Goal: Task Accomplishment & Management: Complete application form

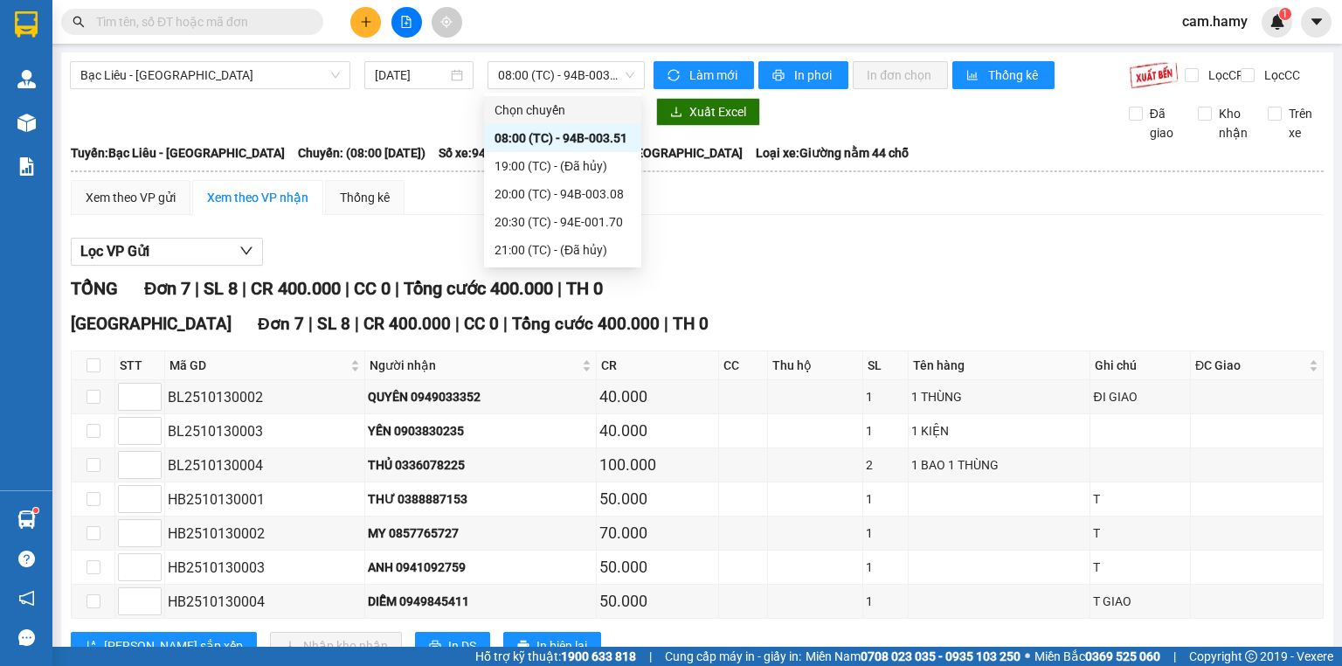
click at [370, 17] on icon "plus" at bounding box center [366, 22] width 12 height 12
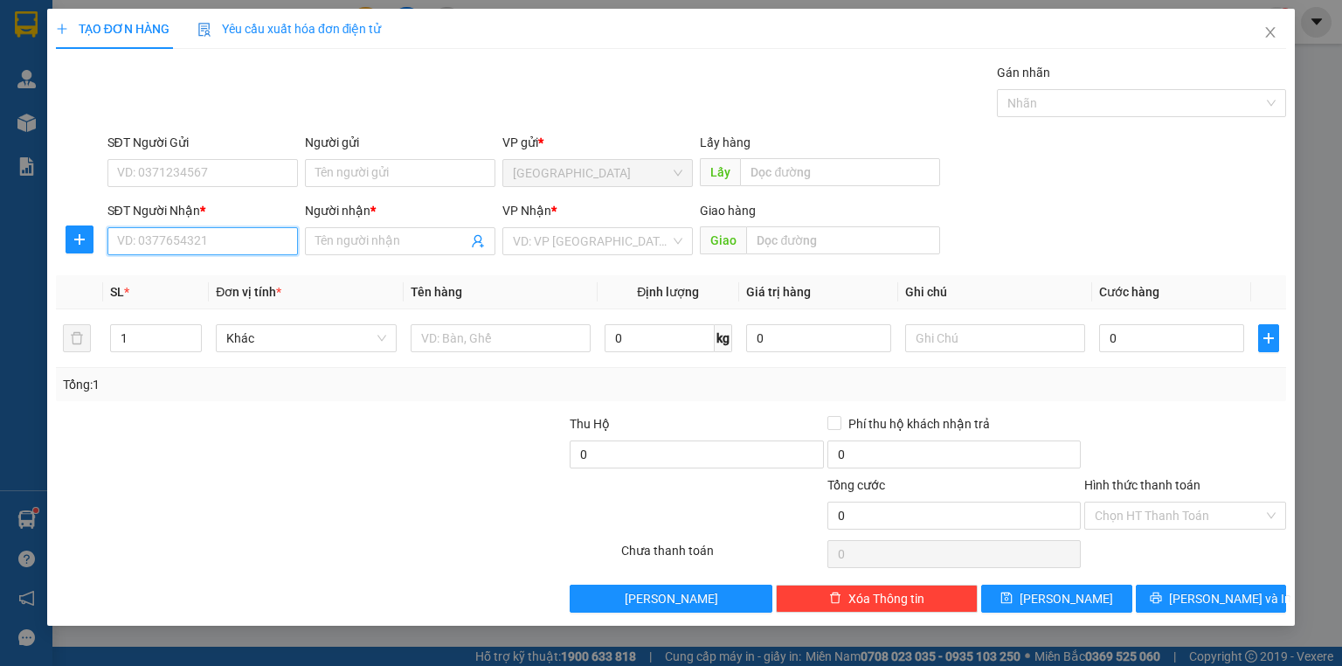
click at [220, 245] on input "SĐT Người Nhận *" at bounding box center [202, 241] width 190 height 28
click at [239, 270] on div "0917440067 - CHÚ TÝ" at bounding box center [202, 275] width 169 height 19
type input "0917440067"
type input "CHÚ TÝ"
type input "40.000"
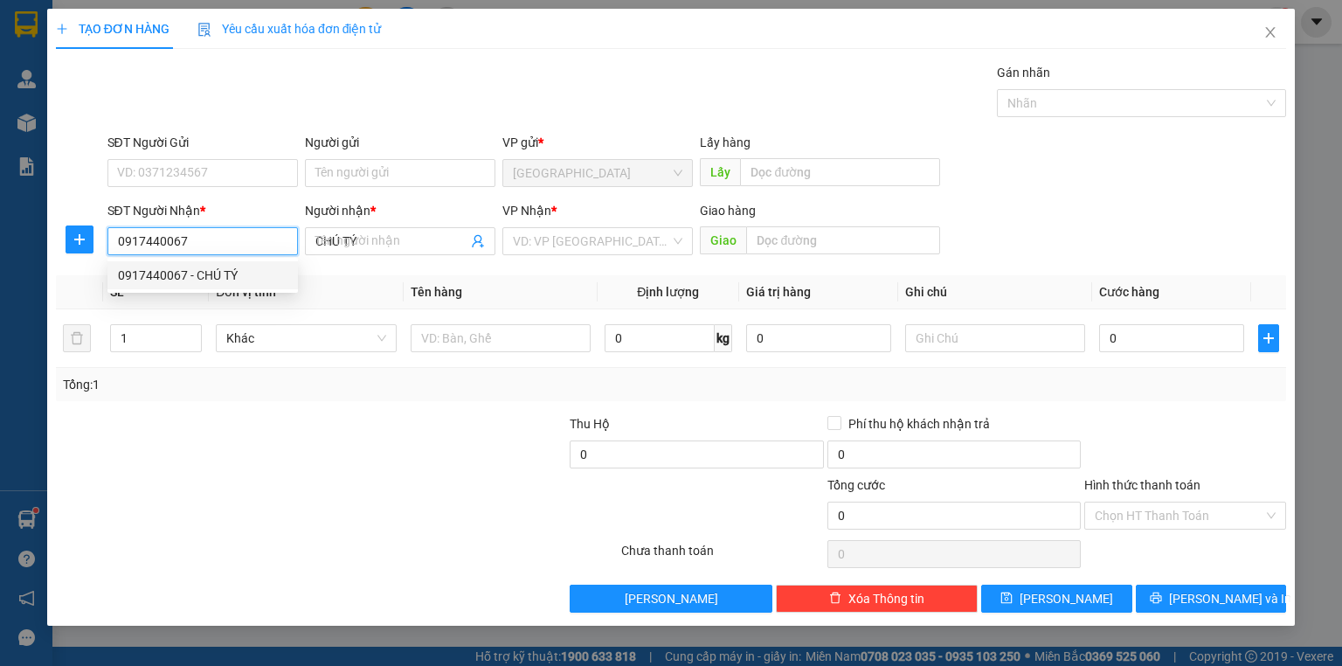
type input "40.000"
type input "0917440067"
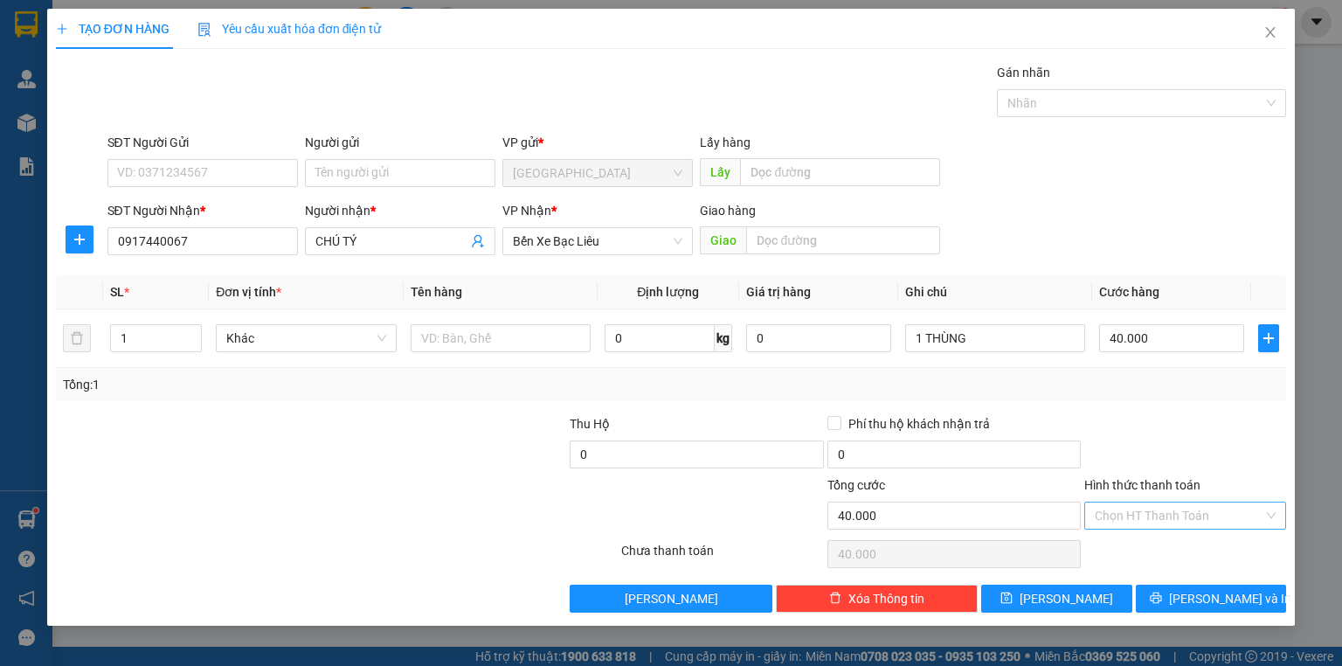
click at [1214, 496] on div "Hình thức thanh toán" at bounding box center [1185, 488] width 202 height 26
click at [1192, 517] on input "Hình thức thanh toán" at bounding box center [1179, 515] width 169 height 26
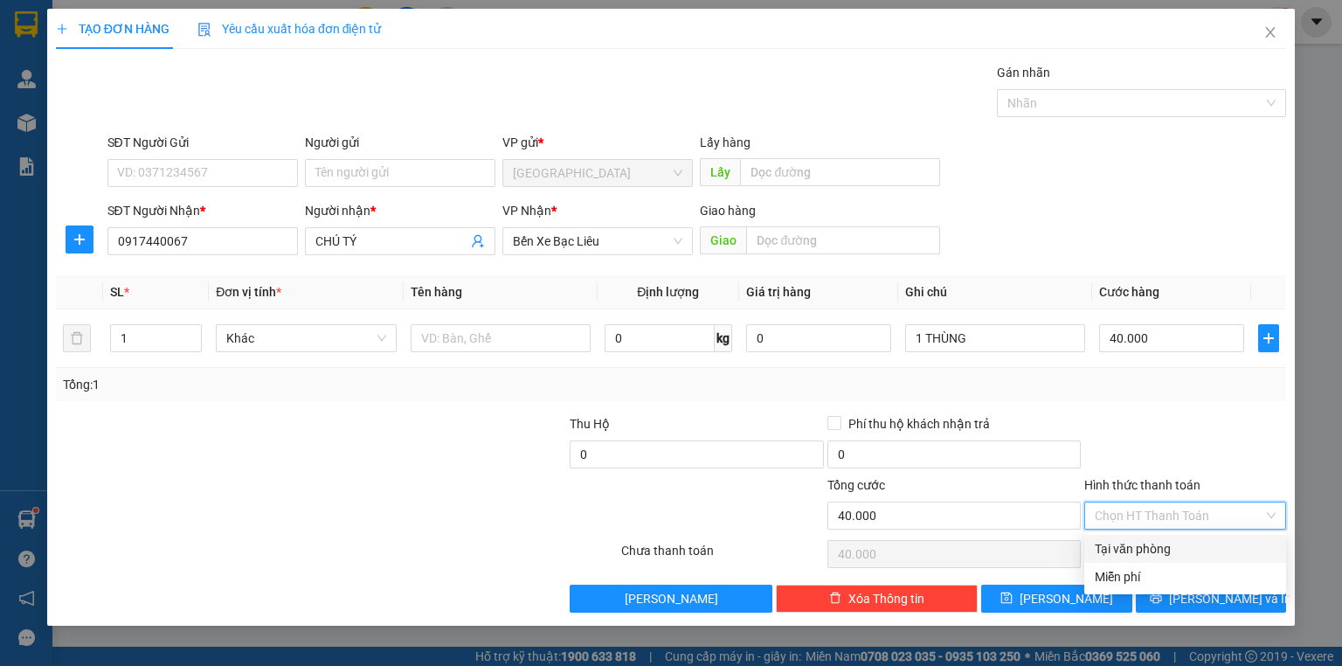
click at [1137, 557] on div "Tại văn phòng" at bounding box center [1185, 548] width 181 height 19
type input "0"
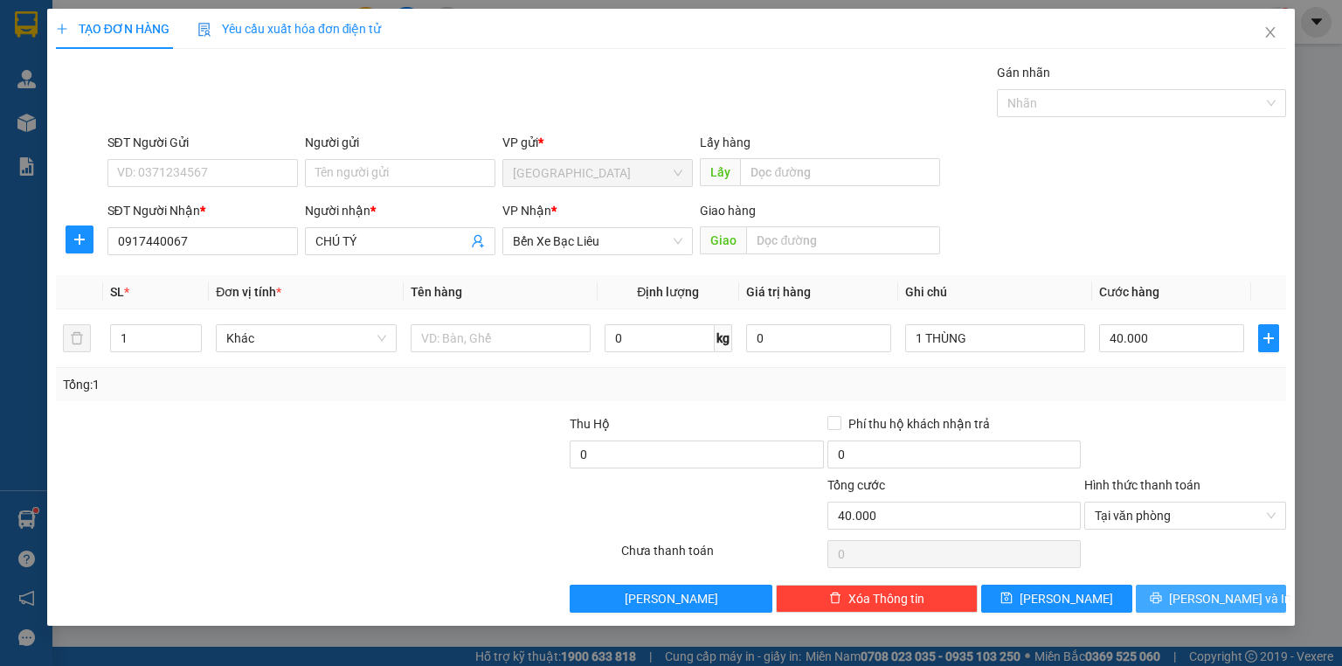
click at [1155, 587] on button "[PERSON_NAME] và In" at bounding box center [1211, 598] width 151 height 28
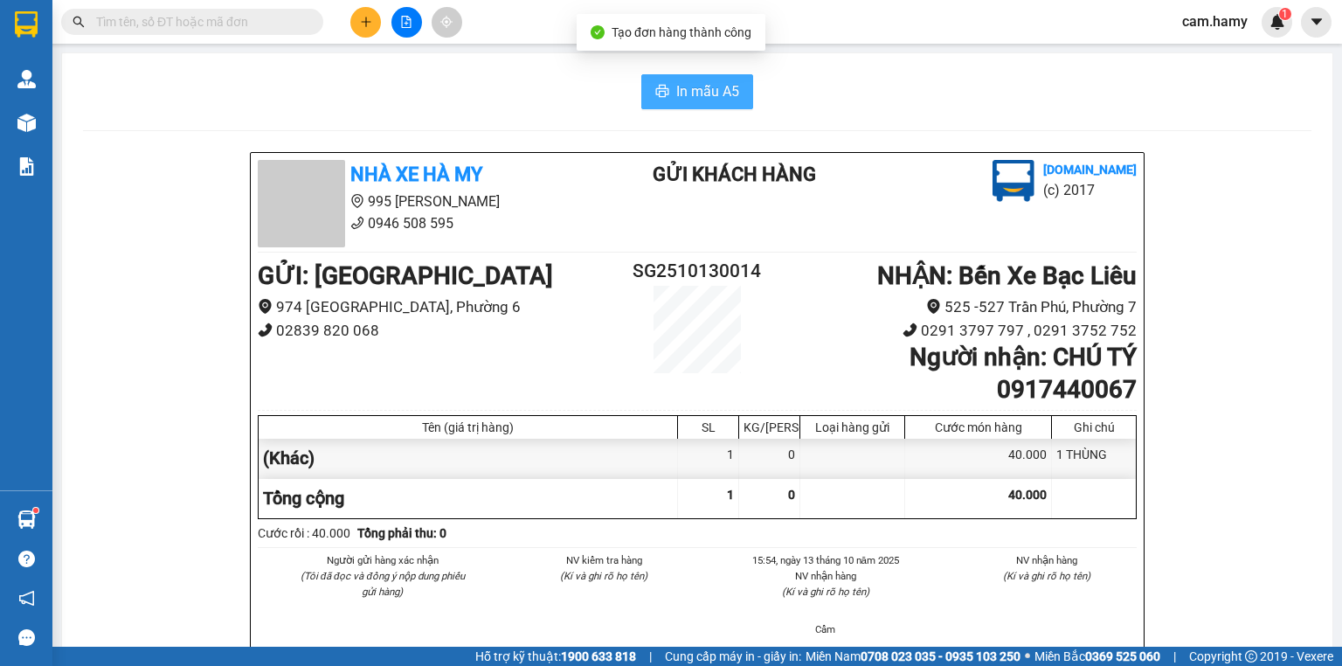
click at [675, 80] on button "In mẫu A5" at bounding box center [697, 91] width 112 height 35
click at [726, 96] on span "In mẫu A5" at bounding box center [707, 91] width 63 height 22
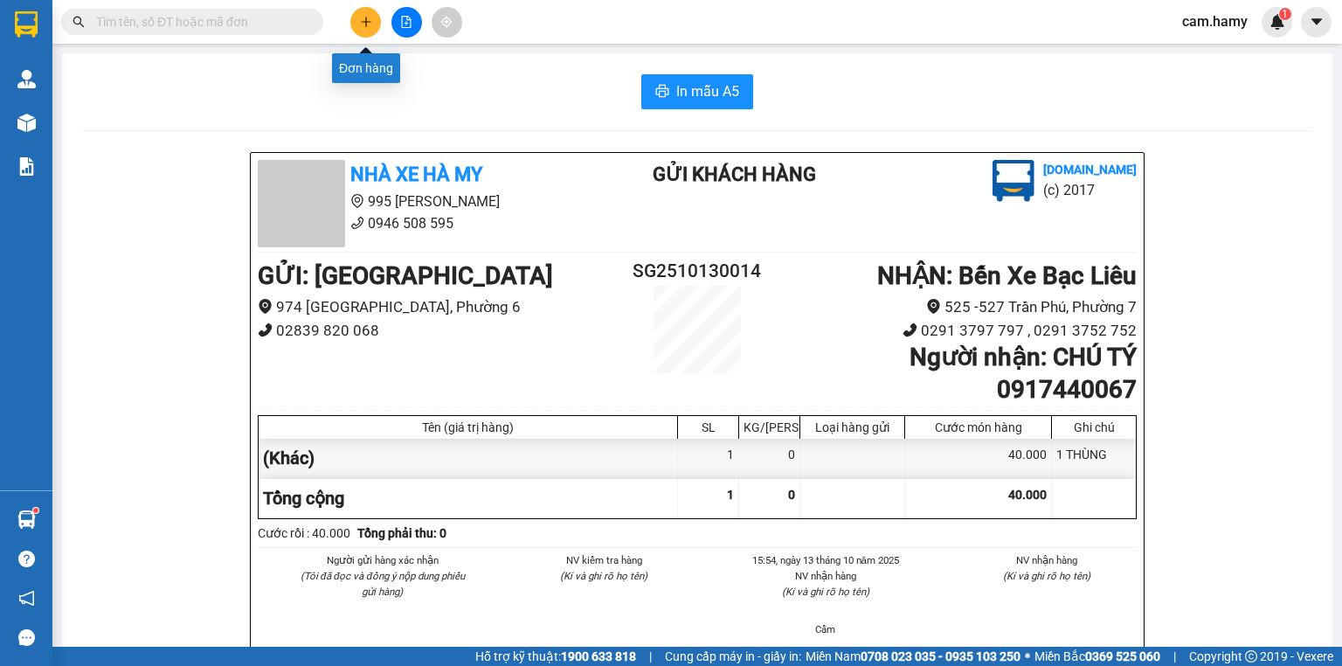
click at [362, 24] on icon "plus" at bounding box center [366, 22] width 12 height 12
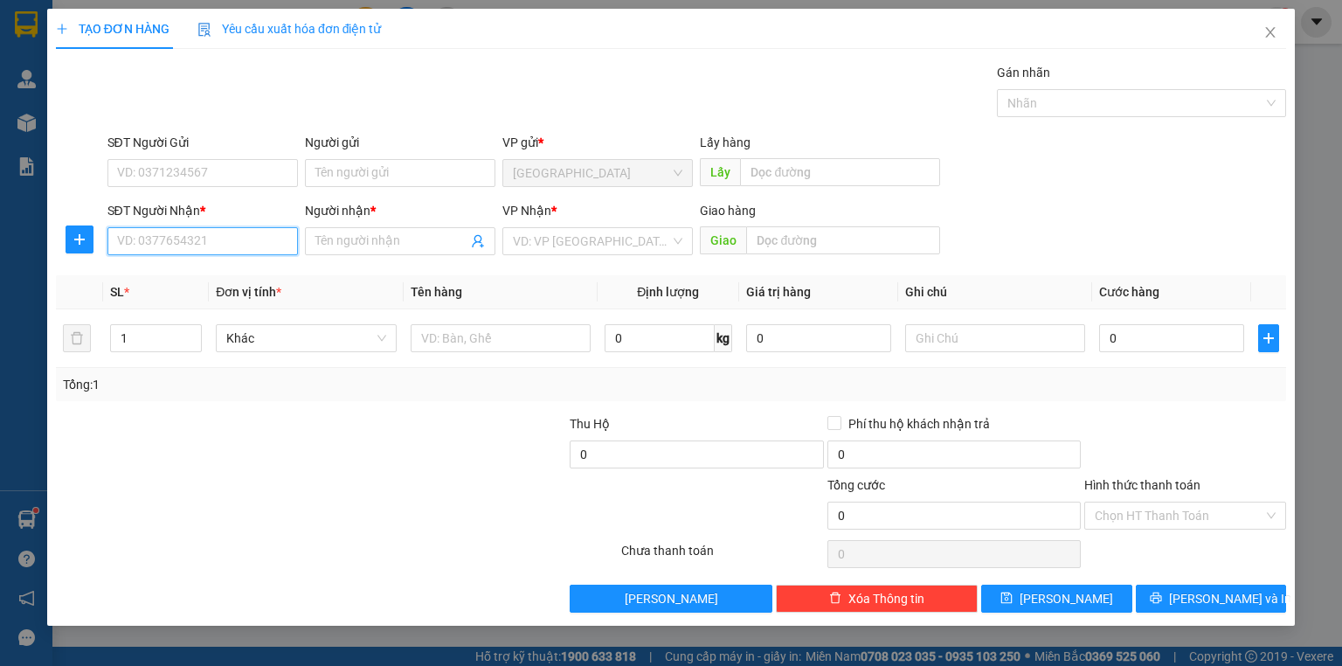
click at [180, 230] on input "SĐT Người Nhận *" at bounding box center [202, 241] width 190 height 28
click at [206, 275] on div "0943029949 - THU" at bounding box center [202, 275] width 169 height 19
type input "0943029949"
type input "THU"
type input "60.000"
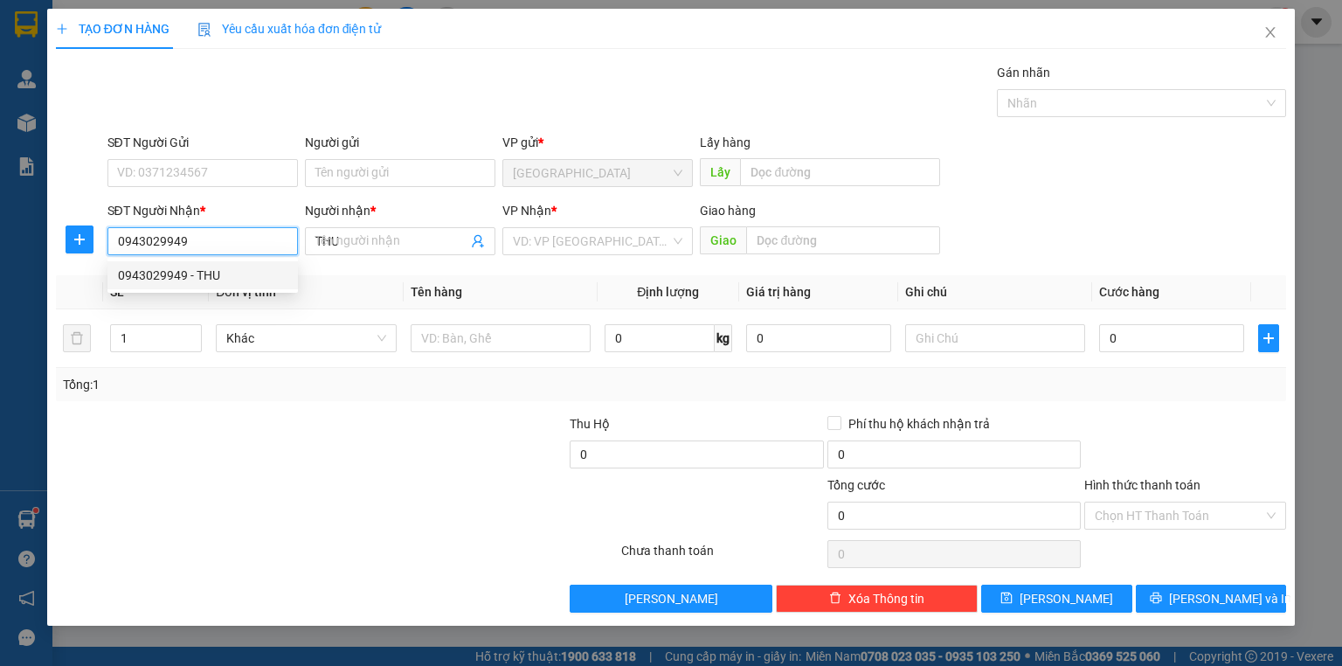
type input "60.000"
type input "0943029949"
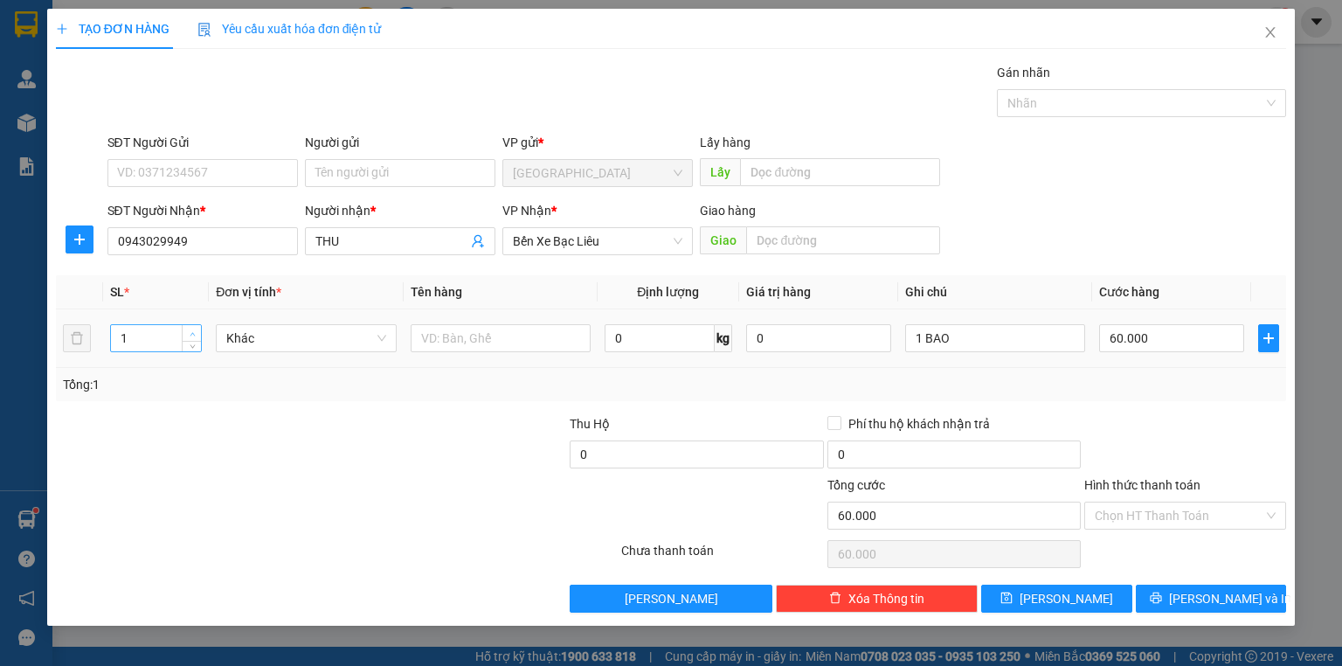
type input "2"
click at [198, 330] on span "Increase Value" at bounding box center [191, 333] width 19 height 16
click at [921, 344] on input "1 BAO" at bounding box center [995, 338] width 180 height 28
type input "0"
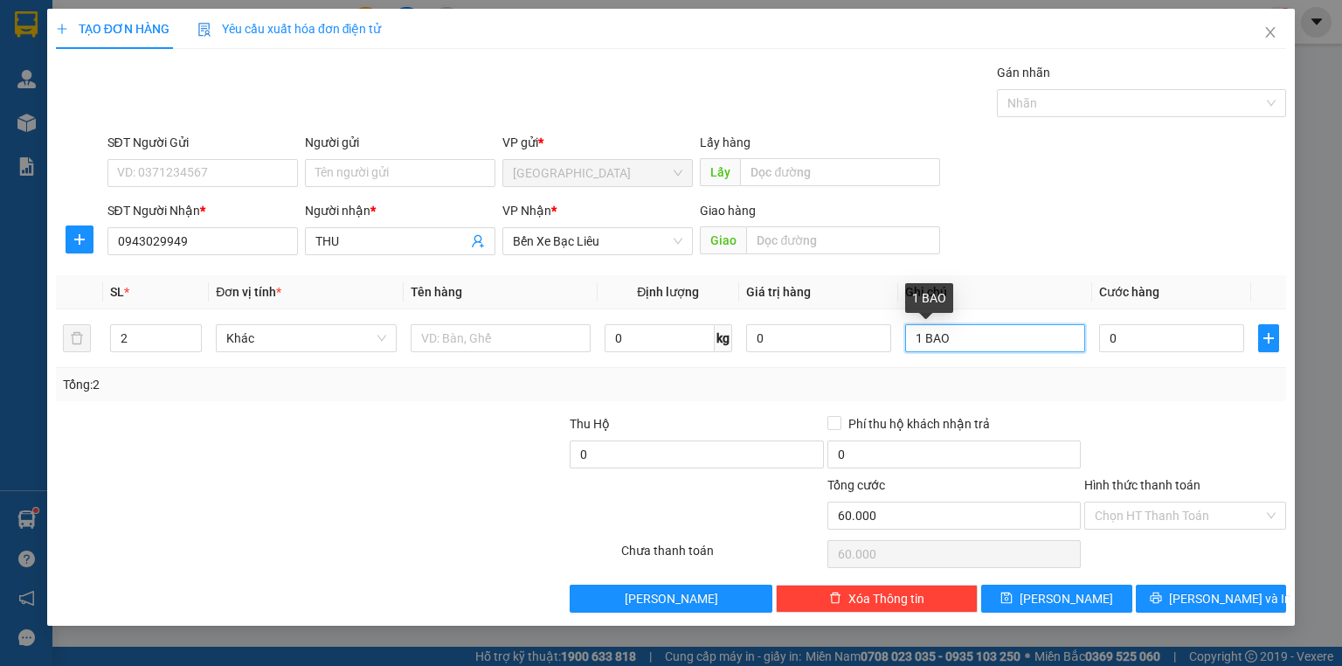
type input "0"
type input "2 BAO"
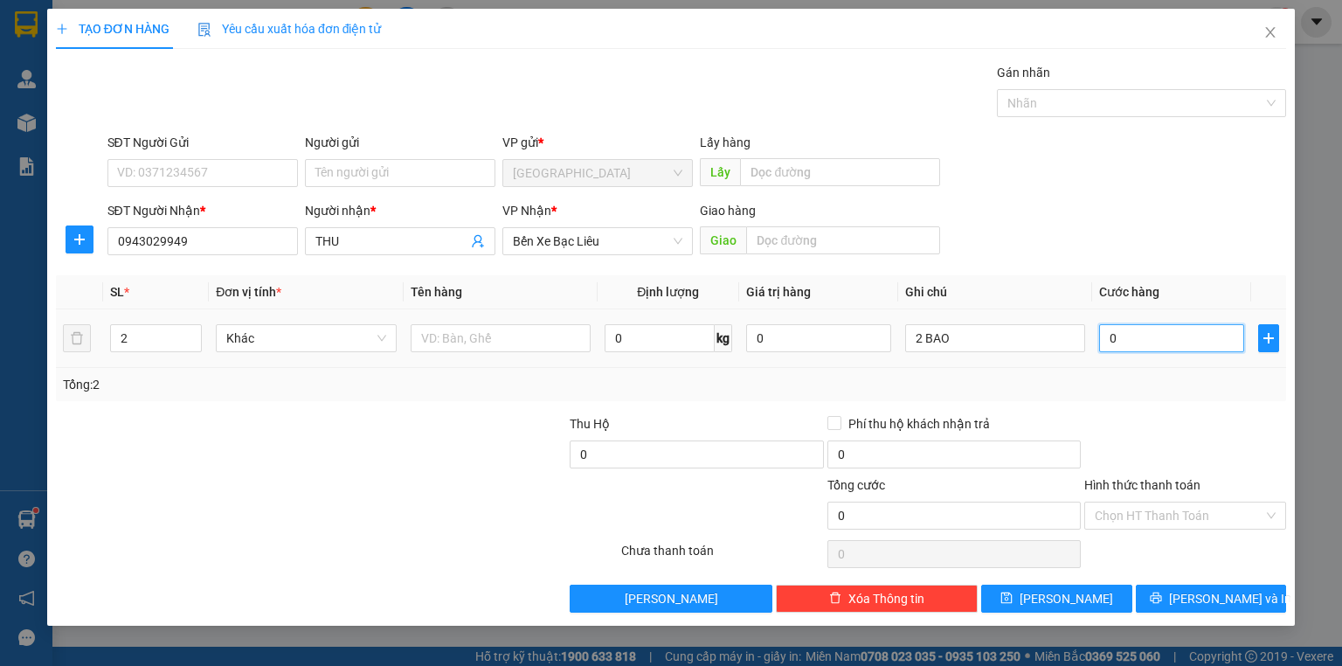
click at [1166, 335] on input "0" at bounding box center [1171, 338] width 145 height 28
type input "1"
type input "12"
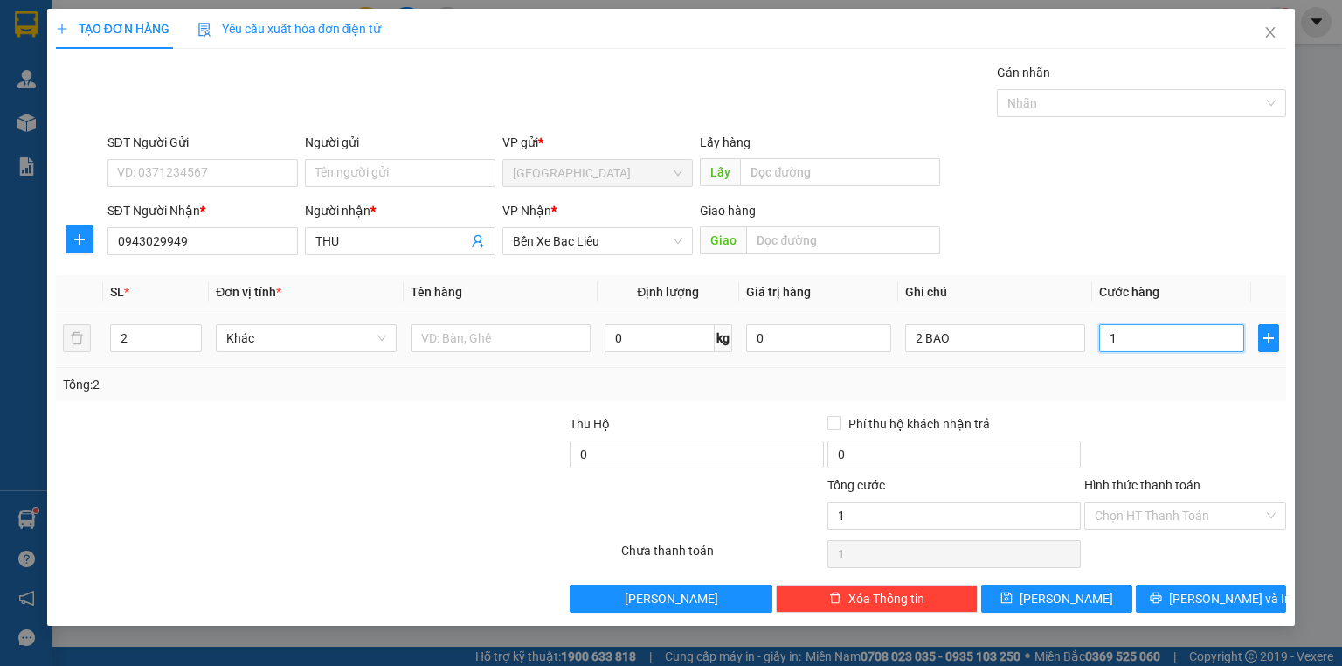
type input "12"
type input "12.000"
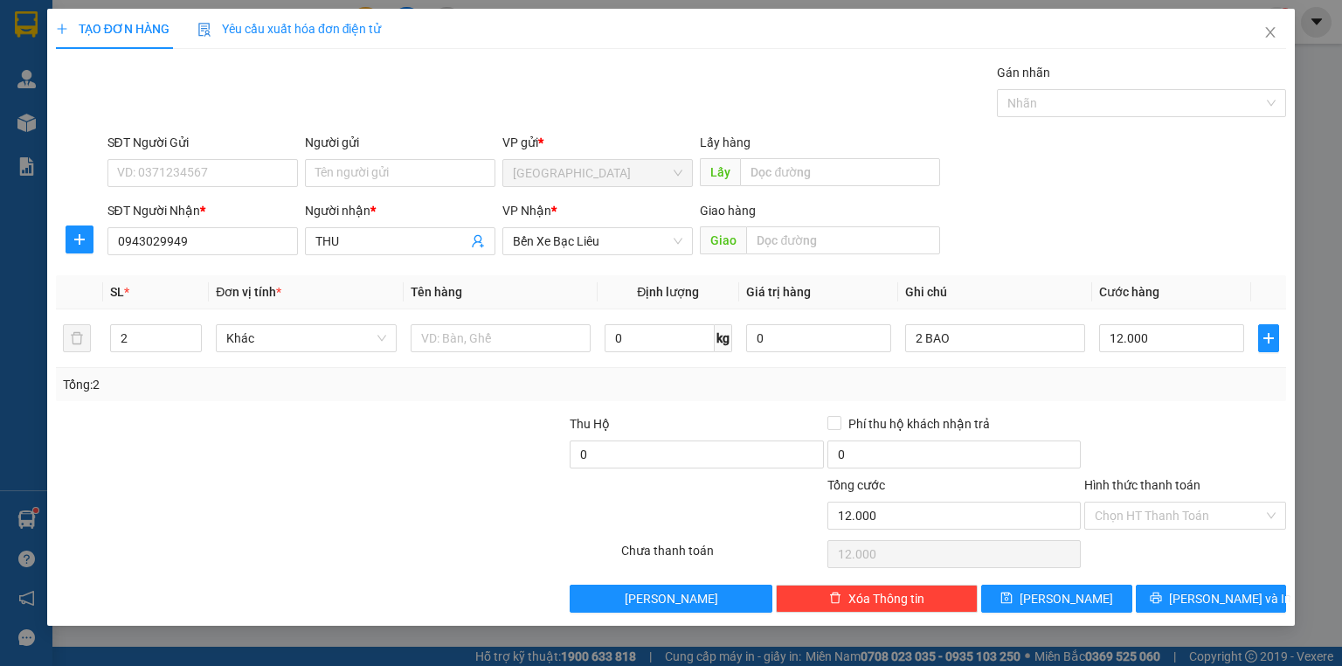
click at [1157, 419] on div at bounding box center [1184, 444] width 205 height 61
click at [1158, 337] on input "12.000" at bounding box center [1171, 338] width 145 height 28
type input "1"
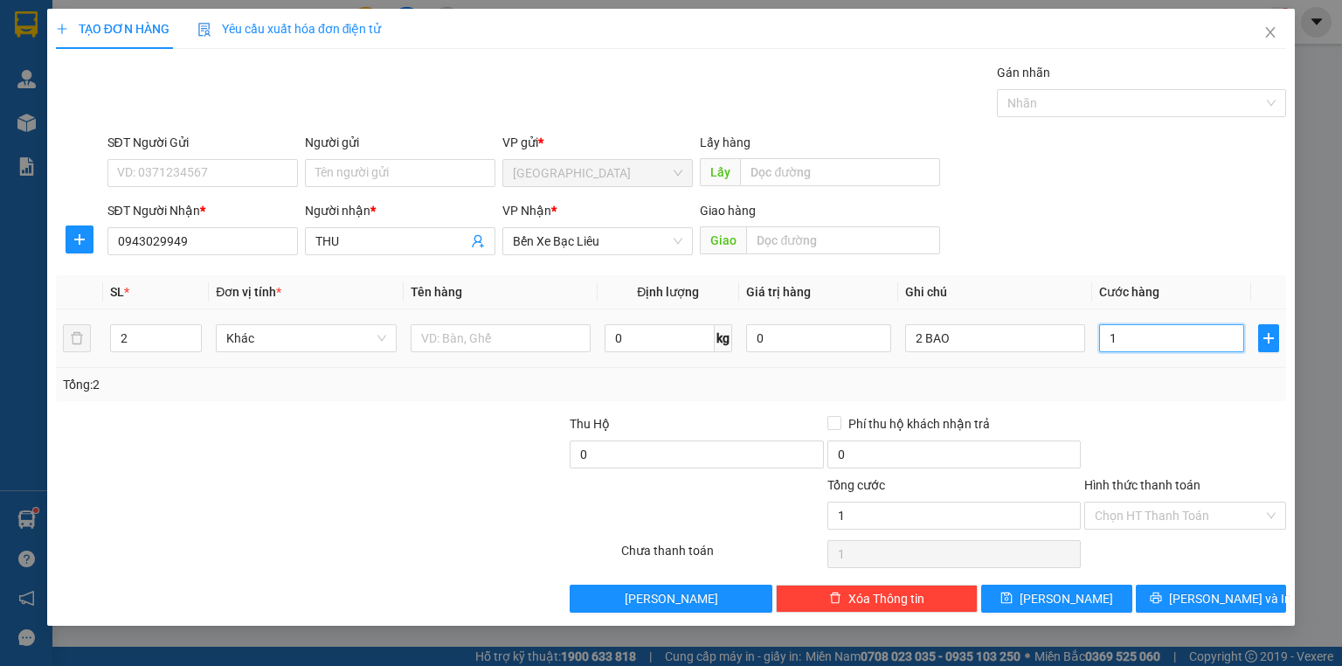
type input "12"
type input "120"
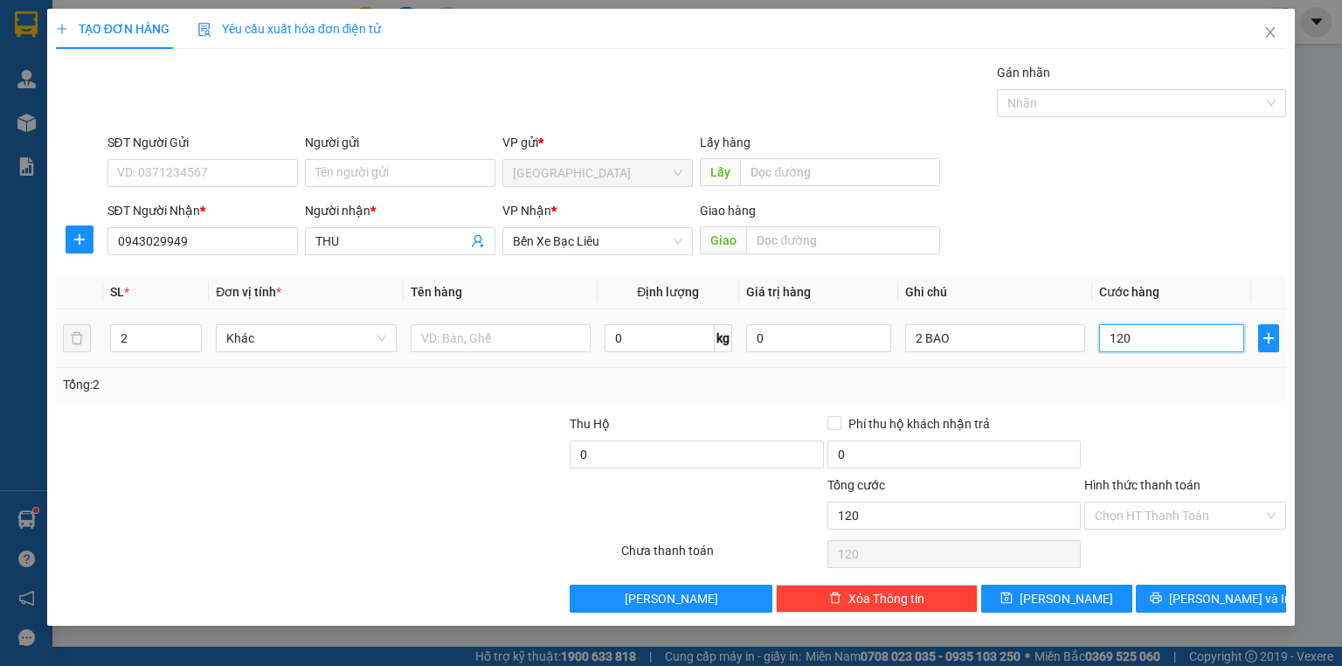
type input "120"
click at [1165, 381] on div "Tổng: 2" at bounding box center [671, 384] width 1216 height 19
type input "120.000"
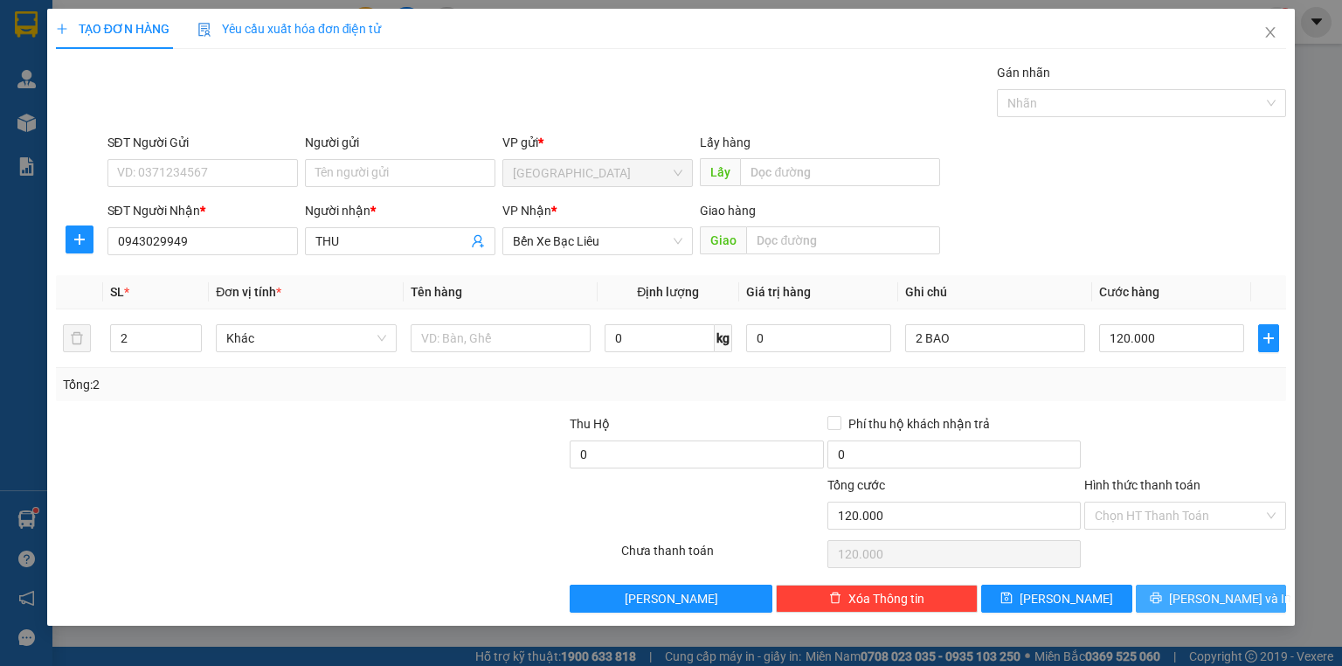
click at [1262, 595] on button "[PERSON_NAME] và In" at bounding box center [1211, 598] width 151 height 28
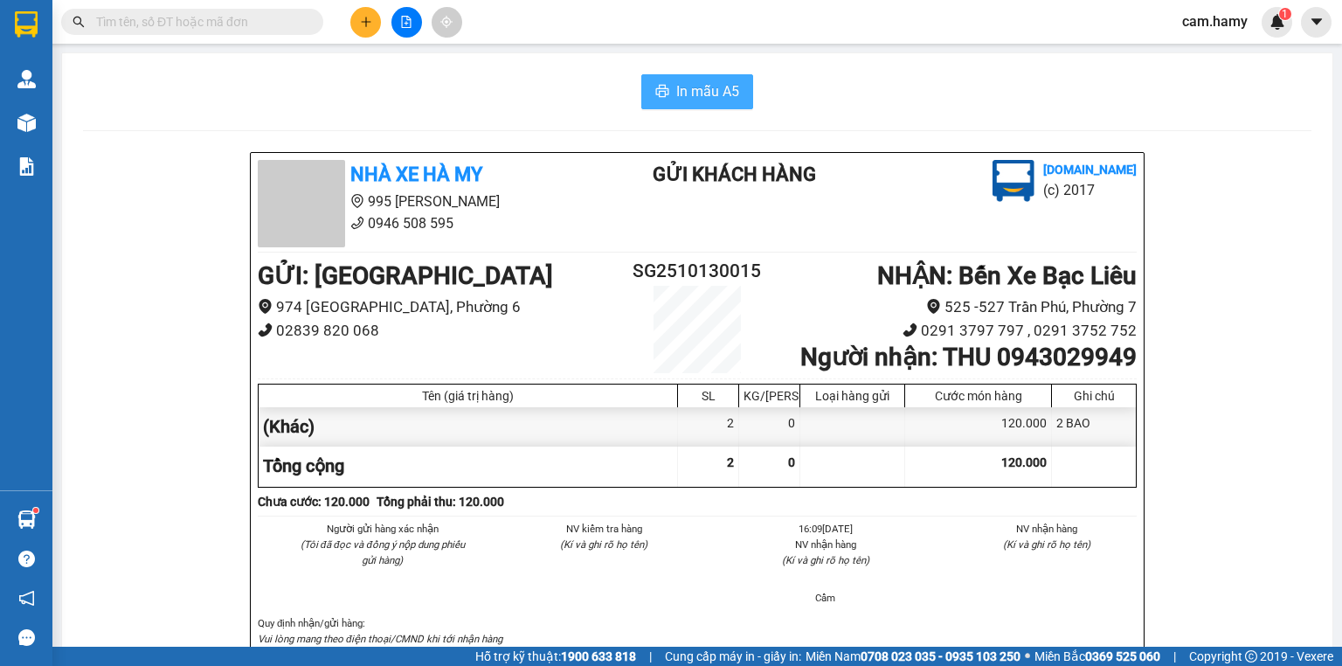
click at [681, 99] on span "In mẫu A5" at bounding box center [707, 91] width 63 height 22
click at [700, 102] on button "In mẫu A5" at bounding box center [697, 91] width 112 height 35
click at [355, 31] on button at bounding box center [365, 22] width 31 height 31
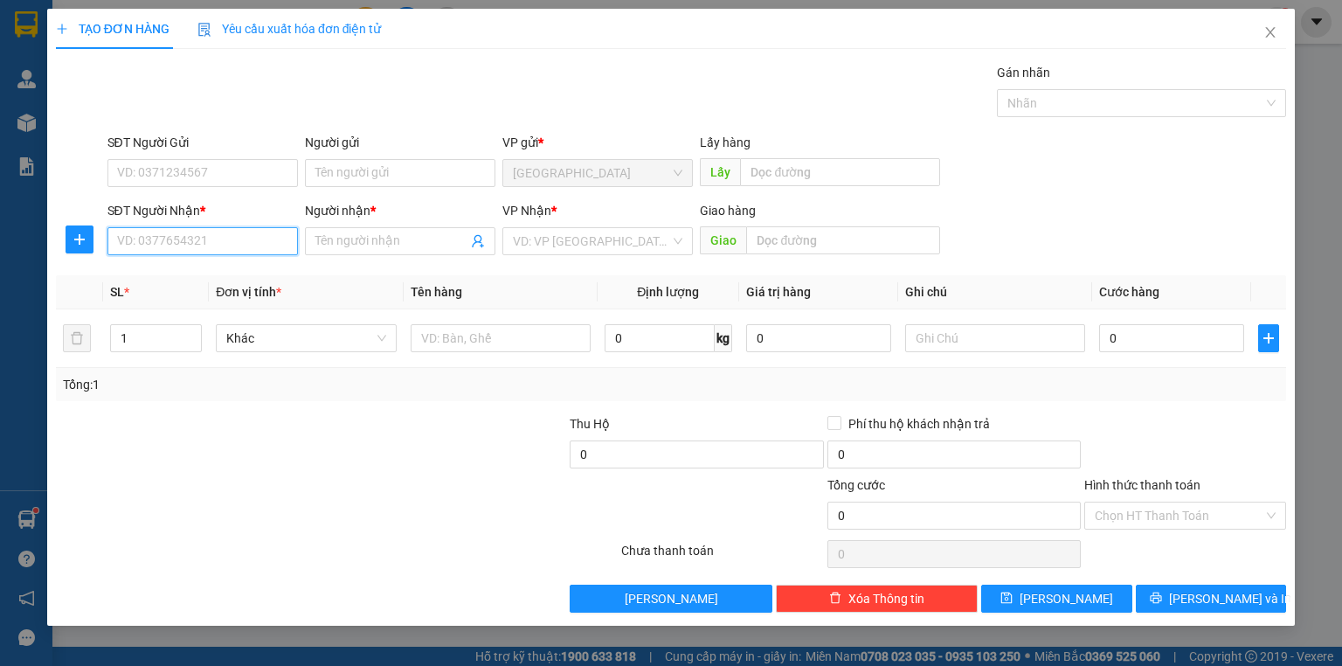
click at [165, 239] on input "SĐT Người Nhận *" at bounding box center [202, 241] width 190 height 28
type input "0828309452"
click at [221, 268] on div "0828309452 - PHƯƠNG" at bounding box center [202, 275] width 169 height 19
type input "PHƯƠNG"
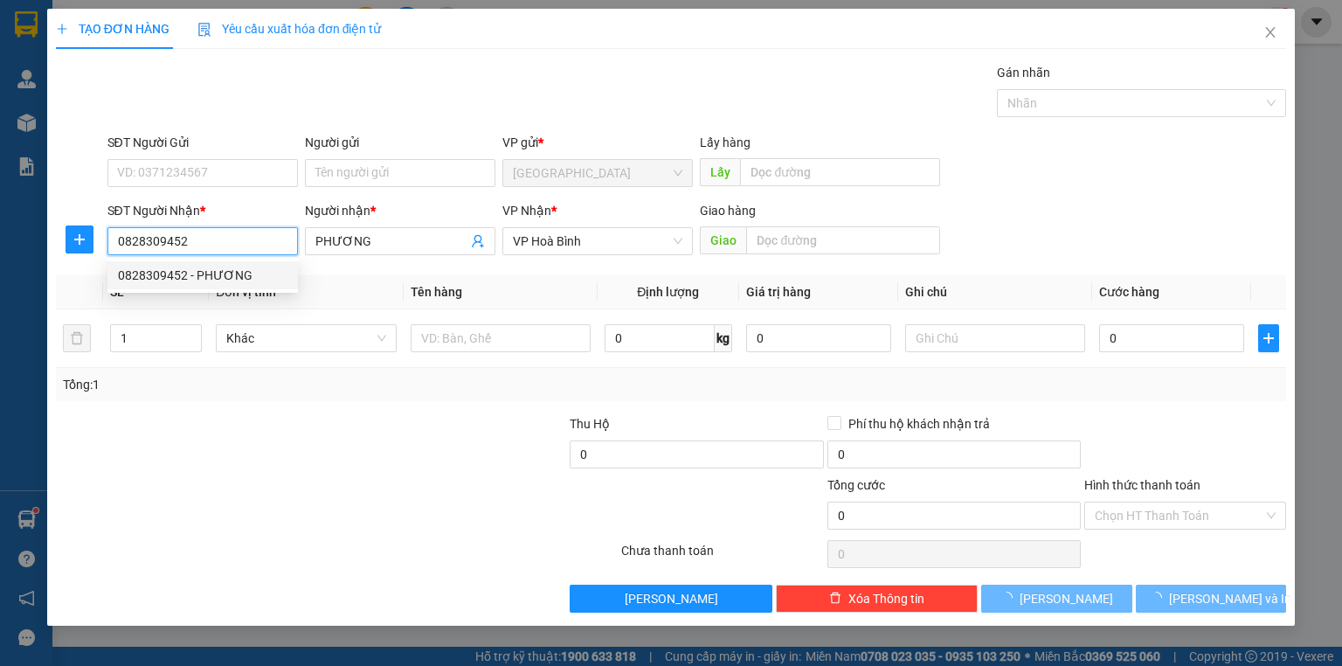
type input "40.000"
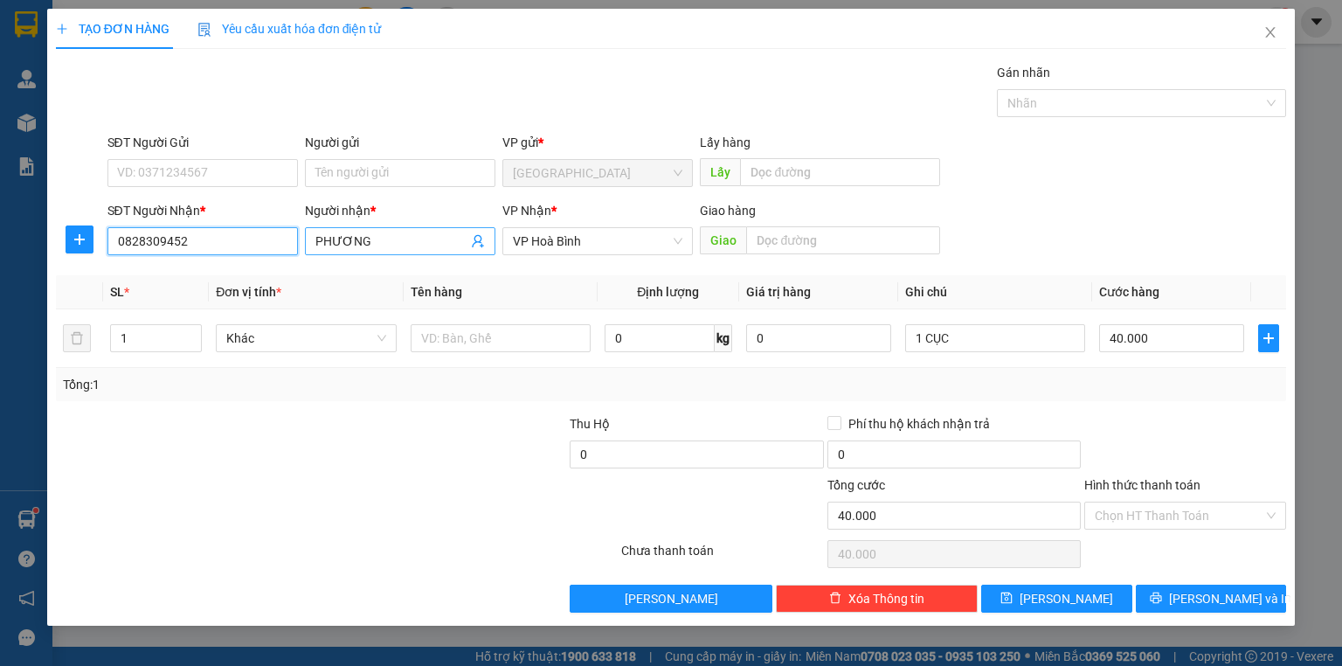
type input "0828309452"
click at [433, 235] on input "PHƯƠNG" at bounding box center [391, 241] width 152 height 19
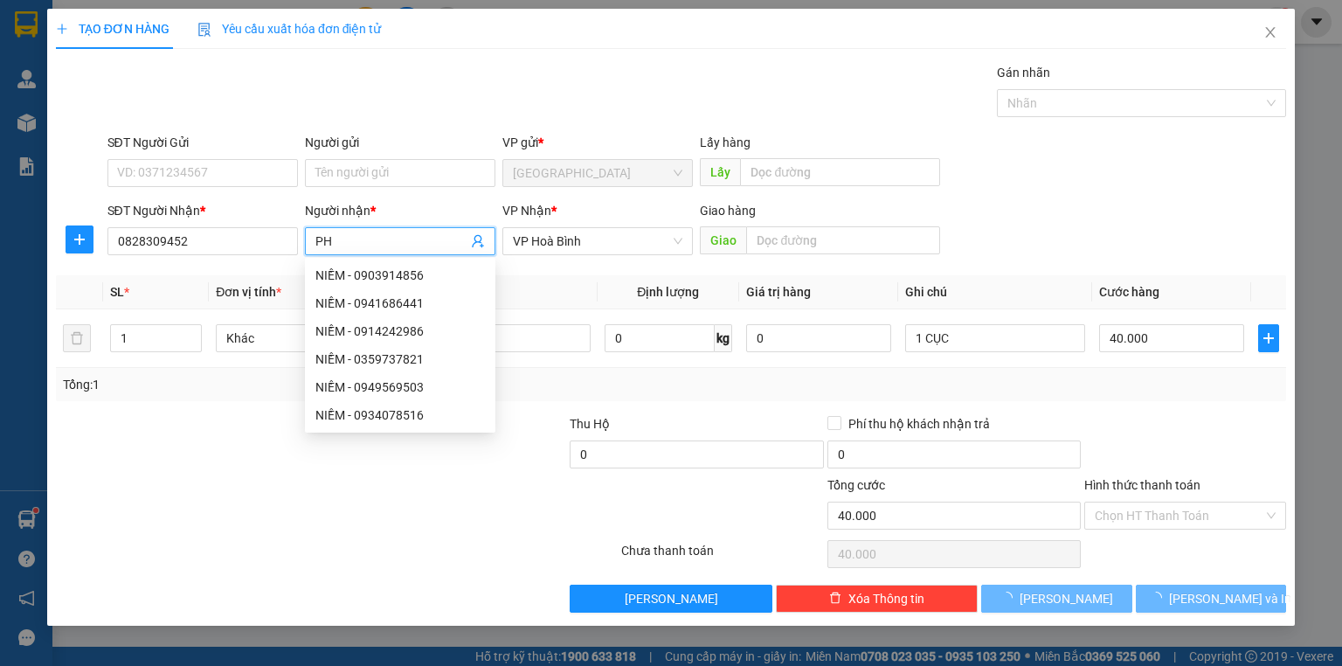
type input "P"
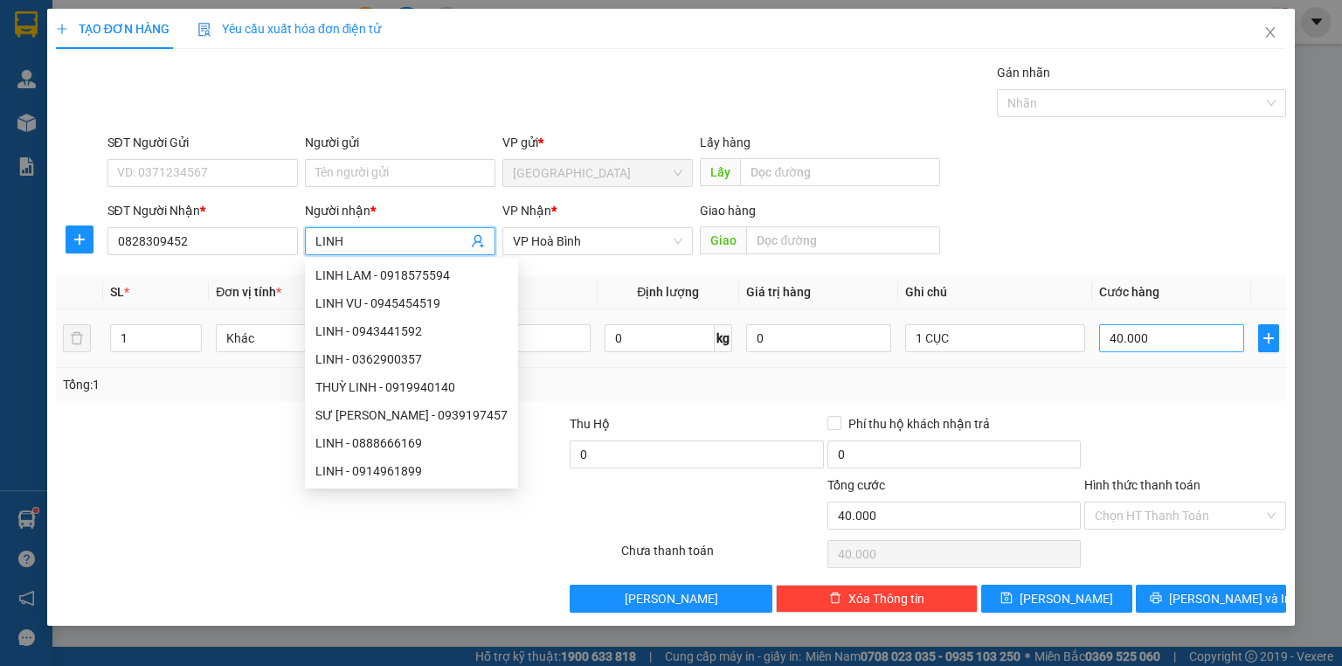
type input "LINH"
click at [1155, 334] on input "40.000" at bounding box center [1171, 338] width 145 height 28
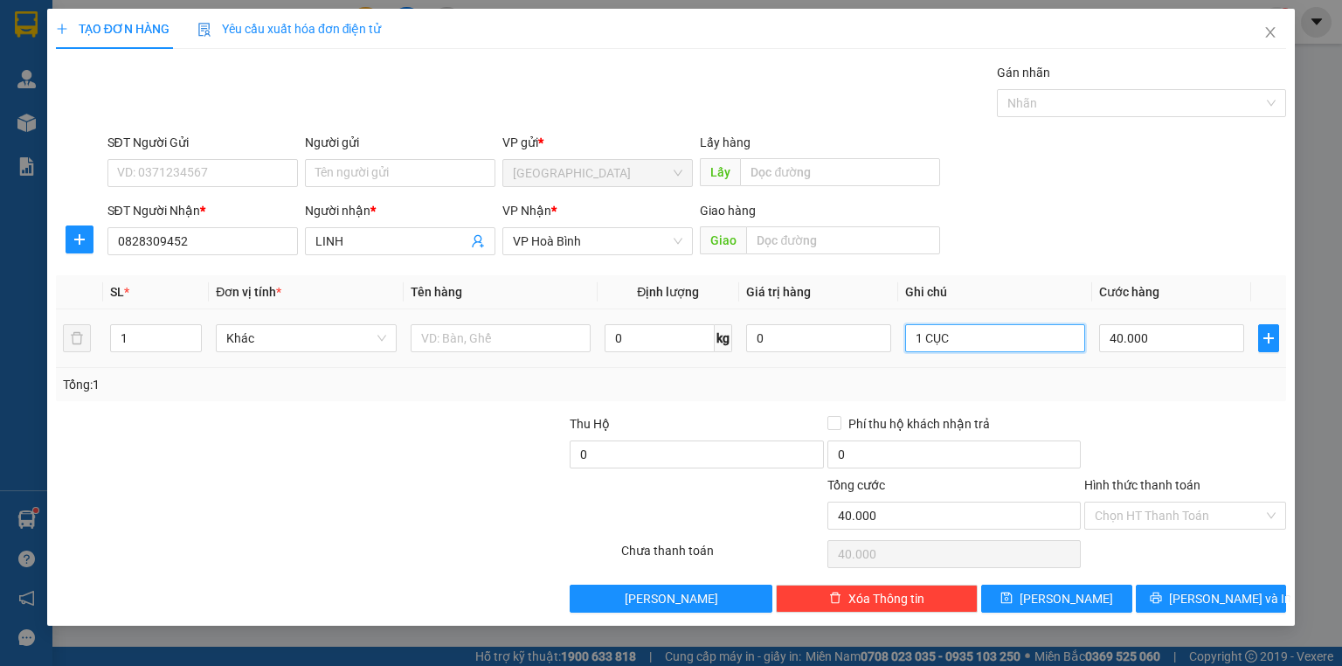
click at [1069, 346] on input "1 CỤC" at bounding box center [995, 338] width 180 height 28
type input "1 BỌC"
click at [1134, 515] on input "Hình thức thanh toán" at bounding box center [1179, 515] width 169 height 26
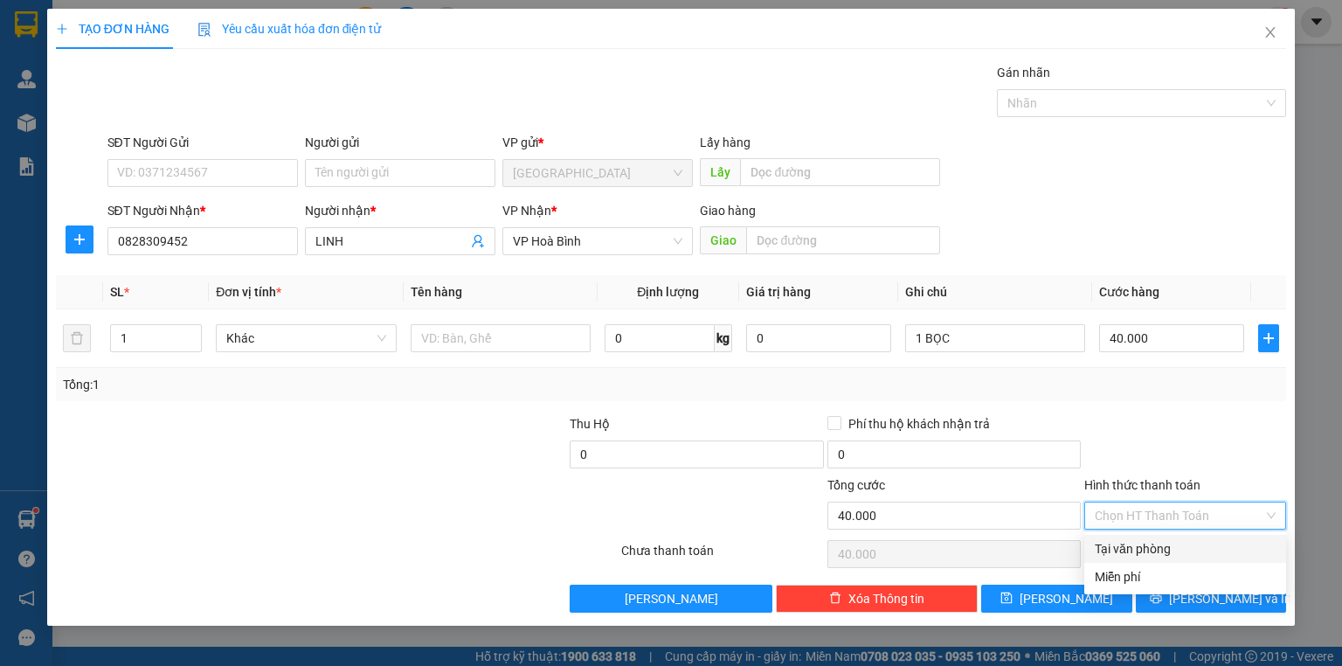
click at [1141, 539] on div "Tại văn phòng" at bounding box center [1185, 548] width 181 height 19
type input "0"
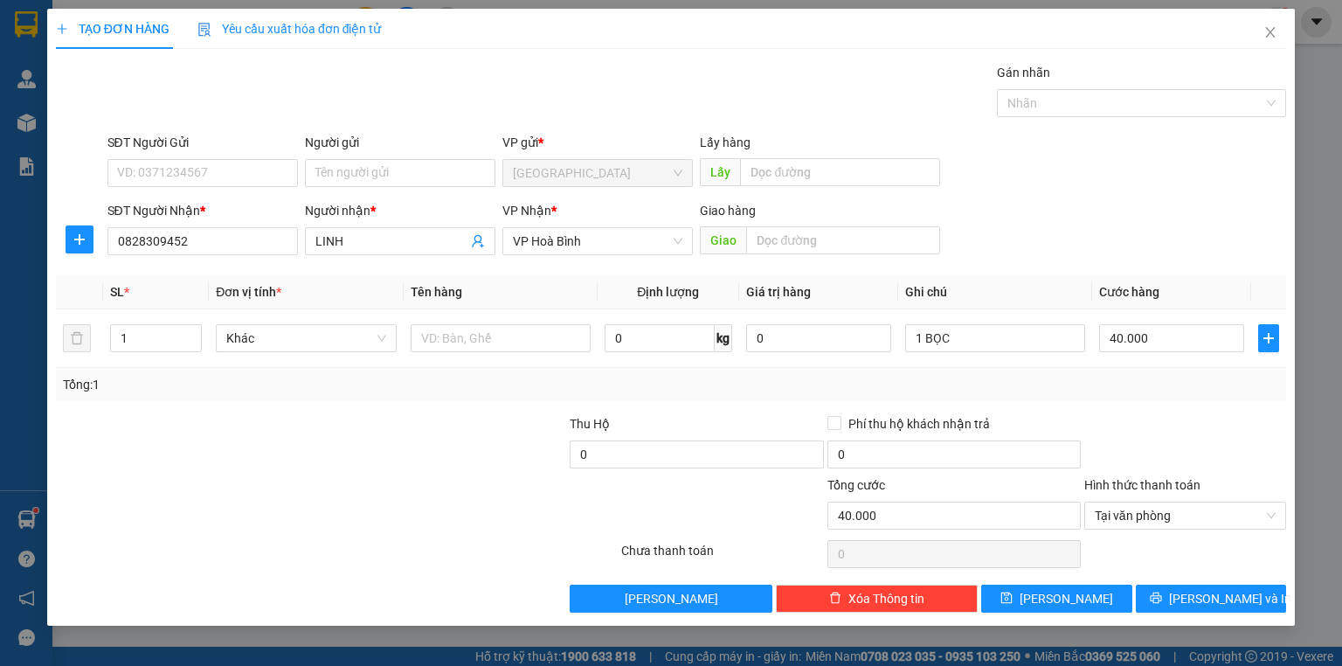
click at [1196, 613] on div "TẠO ĐƠN HÀNG Yêu cầu xuất hóa đơn điện tử Transit Pickup Surcharge Ids Transit …" at bounding box center [671, 317] width 1248 height 617
drag, startPoint x: 1195, startPoint y: 593, endPoint x: 1193, endPoint y: 584, distance: 10.0
click at [1195, 591] on span "[PERSON_NAME] và In" at bounding box center [1230, 598] width 122 height 19
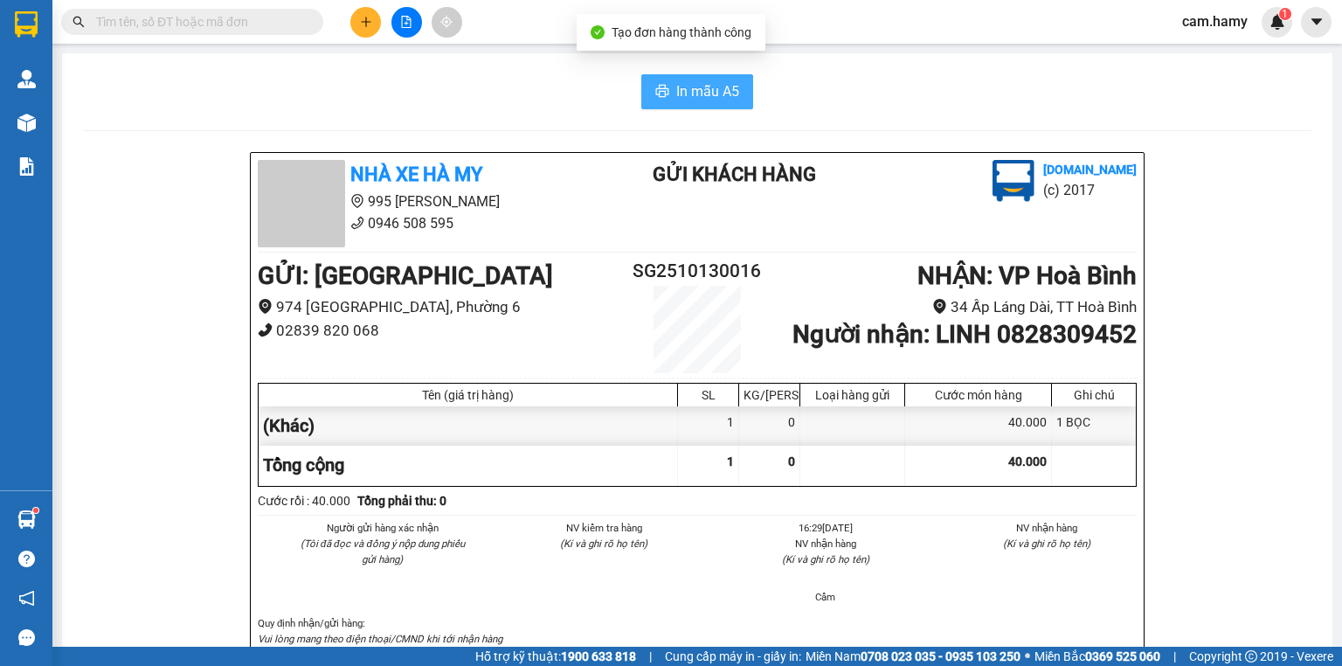
click at [641, 78] on button "In mẫu A5" at bounding box center [697, 91] width 112 height 35
click at [356, 24] on button at bounding box center [365, 22] width 31 height 31
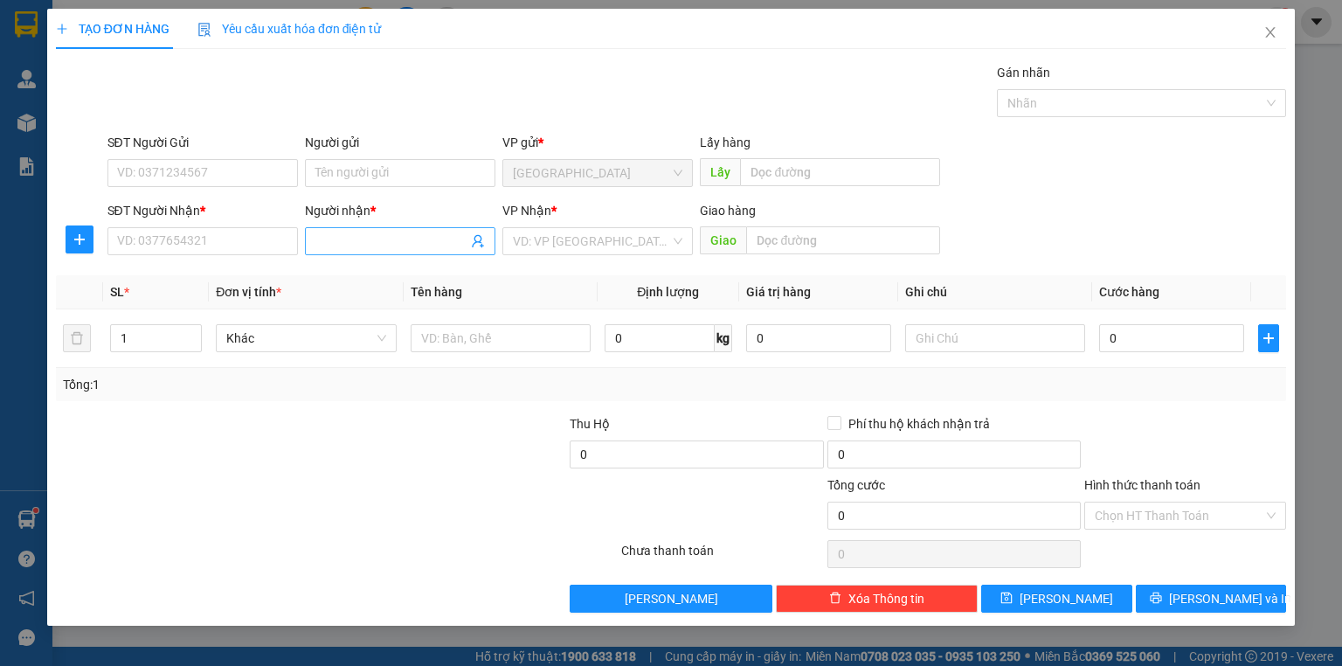
click at [330, 237] on input "Người nhận *" at bounding box center [391, 241] width 152 height 19
click at [414, 248] on input "[PERSON_NAME]" at bounding box center [391, 241] width 152 height 19
type input "K"
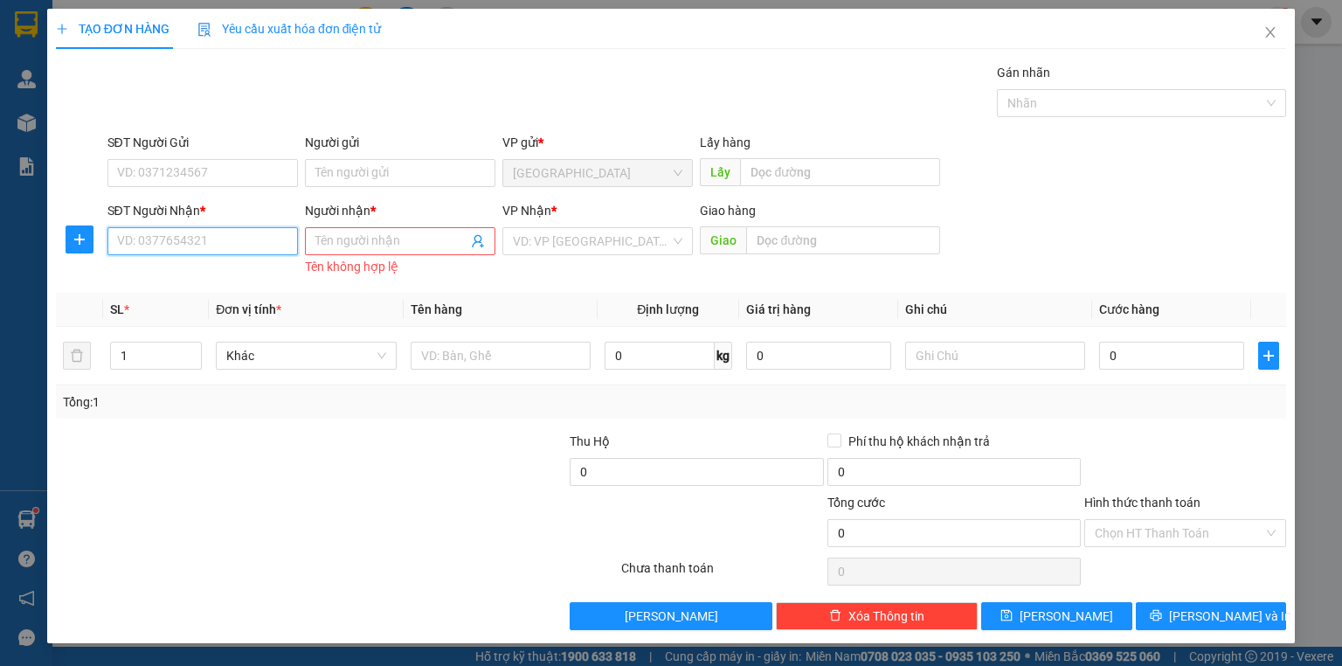
click at [252, 238] on input "SĐT Người Nhận *" at bounding box center [202, 241] width 190 height 28
drag, startPoint x: 232, startPoint y: 273, endPoint x: 254, endPoint y: 269, distance: 23.0
click at [233, 273] on div "0944111564 - [PERSON_NAME]" at bounding box center [204, 275] width 172 height 19
type input "0944111564"
type input "[PERSON_NAME]"
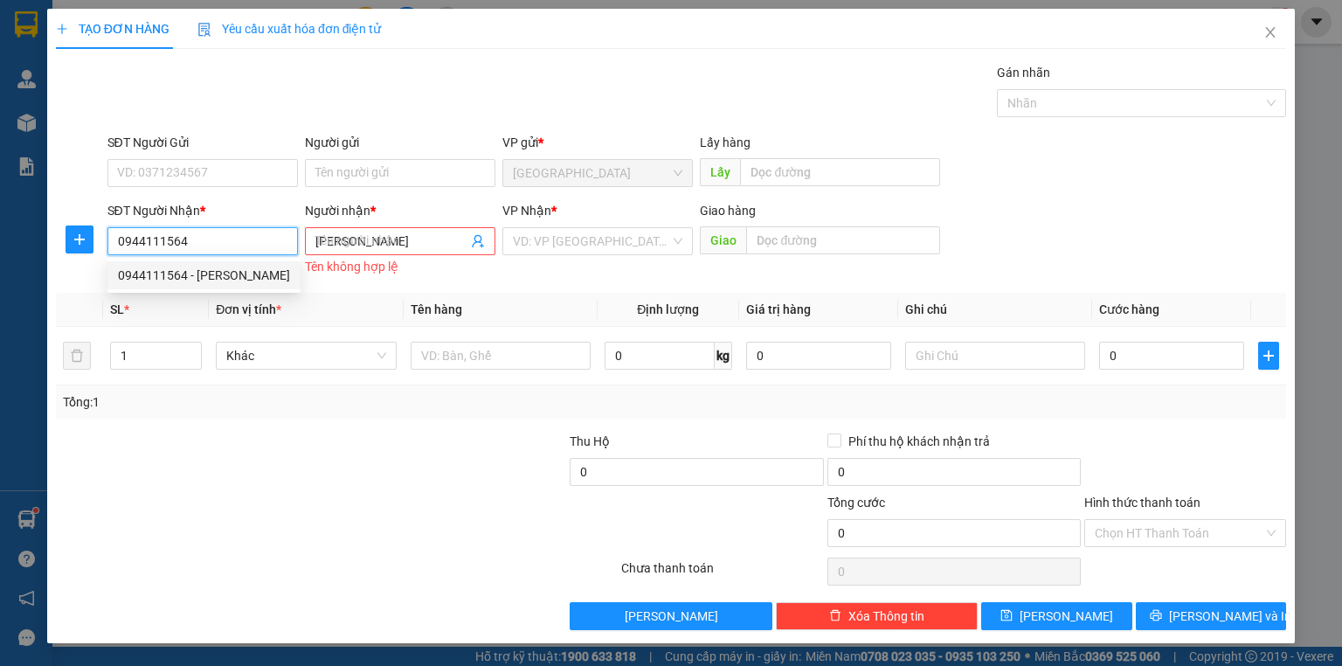
type input "50.000"
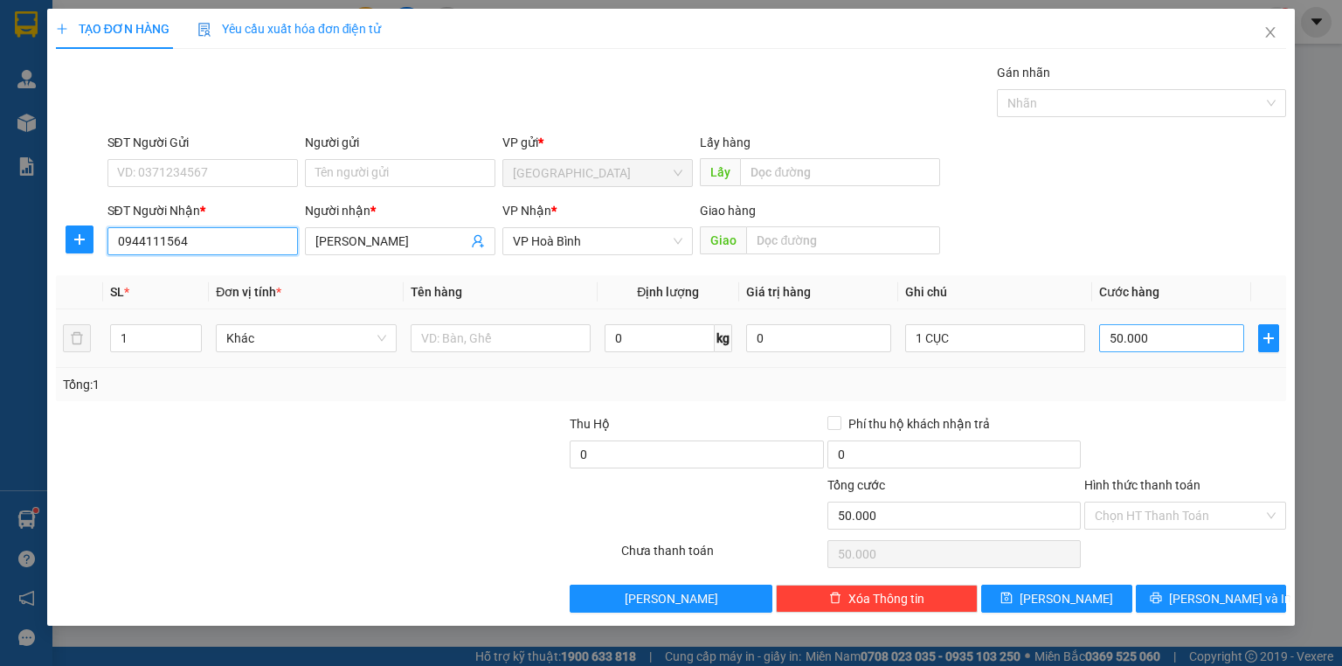
type input "0944111564"
click at [1150, 336] on input "50.000" at bounding box center [1171, 338] width 145 height 28
type input "0"
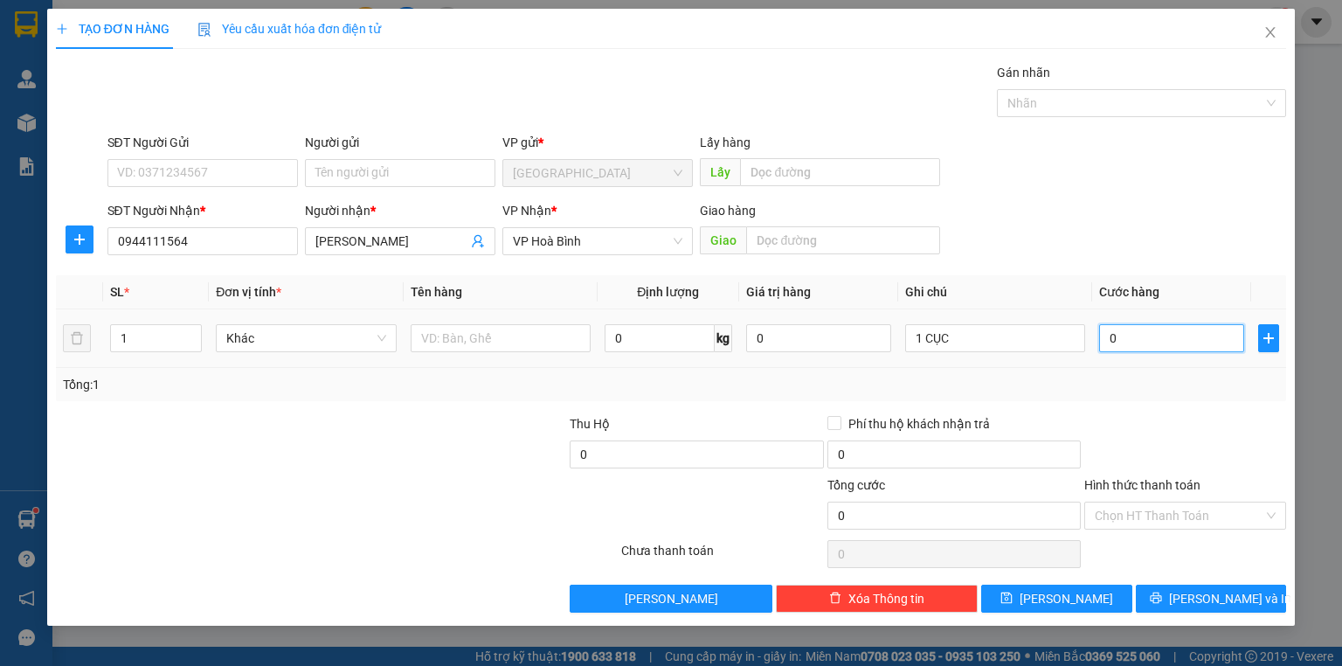
type input "6"
type input "06"
type input "60"
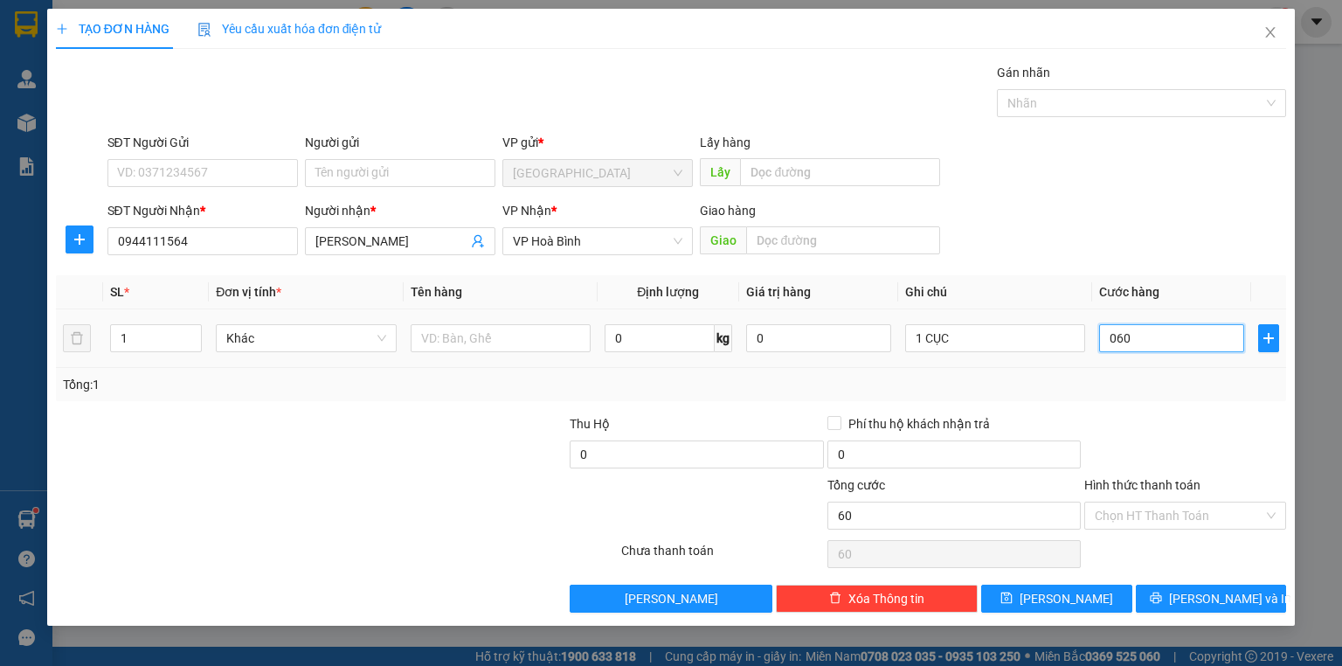
type input "060"
type input "60.000"
click at [1179, 403] on div "Transit Pickup Surcharge Ids Transit Deliver Surcharge Ids Transit Deliver Surc…" at bounding box center [671, 338] width 1230 height 550
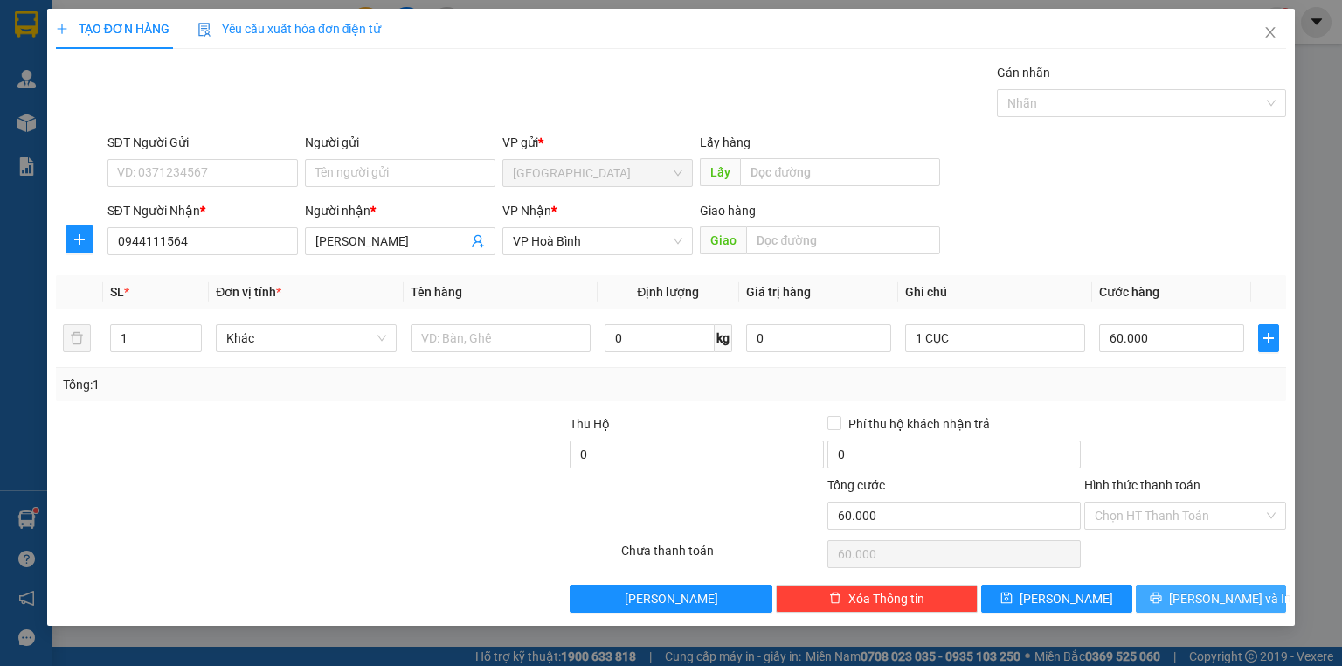
click at [1169, 584] on button "[PERSON_NAME] và In" at bounding box center [1211, 598] width 151 height 28
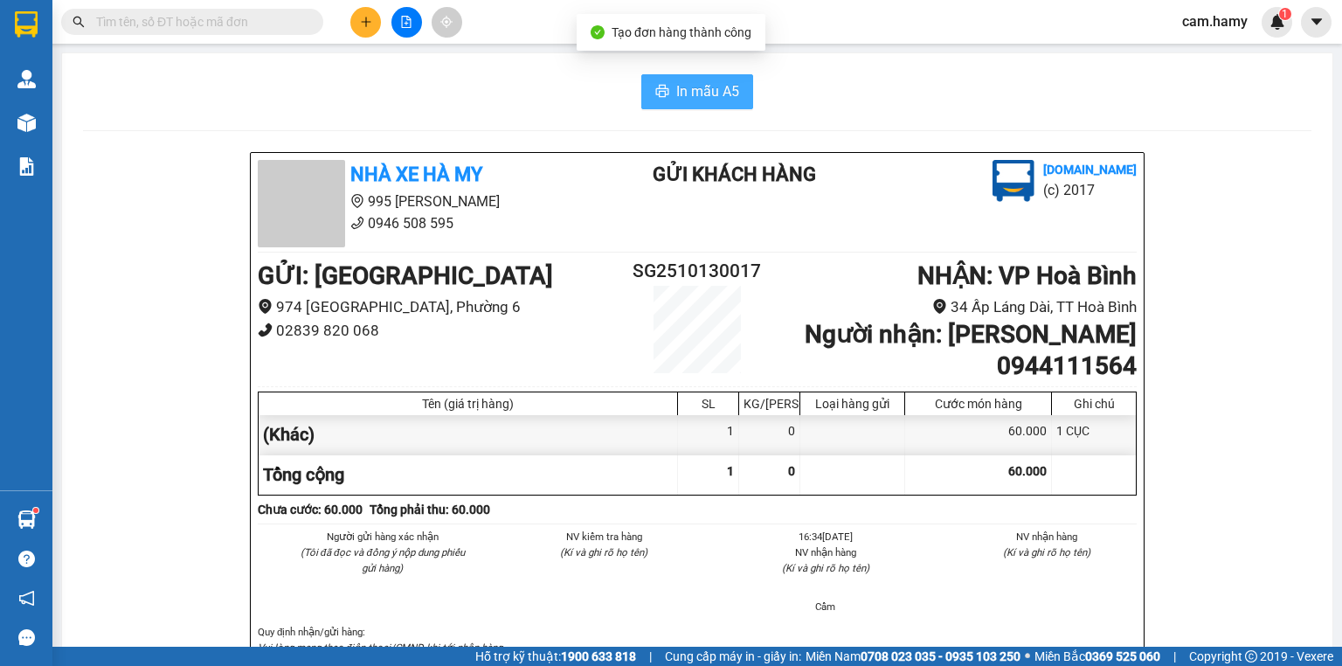
click at [691, 101] on span "In mẫu A5" at bounding box center [707, 91] width 63 height 22
click at [247, 20] on input "text" at bounding box center [199, 21] width 206 height 19
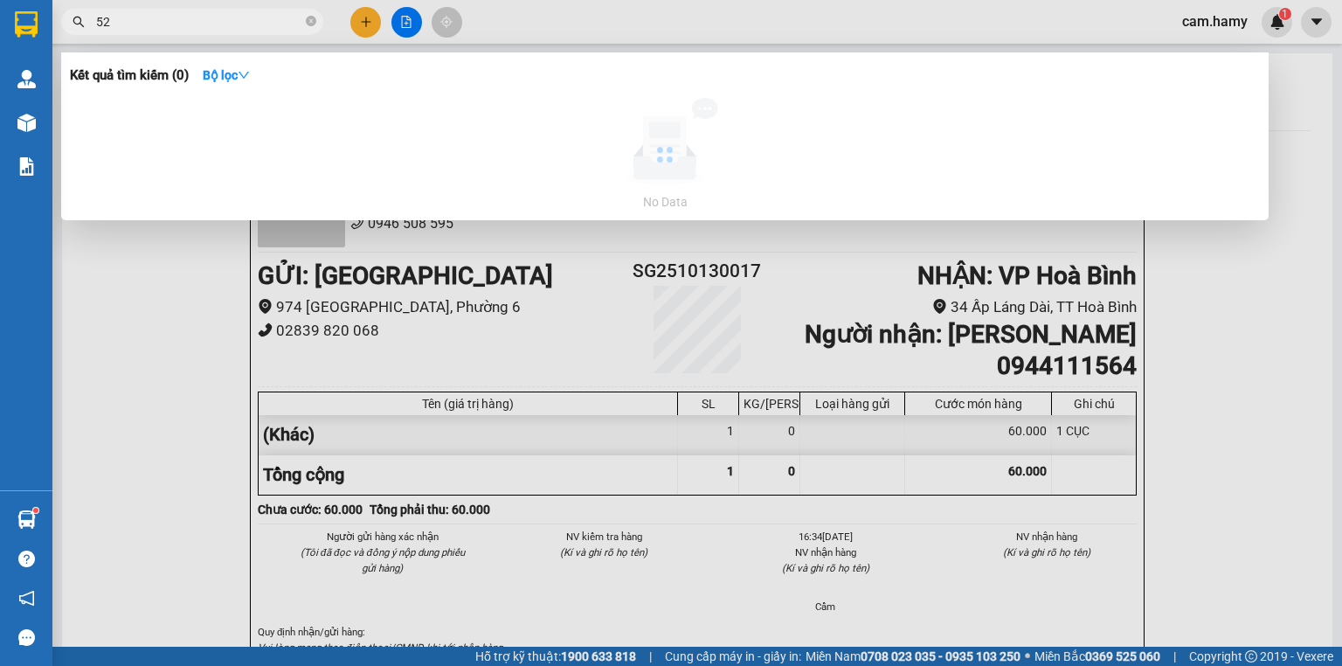
type input "520"
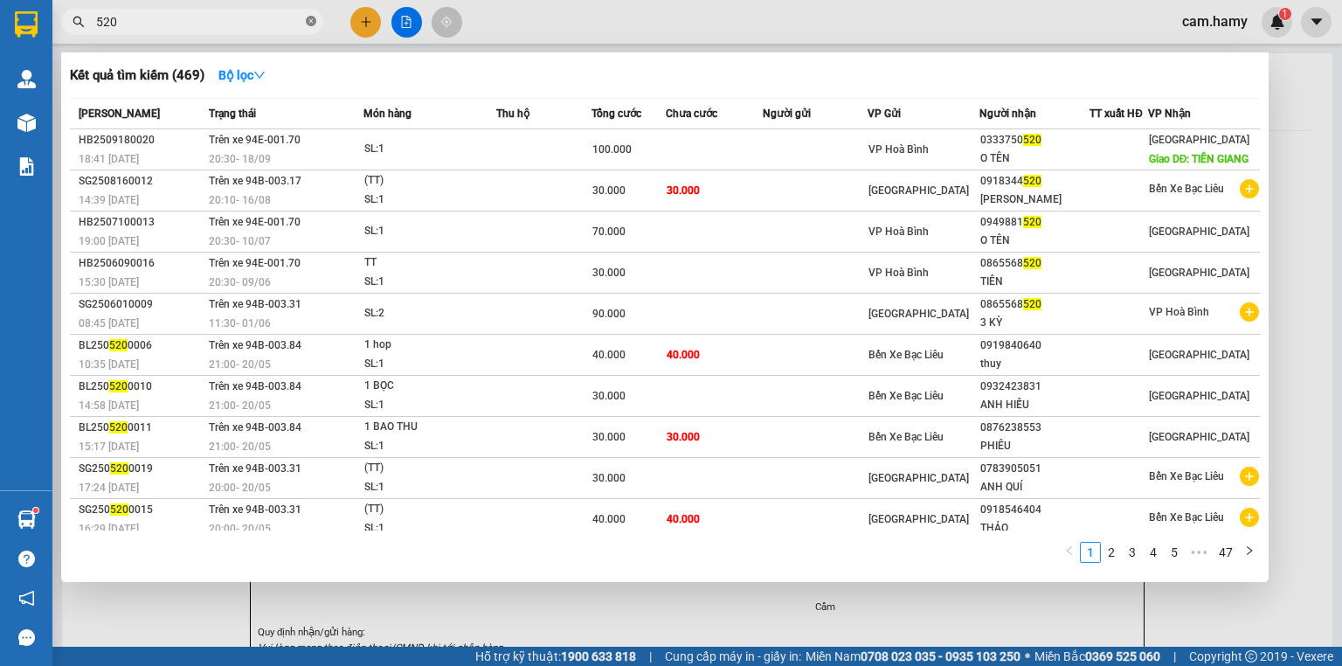
click at [308, 19] on icon "close-circle" at bounding box center [311, 21] width 10 height 10
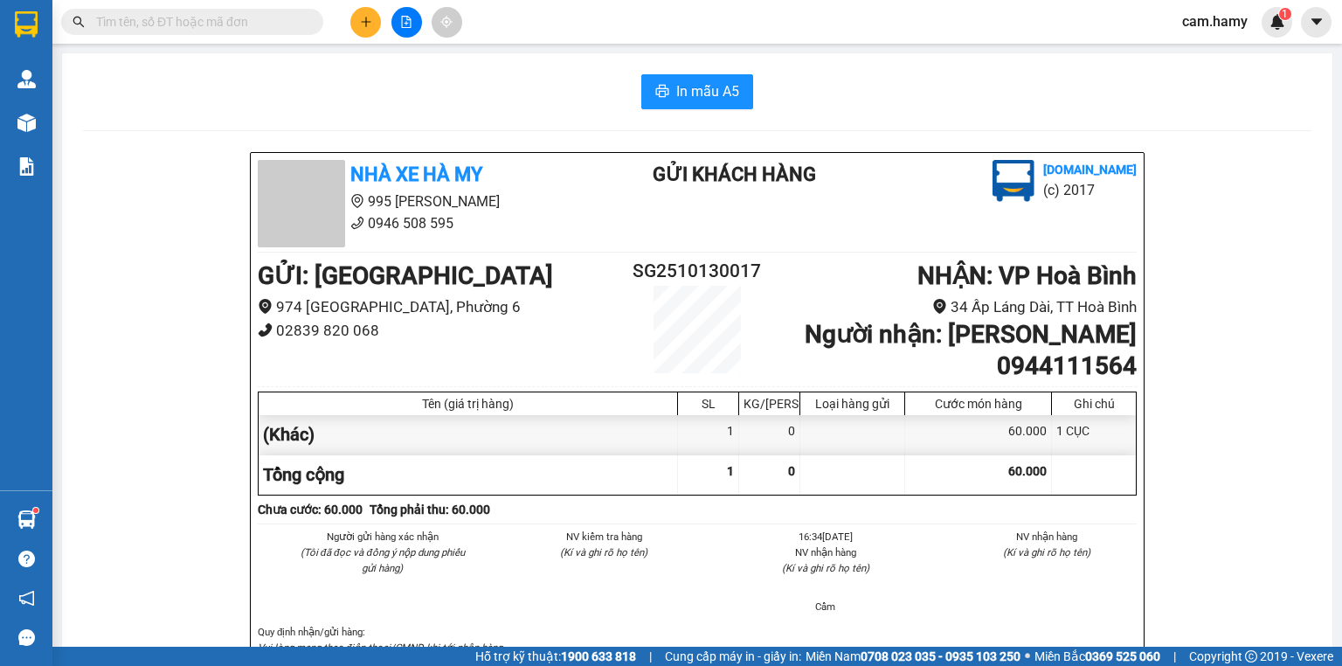
click at [297, 25] on input "text" at bounding box center [199, 21] width 206 height 19
click at [295, 24] on input "text" at bounding box center [199, 21] width 206 height 19
type input "520"
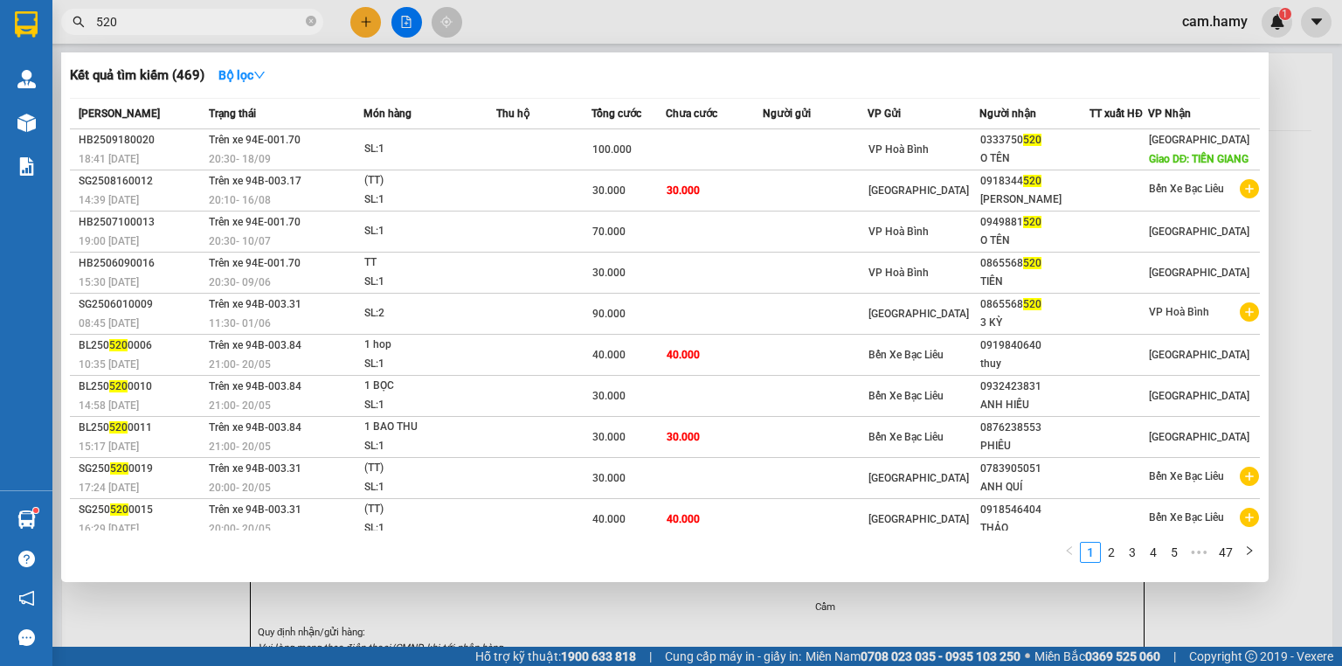
click at [308, 17] on icon "close-circle" at bounding box center [311, 21] width 10 height 10
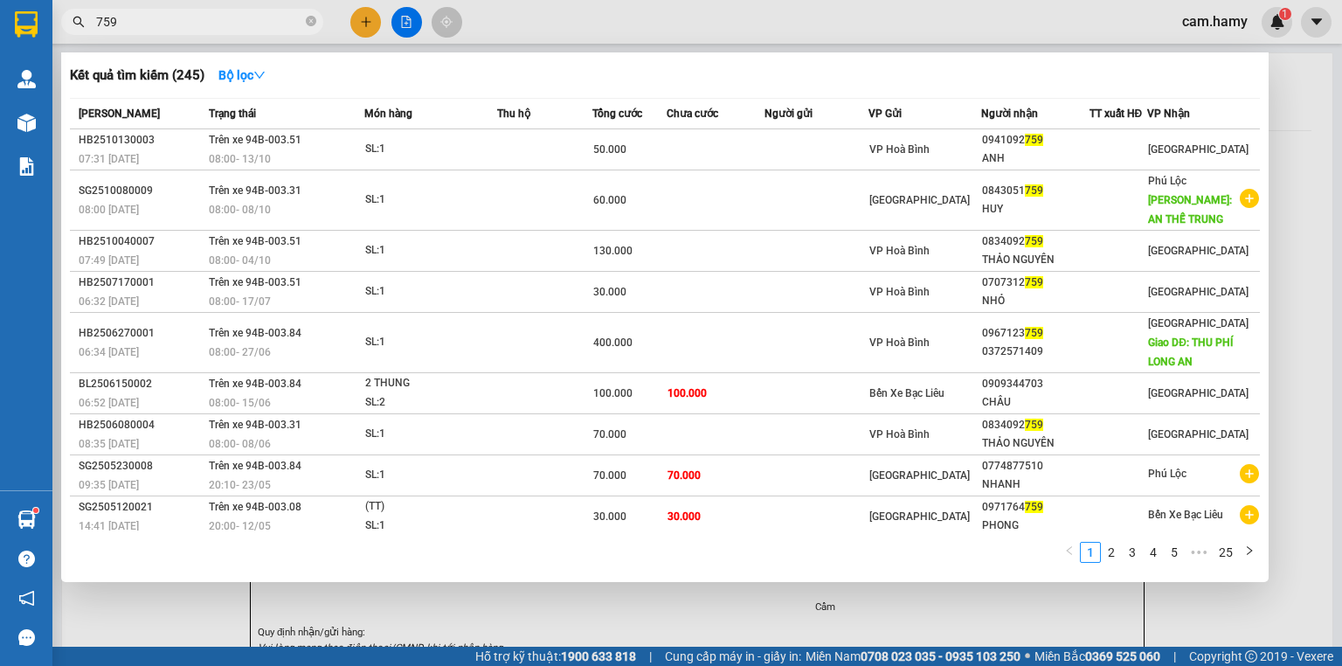
type input "759"
click at [358, 17] on div at bounding box center [671, 333] width 1342 height 666
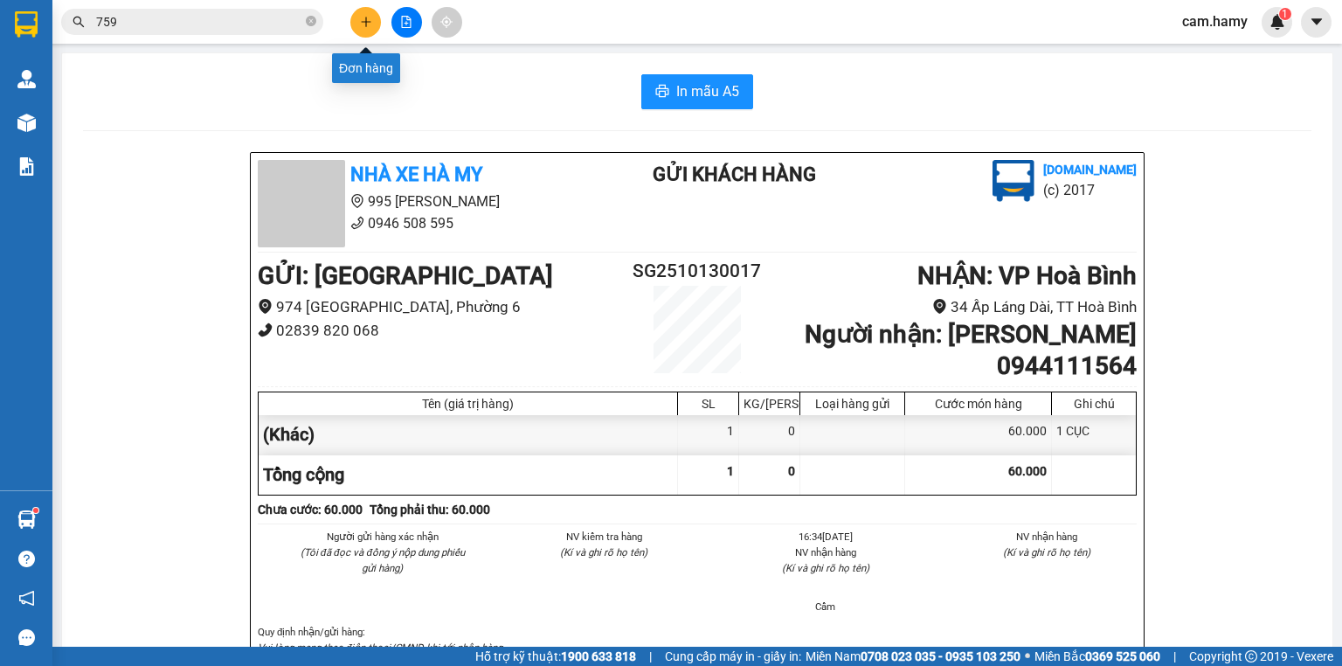
click at [360, 8] on button at bounding box center [365, 22] width 31 height 31
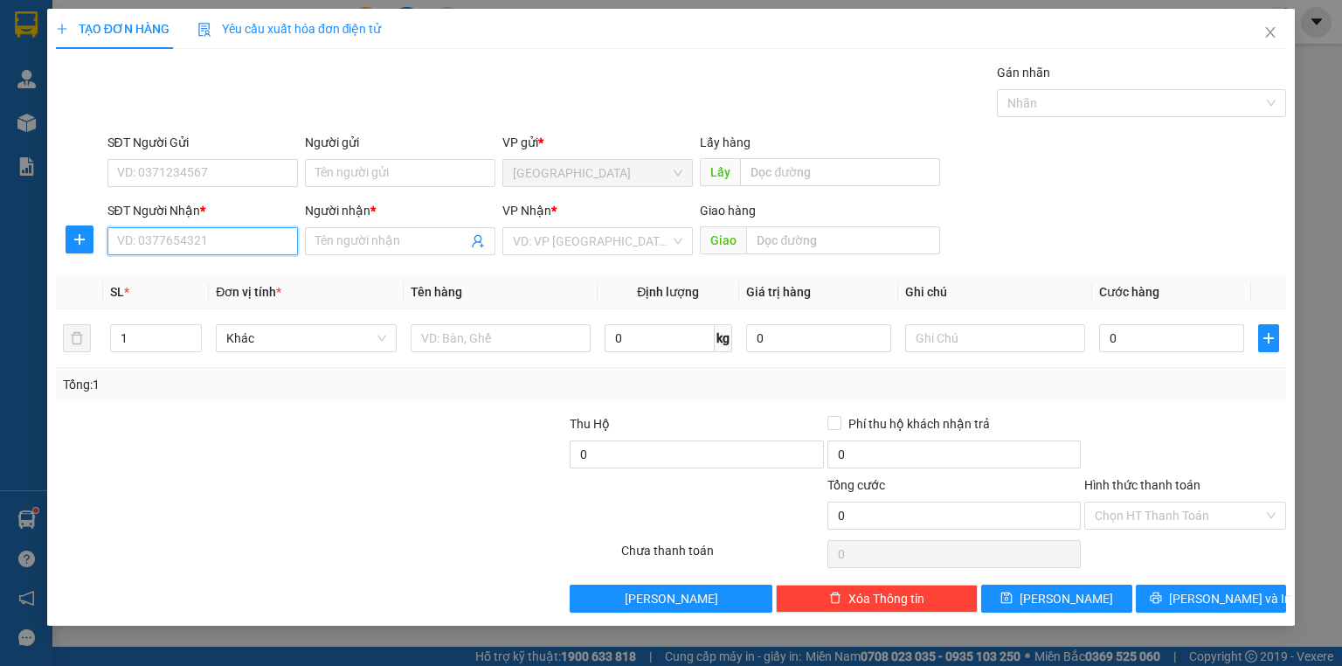
click at [208, 240] on input "SĐT Người Nhận *" at bounding box center [202, 241] width 190 height 28
type input "0834597947"
click at [224, 269] on div "0834597947 - THUÝ" at bounding box center [202, 275] width 169 height 19
type input "THUÝ"
type input "220.000"
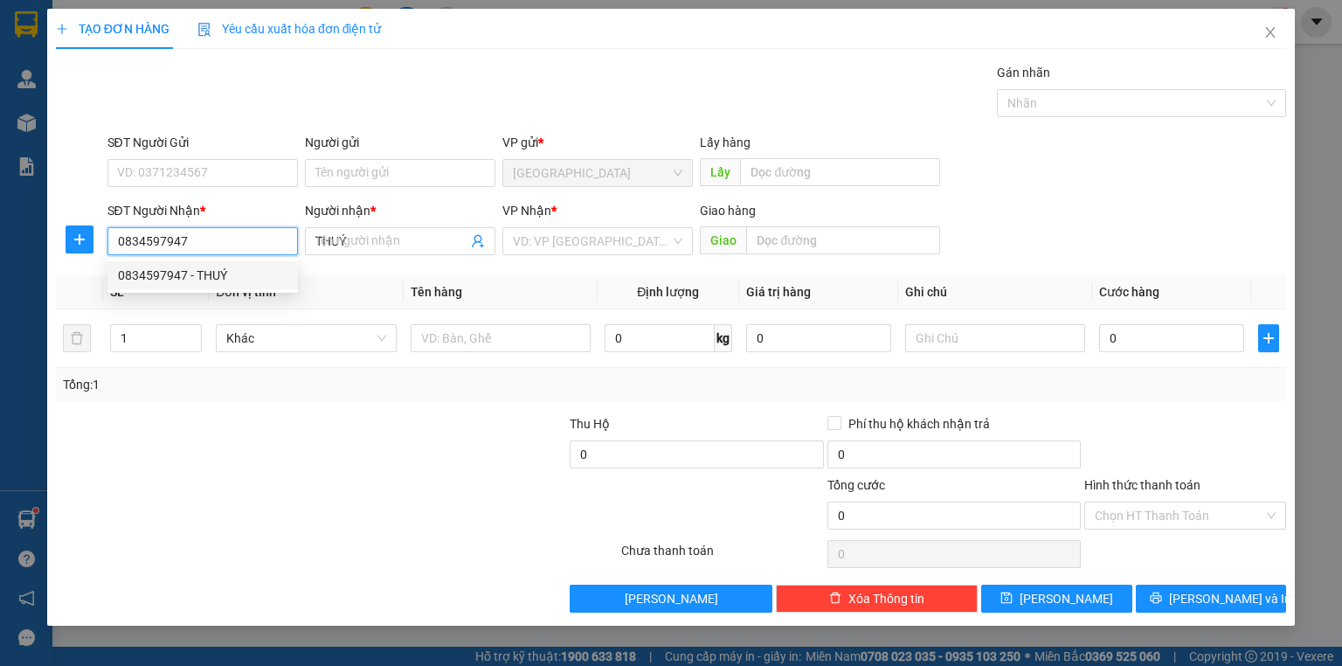
type input "220.000"
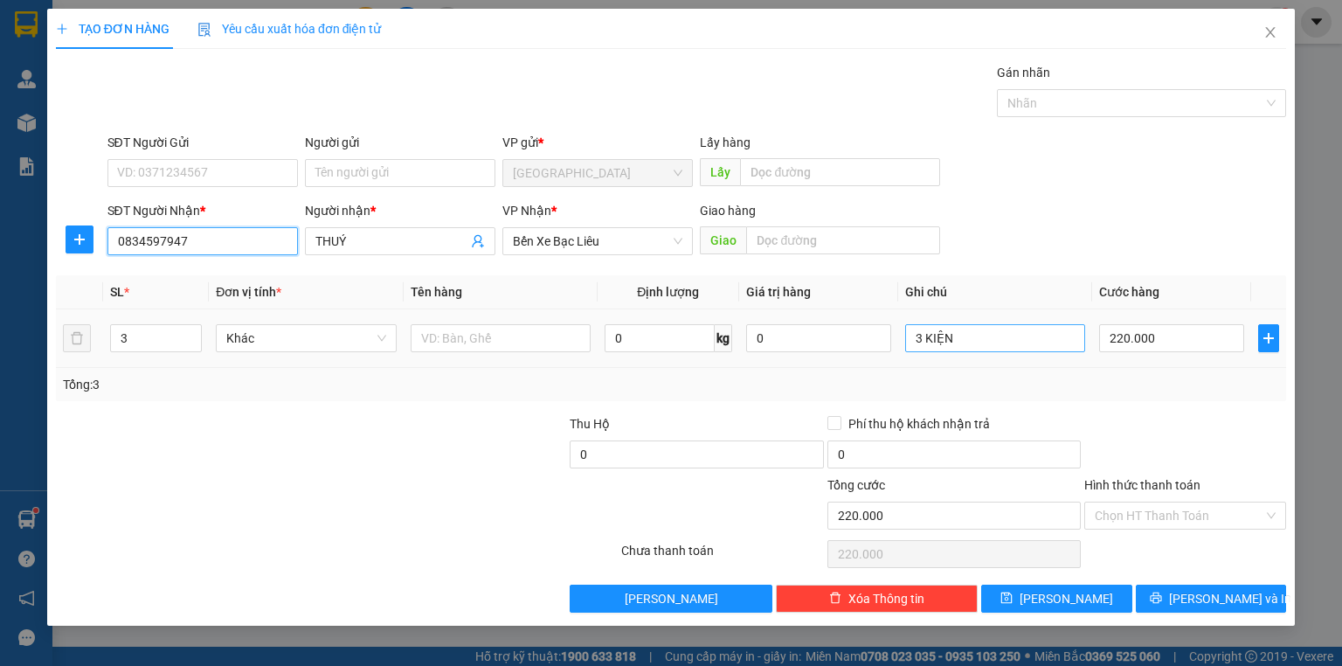
type input "0834597947"
click at [1032, 331] on input "3 KIỆN" at bounding box center [995, 338] width 180 height 28
type input "1 BAO"
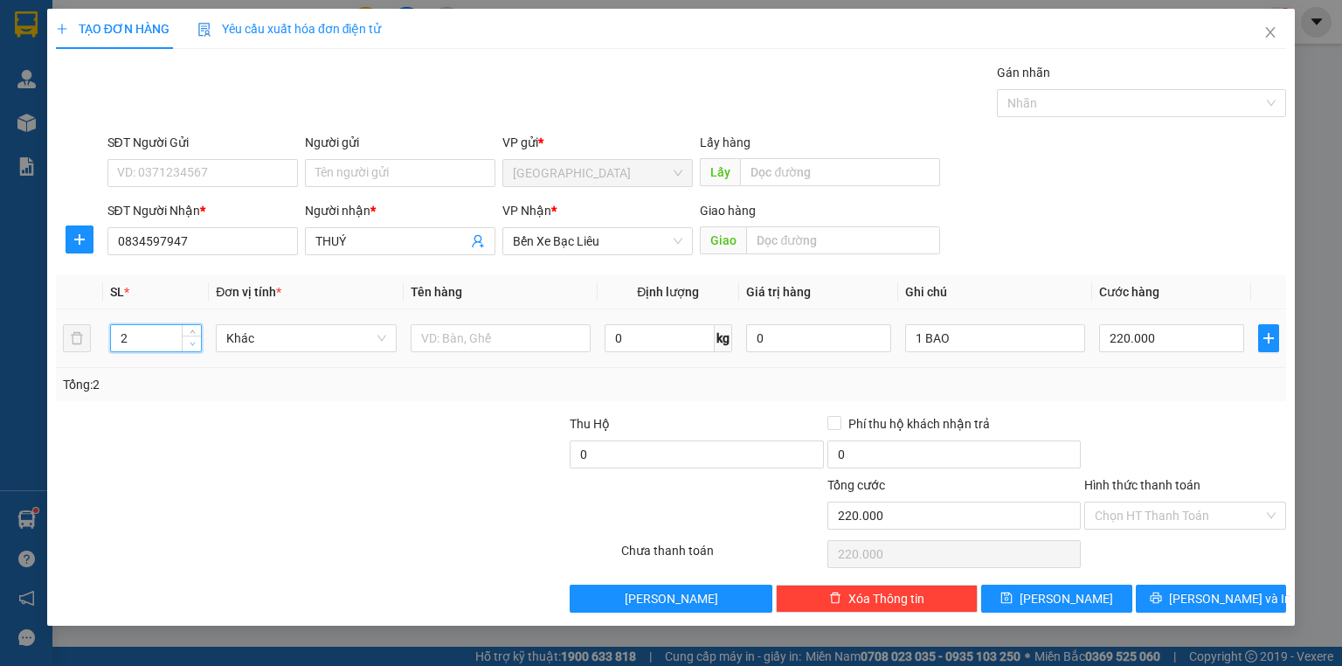
click at [196, 349] on span "Decrease Value" at bounding box center [191, 343] width 19 height 16
type input "1"
click at [196, 349] on span "Decrease Value" at bounding box center [191, 343] width 19 height 16
click at [1141, 346] on input "220.000" at bounding box center [1171, 338] width 145 height 28
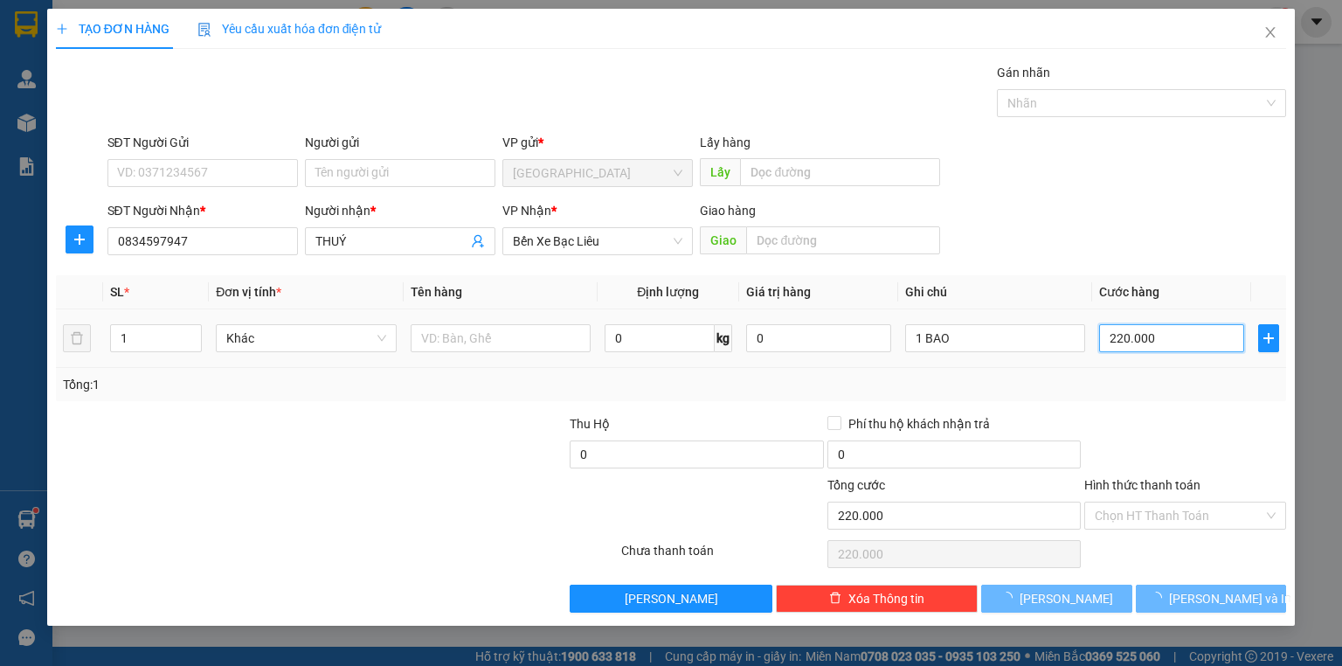
type input "0"
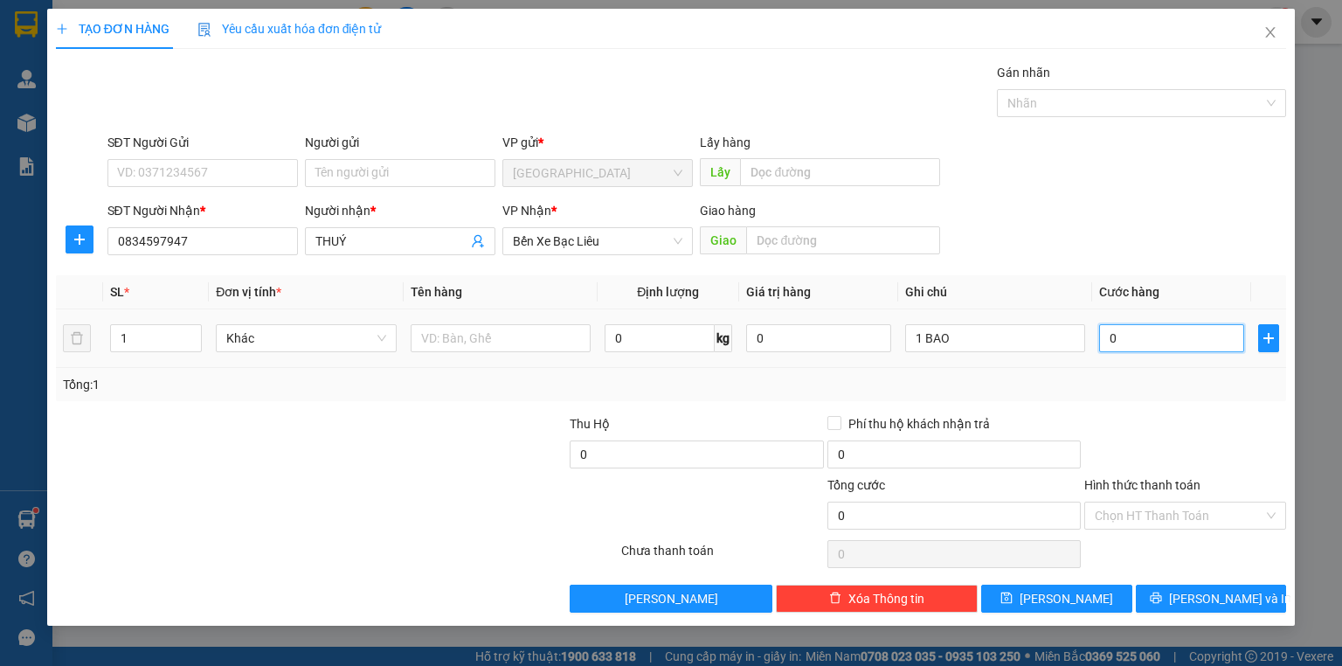
type input "6"
type input "06"
type input "60"
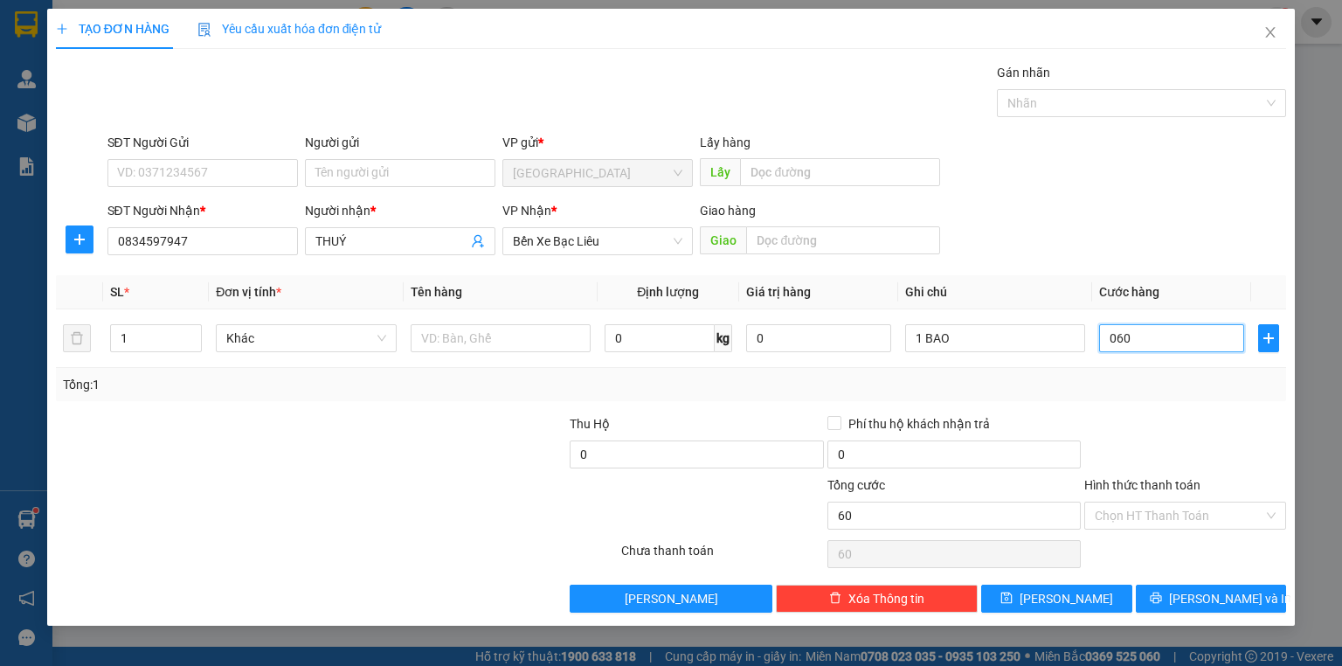
type input "060"
type input "60.000"
click at [1132, 430] on div at bounding box center [1184, 444] width 205 height 61
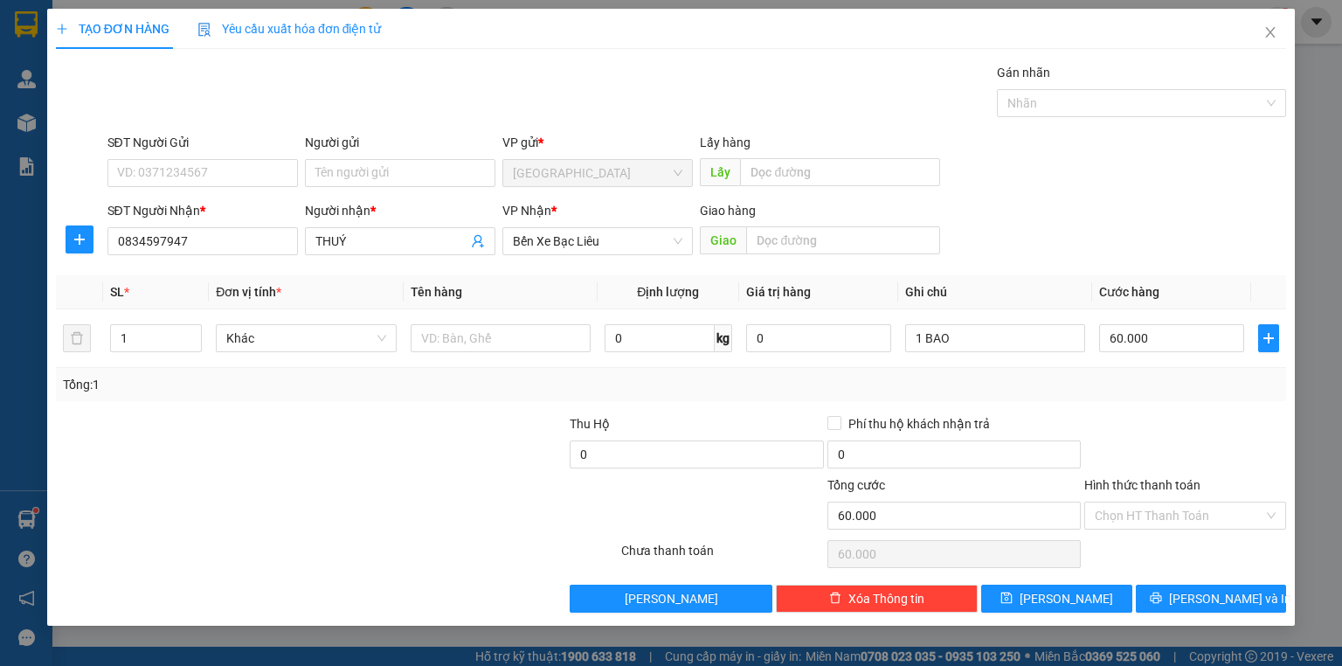
click at [1227, 613] on div "TẠO ĐƠN HÀNG Yêu cầu xuất hóa đơn điện tử Transit Pickup Surcharge Ids Transit …" at bounding box center [671, 317] width 1248 height 617
click at [1232, 584] on button "[PERSON_NAME] và In" at bounding box center [1211, 598] width 151 height 28
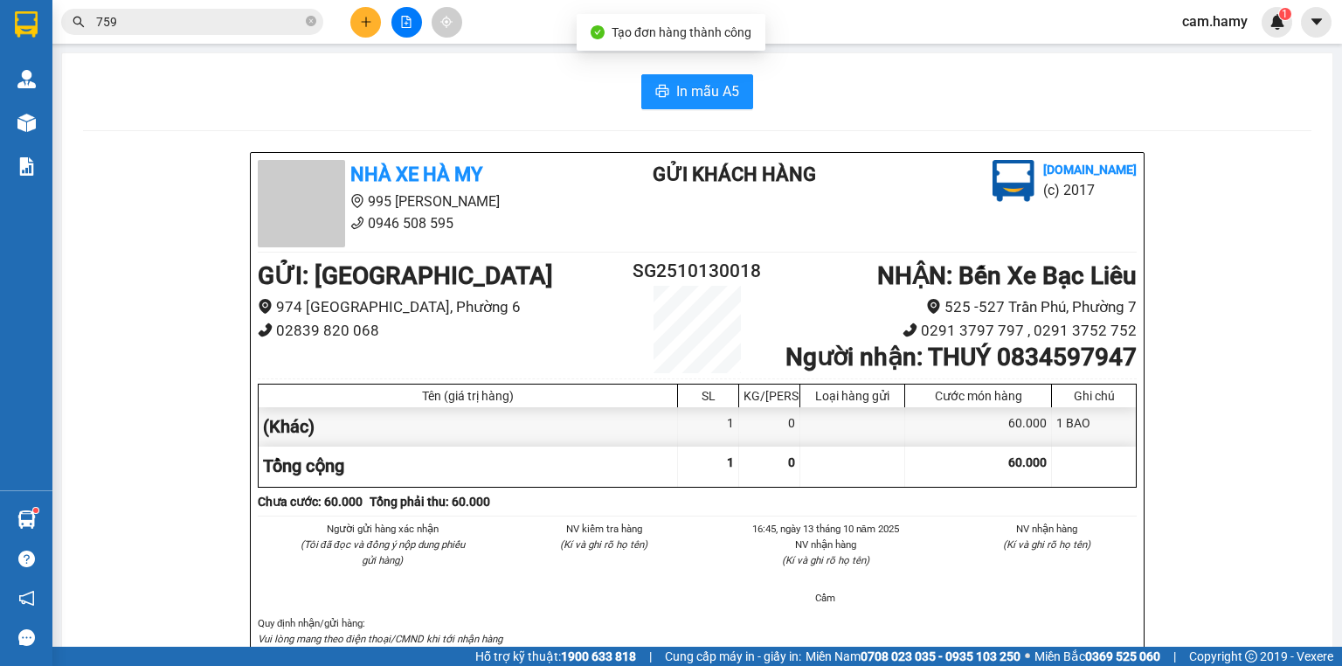
click at [687, 87] on span "In mẫu A5" at bounding box center [707, 91] width 63 height 22
click at [355, 22] on button at bounding box center [365, 22] width 31 height 31
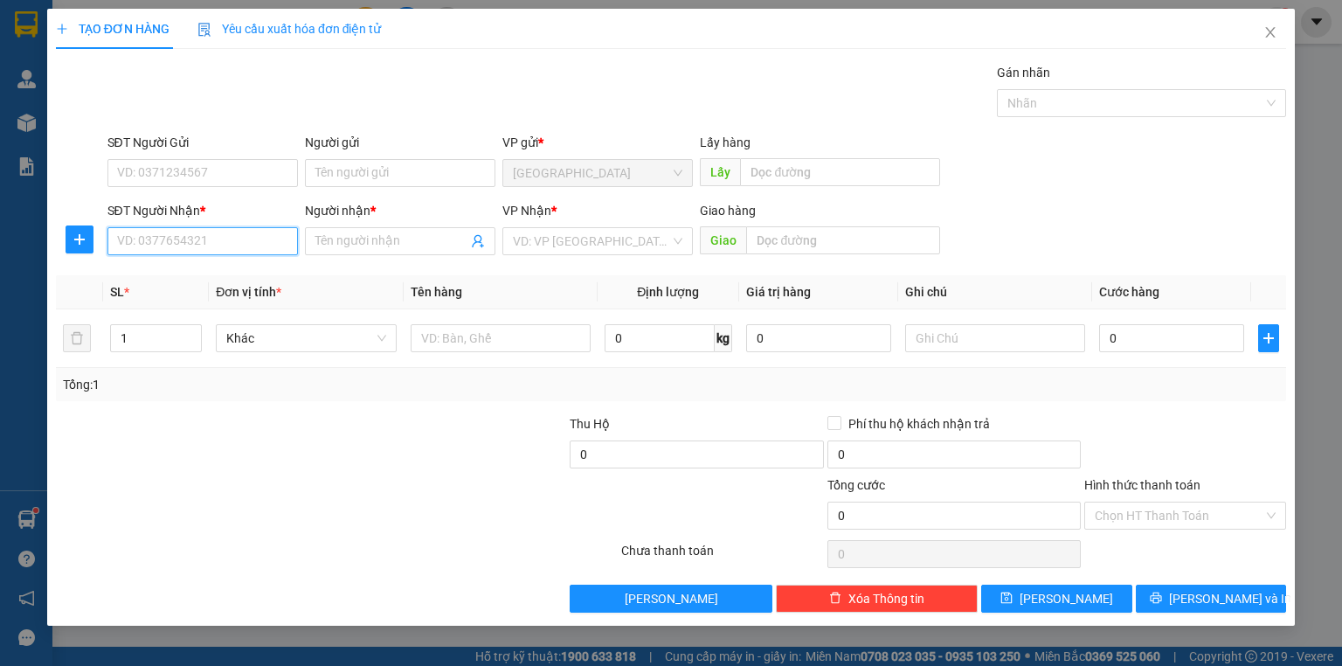
click at [207, 245] on input "SĐT Người Nhận *" at bounding box center [202, 241] width 190 height 28
type input "0834626010"
click at [231, 267] on div "0834626010 - HOÀNG" at bounding box center [202, 275] width 169 height 19
type input "HOÀNG"
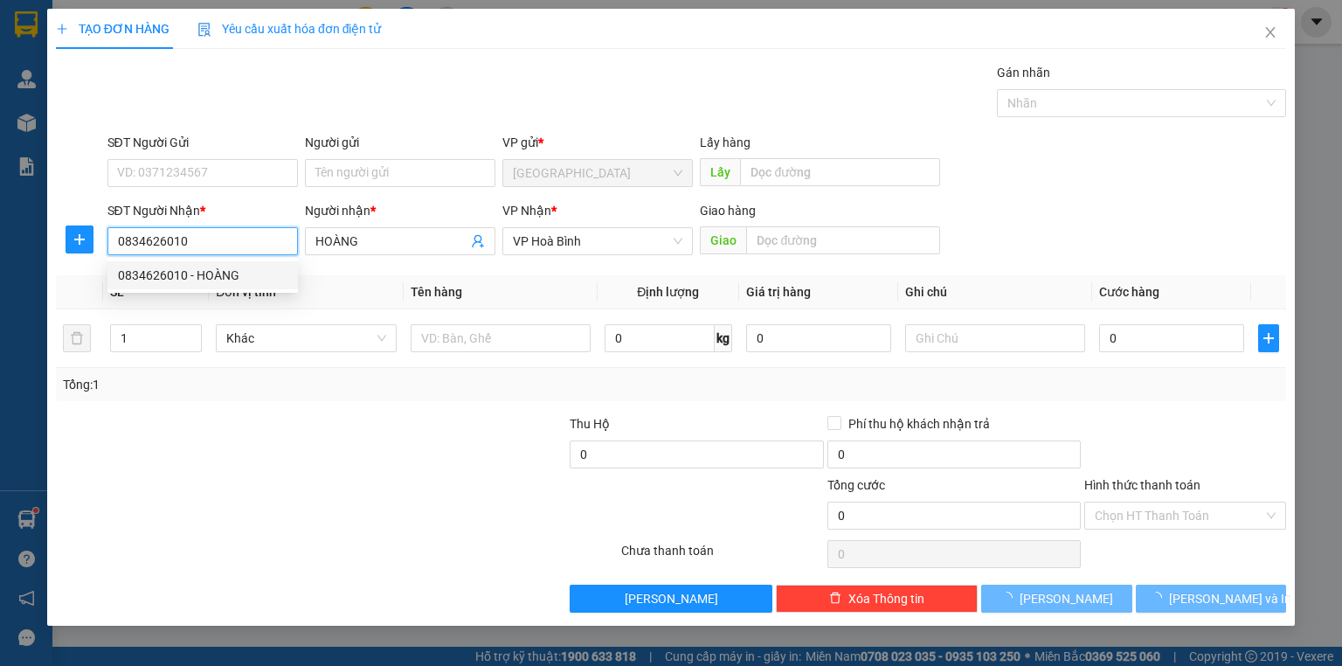
type input "50.000"
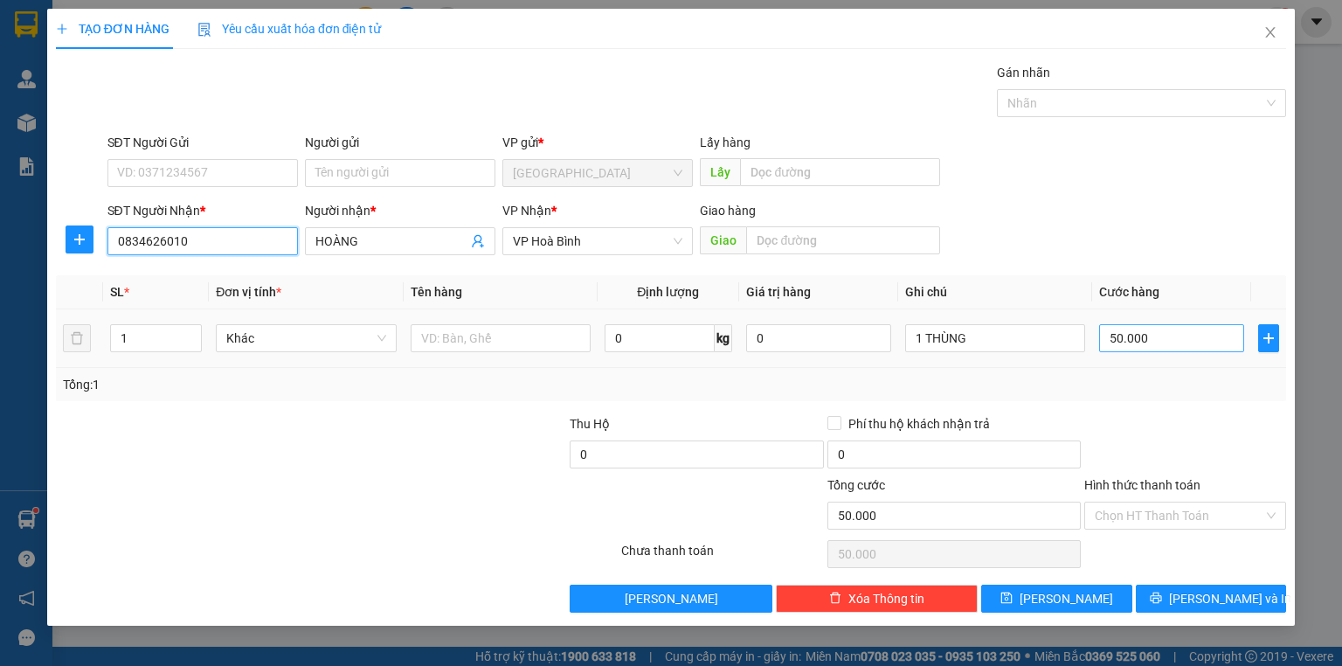
type input "0834626010"
click at [1179, 335] on input "50.000" at bounding box center [1171, 338] width 145 height 28
click at [1230, 525] on input "Hình thức thanh toán" at bounding box center [1179, 515] width 169 height 26
click at [1139, 359] on td "50.000" at bounding box center [1171, 338] width 159 height 59
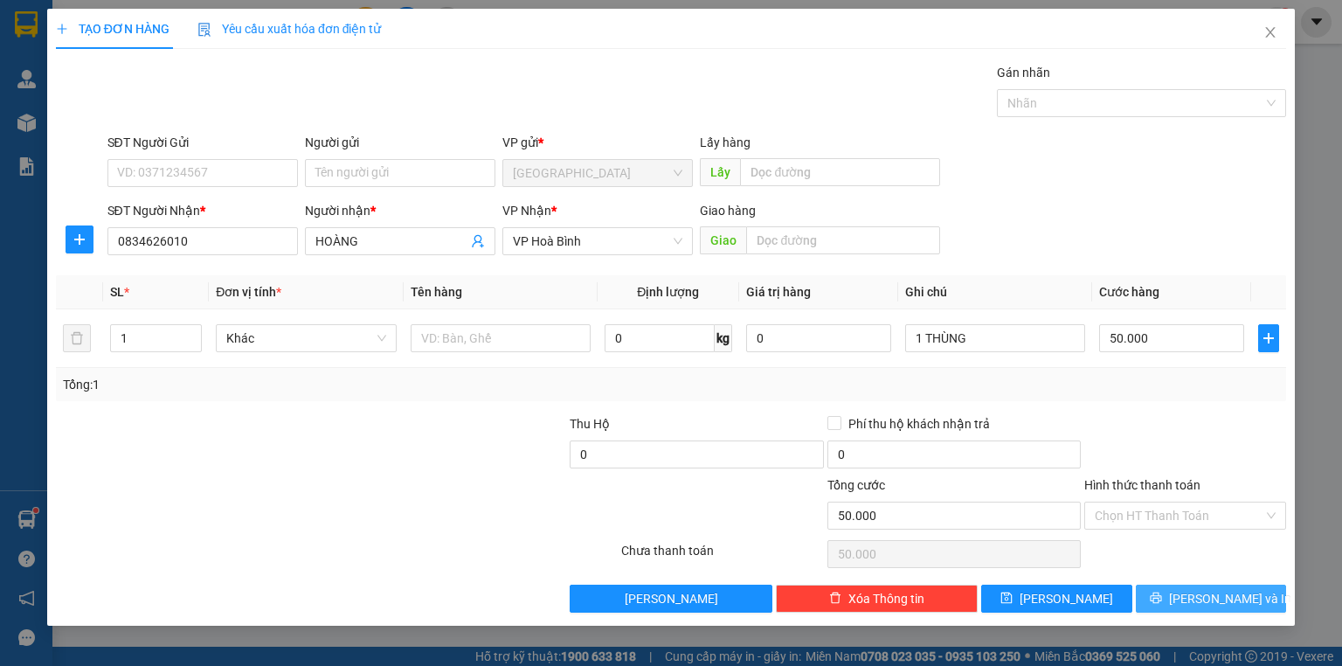
click at [1217, 602] on span "[PERSON_NAME] và In" at bounding box center [1230, 598] width 122 height 19
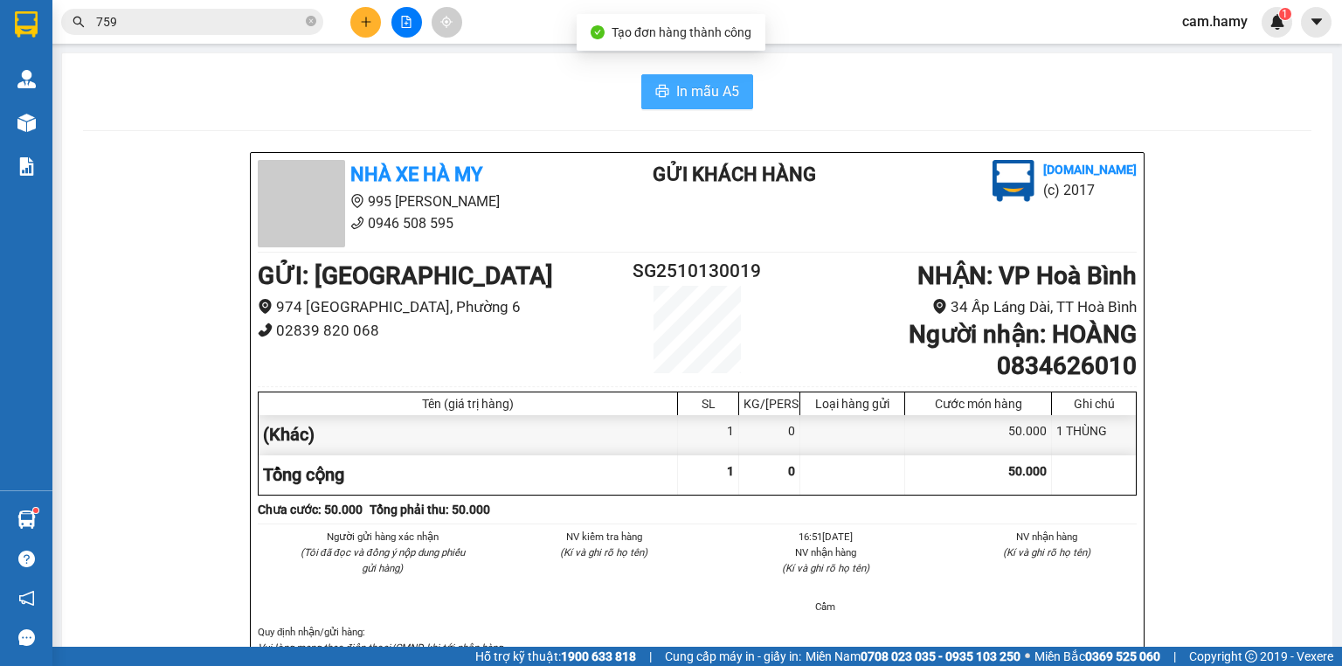
click at [669, 76] on button "In mẫu A5" at bounding box center [697, 91] width 112 height 35
click at [359, 31] on button at bounding box center [365, 22] width 31 height 31
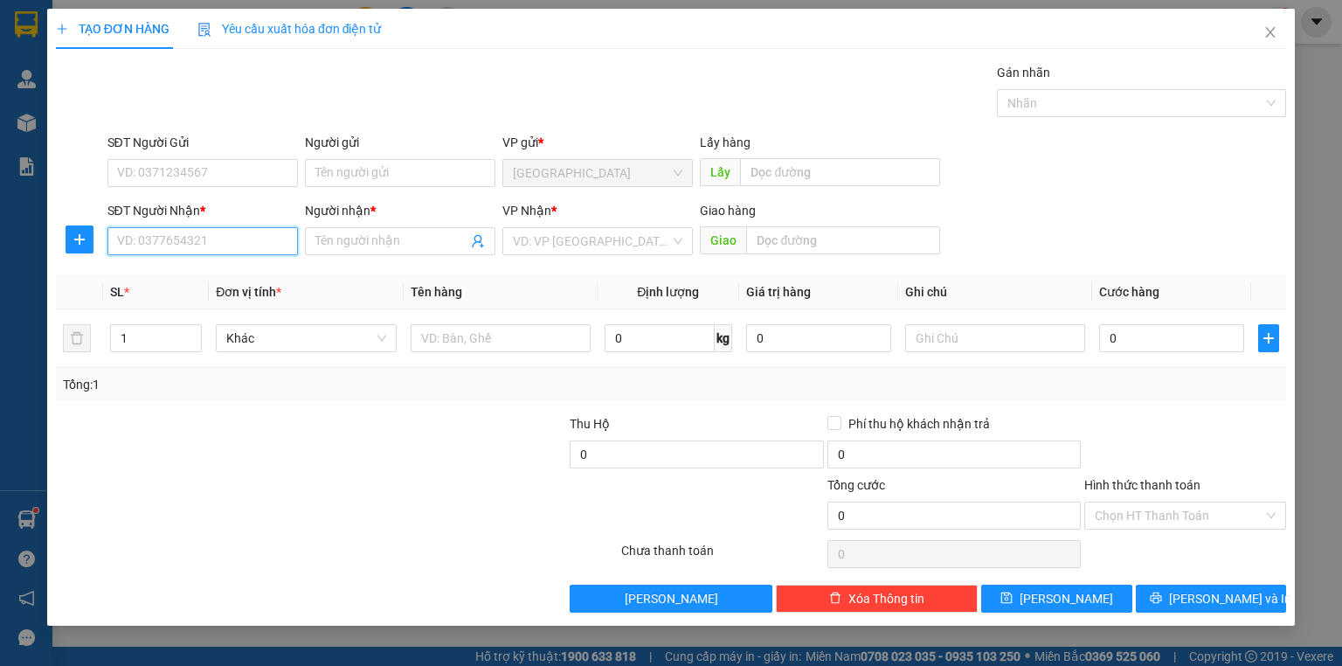
click at [248, 238] on input "SĐT Người Nhận *" at bounding box center [202, 241] width 190 height 28
type input "0949407450"
drag, startPoint x: 230, startPoint y: 283, endPoint x: 227, endPoint y: 308, distance: 24.6
click at [230, 281] on div "0949407450 - [GEOGRAPHIC_DATA]" at bounding box center [216, 275] width 197 height 19
type input "VIỆT ÁI"
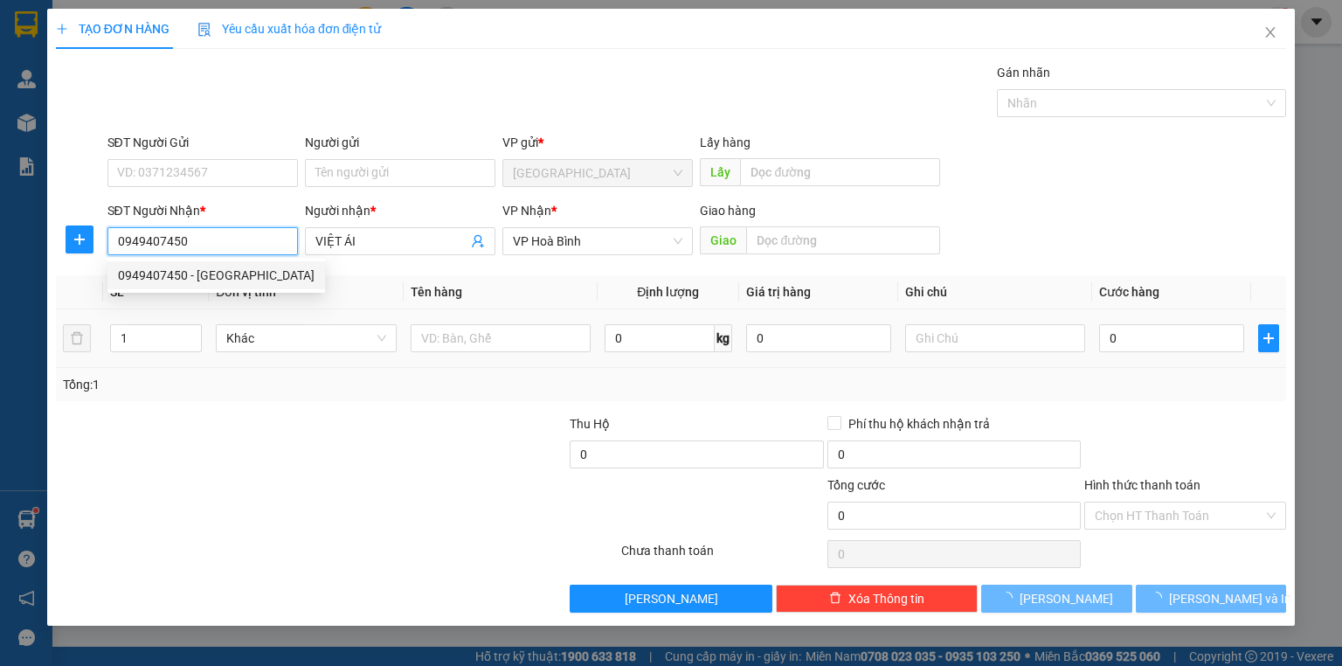
type input "120.000"
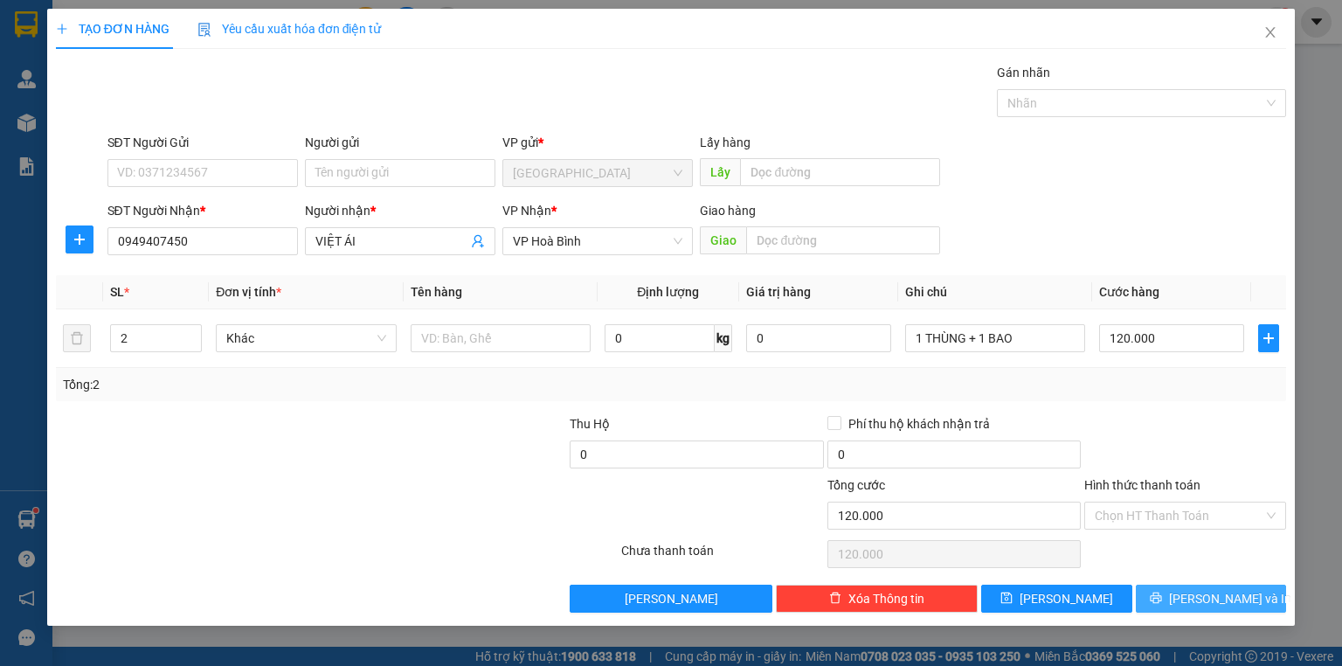
click at [1210, 589] on span "[PERSON_NAME] và In" at bounding box center [1230, 598] width 122 height 19
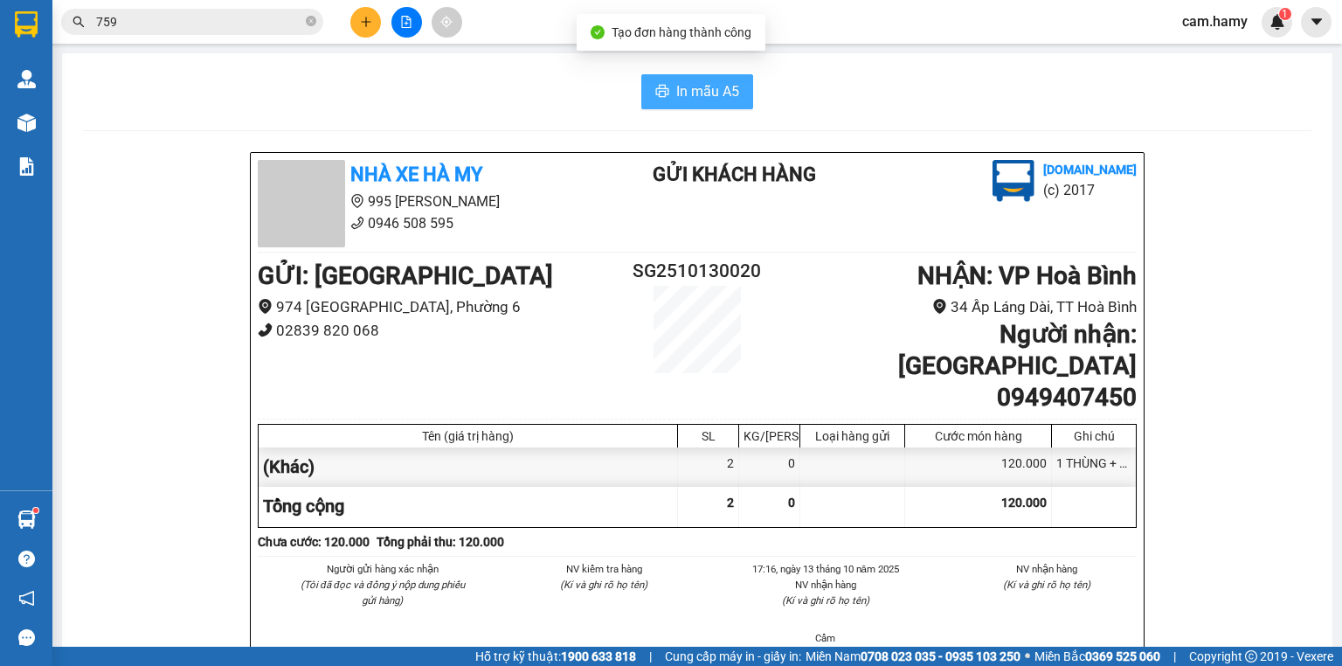
click at [685, 90] on span "In mẫu A5" at bounding box center [707, 91] width 63 height 22
click at [709, 84] on span "In mẫu A5" at bounding box center [707, 91] width 63 height 22
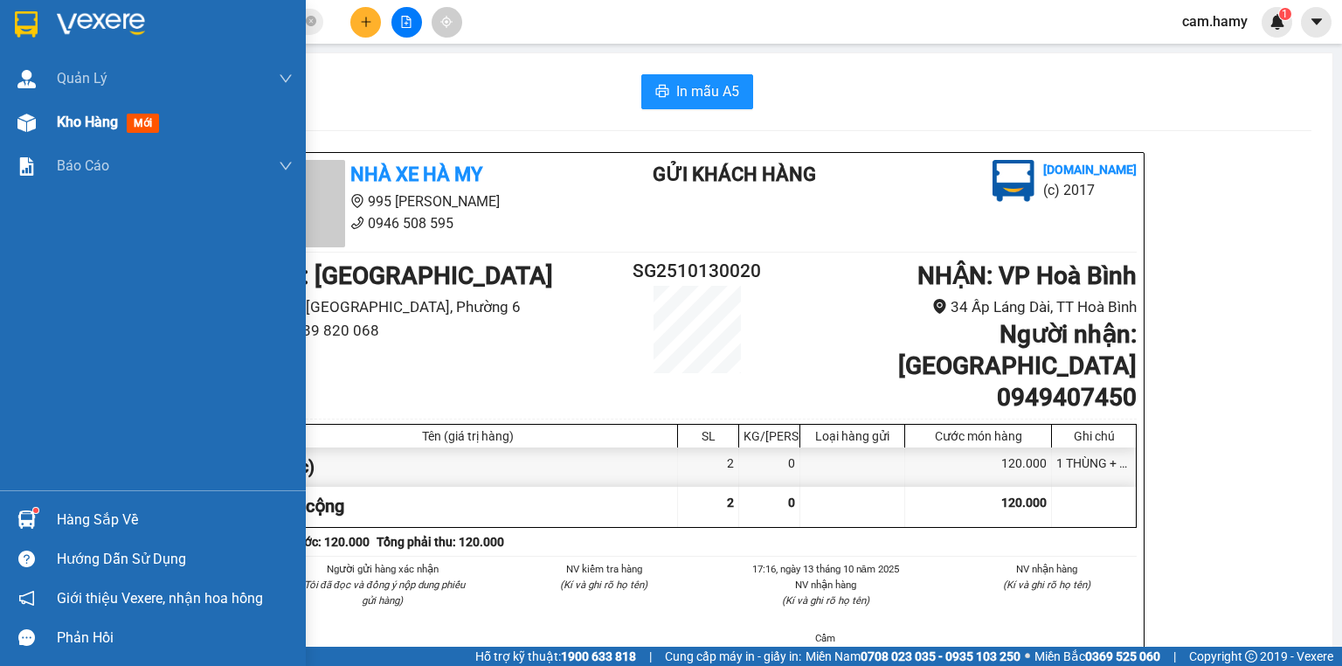
click at [44, 123] on div "Kho hàng mới" at bounding box center [153, 122] width 306 height 44
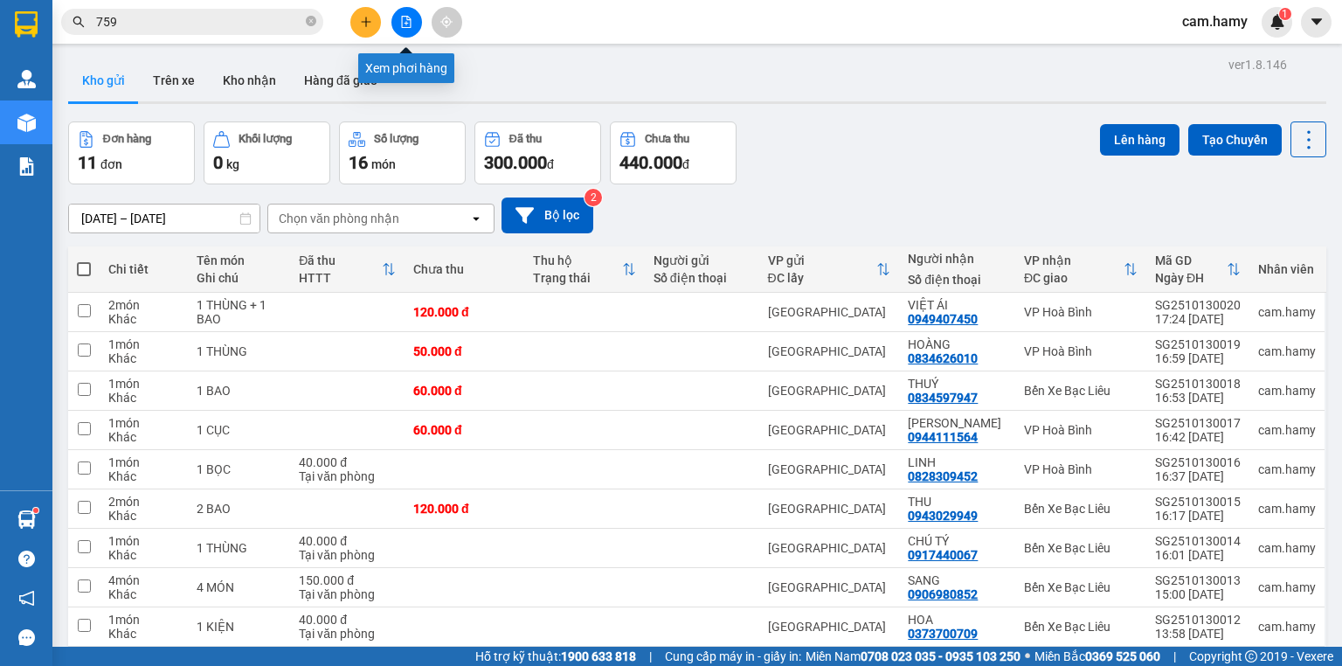
click at [395, 18] on button at bounding box center [406, 22] width 31 height 31
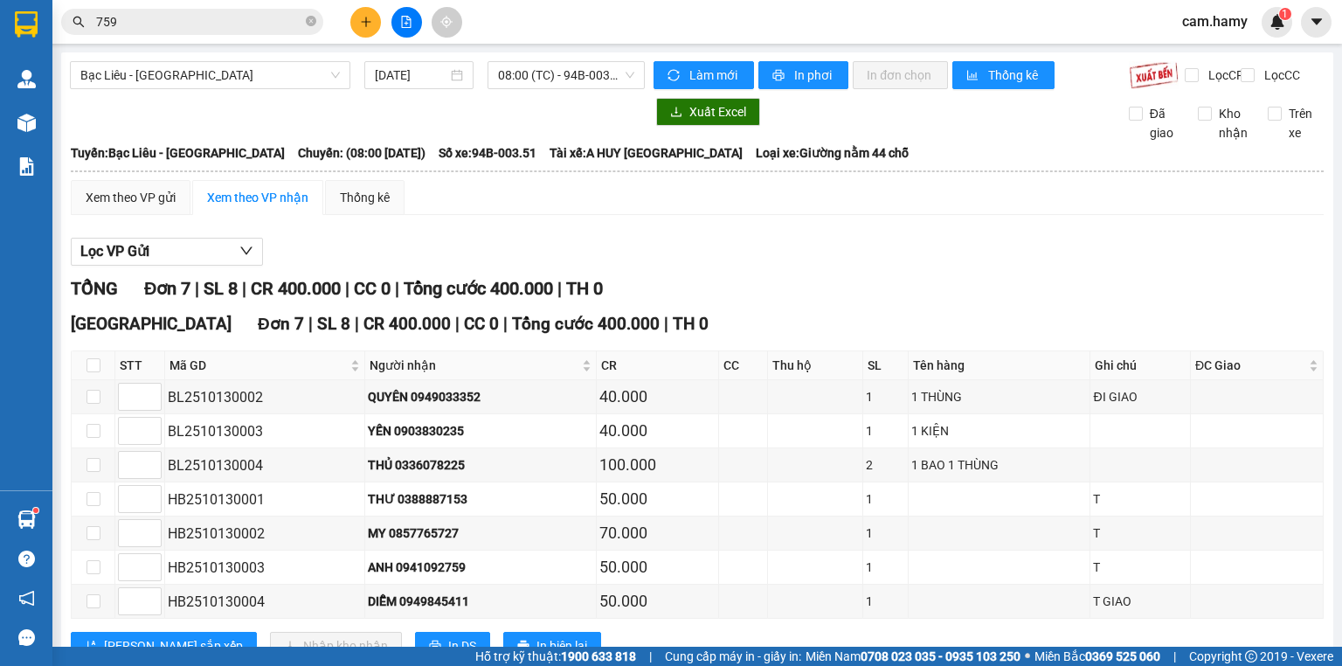
click at [357, 73] on div "[DATE]" at bounding box center [418, 75] width 122 height 28
click at [406, 81] on input "[DATE]" at bounding box center [411, 75] width 72 height 19
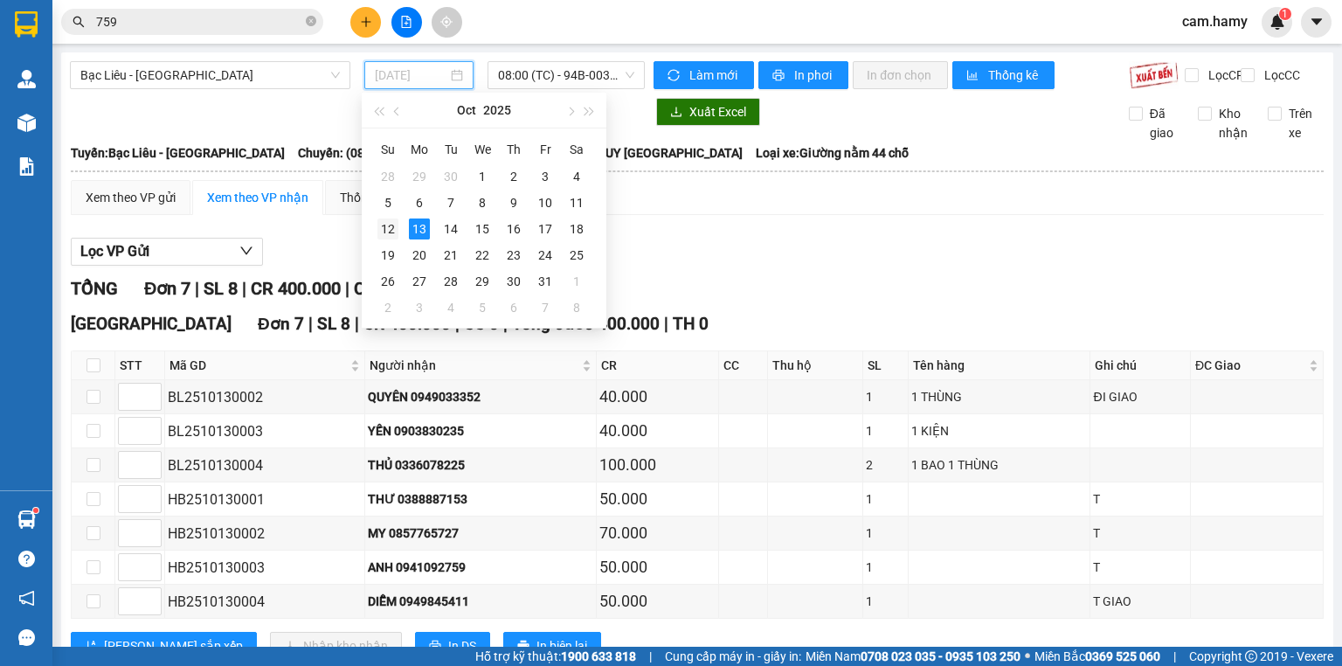
click at [391, 227] on div "12" at bounding box center [387, 228] width 21 height 21
type input "[DATE]"
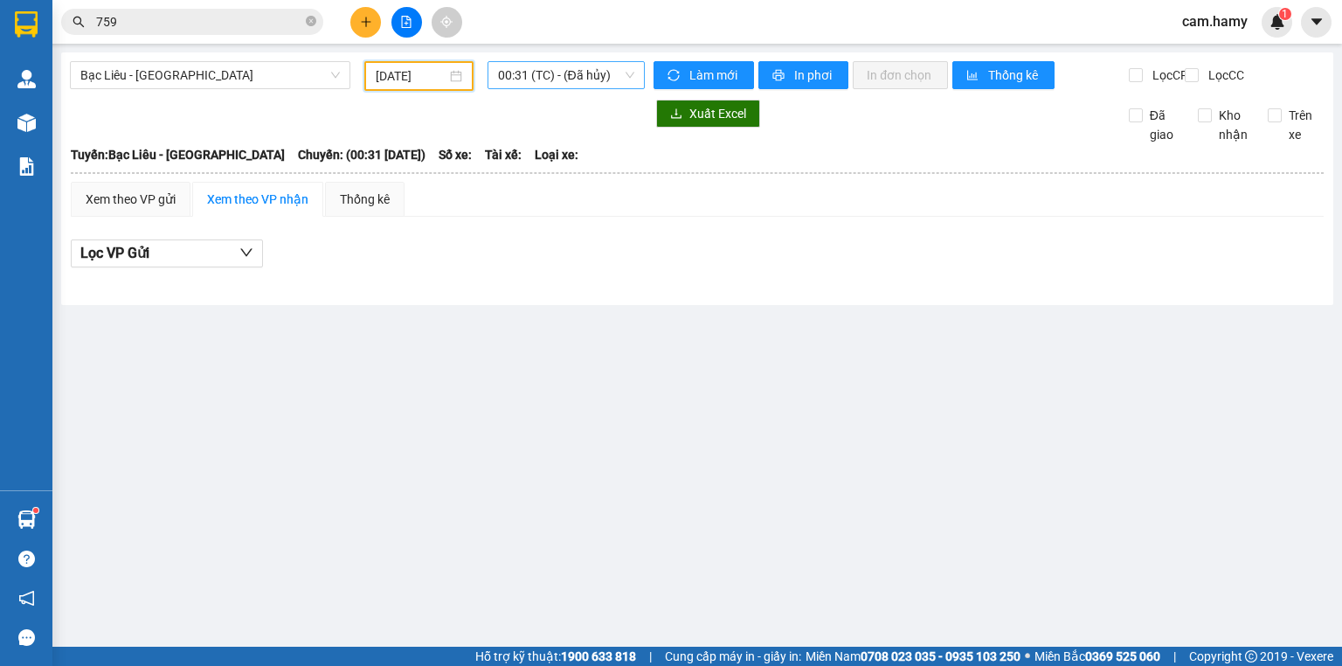
click at [513, 77] on span "00:31 (TC) - (Đã hủy)" at bounding box center [566, 75] width 137 height 26
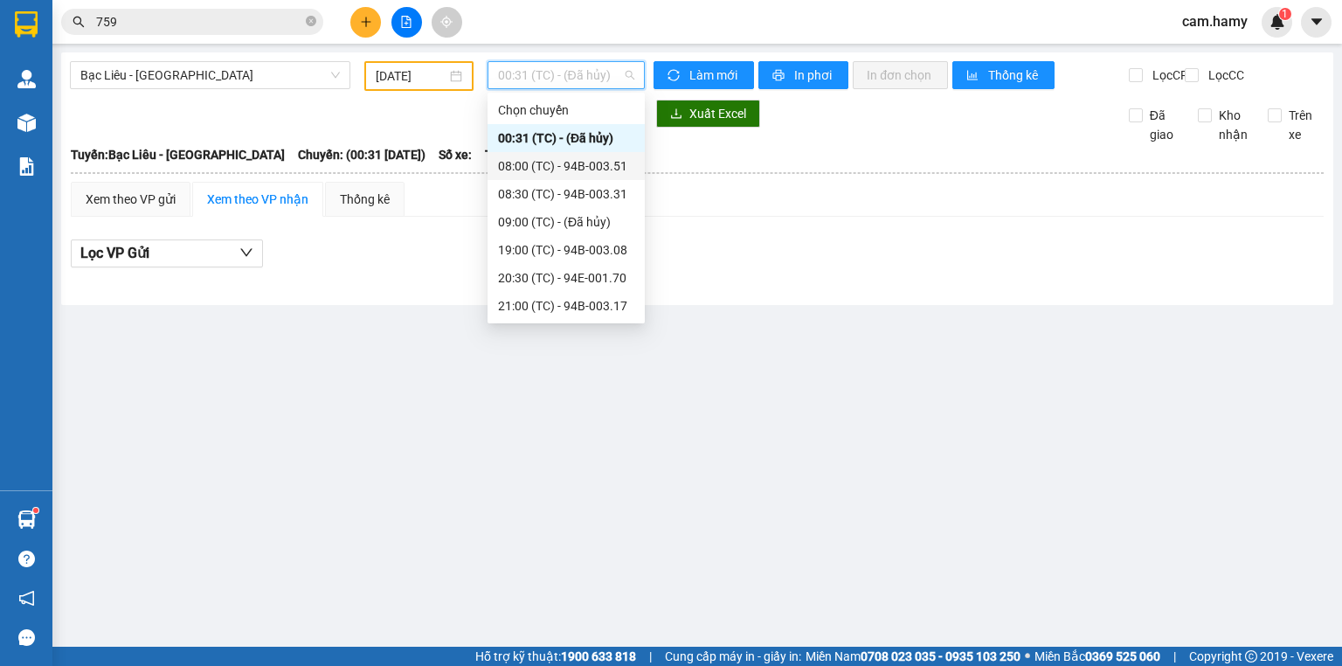
click at [591, 168] on div "08:00 (TC) - 94B-003.51" at bounding box center [566, 165] width 136 height 19
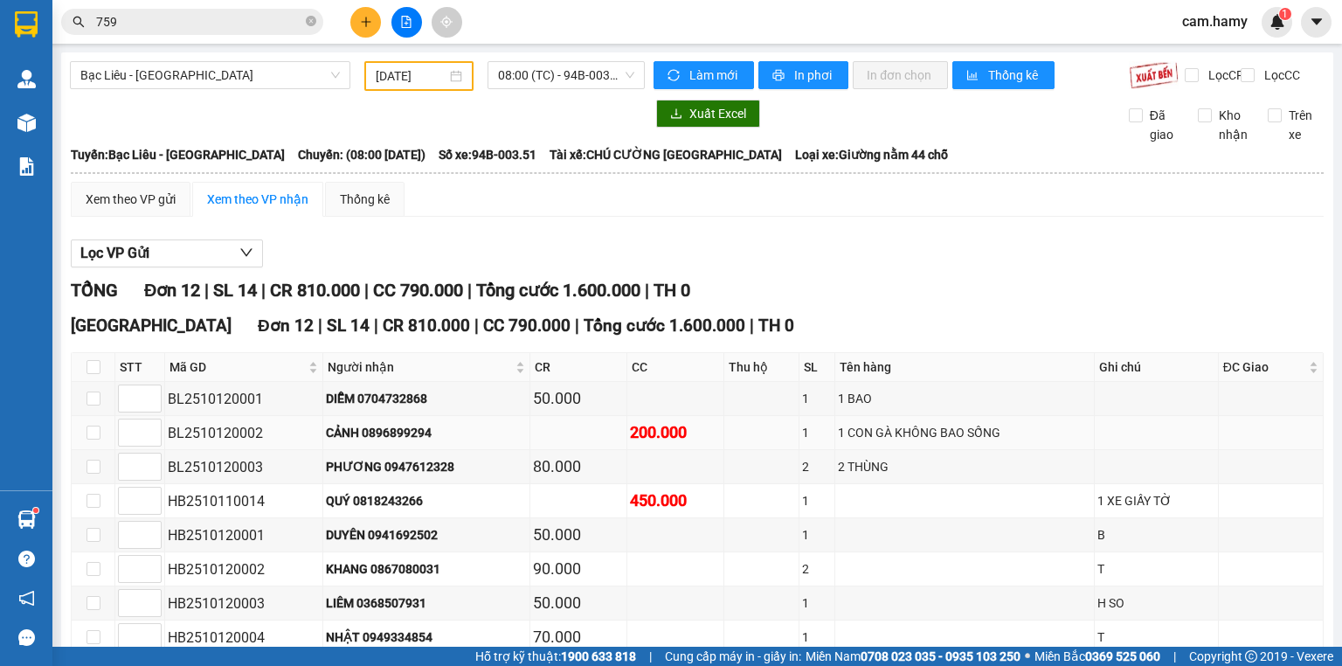
drag, startPoint x: 603, startPoint y: 204, endPoint x: 800, endPoint y: 201, distance: 197.5
click at [737, 416] on tr "BL2510120002 CẢNH 0896899294 200.000 1 1 CON GÀ KHÔNG BAO SỐNG" at bounding box center [698, 433] width 1252 height 34
click at [644, 567] on div "[GEOGRAPHIC_DATA] 12 | SL 14 | CR 810.000 | CC 790.000 | Tổng cước 1.600.000 | …" at bounding box center [697, 579] width 1253 height 532
drag, startPoint x: 608, startPoint y: 508, endPoint x: 767, endPoint y: 538, distance: 161.9
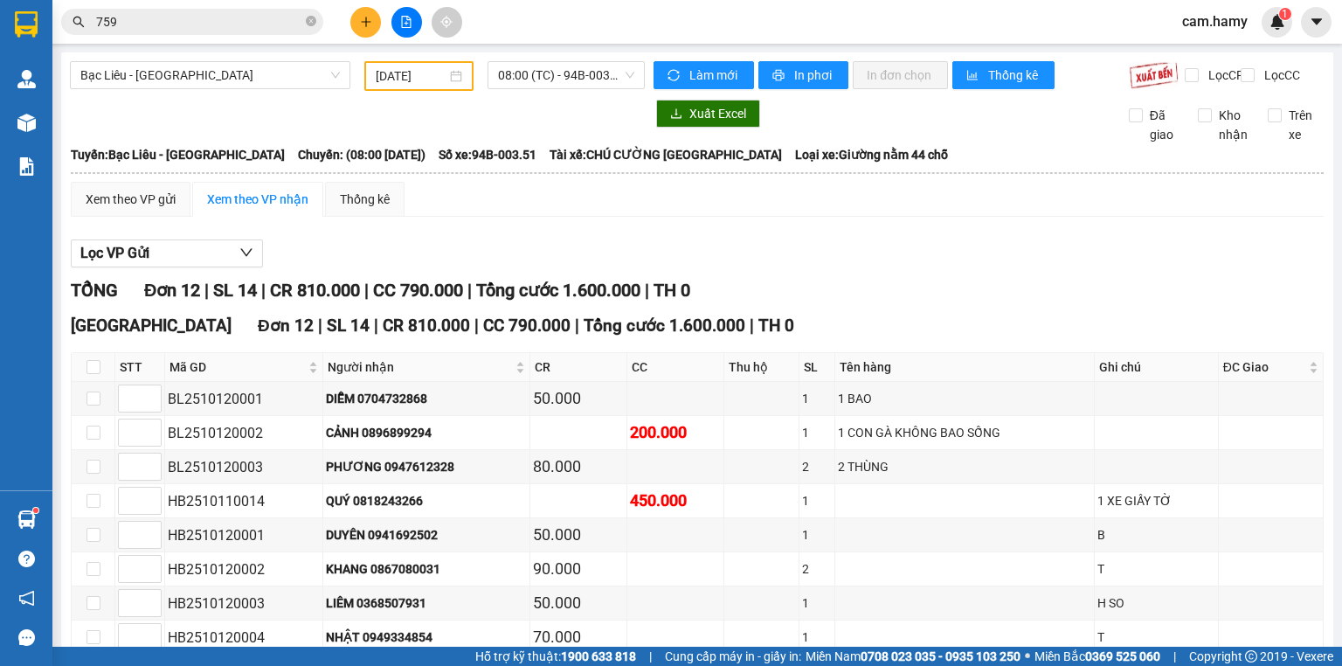
click at [707, 559] on div "[GEOGRAPHIC_DATA] 12 | SL 14 | CR 810.000 | CC 790.000 | Tổng cước 1.600.000 | …" at bounding box center [697, 579] width 1253 height 532
drag, startPoint x: 677, startPoint y: 203, endPoint x: 791, endPoint y: 202, distance: 113.6
click at [791, 416] on tr "BL2510120002 CẢNH 0896899294 200.000 1 1 CON GÀ KHÔNG BAO SỐNG" at bounding box center [698, 433] width 1252 height 34
click at [785, 484] on td at bounding box center [761, 501] width 75 height 34
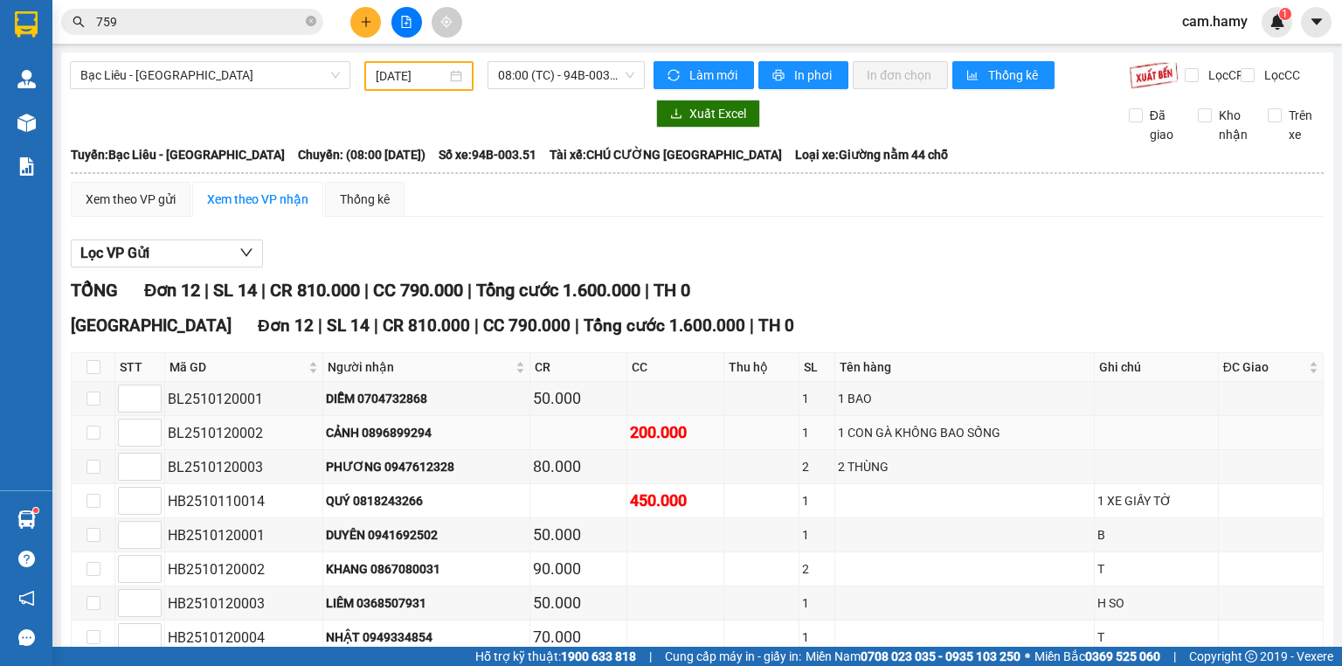
drag, startPoint x: 599, startPoint y: 182, endPoint x: 694, endPoint y: 197, distance: 95.5
click at [692, 382] on tbody "BL2510120001 DIỄM 0704732868 50.000 1 1 BAO BL2510120002 CẢNH 0896899294 200.00…" at bounding box center [698, 586] width 1252 height 409
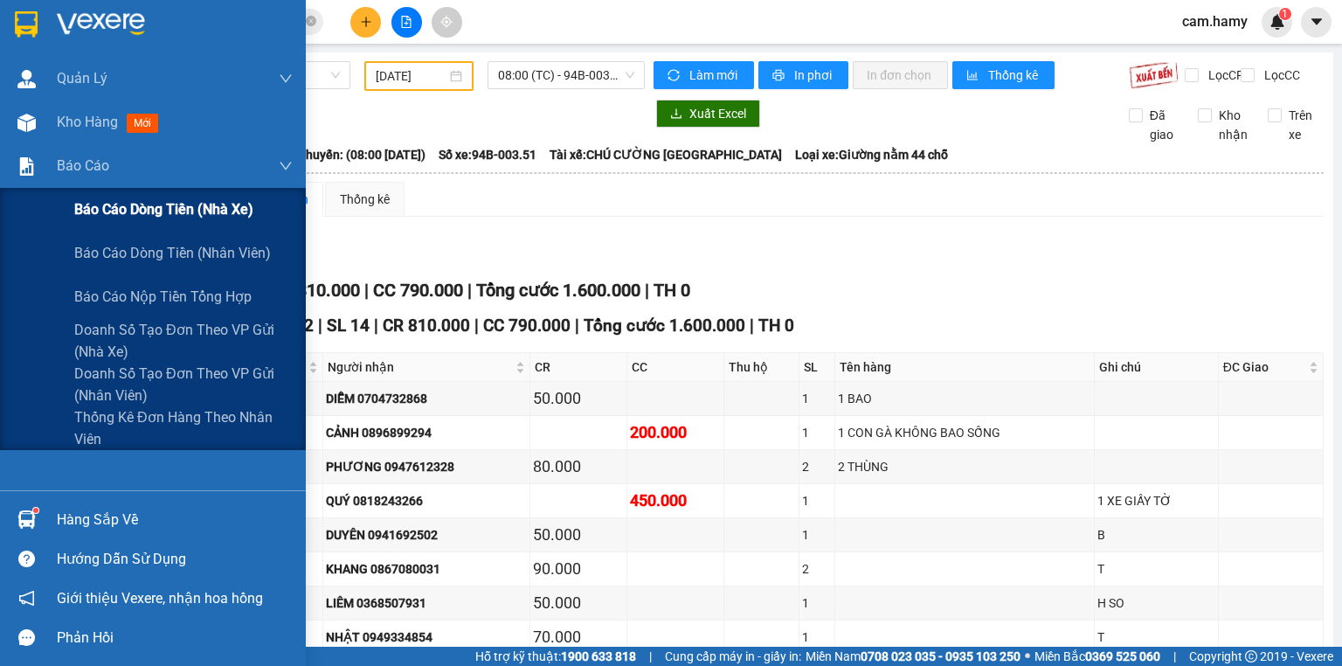
click at [119, 218] on span "Báo cáo dòng tiền (nhà xe)" at bounding box center [163, 209] width 179 height 22
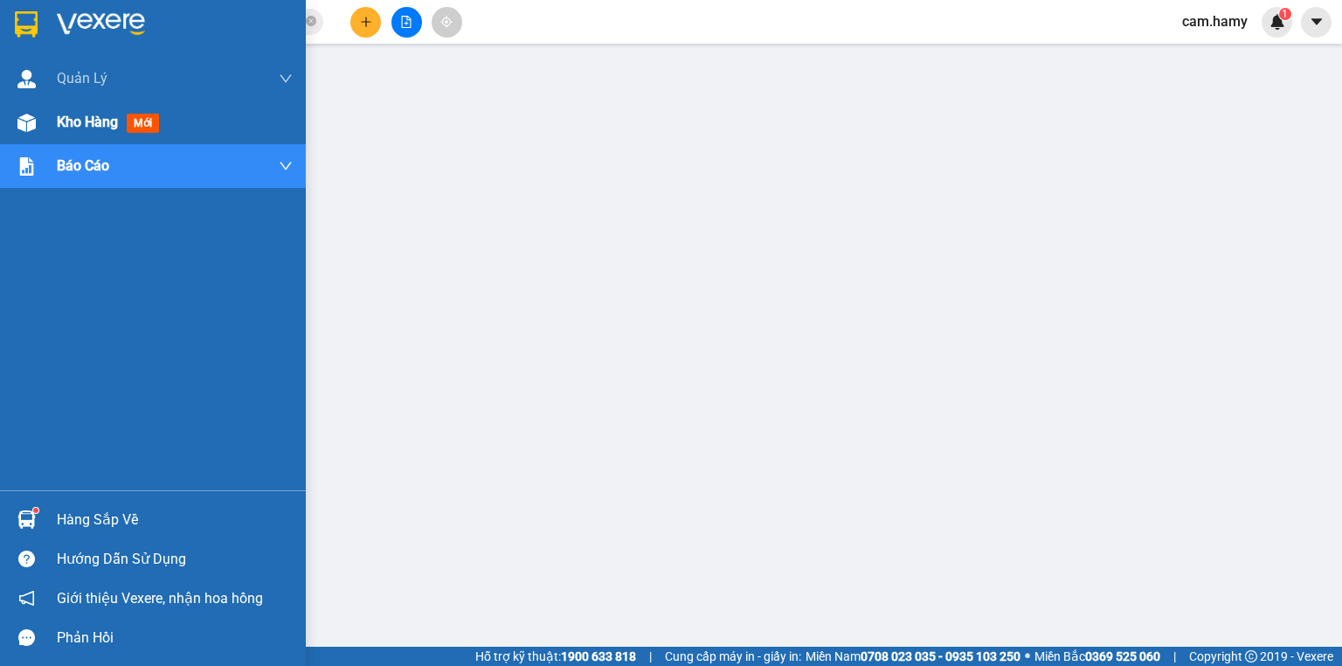
click at [24, 129] on img at bounding box center [26, 123] width 18 height 18
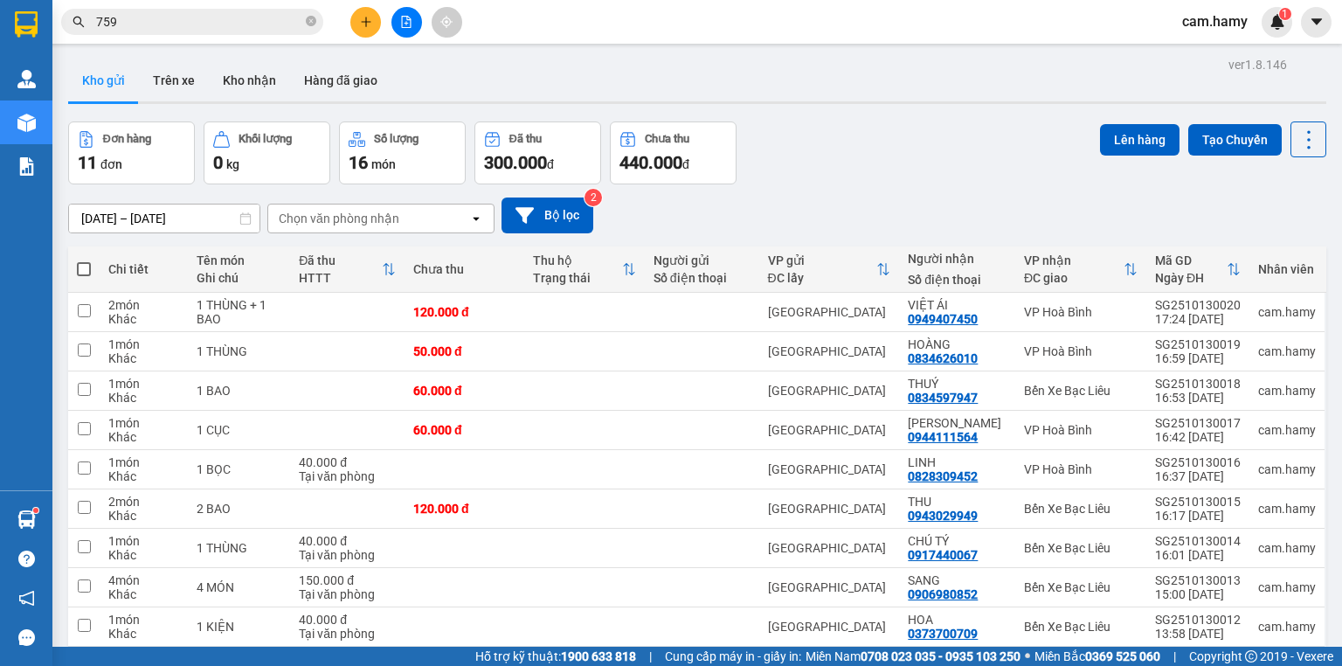
click at [360, 21] on icon "plus" at bounding box center [366, 22] width 12 height 12
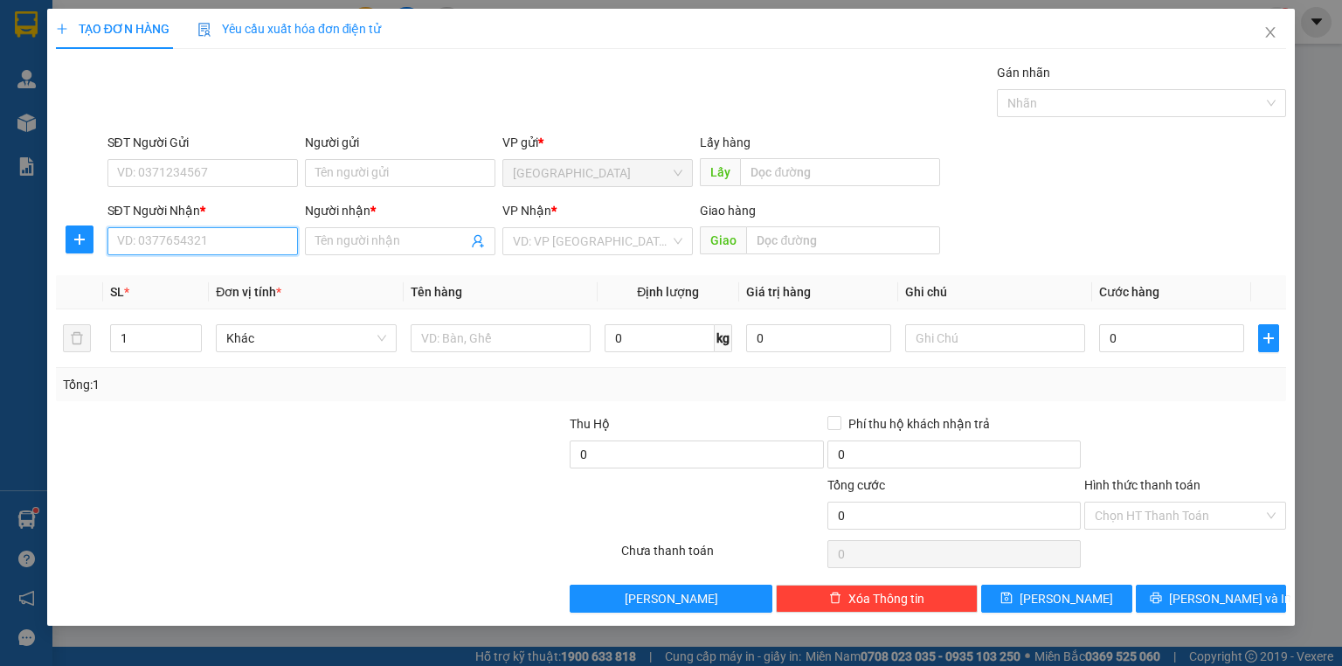
click at [200, 251] on input "SĐT Người Nhận *" at bounding box center [202, 241] width 190 height 28
type input "0949697434"
click at [232, 284] on div "0949697434 - CHÂU" at bounding box center [202, 275] width 169 height 19
type input "CHÂU"
type input "50.000"
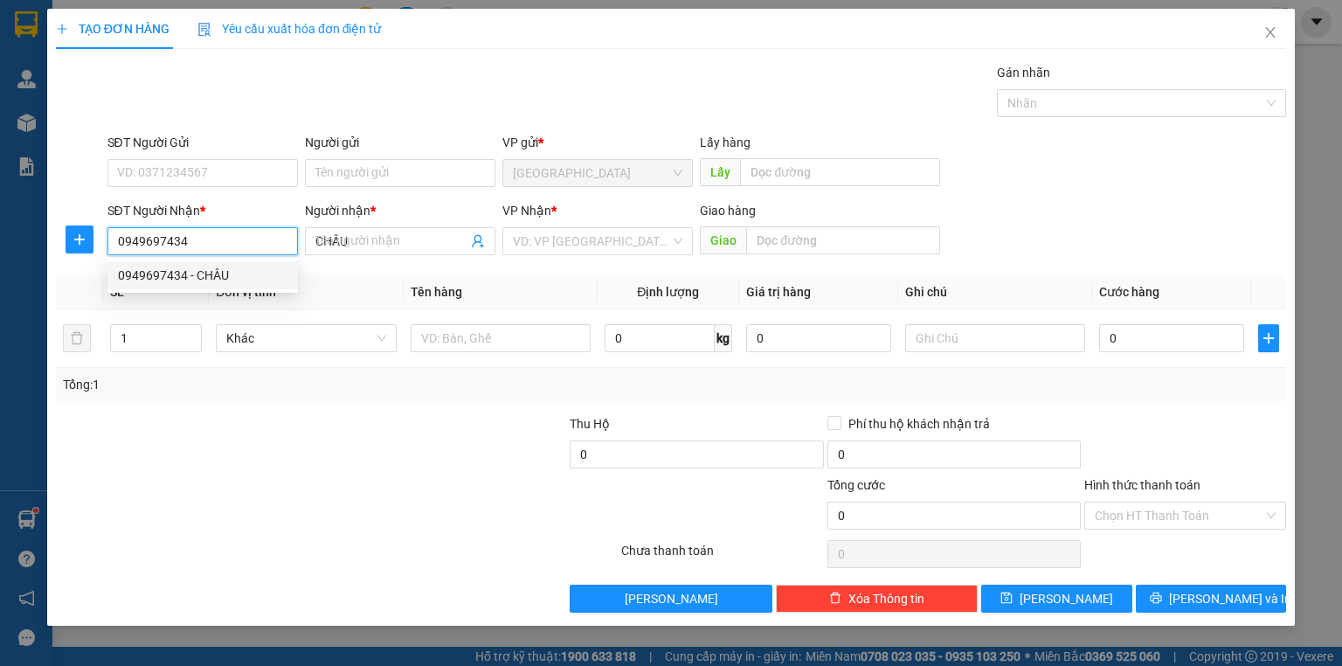
type input "50.000"
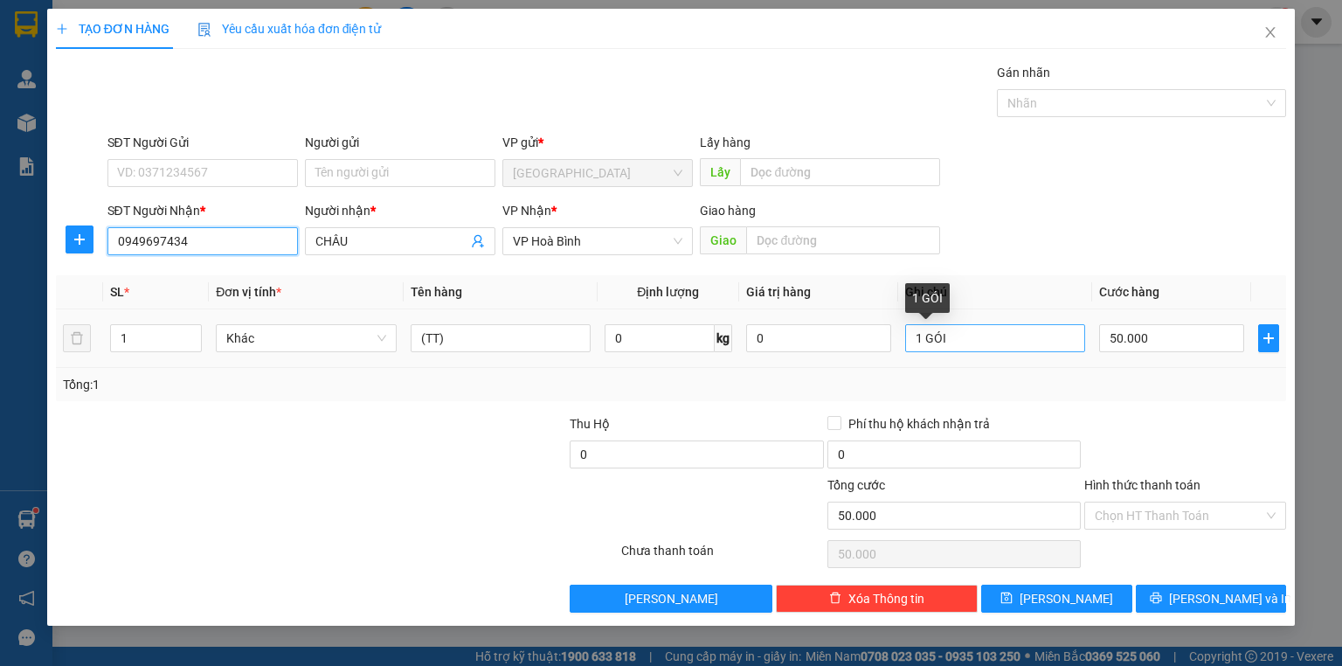
type input "0949697434"
click at [951, 339] on input "1 GÓI" at bounding box center [995, 338] width 180 height 28
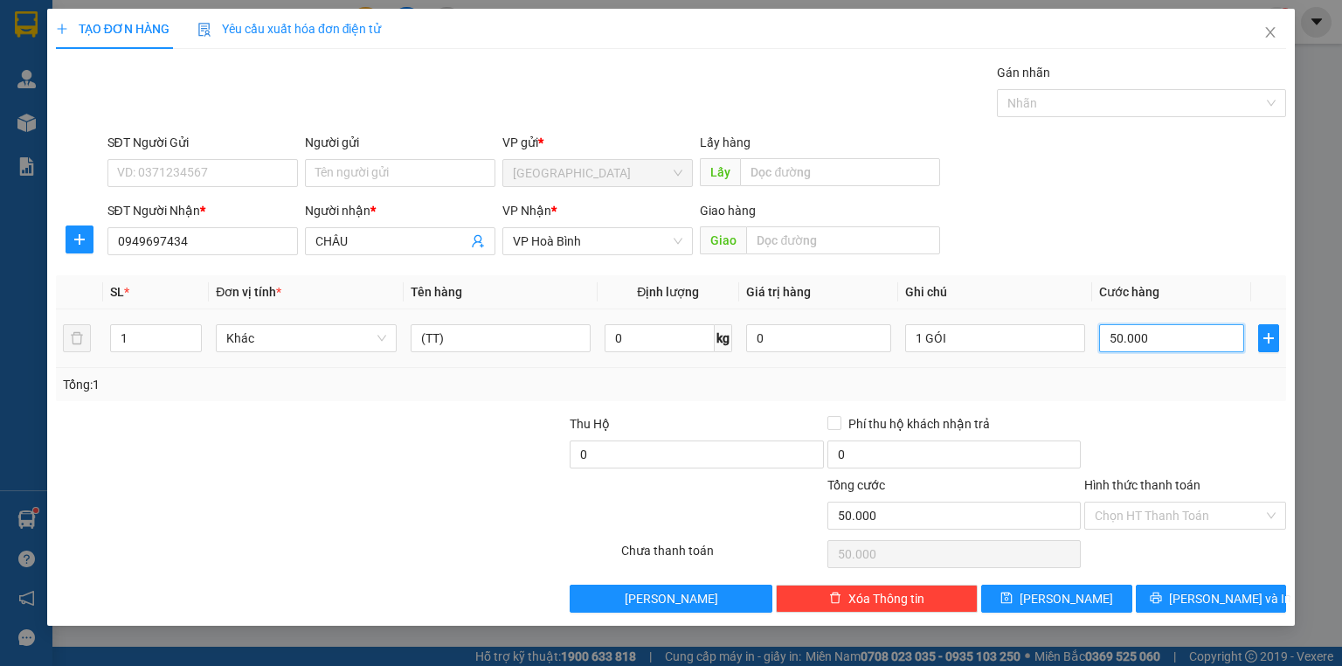
click at [1121, 340] on input "50.000" at bounding box center [1171, 338] width 145 height 28
type input "4"
type input "40"
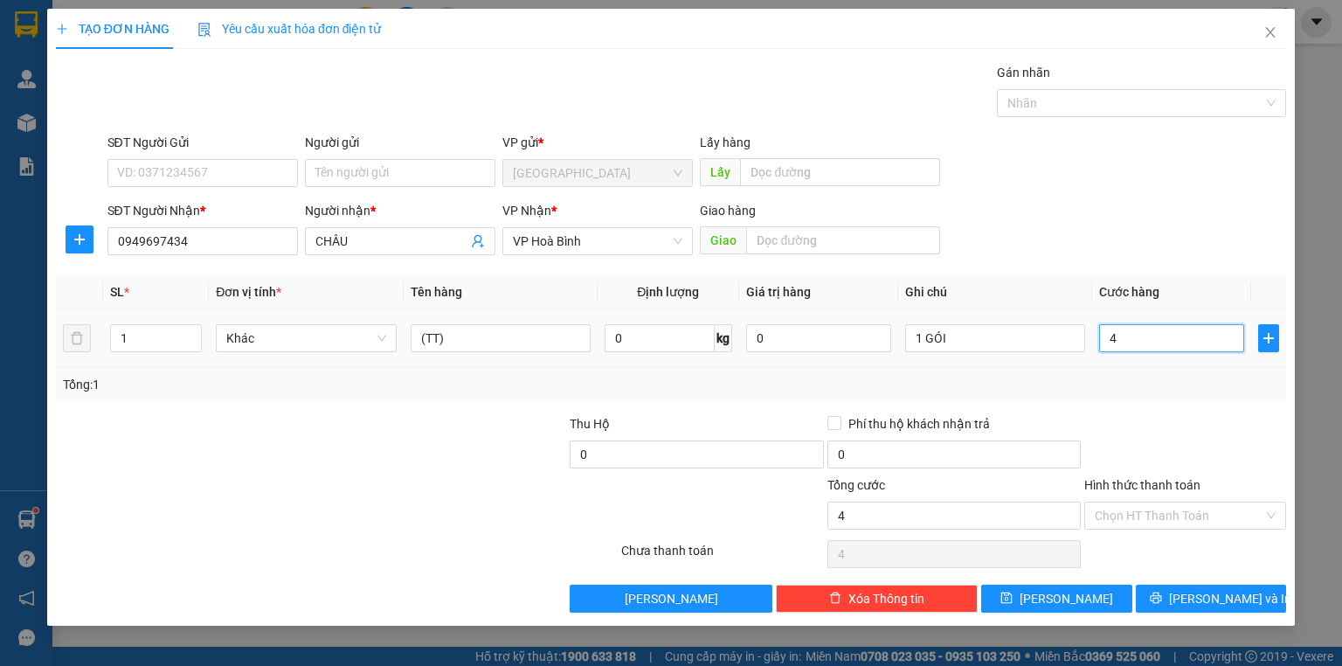
type input "40"
click at [569, 347] on input "(TT)" at bounding box center [501, 338] width 180 height 28
type input "40.000"
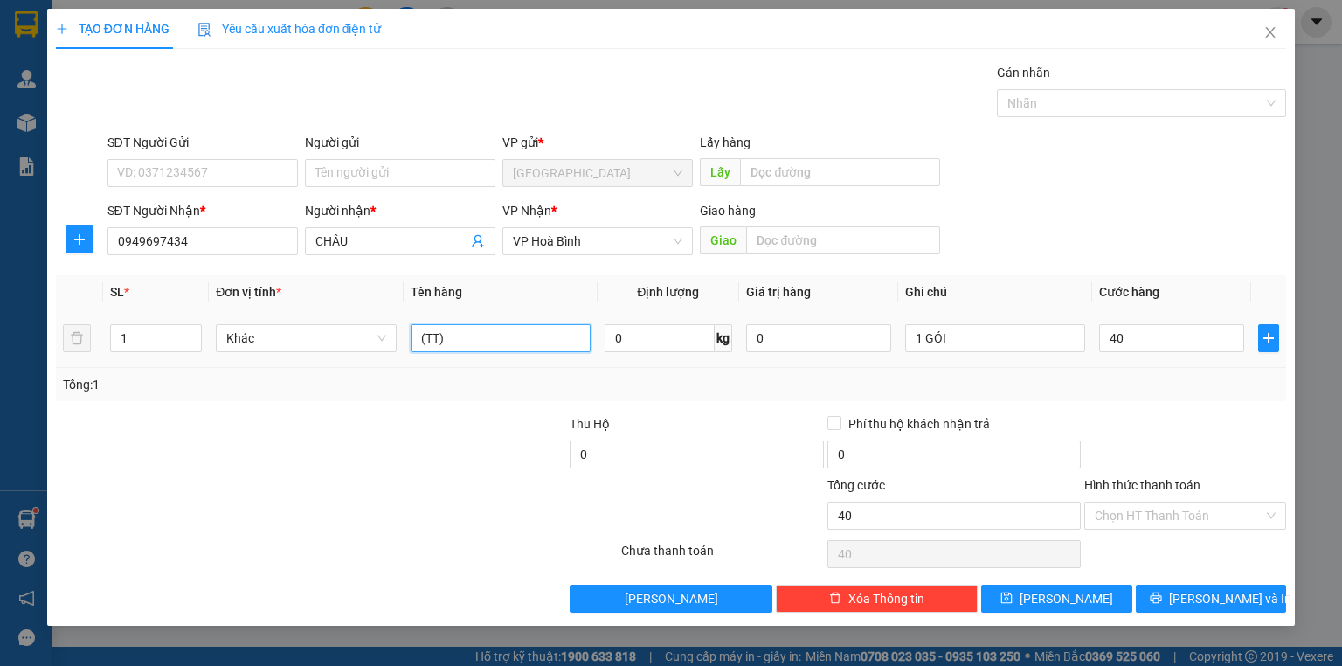
type input "40.000"
click at [567, 346] on input "(TT)" at bounding box center [501, 338] width 180 height 28
click at [1000, 340] on input "1 GÓI" at bounding box center [995, 338] width 180 height 28
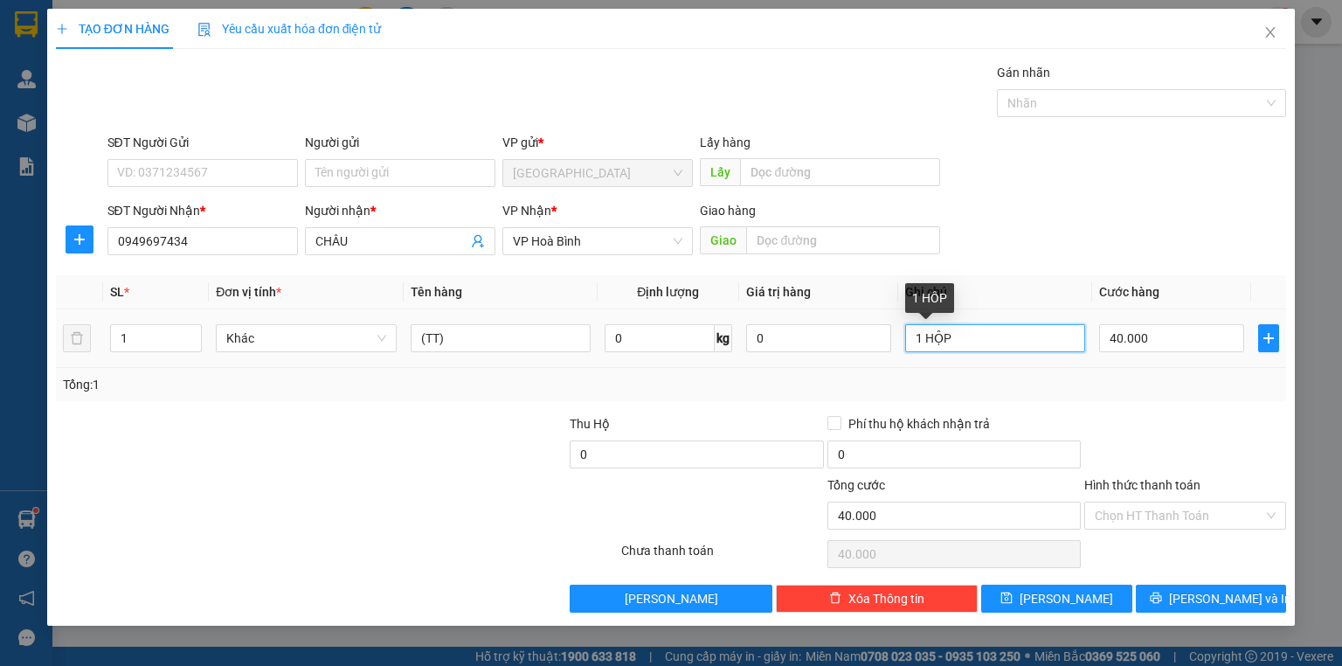
type input "1 HỘP"
click at [1175, 328] on input "40.000" at bounding box center [1171, 338] width 145 height 28
drag, startPoint x: 1202, startPoint y: 459, endPoint x: 1240, endPoint y: 446, distance: 39.5
click at [1202, 459] on div at bounding box center [1184, 444] width 205 height 61
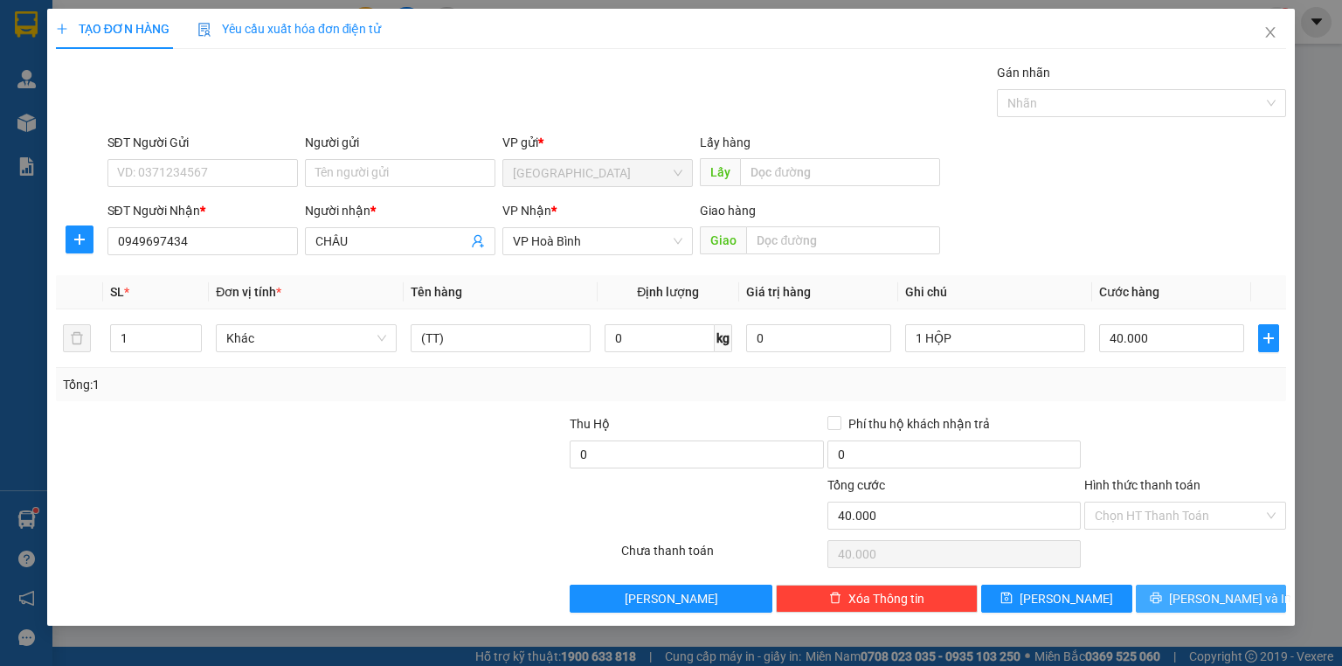
click at [1237, 594] on span "[PERSON_NAME] và In" at bounding box center [1230, 598] width 122 height 19
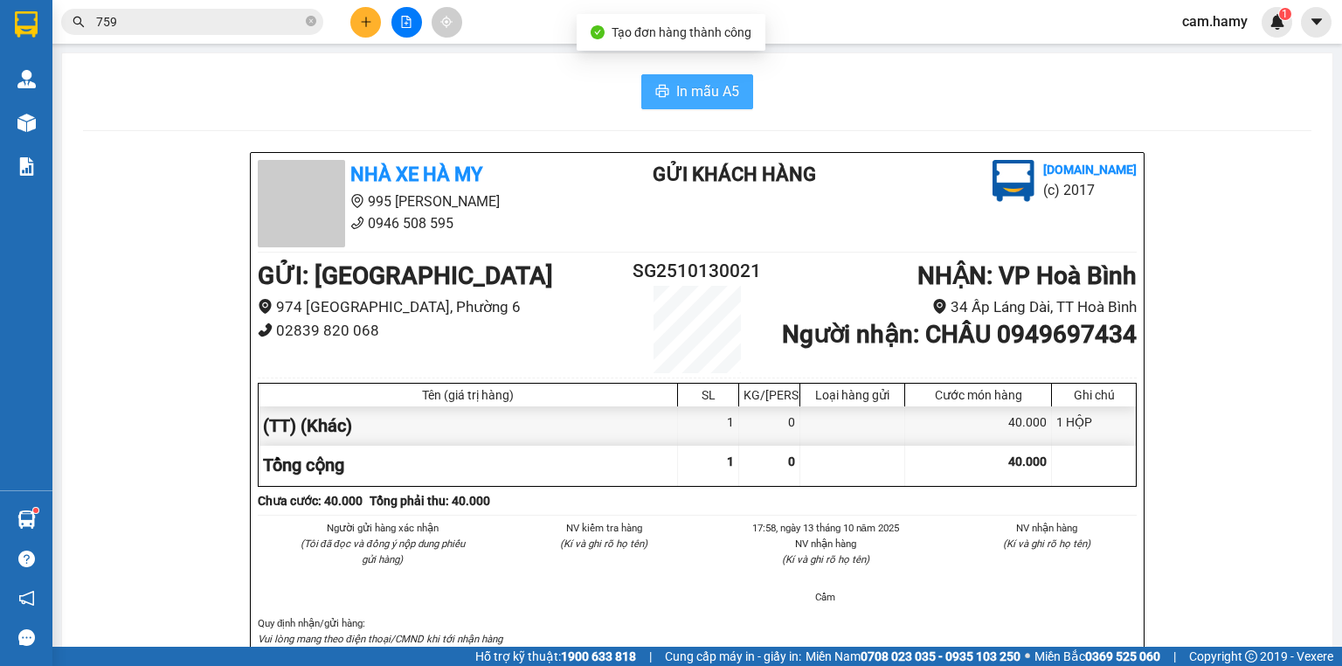
click at [680, 97] on span "In mẫu A5" at bounding box center [707, 91] width 63 height 22
click at [360, 24] on icon "plus" at bounding box center [366, 22] width 12 height 12
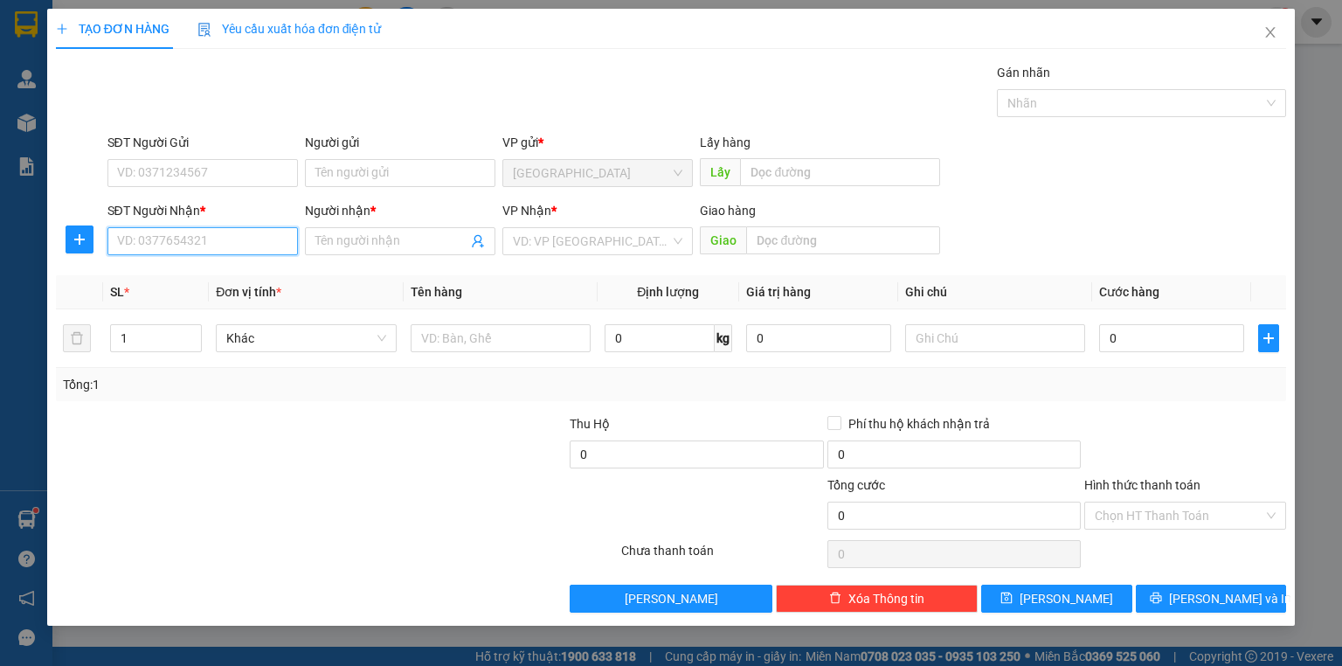
drag, startPoint x: 218, startPoint y: 228, endPoint x: 214, endPoint y: 237, distance: 9.8
click at [217, 232] on input "SĐT Người Nhận *" at bounding box center [202, 241] width 190 height 28
click at [214, 237] on input "SĐT Người Nhận *" at bounding box center [202, 241] width 190 height 28
click at [214, 235] on input "SĐT Người Nhận *" at bounding box center [202, 241] width 190 height 28
click at [213, 235] on input "SĐT Người Nhận *" at bounding box center [202, 241] width 190 height 28
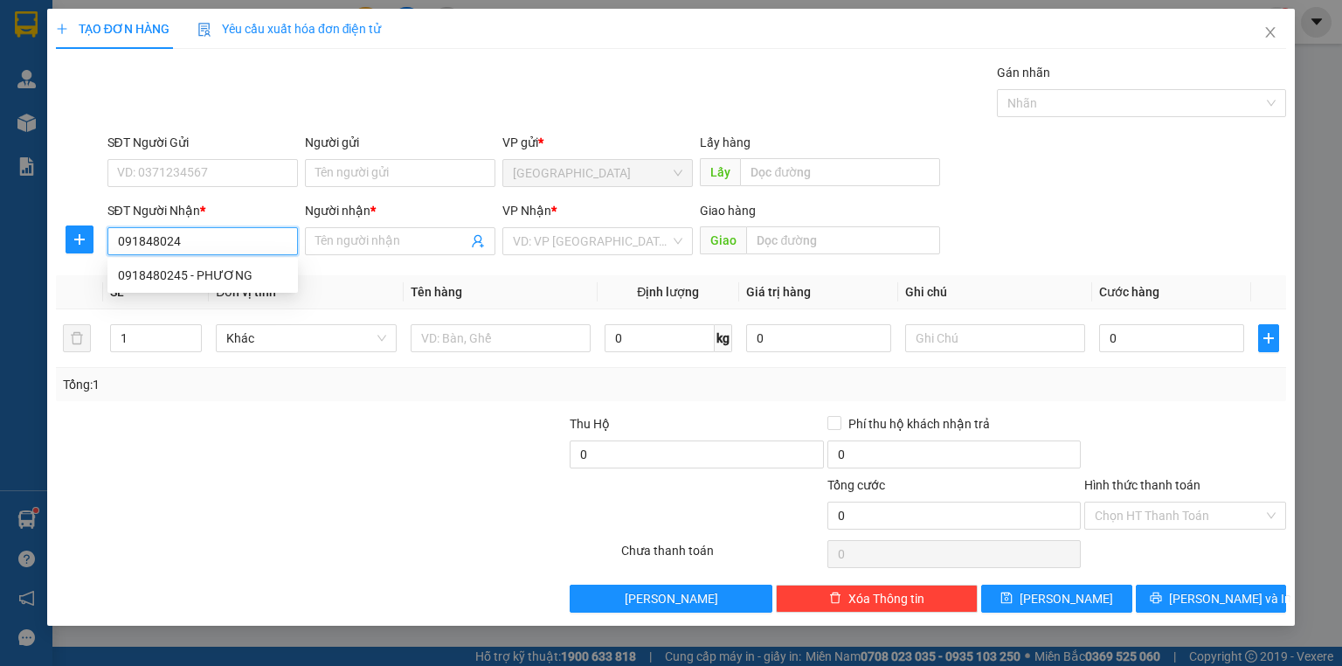
type input "0918480245"
click at [211, 270] on div "0918480245 - PHƯƠNG" at bounding box center [202, 275] width 169 height 19
type input "PHƯƠNG"
type input "30.000"
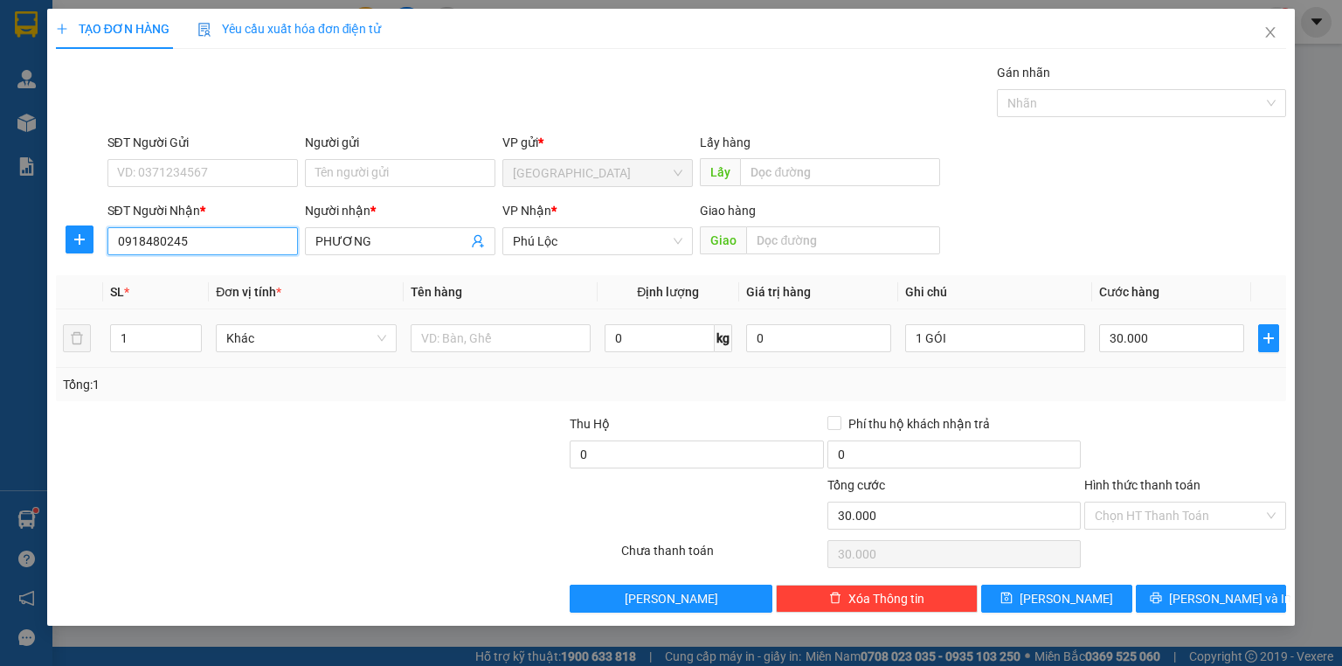
type input "0918480245"
click at [192, 324] on div "1" at bounding box center [156, 338] width 92 height 35
click at [192, 328] on span "up" at bounding box center [192, 333] width 10 height 10
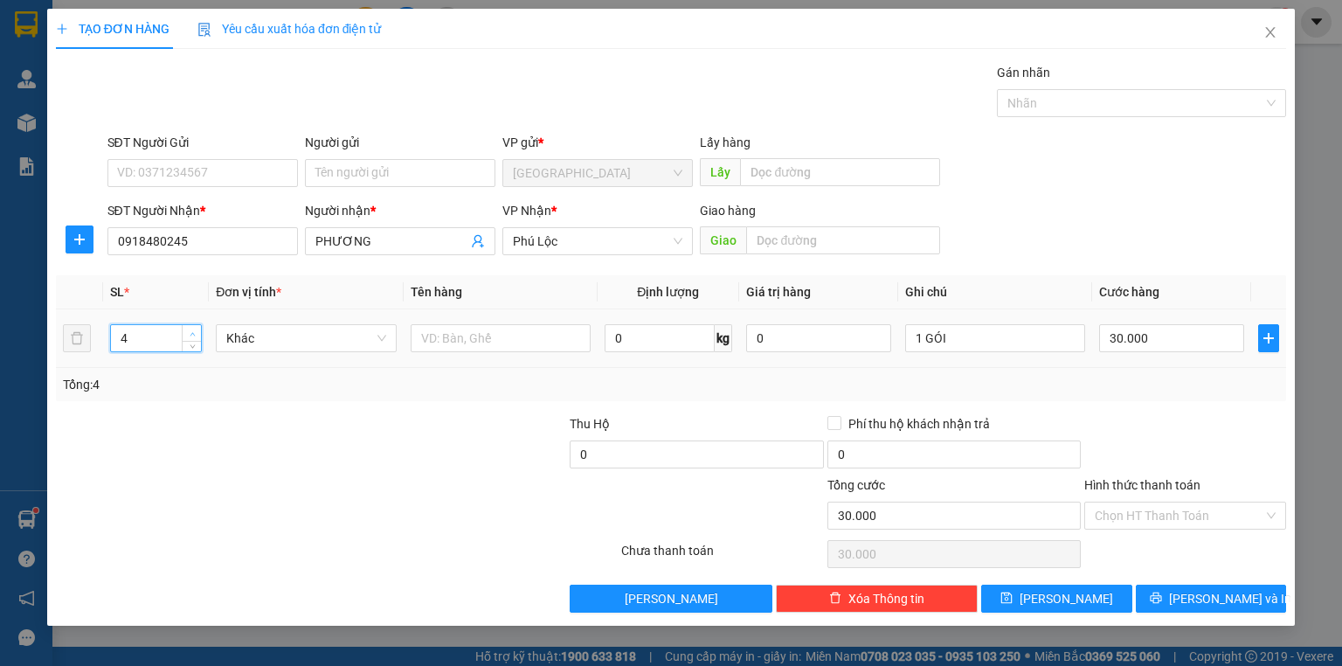
type input "5"
click at [192, 328] on span "up" at bounding box center [192, 333] width 10 height 10
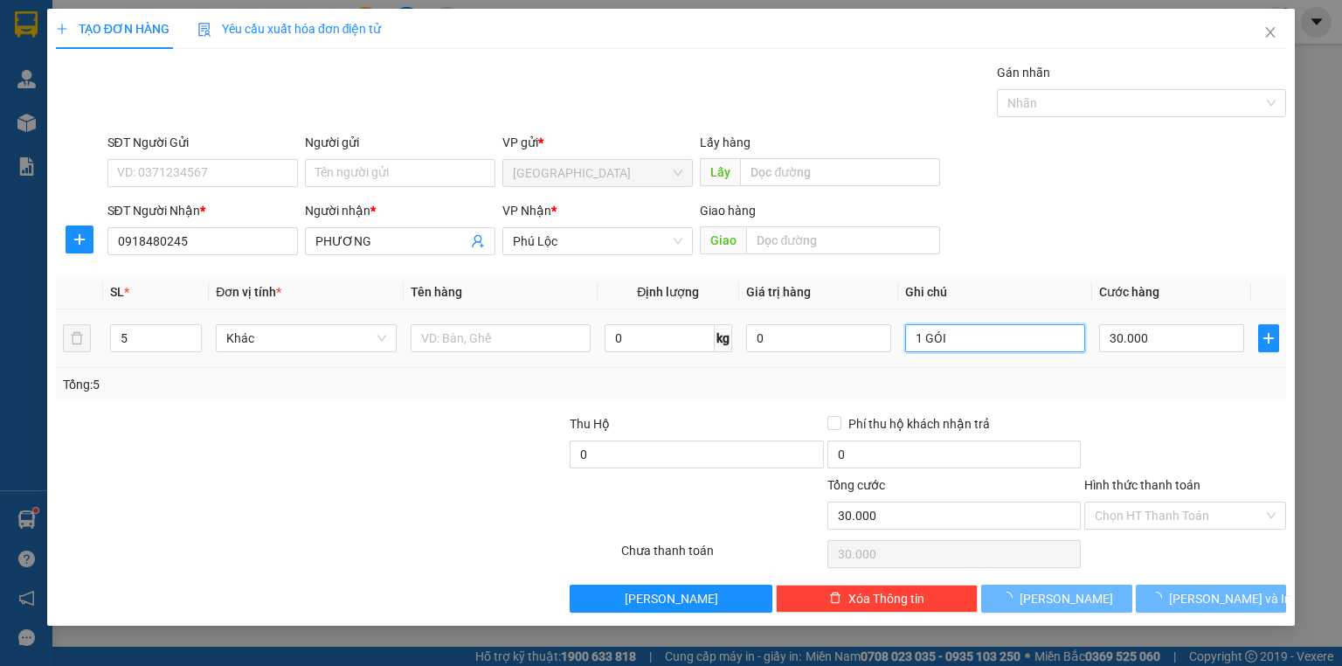
click at [953, 328] on input "1 GÓI" at bounding box center [995, 338] width 180 height 28
type input "0"
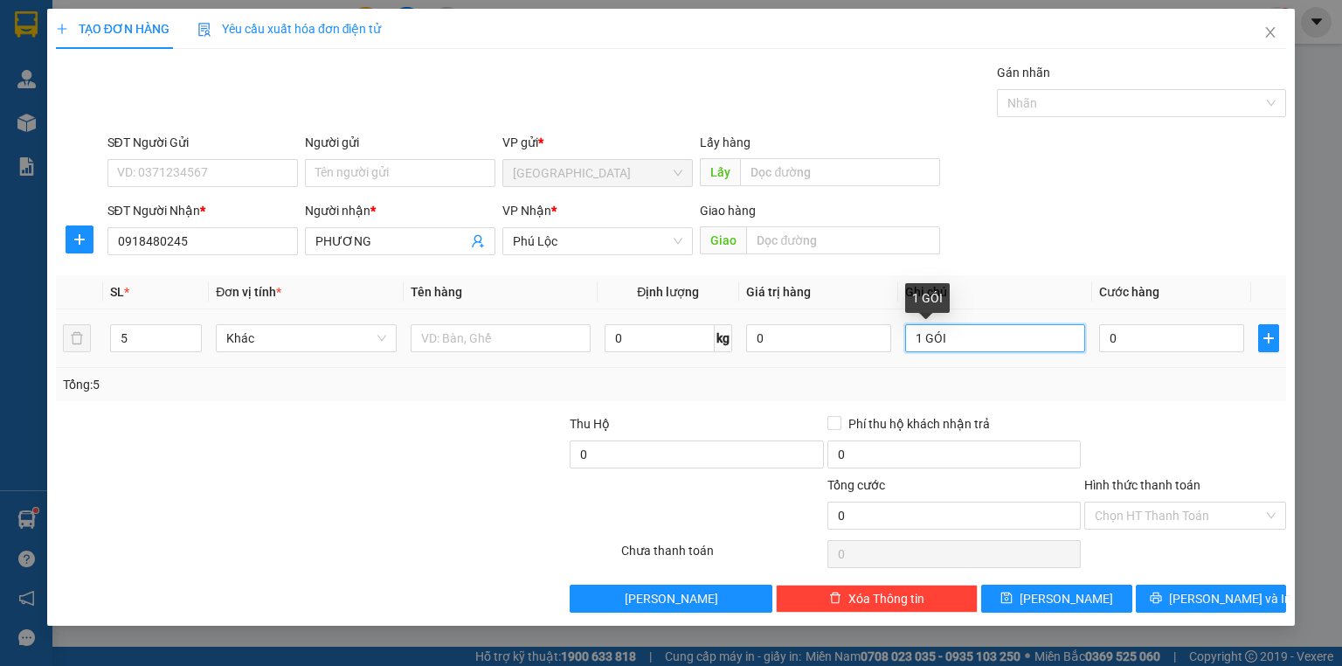
click at [953, 328] on input "1 GÓI" at bounding box center [995, 338] width 180 height 28
type input "5 MÓN"
click at [1212, 329] on input "0" at bounding box center [1171, 338] width 145 height 28
type input "3"
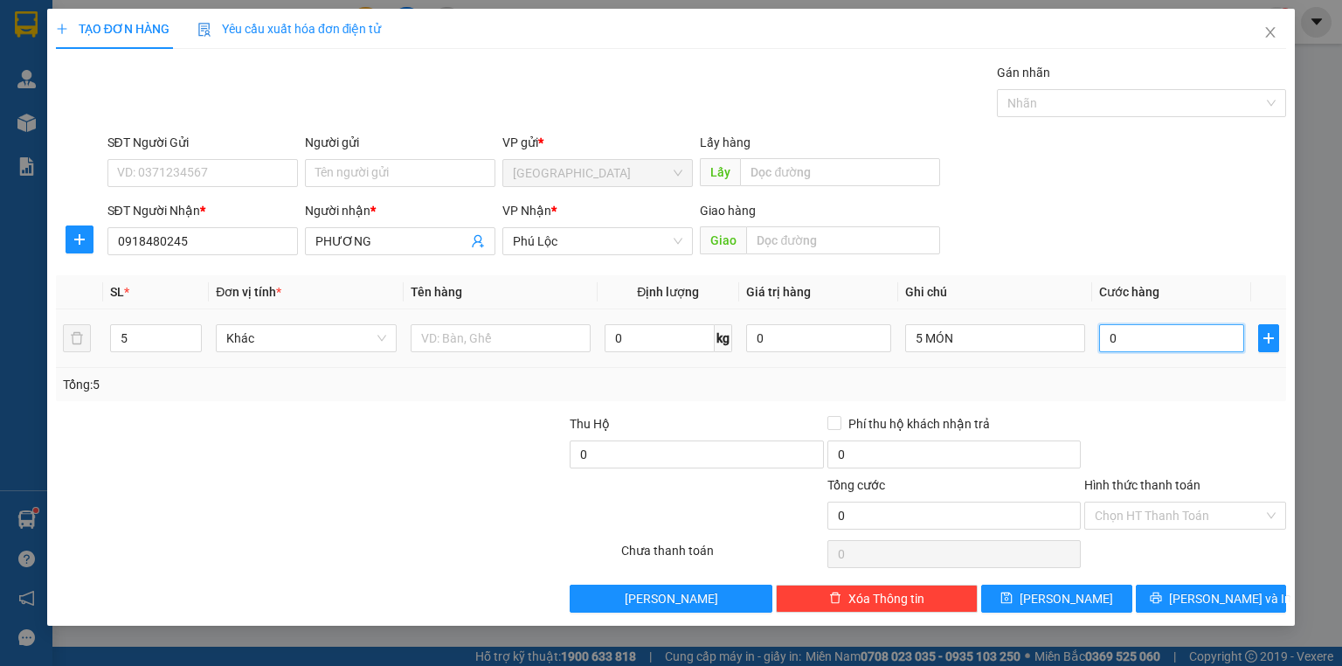
type input "3"
type input "35"
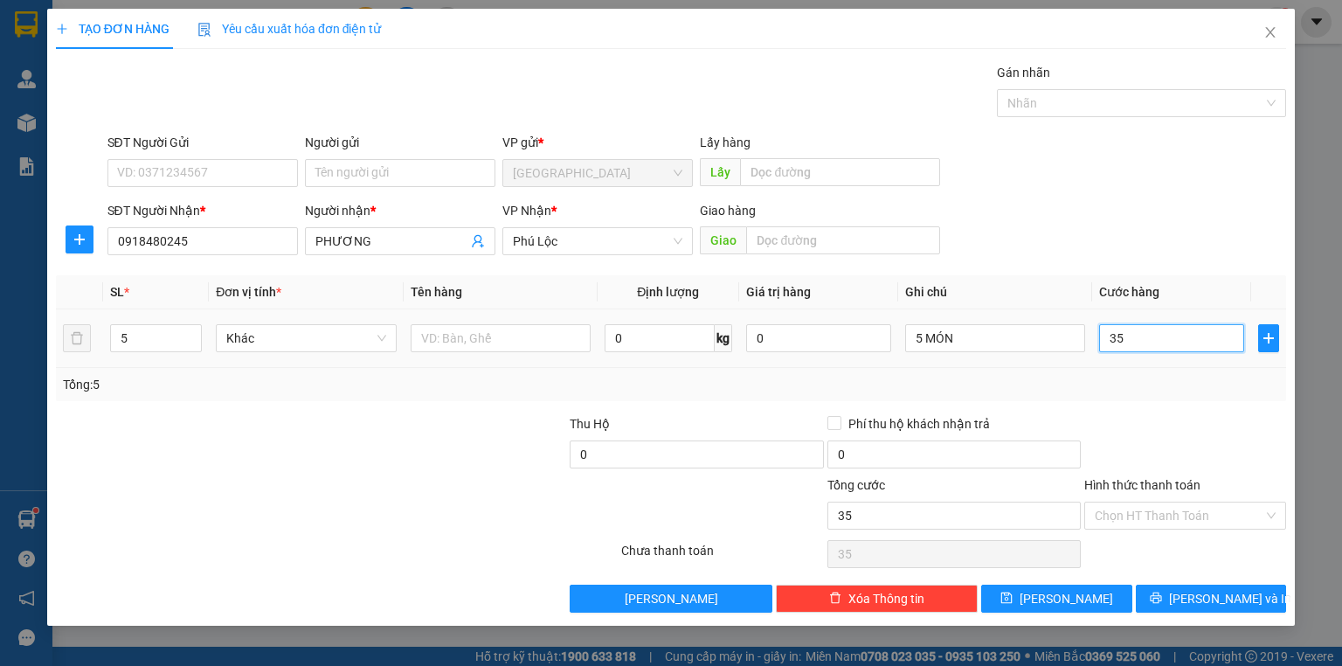
type input "350"
click at [1168, 384] on div "Tổng: 5" at bounding box center [671, 384] width 1216 height 19
click at [1185, 509] on input "Hình thức thanh toán" at bounding box center [1179, 515] width 169 height 26
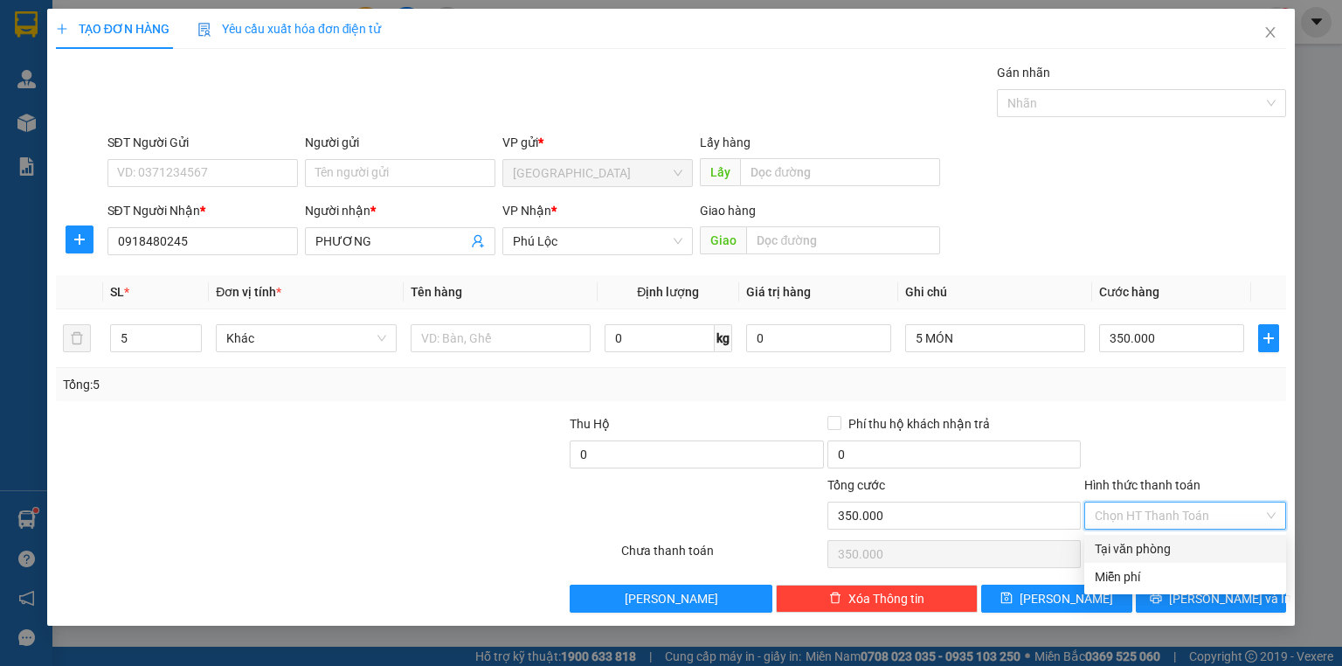
click at [1150, 550] on div "Tại văn phòng" at bounding box center [1185, 548] width 181 height 19
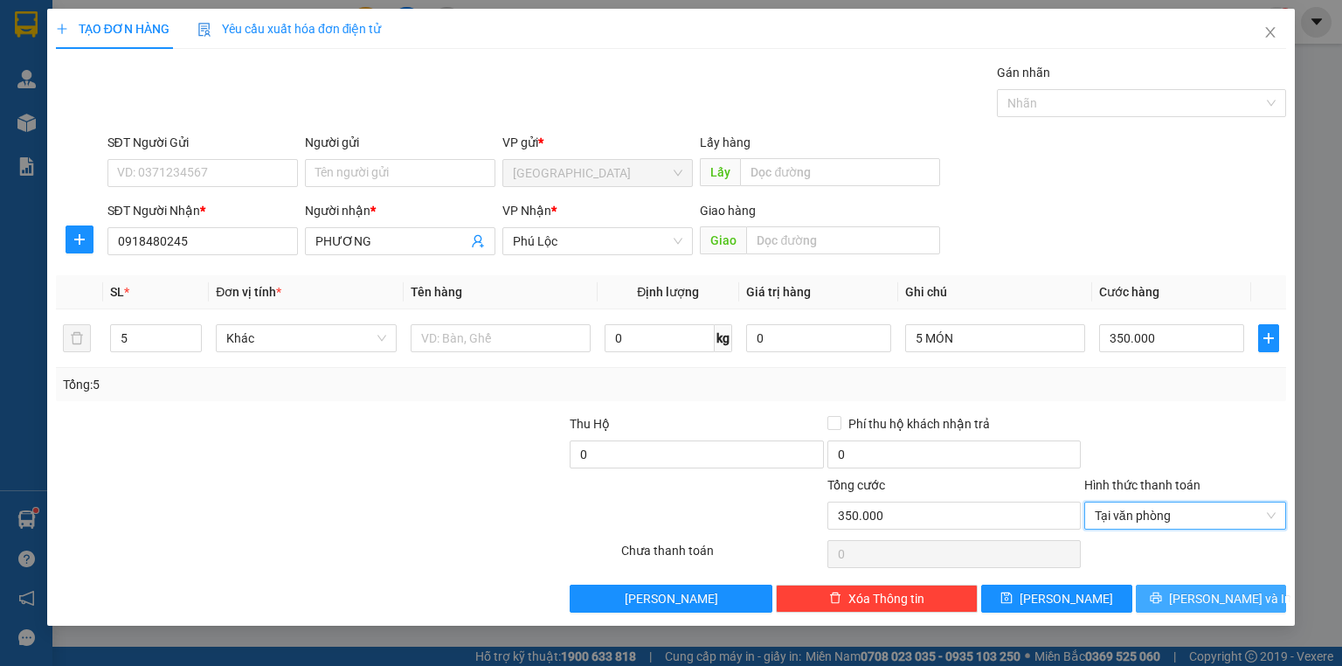
click at [1202, 605] on span "[PERSON_NAME] và In" at bounding box center [1230, 598] width 122 height 19
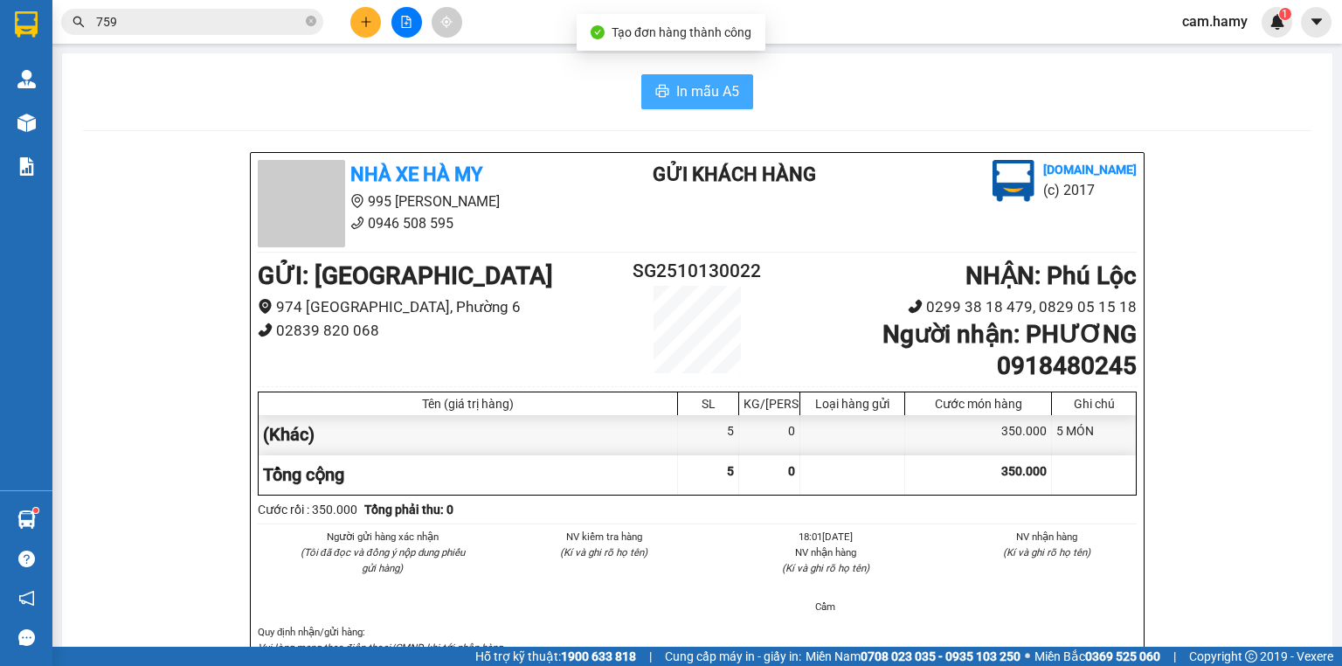
click at [703, 90] on span "In mẫu A5" at bounding box center [707, 91] width 63 height 22
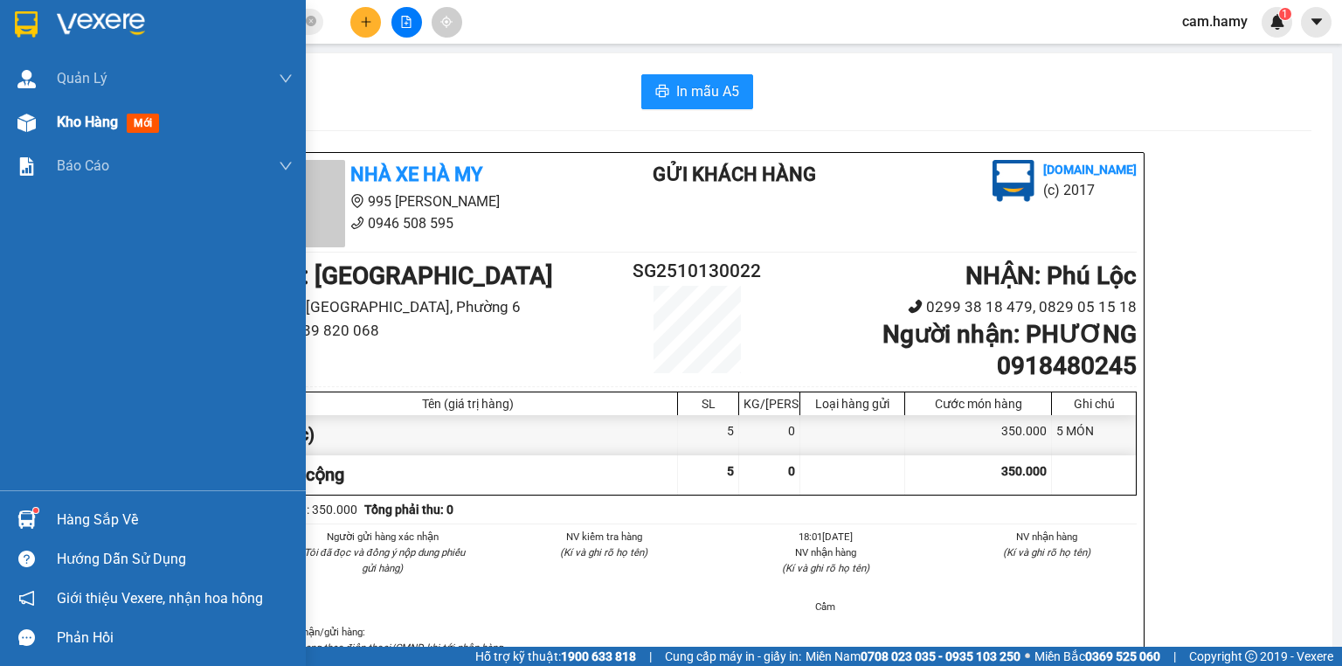
click at [86, 124] on span "Kho hàng" at bounding box center [87, 122] width 61 height 17
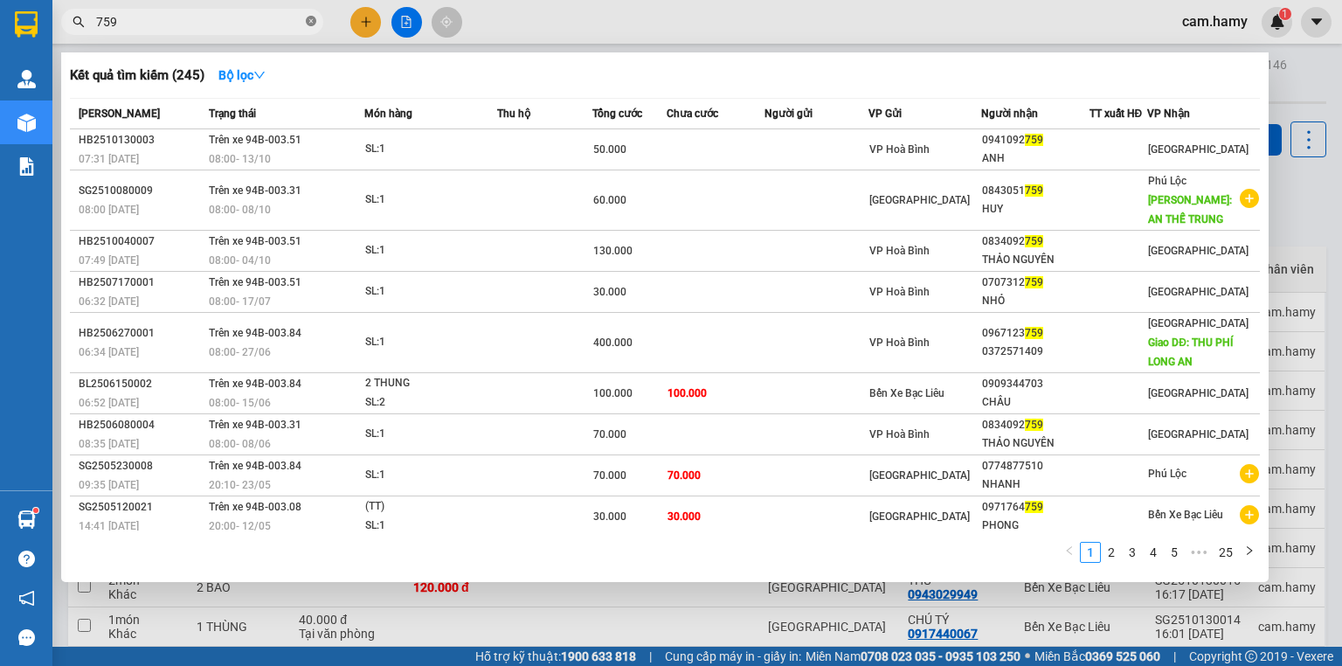
click at [313, 17] on icon "close-circle" at bounding box center [311, 21] width 10 height 10
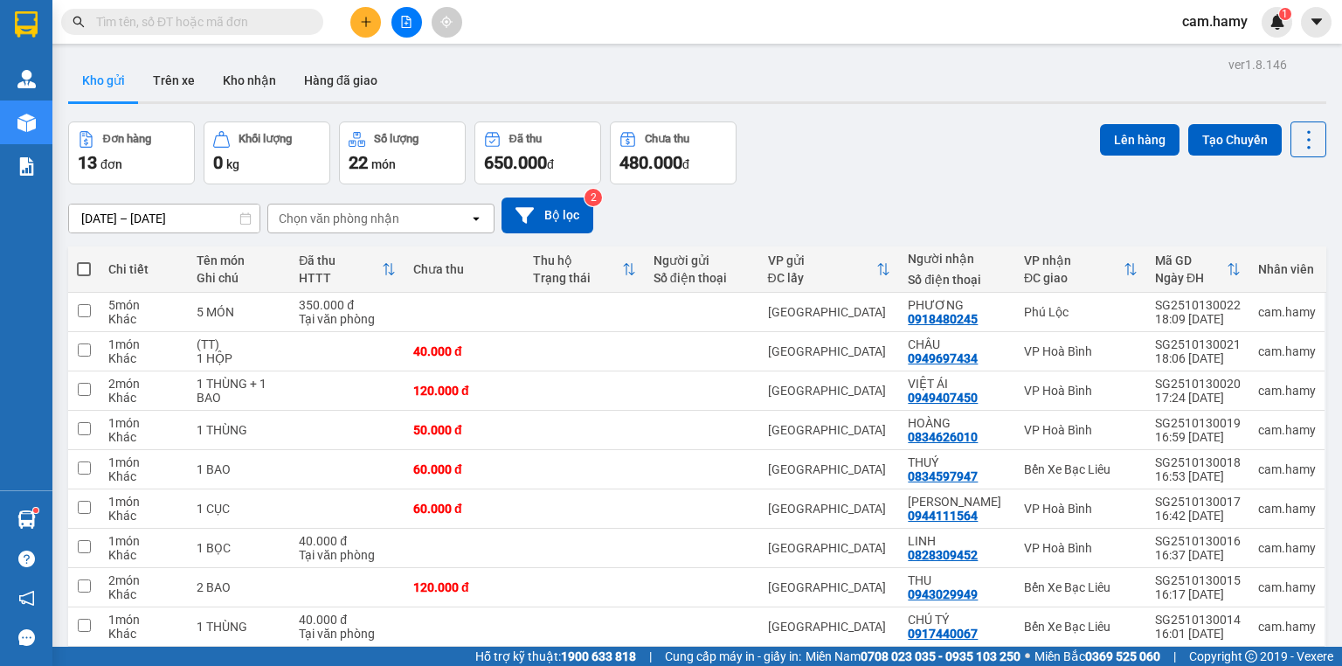
click at [363, 14] on button at bounding box center [365, 22] width 31 height 31
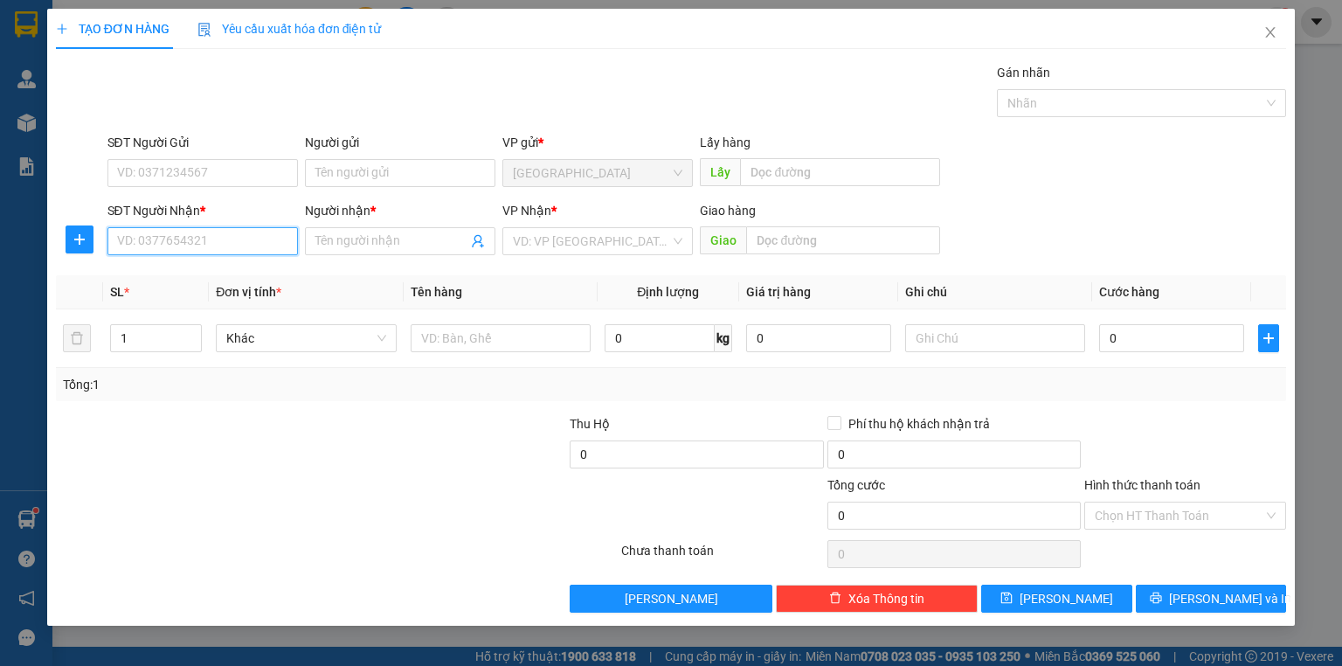
click at [219, 231] on input "SĐT Người Nhận *" at bounding box center [202, 241] width 190 height 28
click at [195, 232] on input "SĐT Người Nhận *" at bounding box center [202, 241] width 190 height 28
type input "0944828971"
click at [208, 273] on div "0944828971 - DUY" at bounding box center [202, 275] width 169 height 19
type input "DUY"
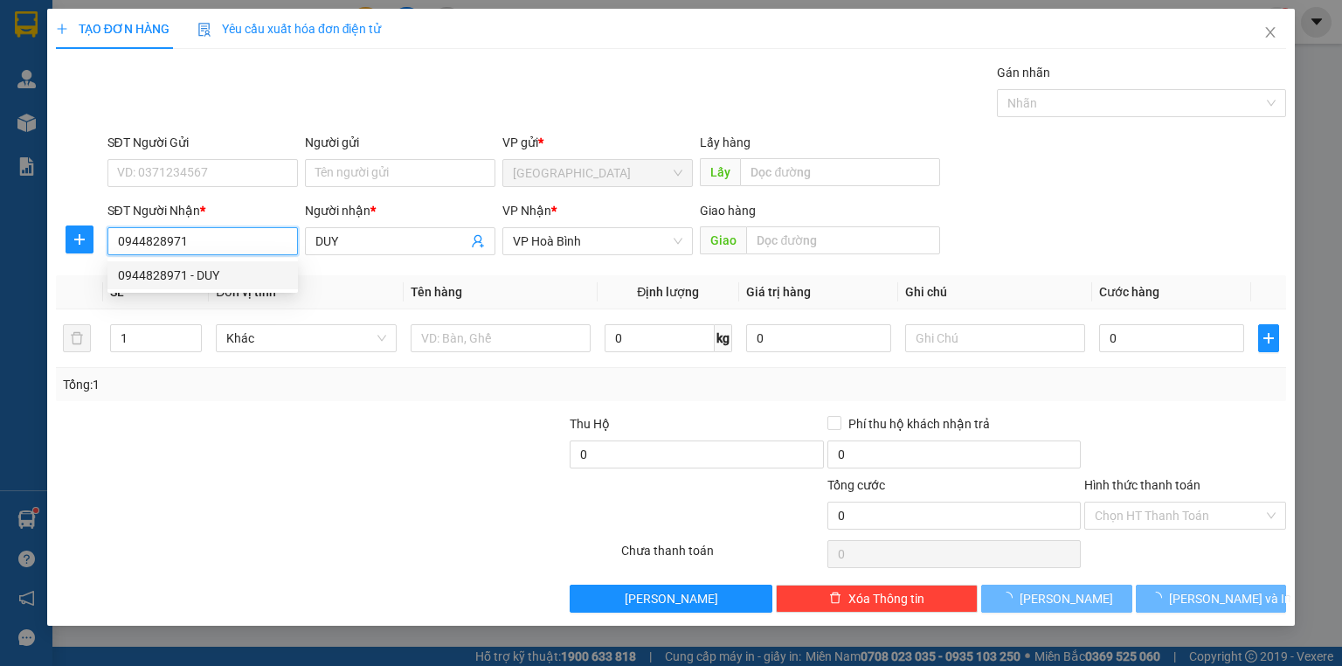
type input "30.000"
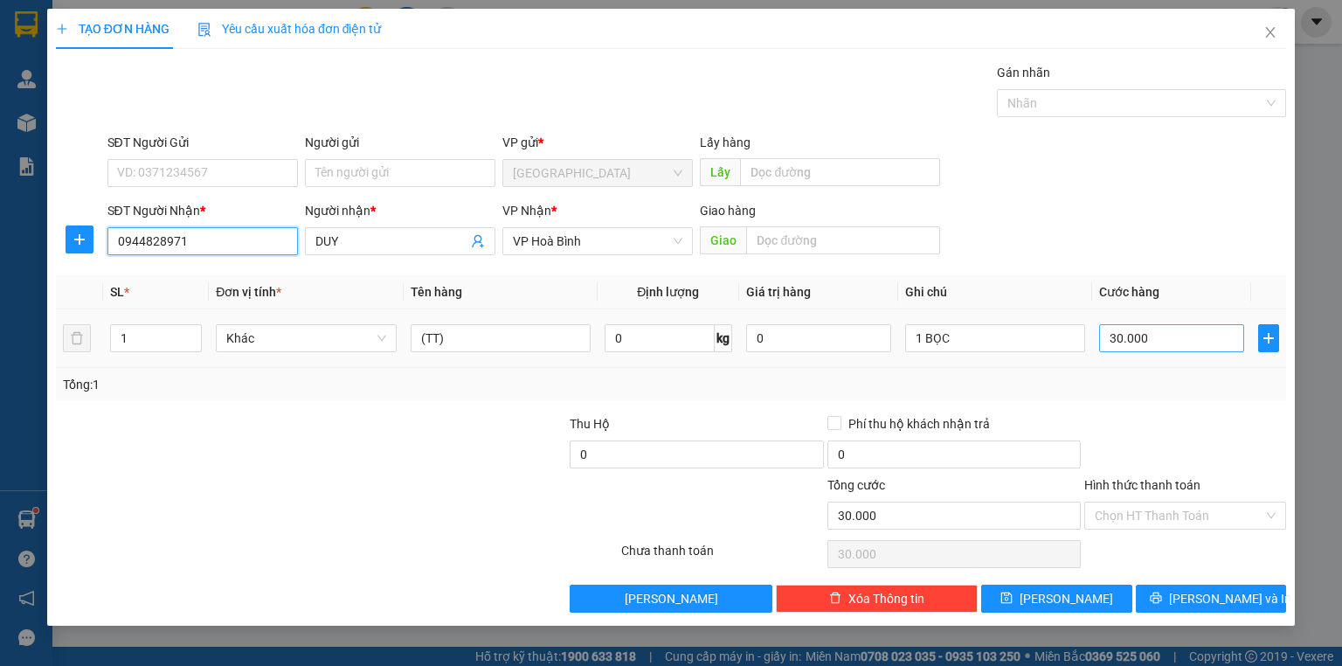
type input "0944828971"
click at [1153, 342] on input "30.000" at bounding box center [1171, 338] width 145 height 28
click at [508, 312] on td "(TT)" at bounding box center [501, 338] width 194 height 59
drag, startPoint x: 521, startPoint y: 321, endPoint x: 518, endPoint y: 330, distance: 10.0
click at [520, 327] on div "(TT)" at bounding box center [501, 338] width 180 height 35
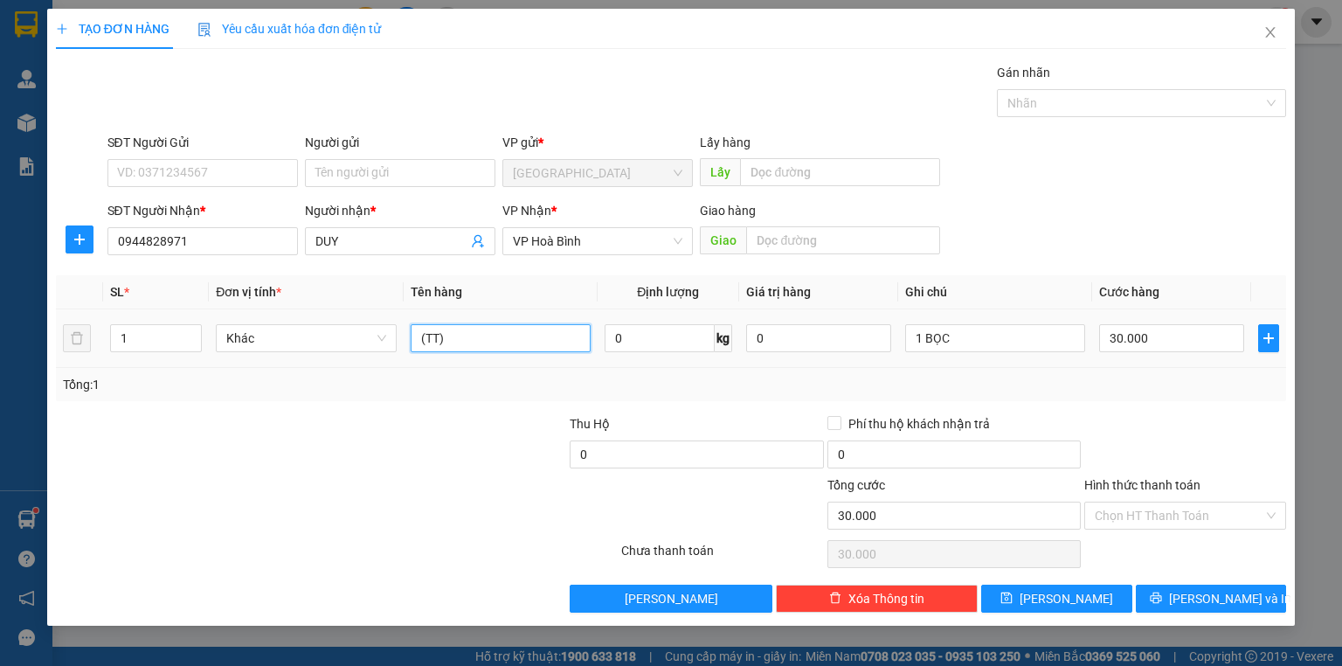
click at [518, 330] on input "(TT)" at bounding box center [501, 338] width 180 height 28
click at [519, 330] on input "(TT)" at bounding box center [501, 338] width 180 height 28
click at [1196, 342] on input "30.000" at bounding box center [1171, 338] width 145 height 28
type input "5"
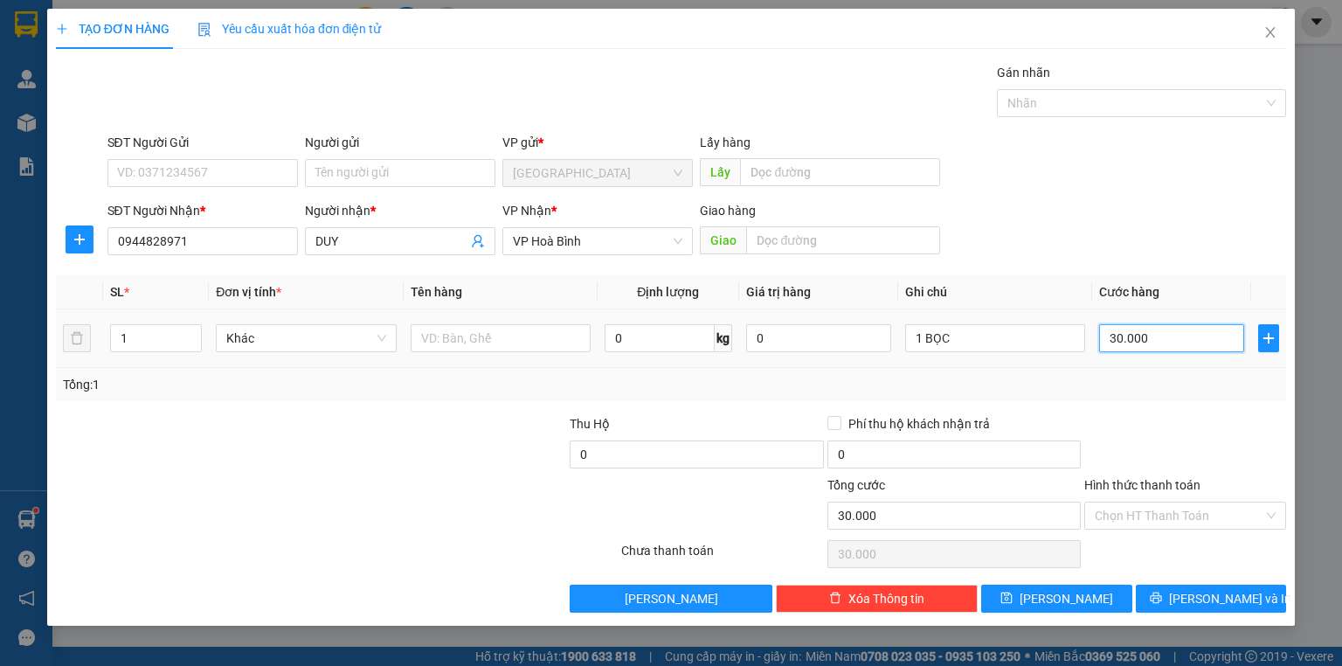
type input "5"
type input "50"
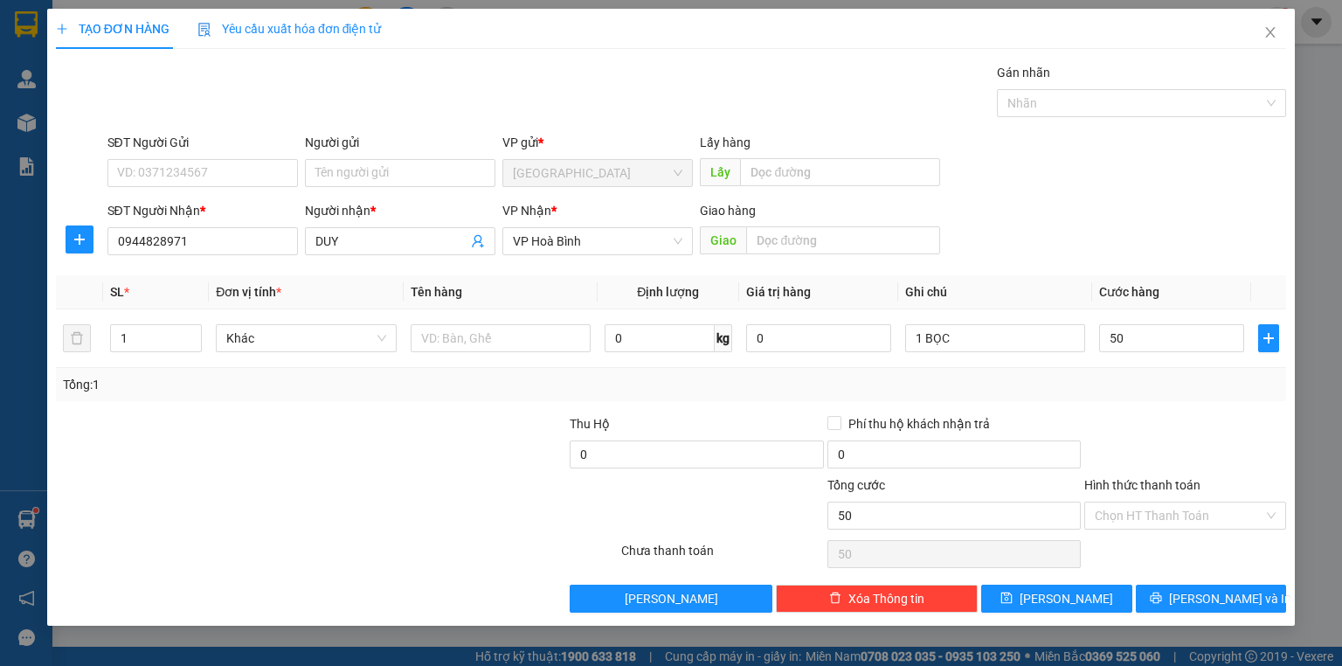
type input "50.000"
click at [1198, 428] on div at bounding box center [1184, 444] width 205 height 61
click at [1218, 458] on div at bounding box center [1184, 444] width 205 height 61
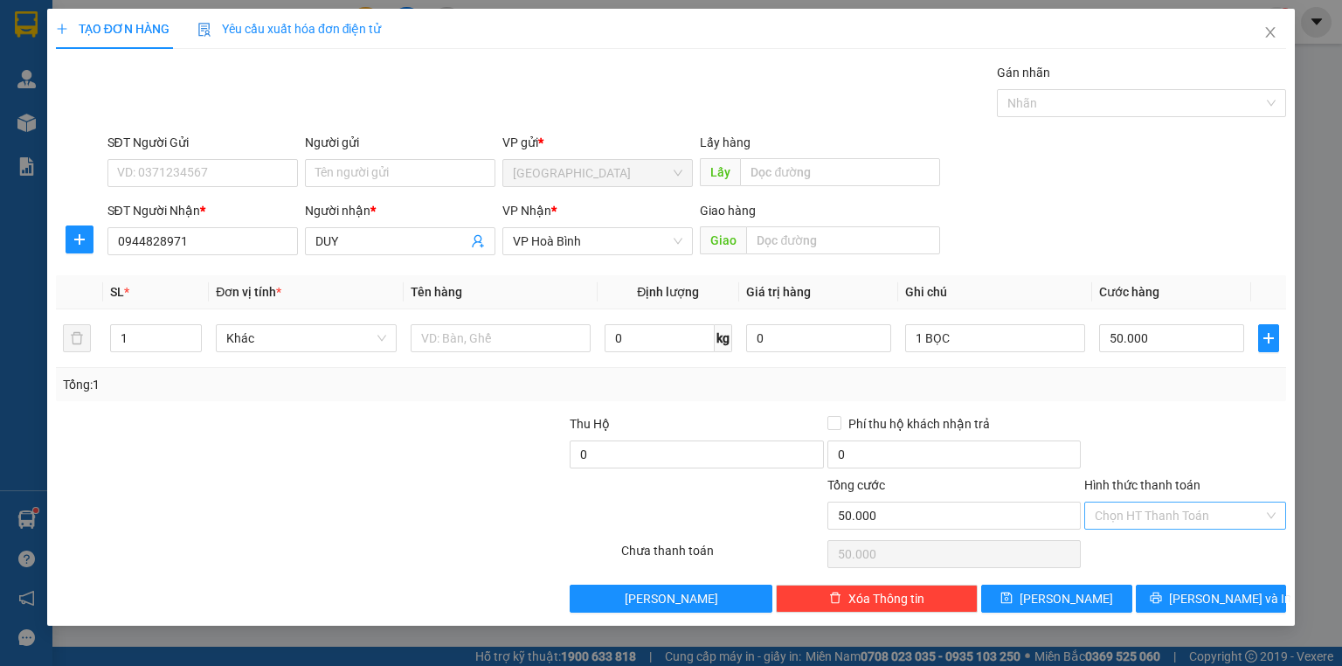
click at [1210, 507] on input "Hình thức thanh toán" at bounding box center [1179, 515] width 169 height 26
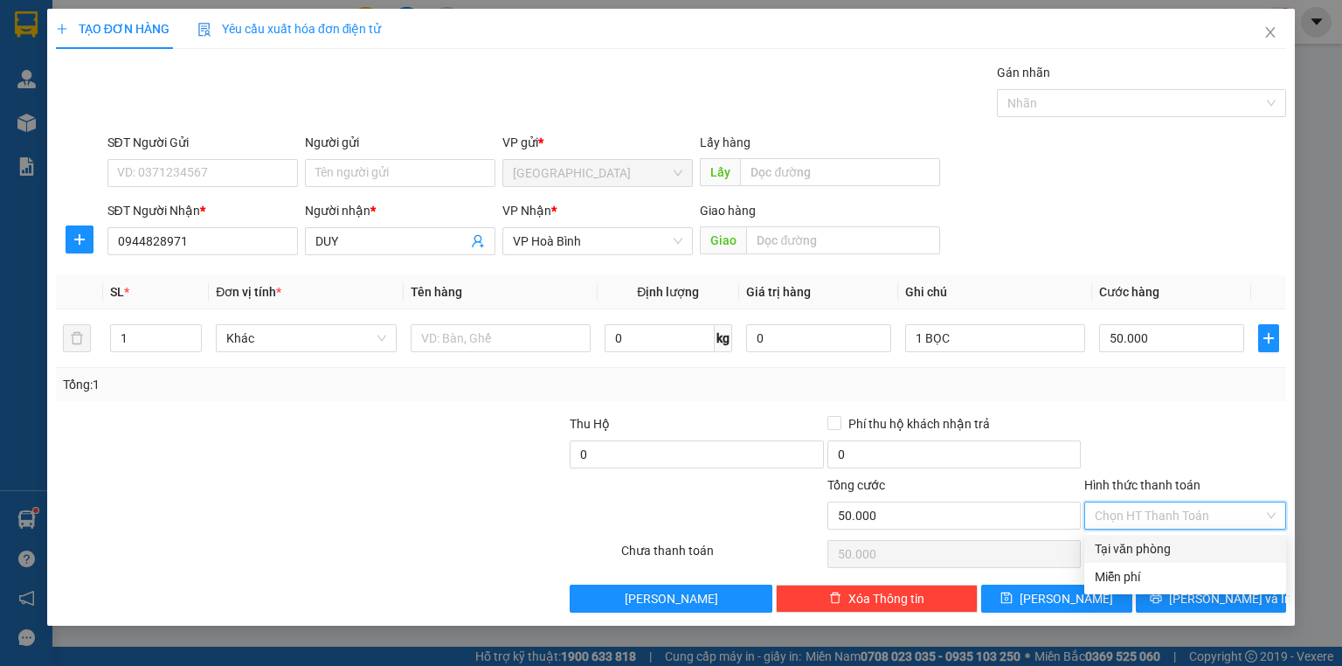
click at [1189, 550] on div "Tại văn phòng" at bounding box center [1185, 548] width 181 height 19
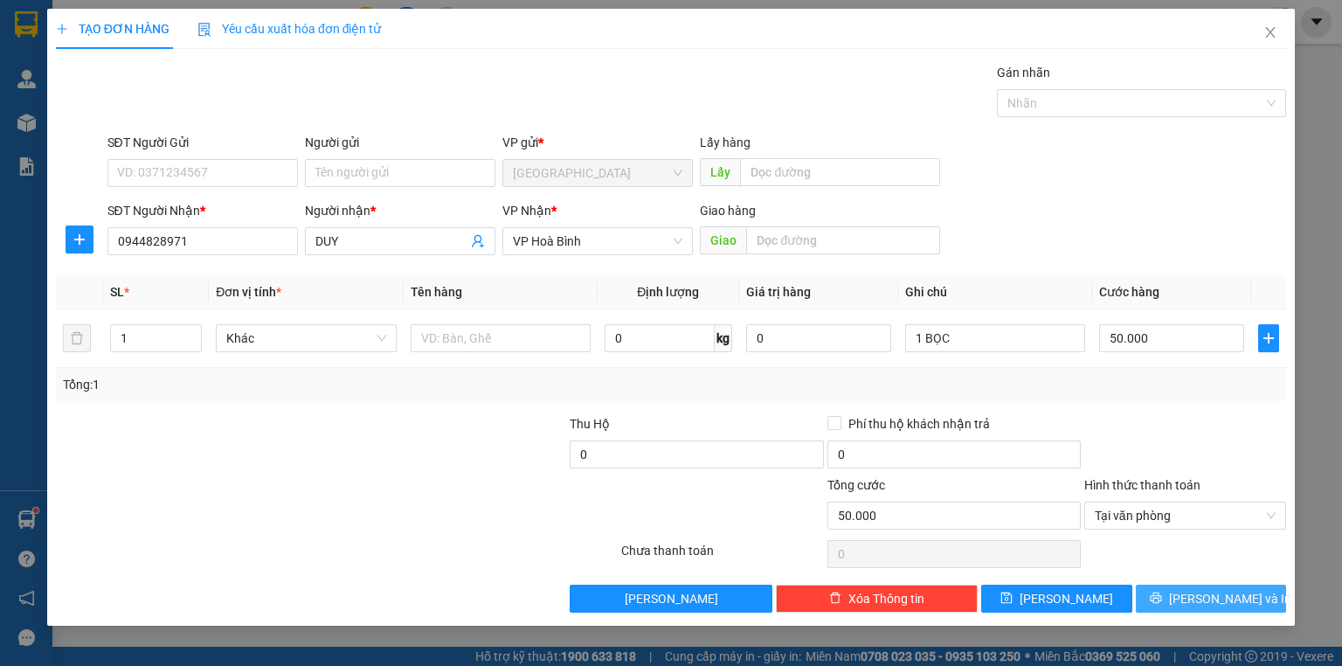
click at [1206, 602] on span "[PERSON_NAME] và In" at bounding box center [1230, 598] width 122 height 19
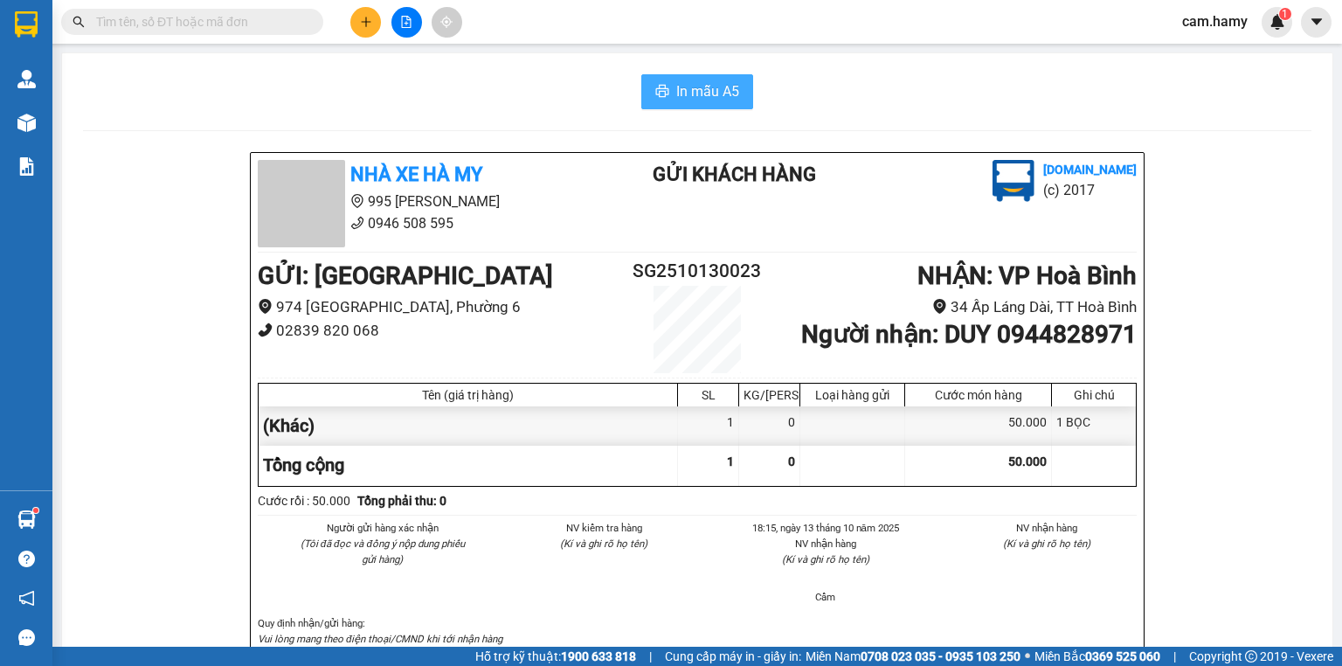
click at [680, 101] on span "In mẫu A5" at bounding box center [707, 91] width 63 height 22
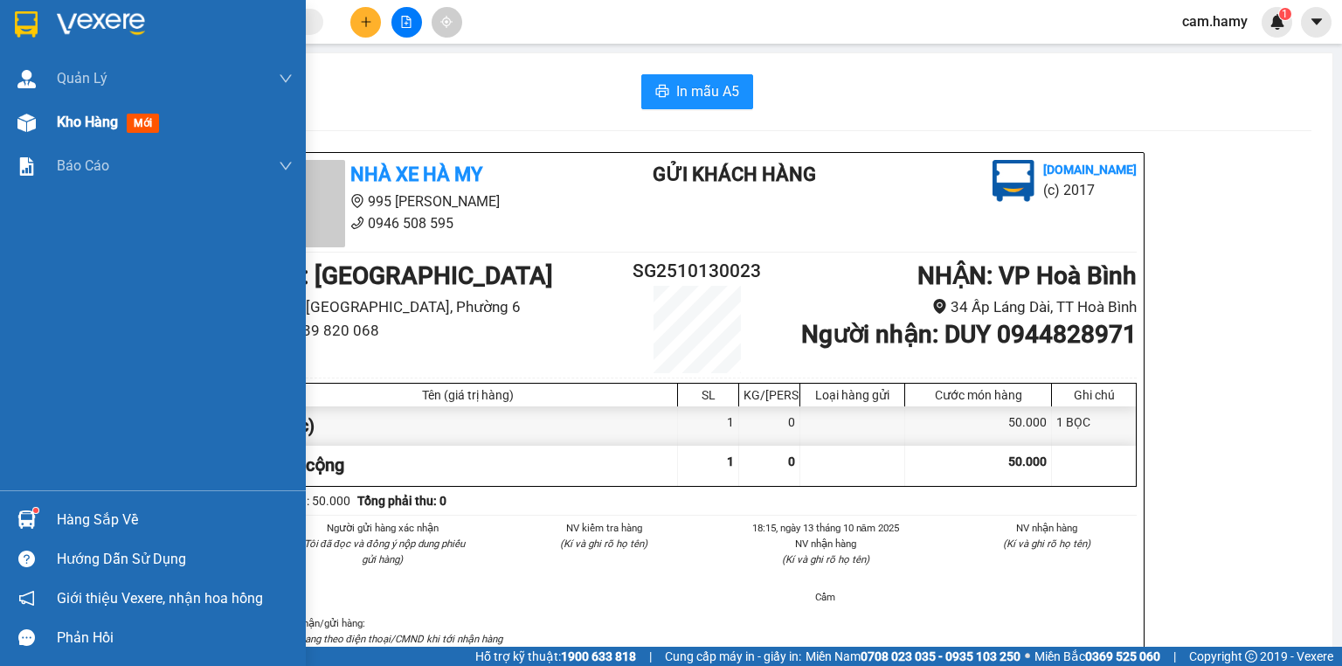
click at [38, 126] on div at bounding box center [26, 122] width 31 height 31
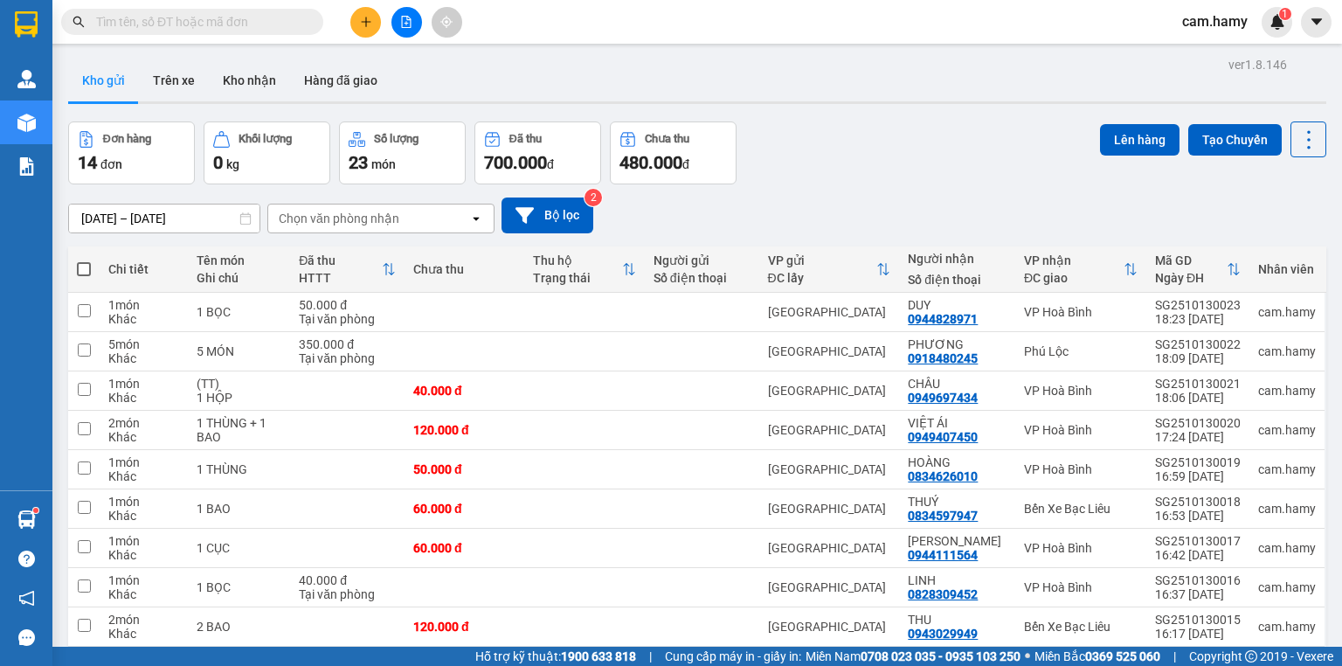
click at [799, 182] on div "Đơn hàng 14 đơn Khối lượng 0 kg Số lượng 23 món Đã thu 700.000 đ Chưa thu 480.0…" at bounding box center [697, 152] width 1258 height 63
click at [290, 204] on div "Chọn văn phòng nhận" at bounding box center [368, 218] width 201 height 28
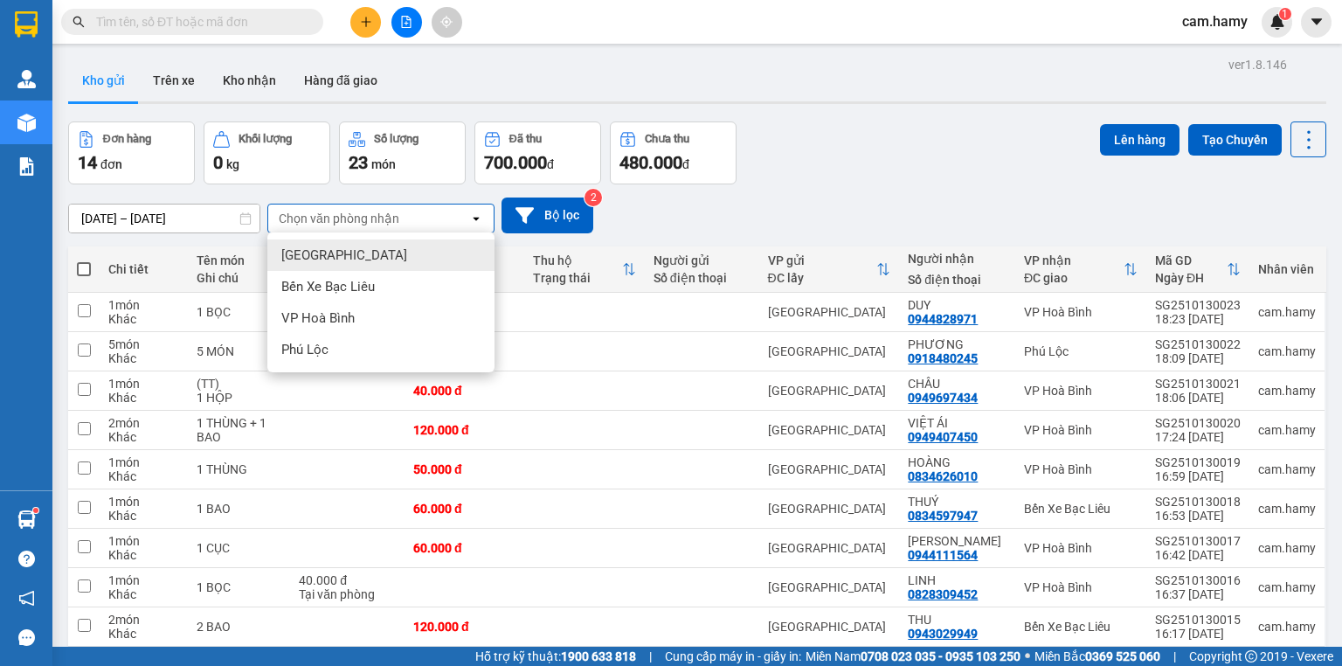
click at [458, 62] on div "Kho gửi Trên xe Kho nhận Hàng đã giao" at bounding box center [697, 82] width 1258 height 46
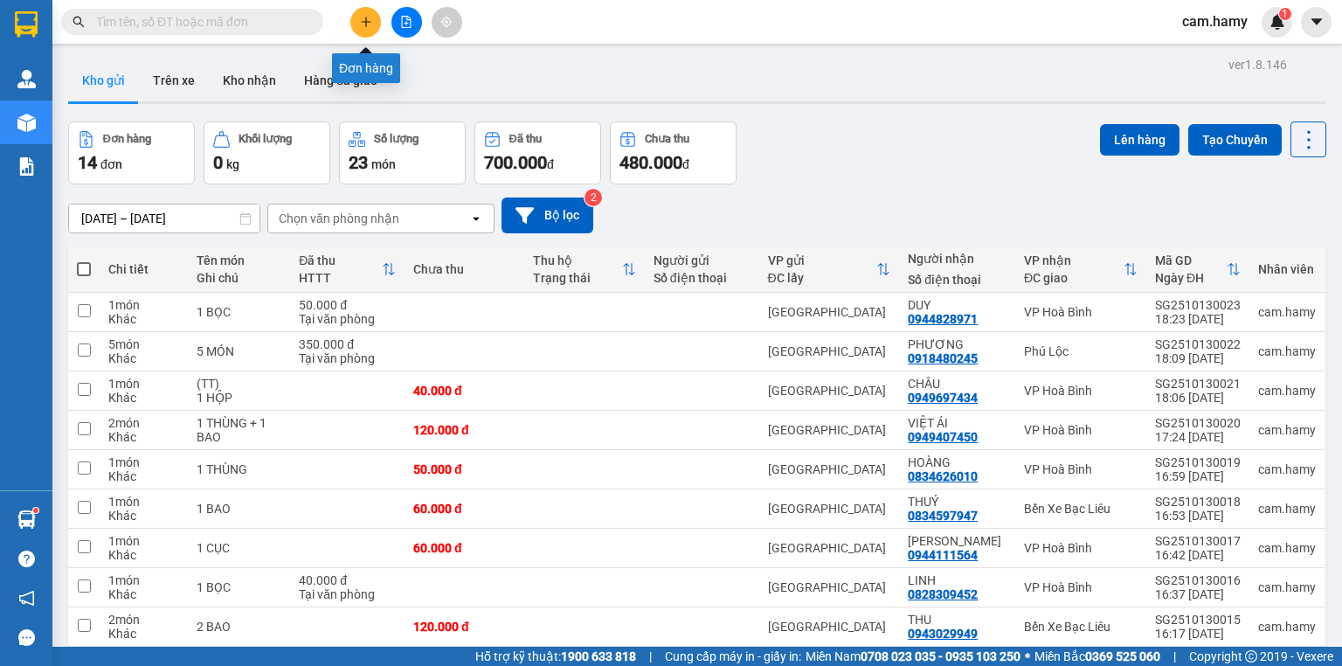
click at [374, 28] on button at bounding box center [365, 22] width 31 height 31
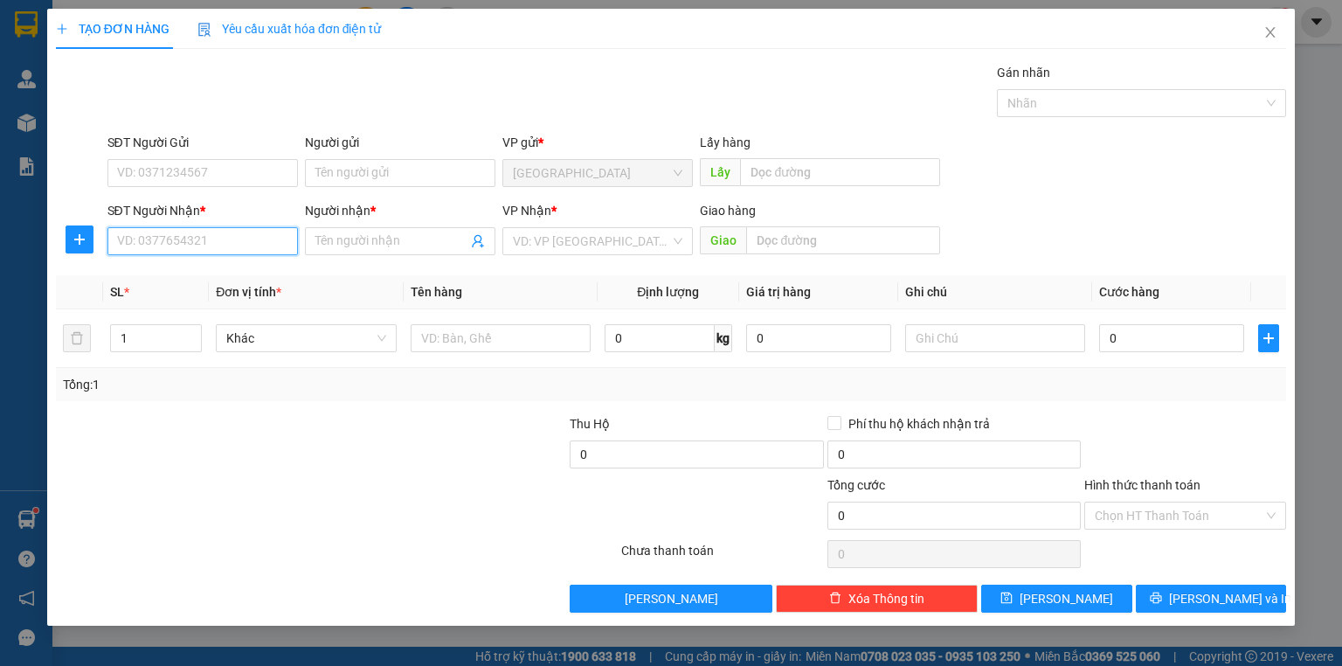
click at [252, 240] on input "SĐT Người Nhận *" at bounding box center [202, 241] width 190 height 28
click at [223, 237] on input "113" at bounding box center [202, 241] width 190 height 28
click at [214, 281] on div "0944488113 - [PERSON_NAME]" at bounding box center [204, 275] width 172 height 19
type input "0944488113"
type input "[PERSON_NAME]"
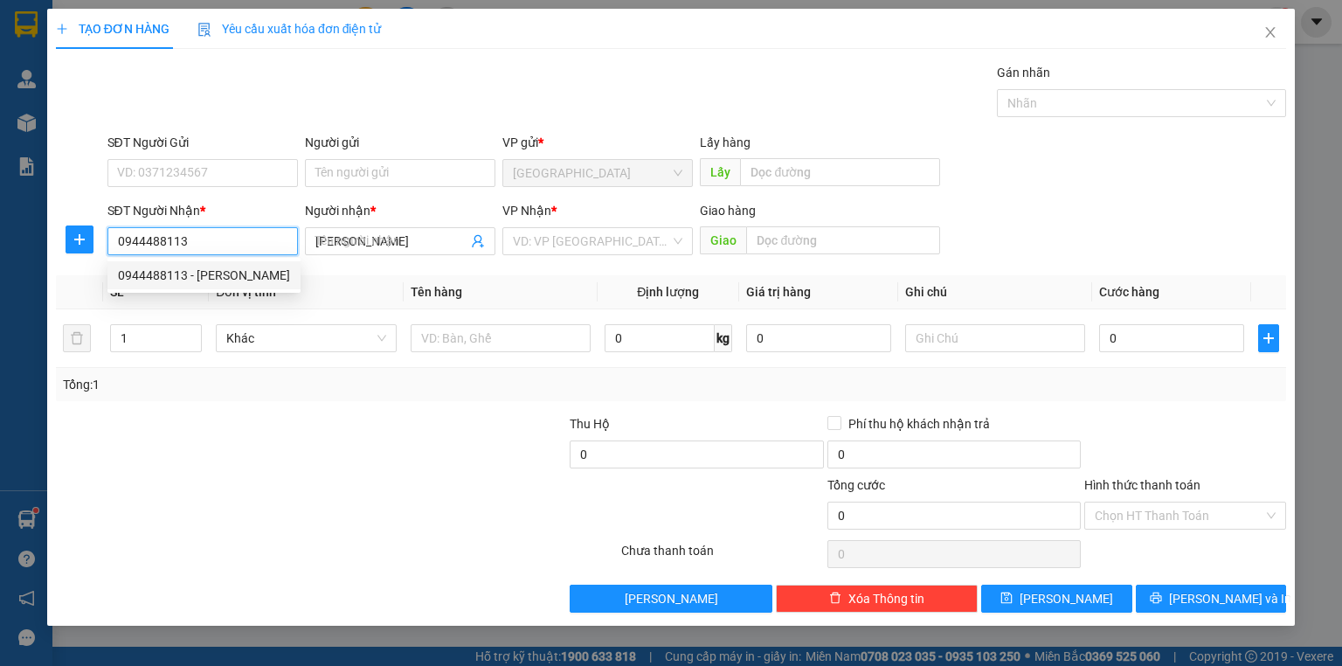
type input "80.000"
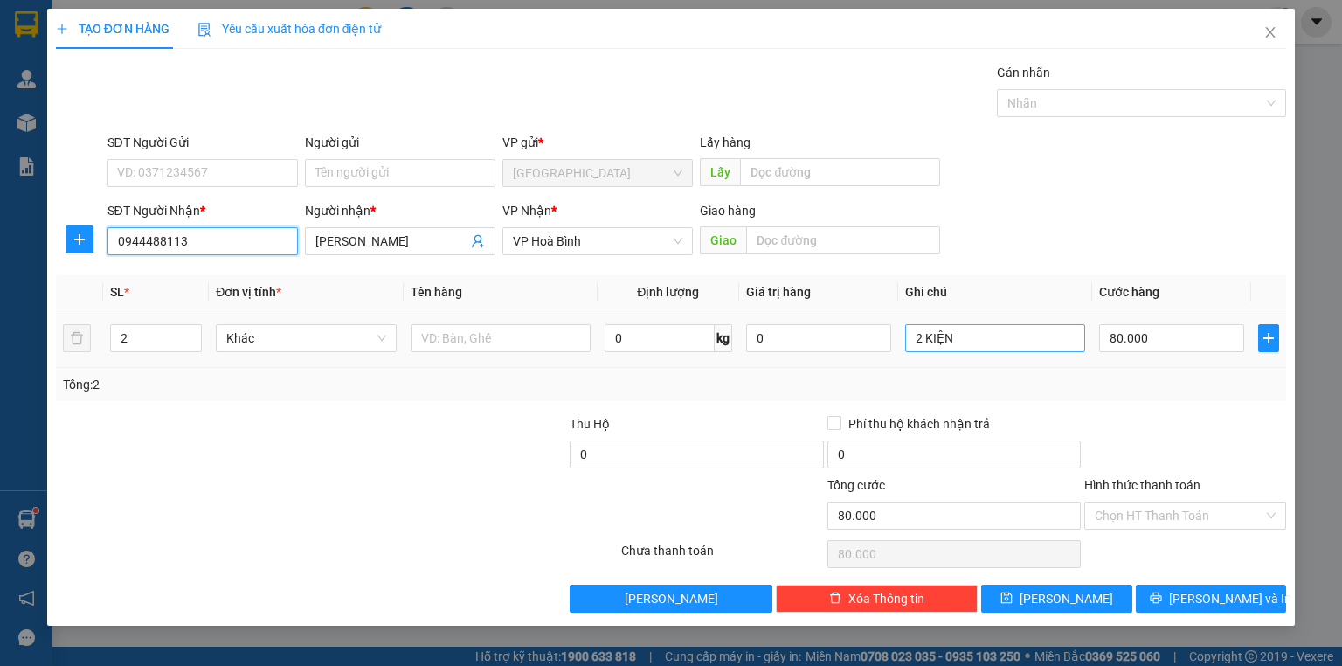
type input "0944488113"
click at [920, 338] on input "2 KIỆN" at bounding box center [995, 338] width 180 height 28
type input "1 KIỆN"
type input "1"
click at [190, 342] on icon "down" at bounding box center [193, 344] width 6 height 6
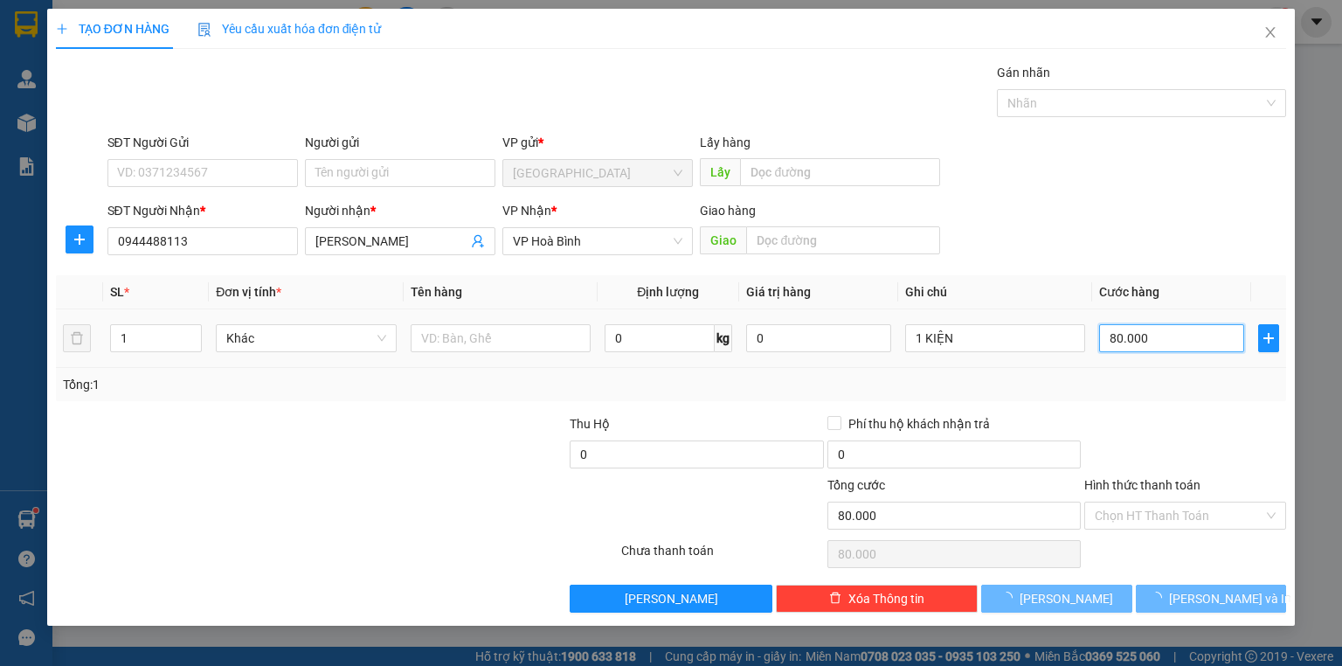
click at [1169, 335] on input "80.000" at bounding box center [1171, 338] width 145 height 28
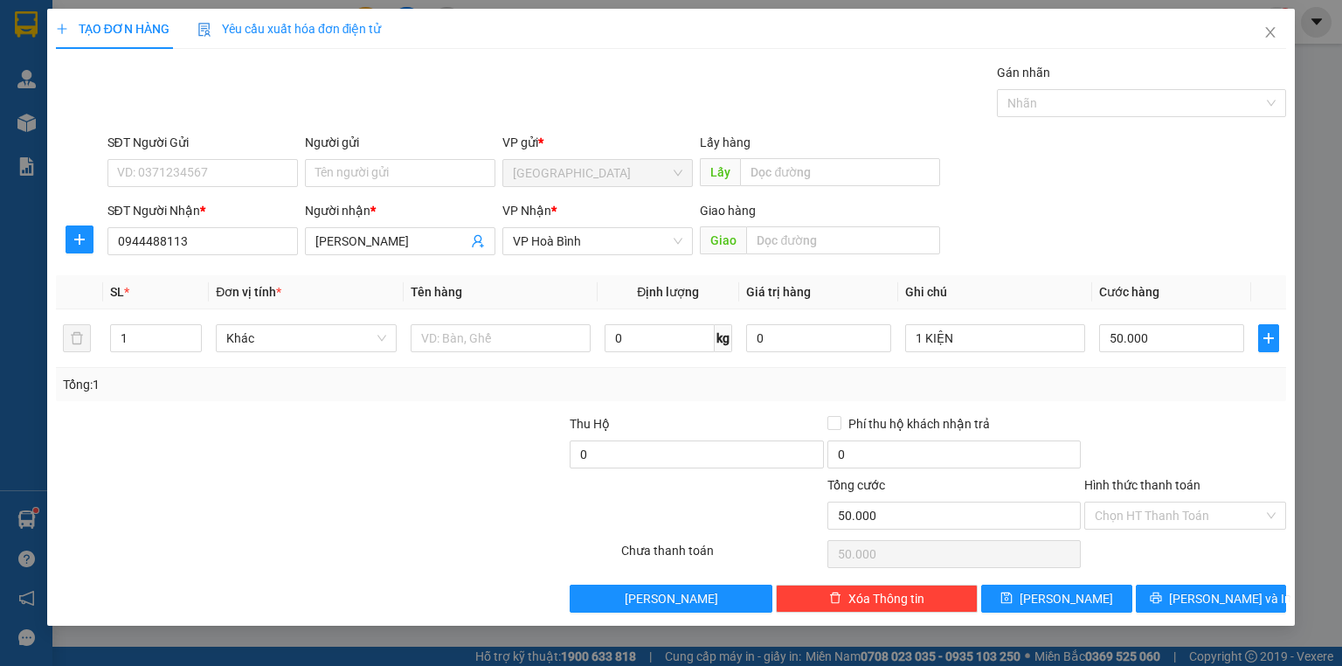
click at [1172, 381] on div "Tổng: 1" at bounding box center [671, 384] width 1216 height 19
click at [1242, 612] on div "TẠO ĐƠN HÀNG Yêu cầu xuất hóa đơn điện tử Transit Pickup Surcharge Ids Transit …" at bounding box center [671, 317] width 1248 height 617
click at [1235, 604] on span "[PERSON_NAME] và In" at bounding box center [1230, 598] width 122 height 19
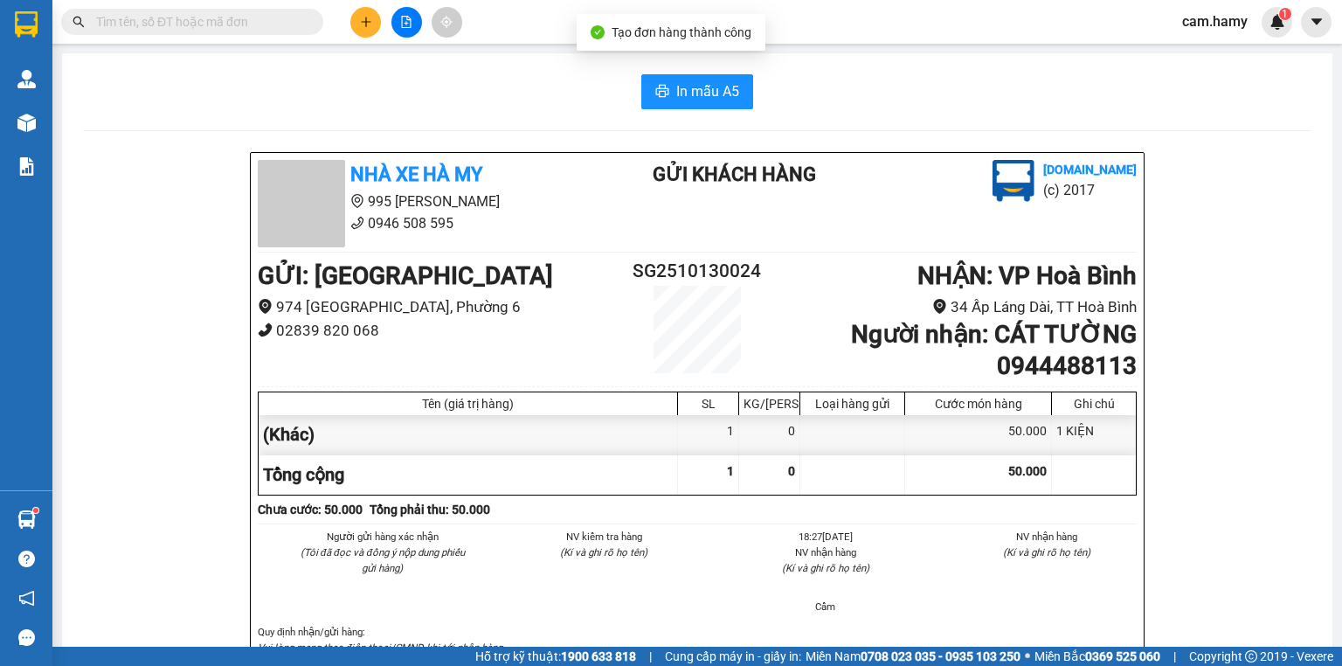
click at [709, 102] on button "In mẫu A5" at bounding box center [697, 91] width 112 height 35
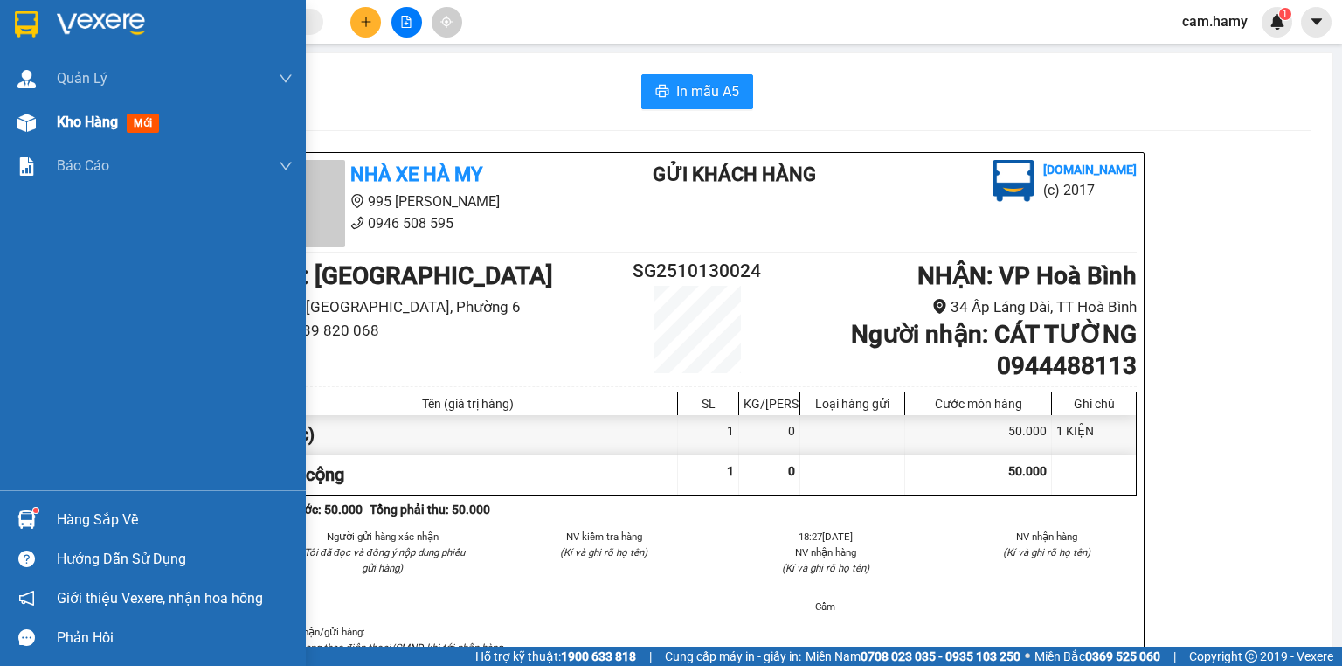
click at [50, 119] on div "Kho hàng mới" at bounding box center [153, 122] width 306 height 44
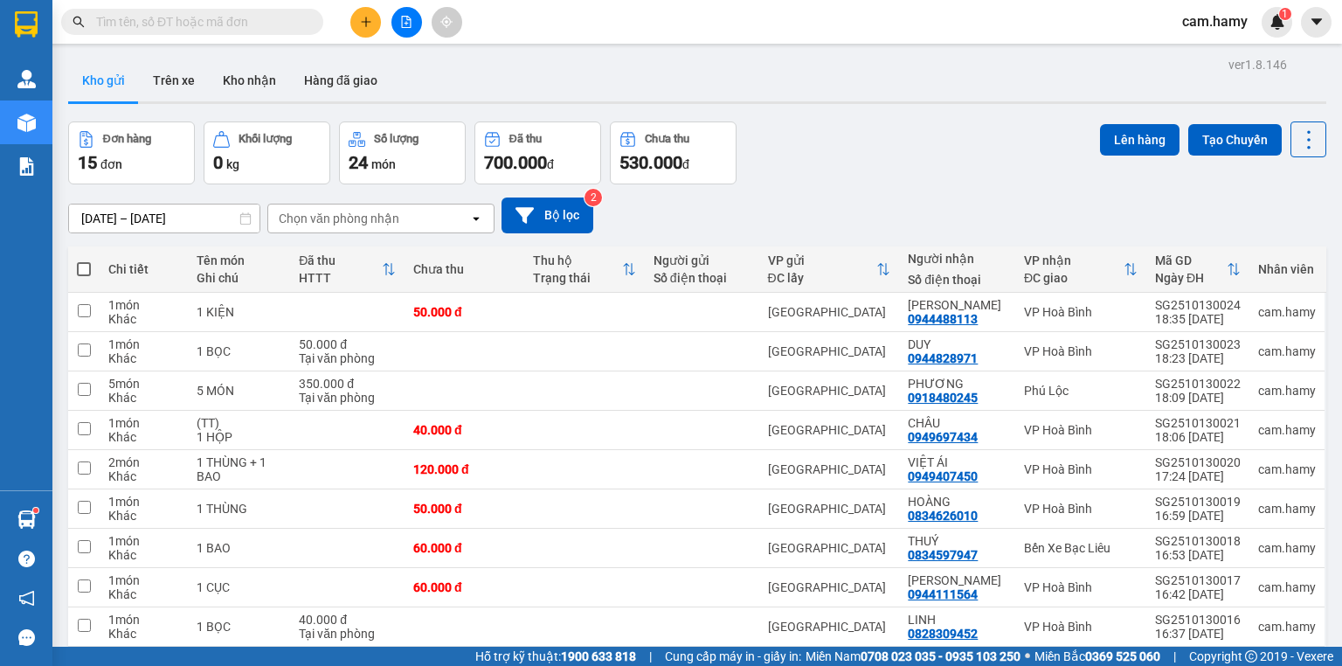
click at [365, 24] on icon "plus" at bounding box center [365, 22] width 1 height 10
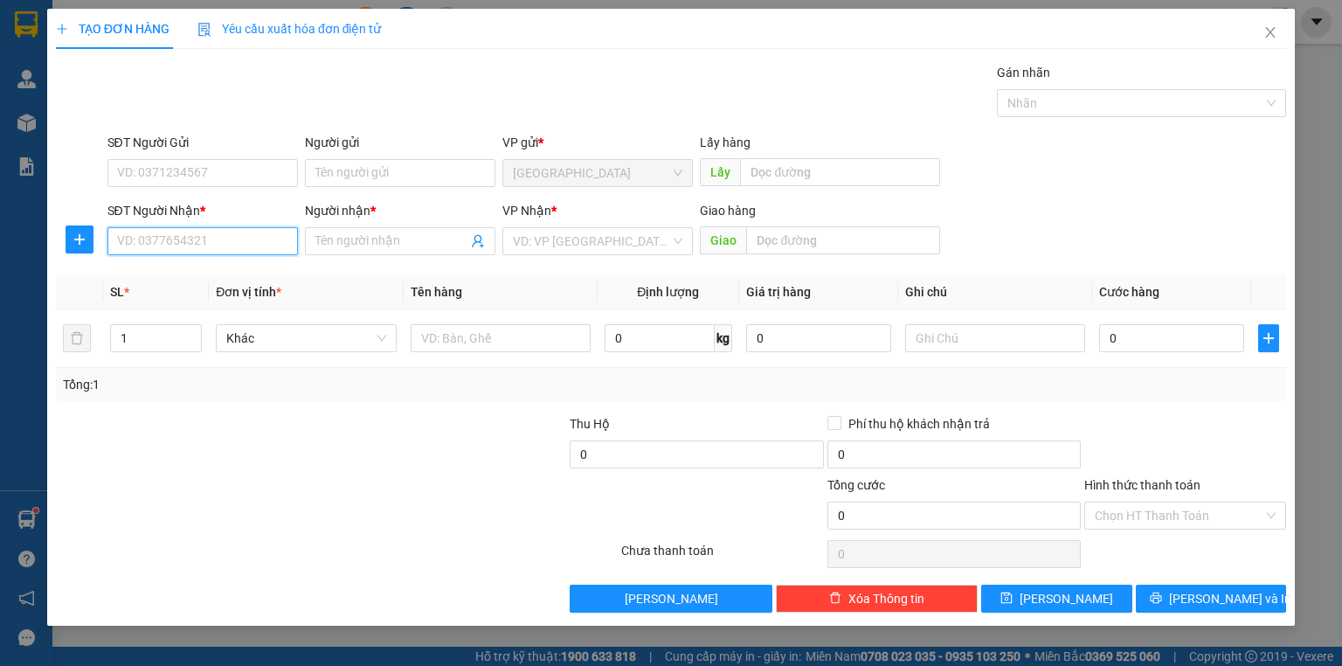
click at [241, 242] on input "SĐT Người Nhận *" at bounding box center [202, 241] width 190 height 28
click at [229, 266] on div "0347562175 - CÔNG HẬU" at bounding box center [202, 275] width 169 height 19
type input "0347562175"
type input "CÔNG HẬU"
type input "30.000"
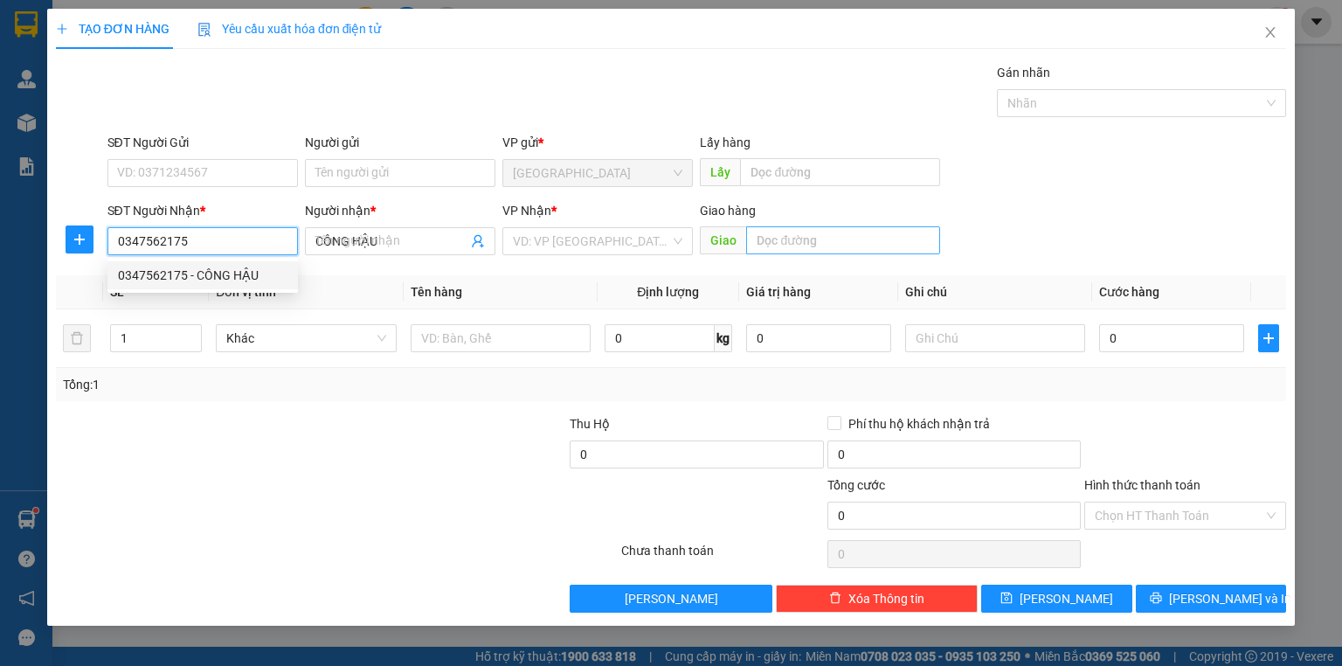
type input "30.000"
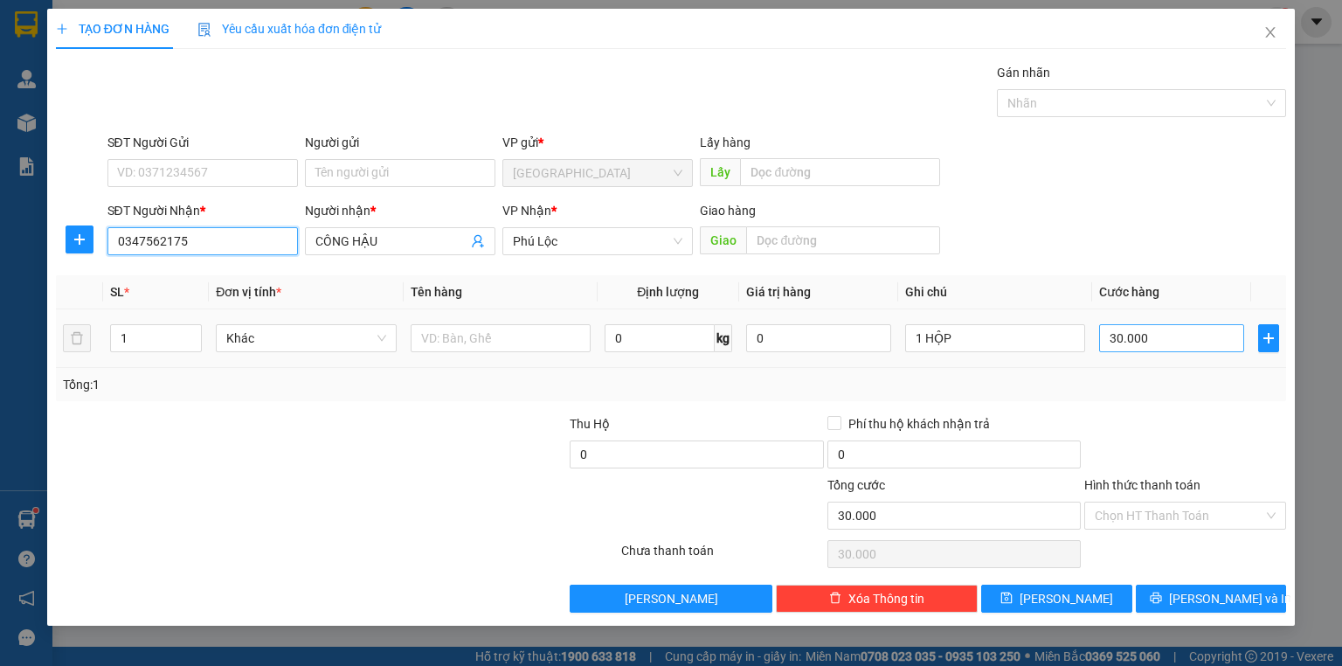
type input "0347562175"
click at [1165, 328] on input "30.000" at bounding box center [1171, 338] width 145 height 28
click at [1139, 378] on div "Tổng: 1" at bounding box center [671, 384] width 1216 height 19
click at [1195, 616] on div "TẠO ĐƠN HÀNG Yêu cầu xuất hóa đơn điện tử Transit Pickup Surcharge Ids Transit …" at bounding box center [671, 317] width 1248 height 617
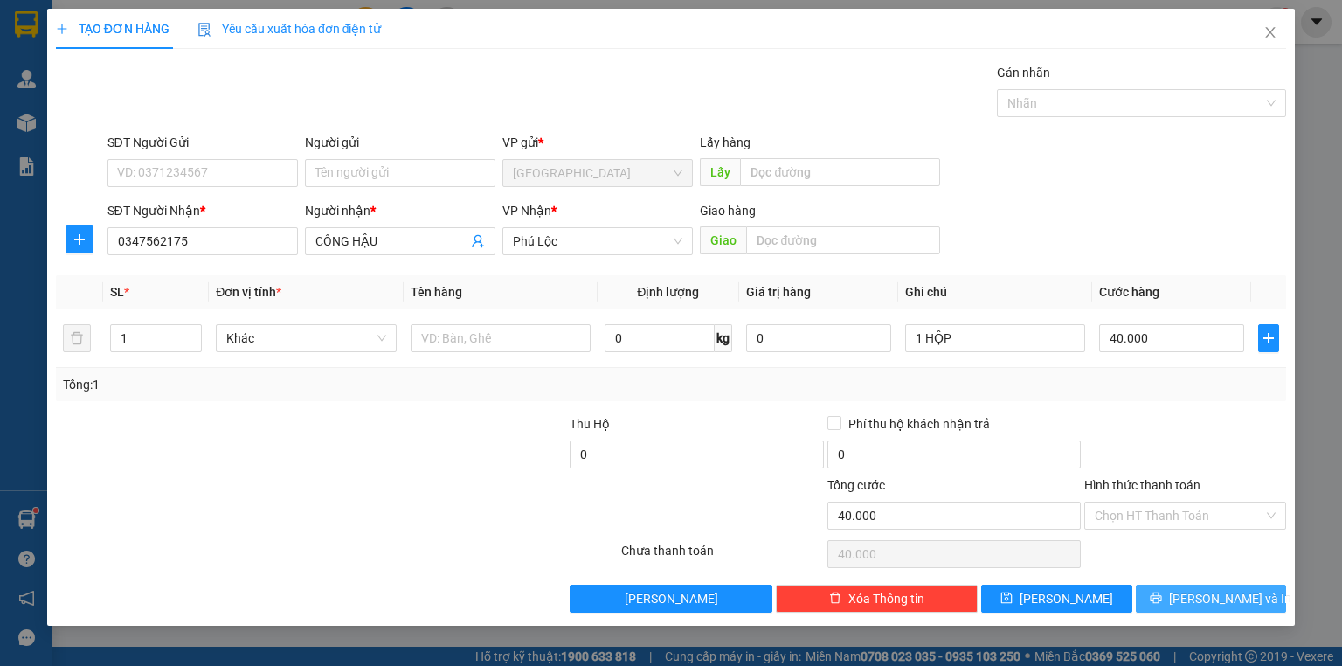
click at [1193, 596] on button "[PERSON_NAME] và In" at bounding box center [1211, 598] width 151 height 28
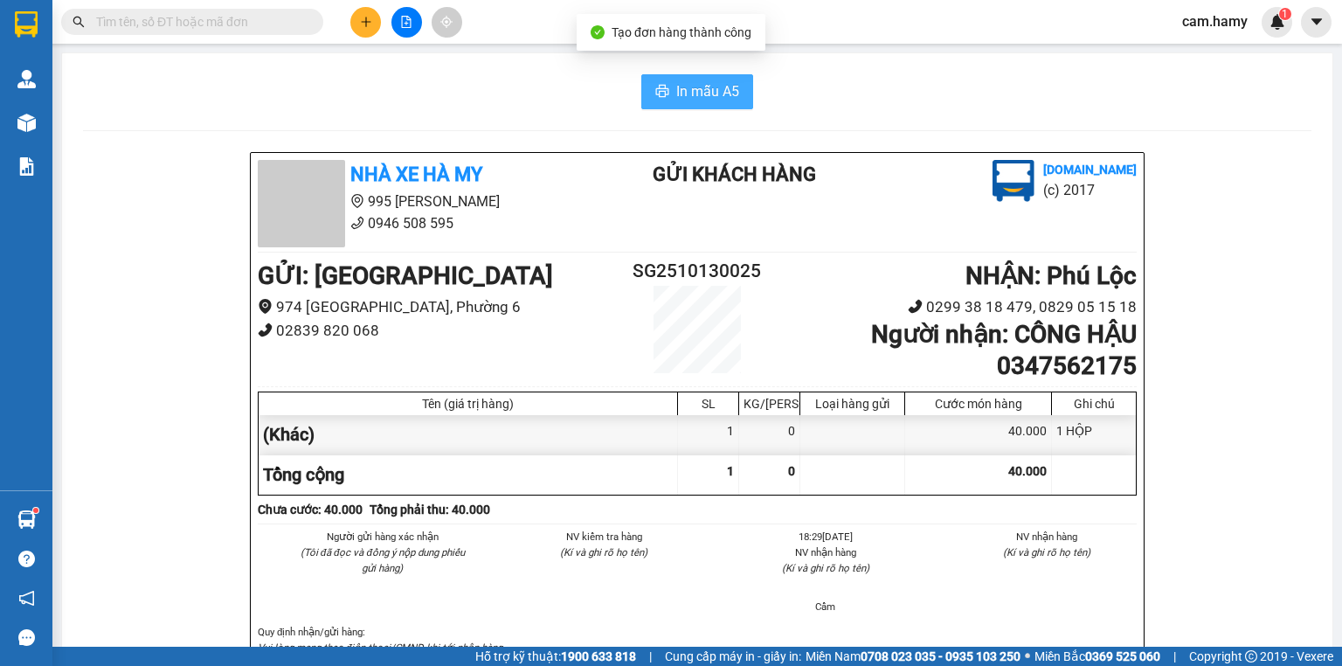
click at [693, 93] on span "In mẫu A5" at bounding box center [707, 91] width 63 height 22
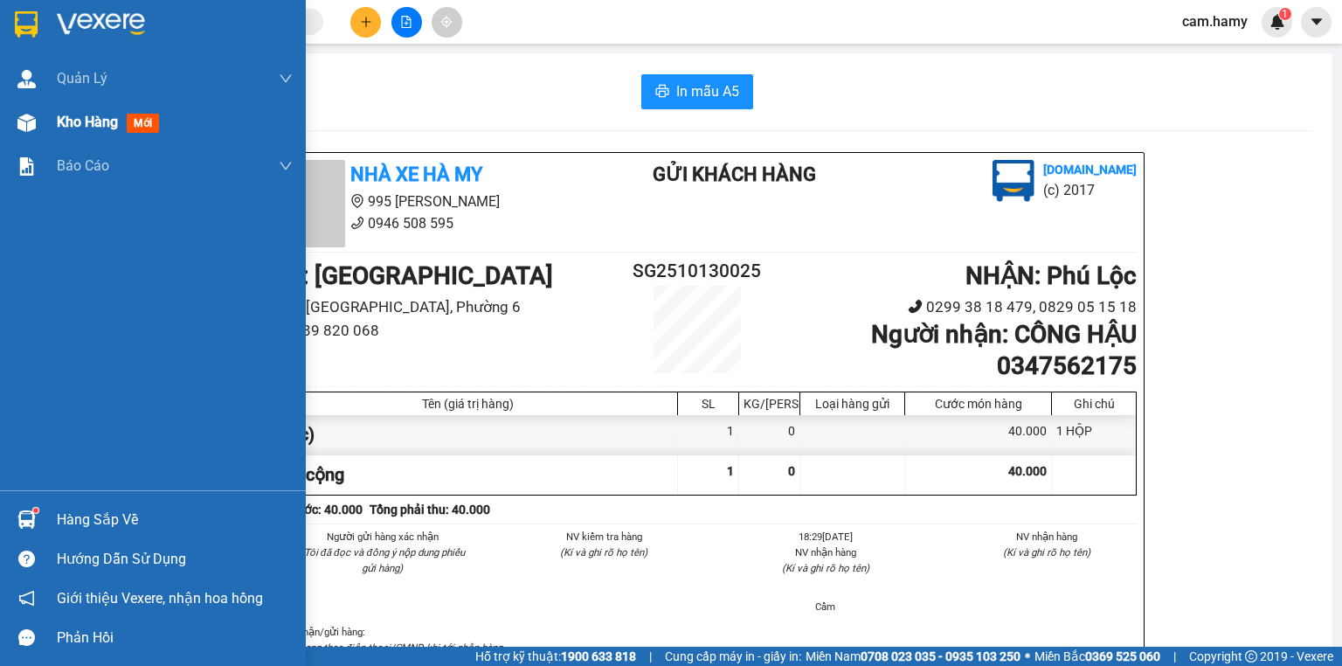
click at [24, 109] on div at bounding box center [26, 122] width 31 height 31
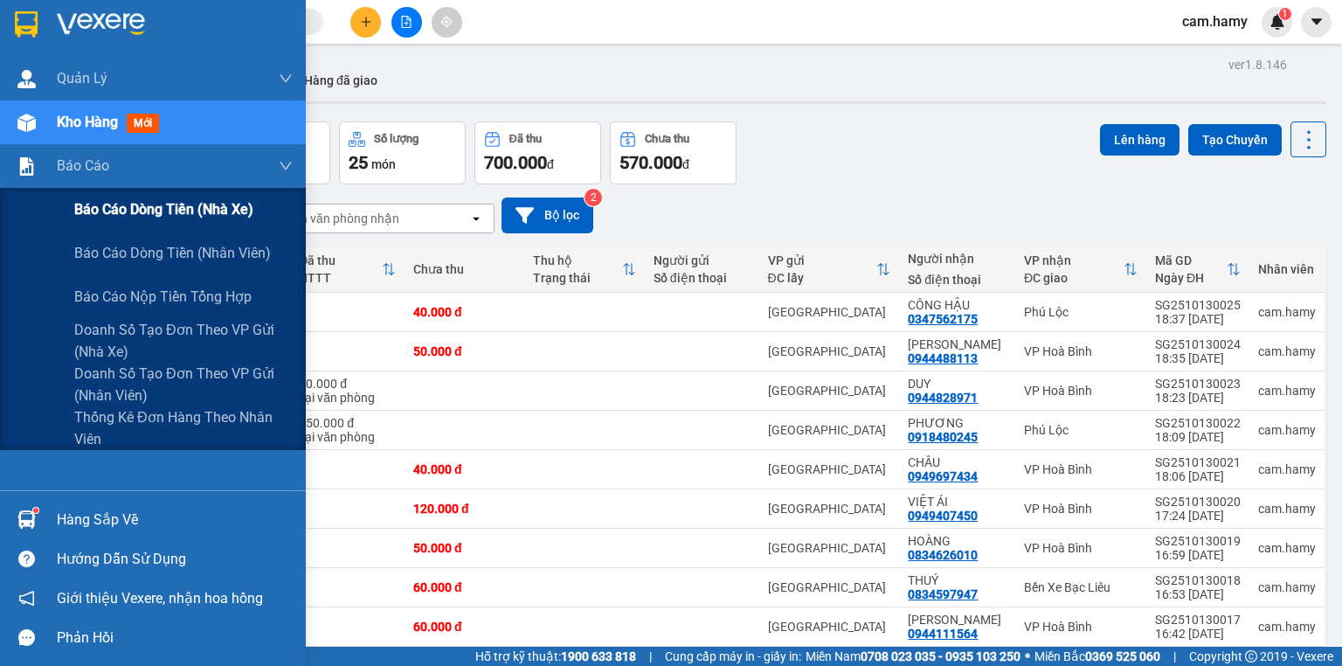
click at [108, 204] on span "Báo cáo dòng tiền (nhà xe)" at bounding box center [163, 209] width 179 height 22
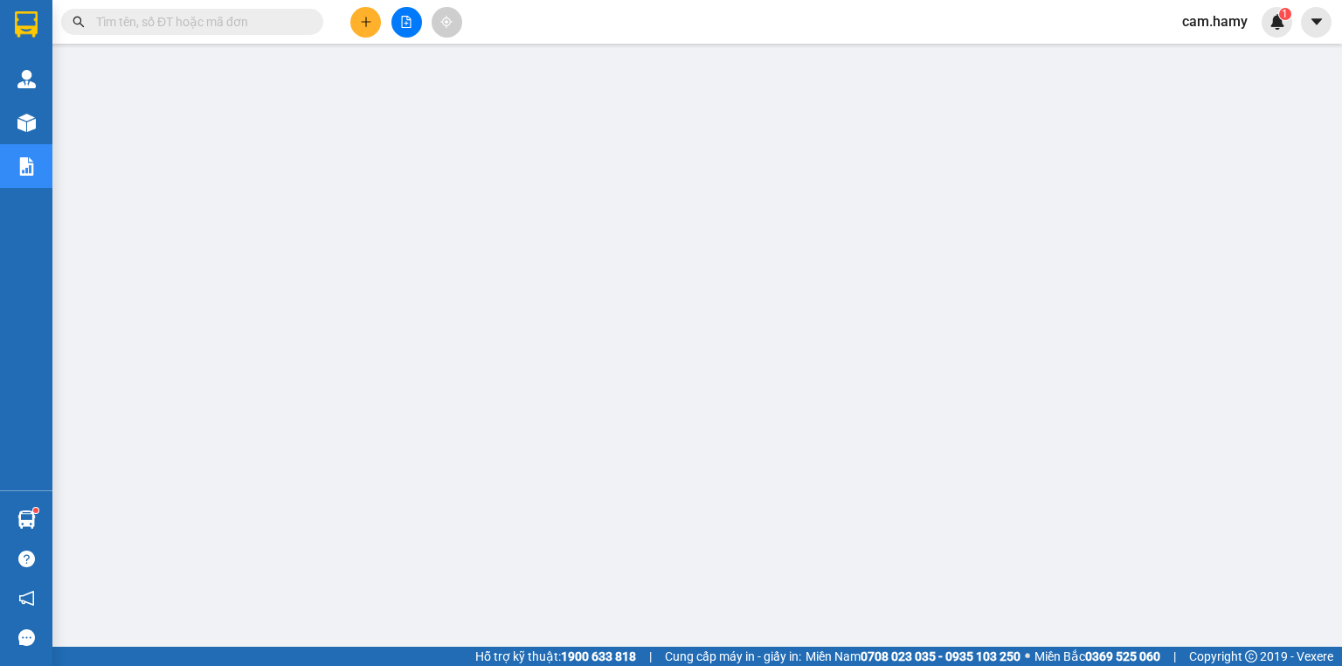
click at [365, 28] on button at bounding box center [365, 22] width 31 height 31
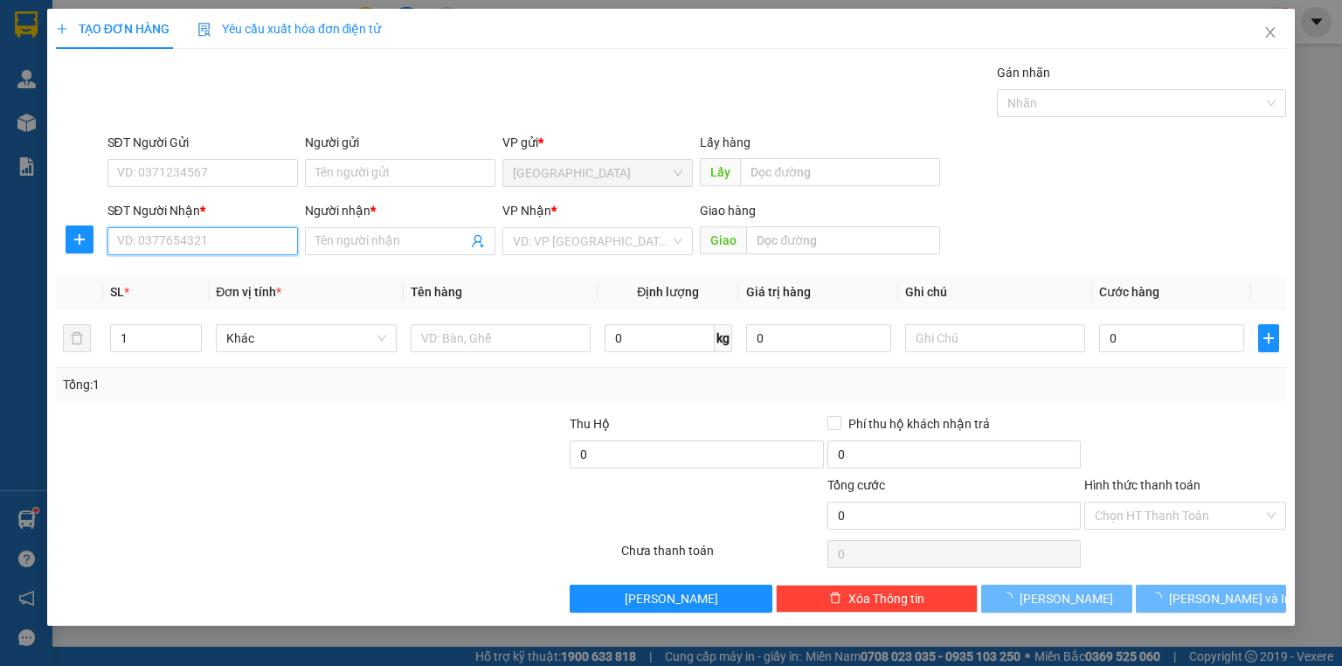
click at [209, 243] on input "SĐT Người Nhận *" at bounding box center [202, 241] width 190 height 28
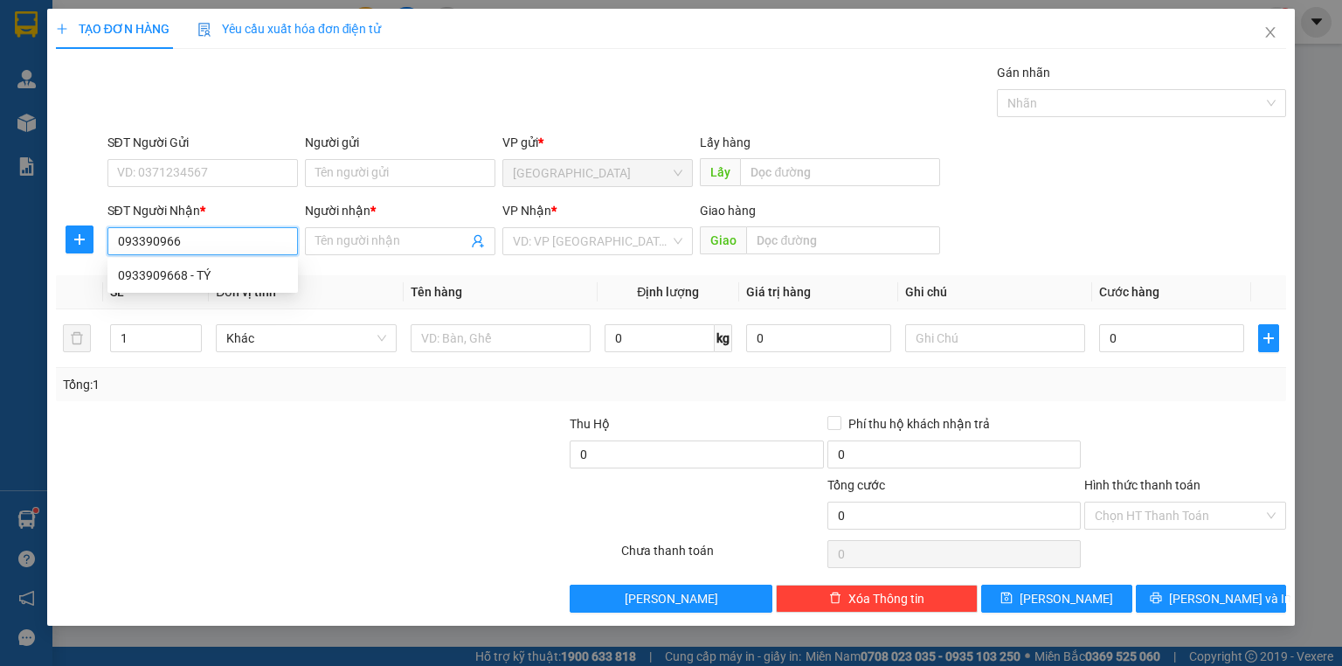
type input "0933909668"
click at [189, 266] on div "0933909668 - TÝ" at bounding box center [202, 275] width 169 height 19
type input "TÝ"
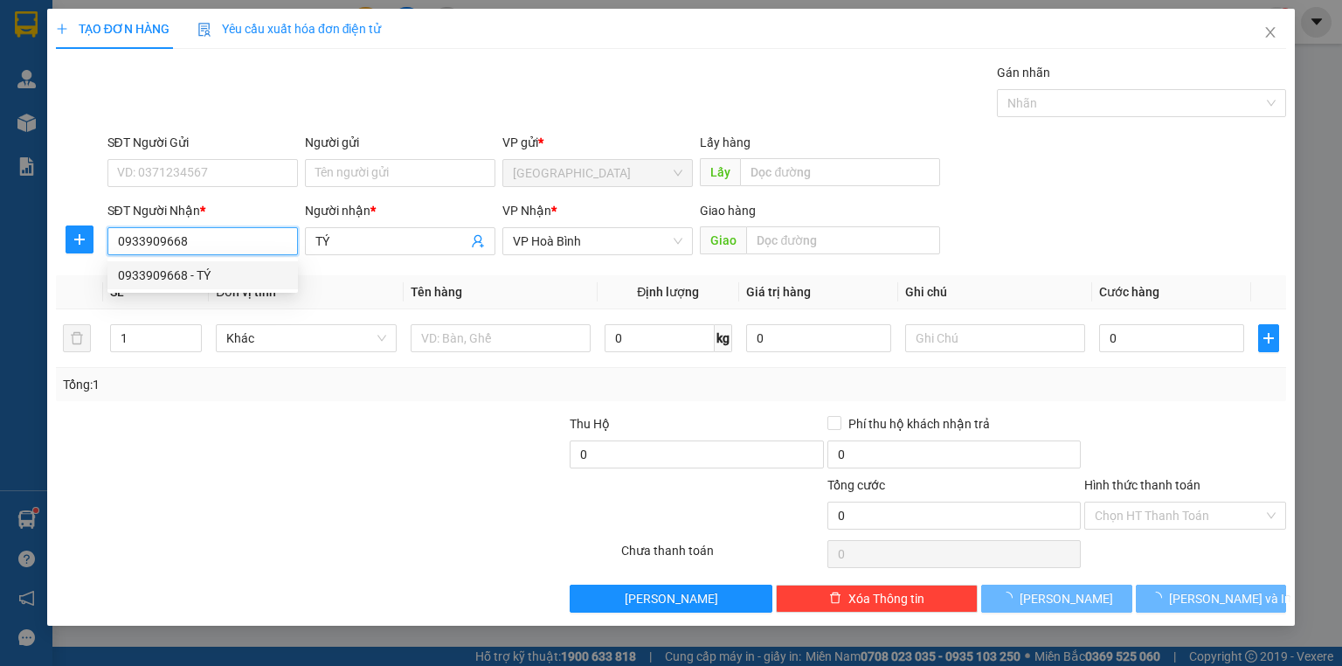
type input "60.000"
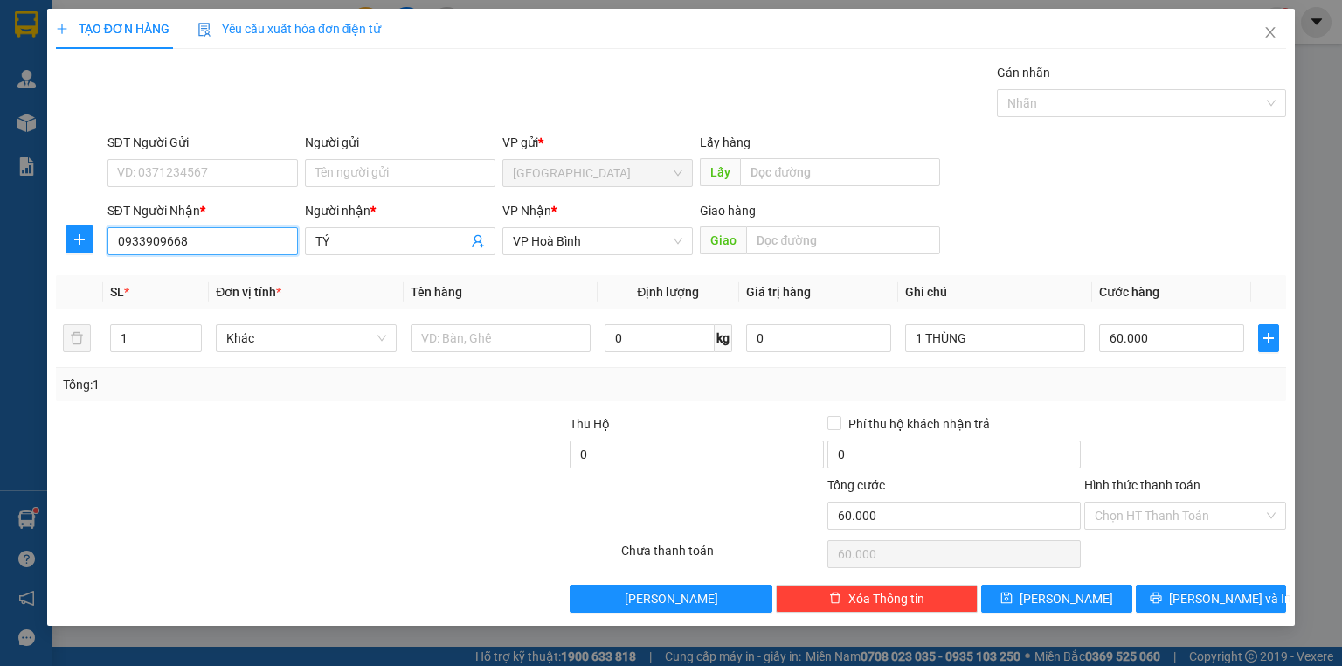
type input "0933909668"
drag, startPoint x: 1075, startPoint y: 482, endPoint x: 1145, endPoint y: 476, distance: 70.2
click at [1076, 482] on div "Tổng cước" at bounding box center [953, 488] width 253 height 26
click at [1167, 502] on input "Hình thức thanh toán" at bounding box center [1179, 515] width 169 height 26
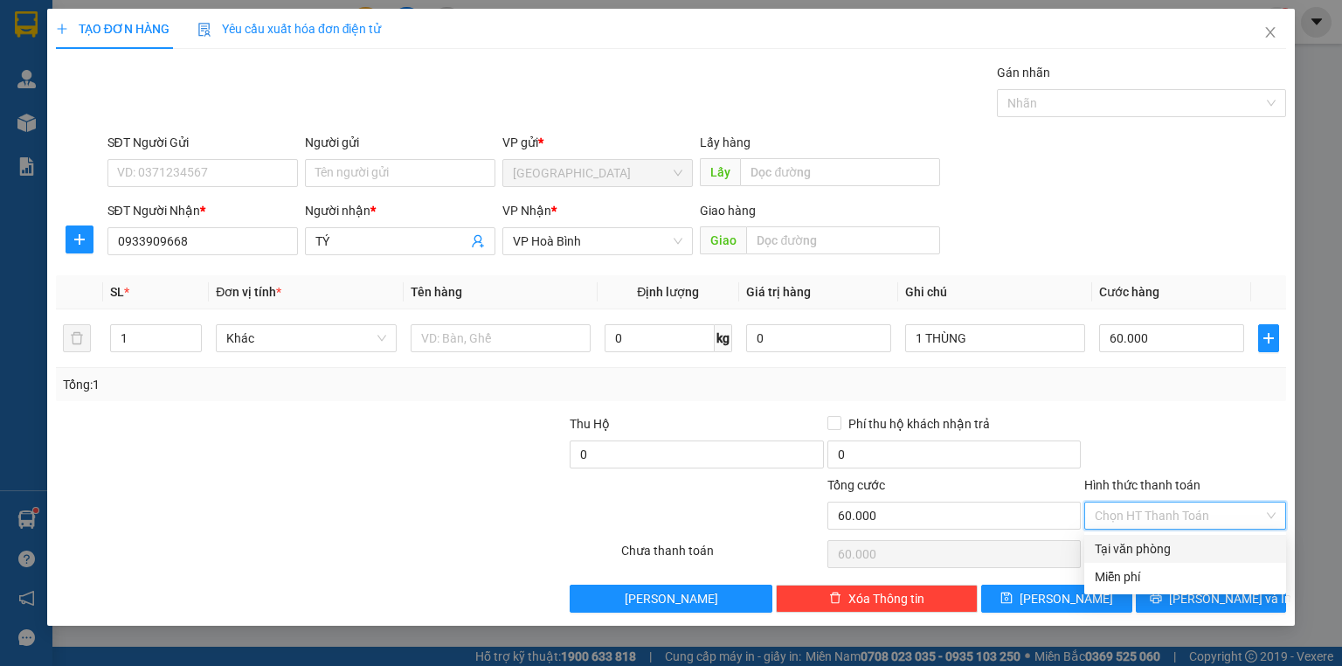
click at [1157, 561] on div "Tại văn phòng" at bounding box center [1185, 549] width 202 height 28
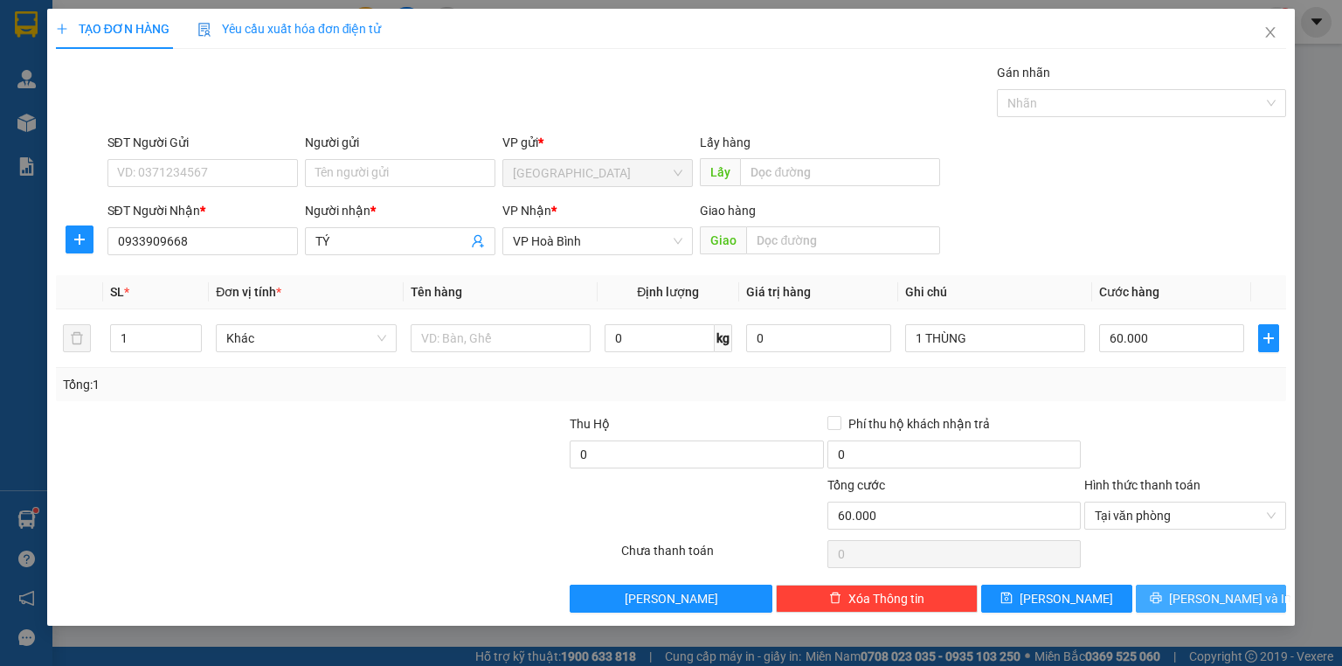
click at [1204, 594] on span "[PERSON_NAME] và In" at bounding box center [1230, 598] width 122 height 19
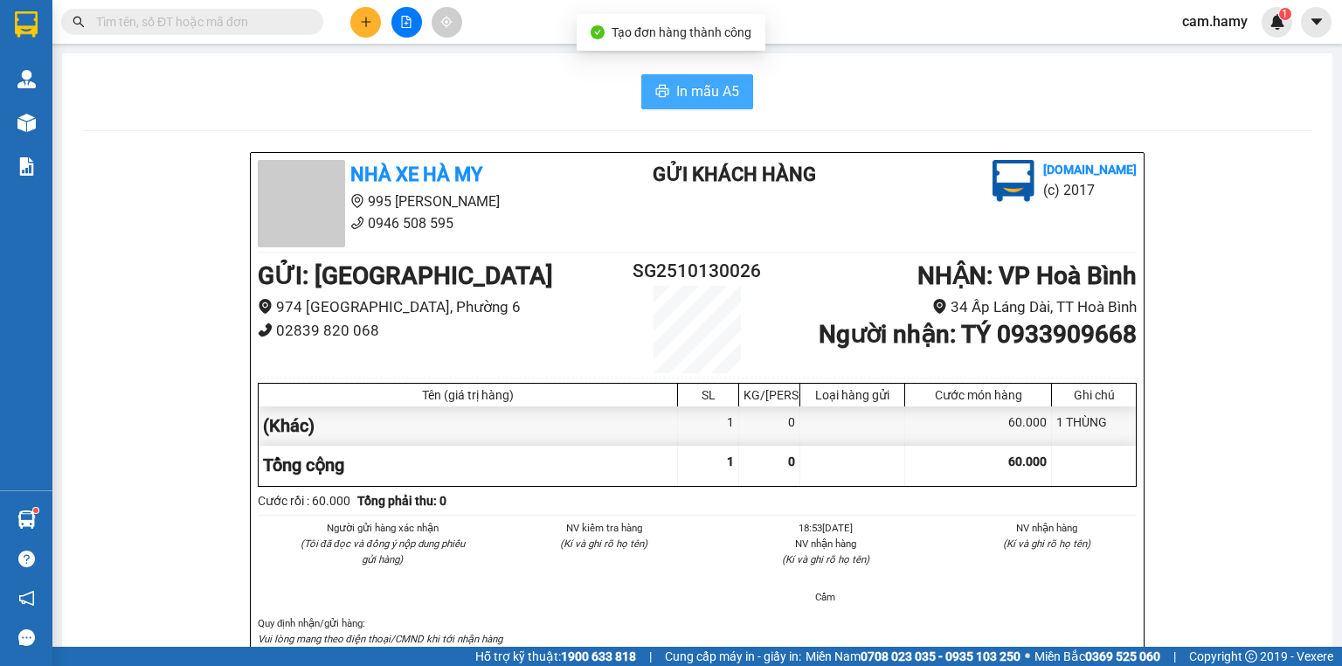
click at [676, 101] on span "In mẫu A5" at bounding box center [707, 91] width 63 height 22
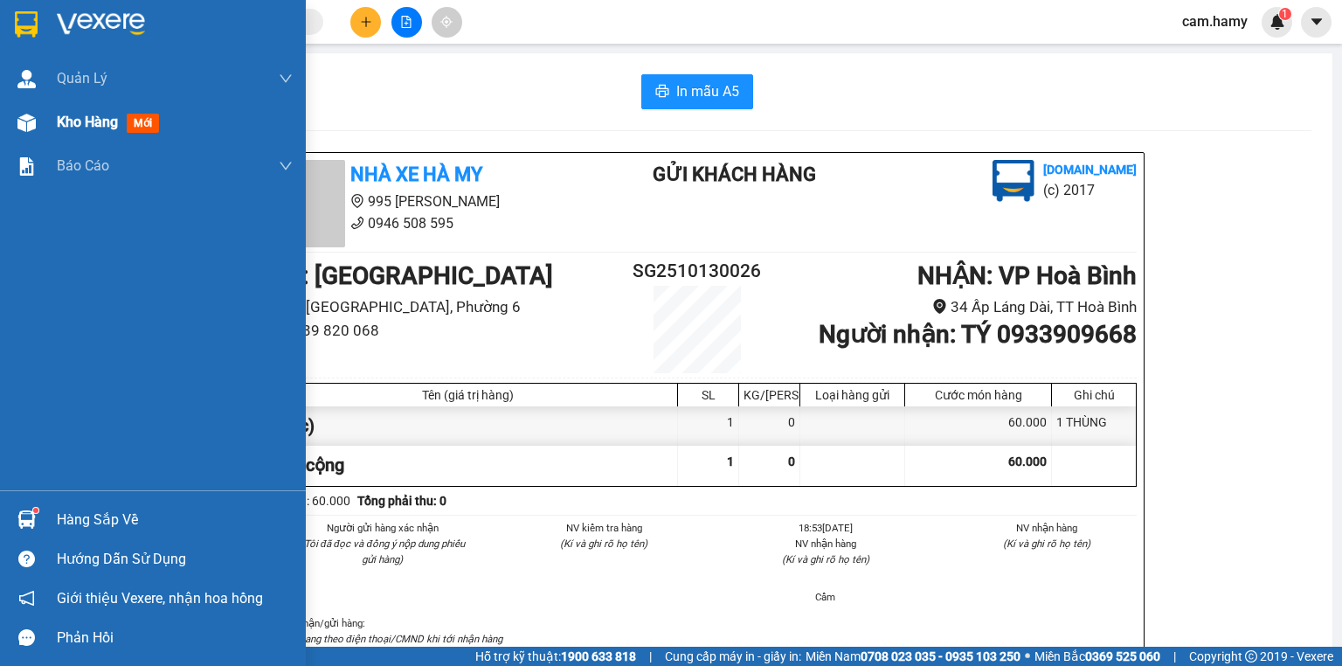
click at [99, 117] on span "Kho hàng" at bounding box center [87, 122] width 61 height 17
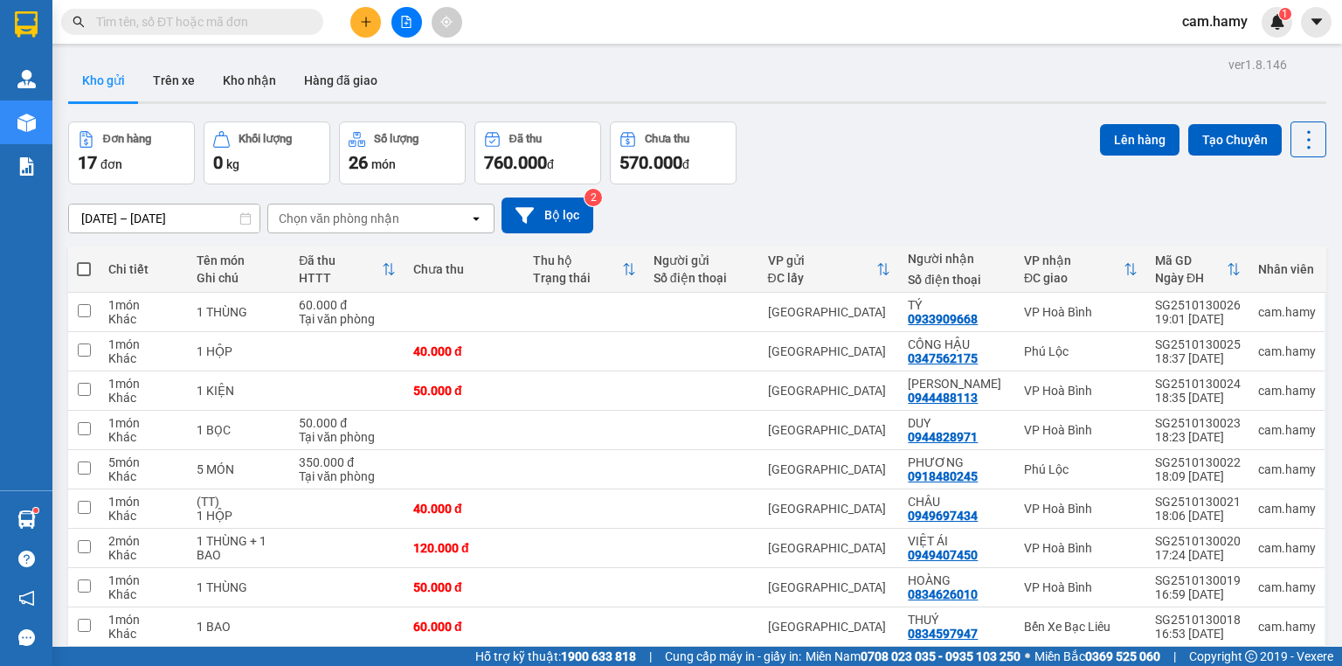
click at [80, 262] on span at bounding box center [84, 269] width 14 height 14
click at [84, 260] on input "checkbox" at bounding box center [84, 260] width 0 height 0
checkbox input "true"
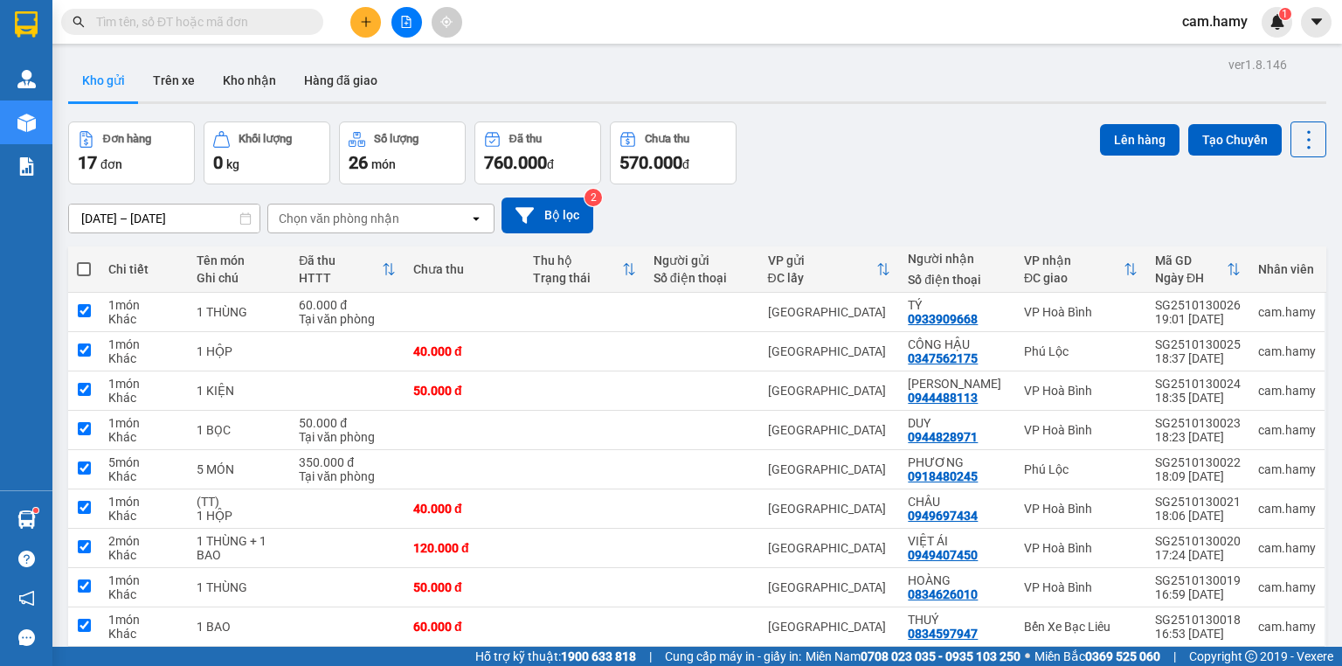
checkbox input "true"
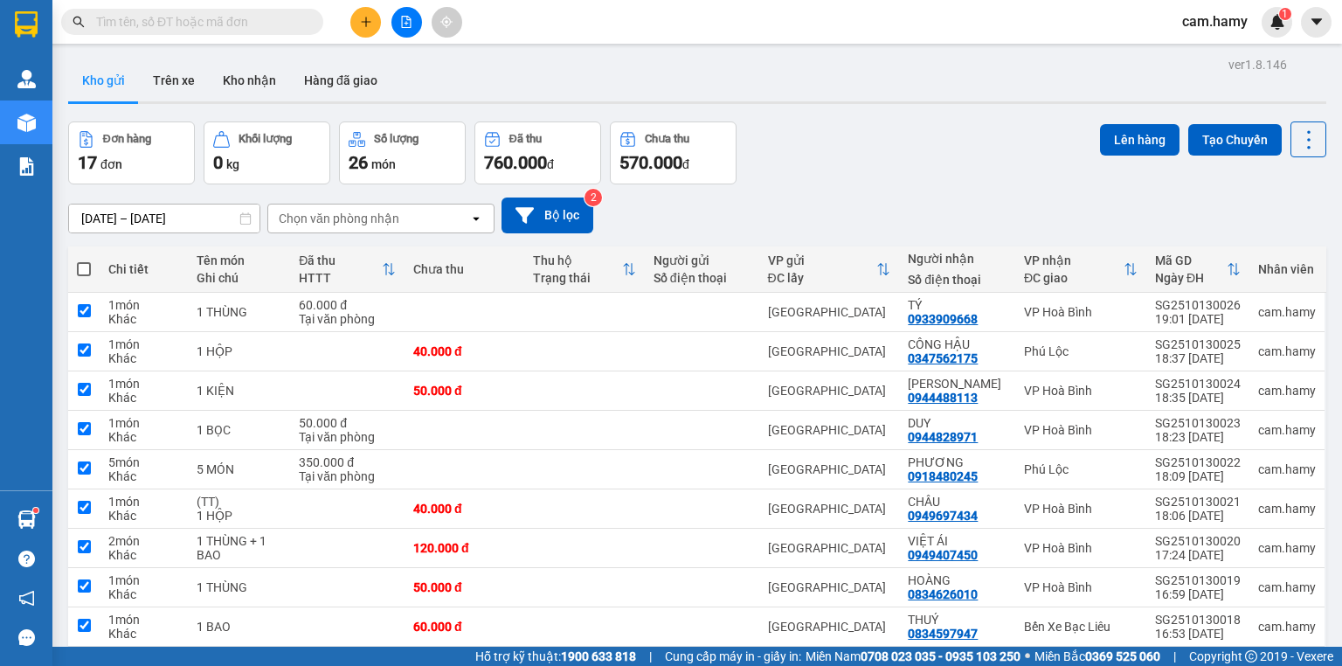
checkbox input "true"
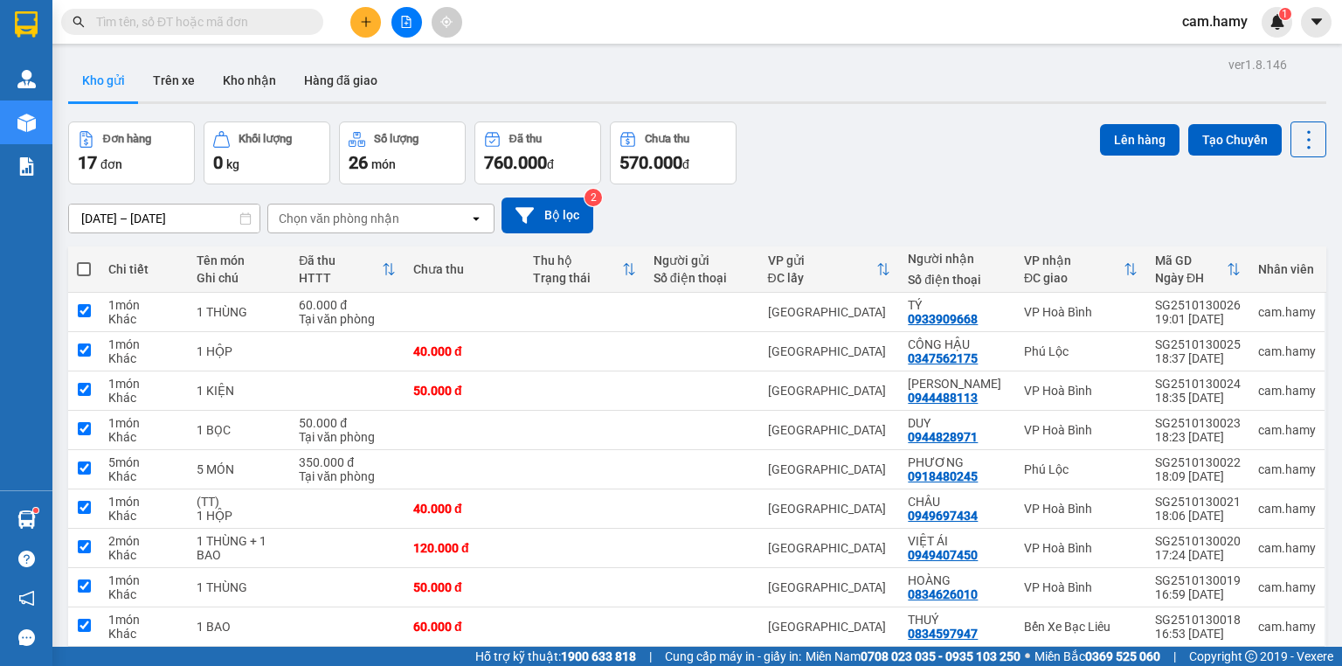
checkbox input "true"
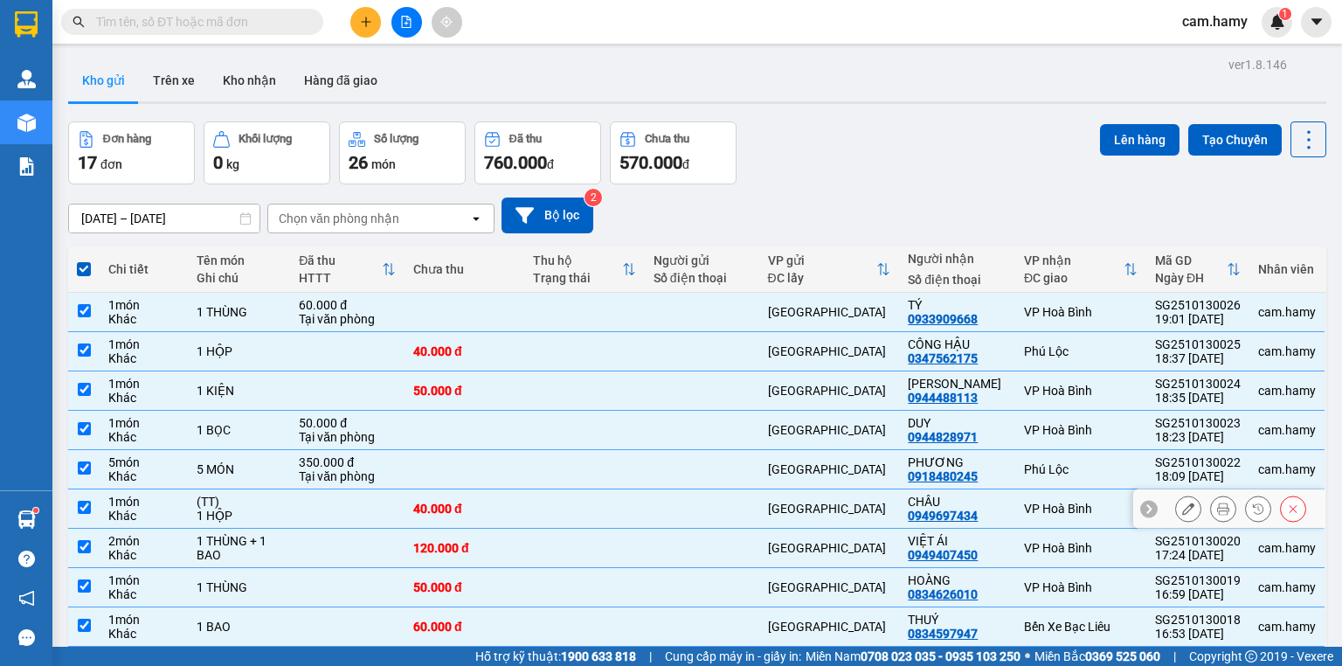
click at [237, 506] on div "(TT)" at bounding box center [239, 501] width 85 height 14
checkbox input "false"
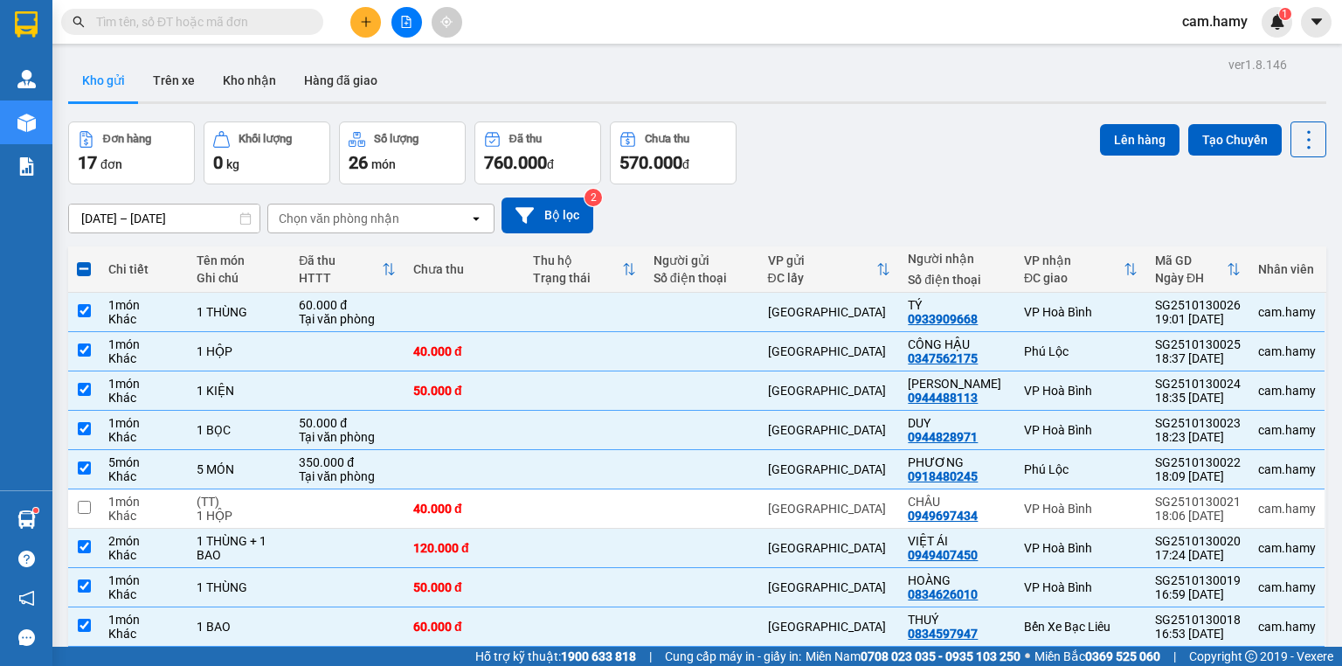
click at [1131, 133] on button "Lên hàng" at bounding box center [1140, 139] width 80 height 31
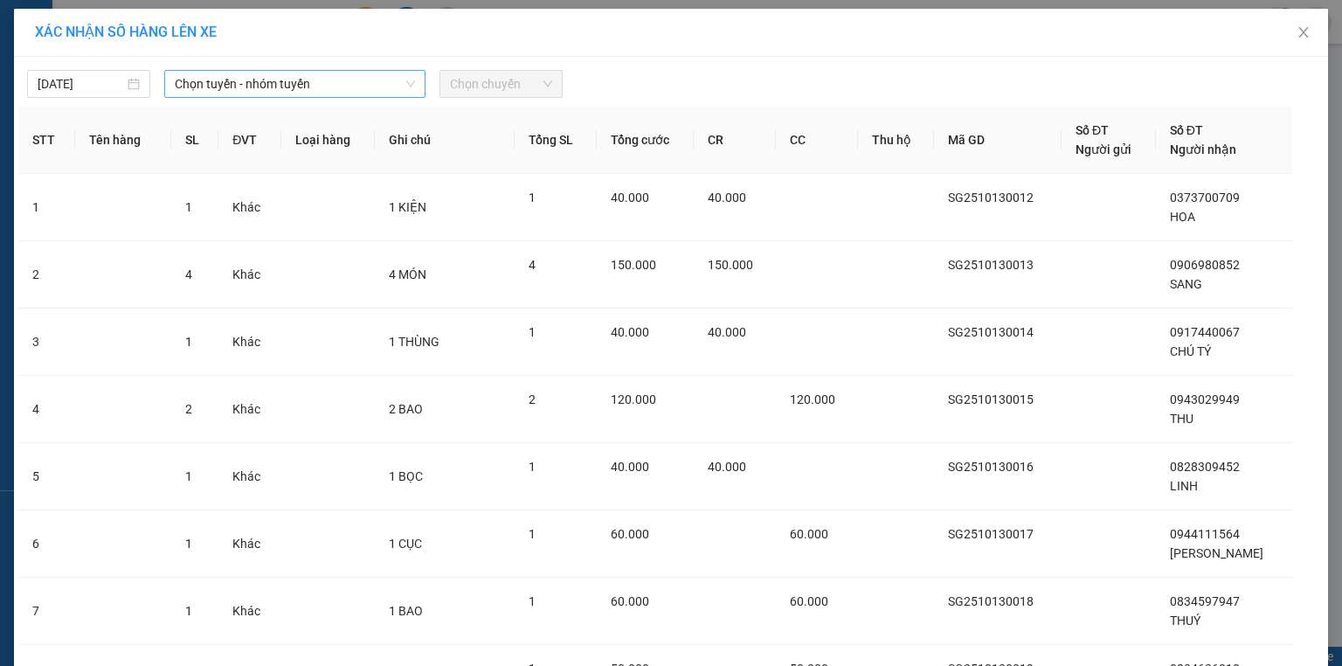
click at [312, 71] on span "Chọn tuyến - nhóm tuyến" at bounding box center [295, 84] width 240 height 26
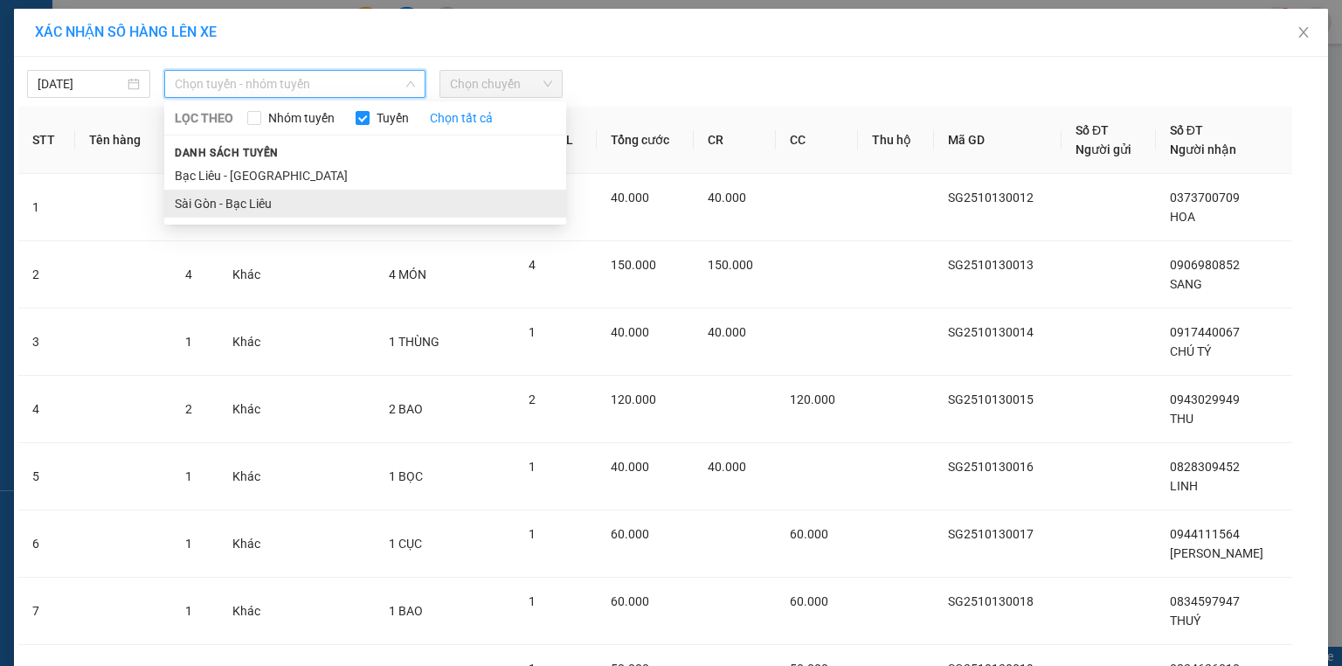
click at [275, 191] on li "Sài Gòn - Bạc Liêu" at bounding box center [365, 204] width 402 height 28
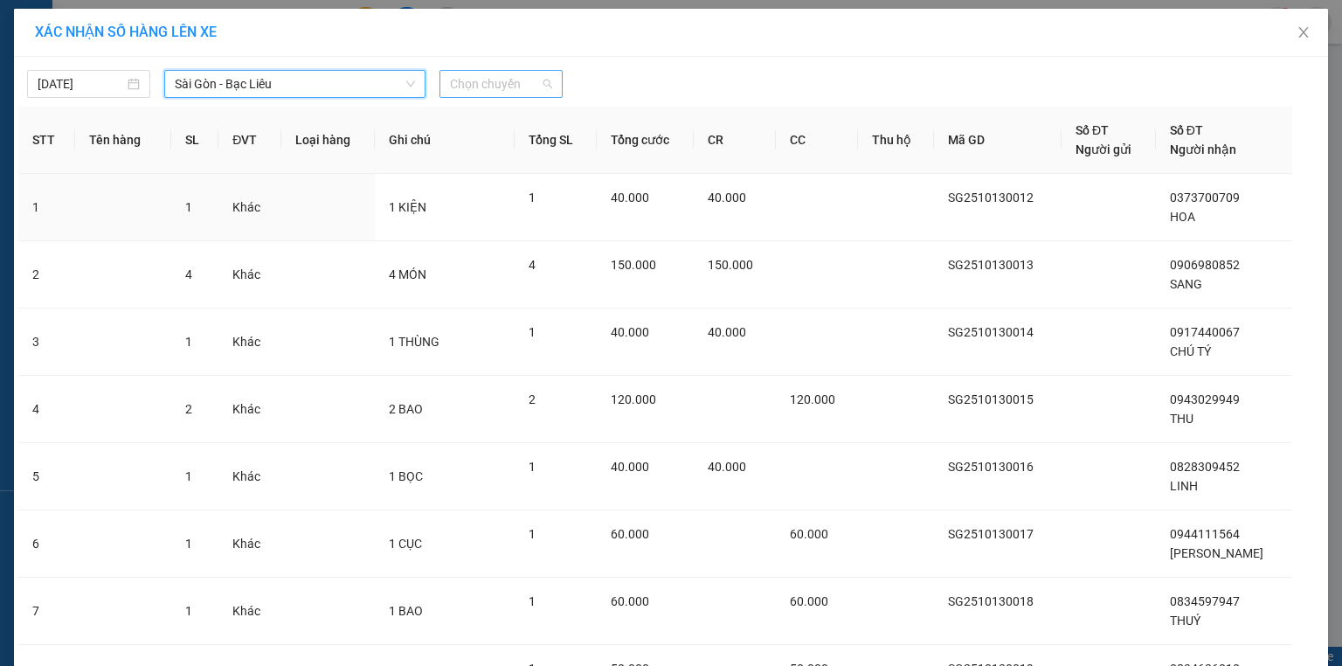
click at [461, 86] on span "Chọn chuyến" at bounding box center [501, 84] width 102 height 26
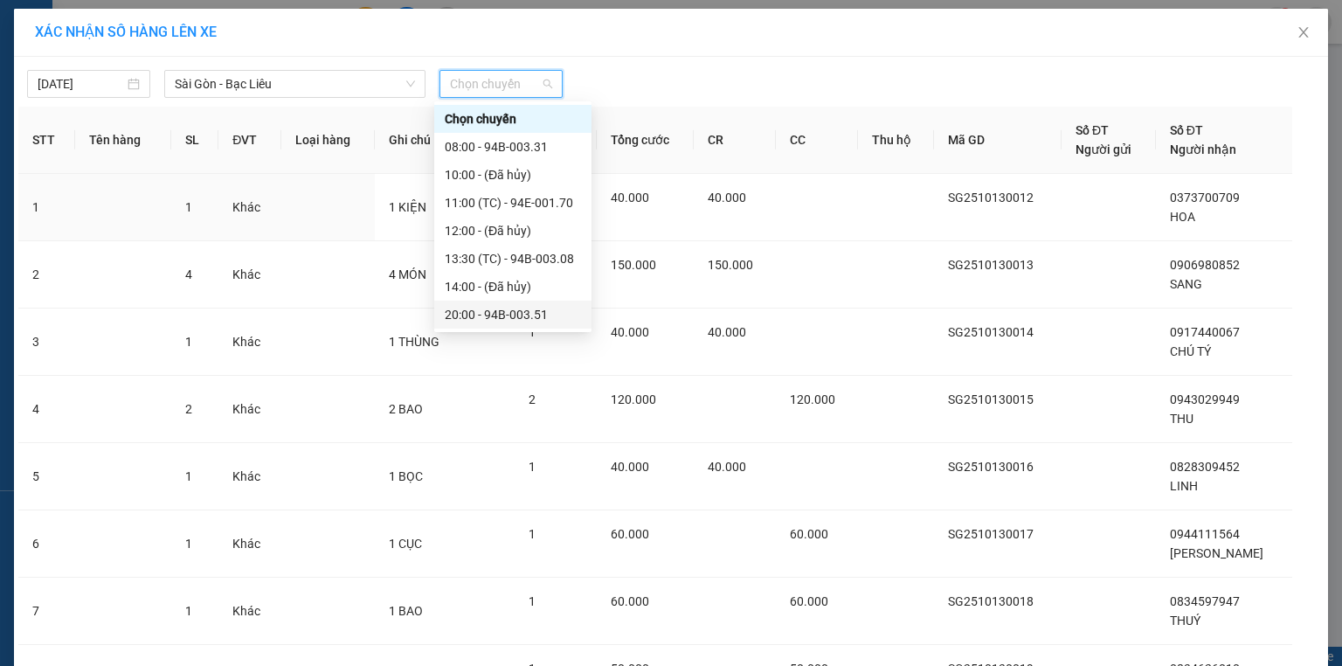
click at [552, 305] on div "20:00 - 94B-003.51" at bounding box center [513, 314] width 136 height 19
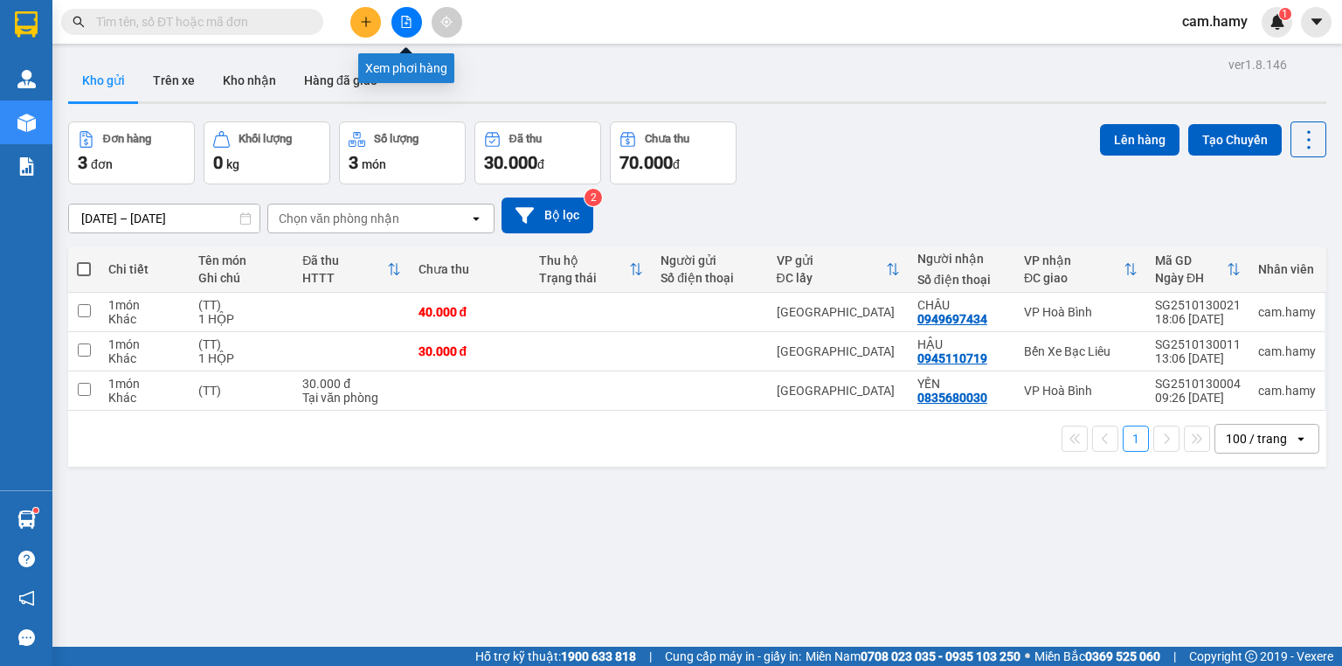
click at [406, 16] on icon "file-add" at bounding box center [406, 22] width 12 height 12
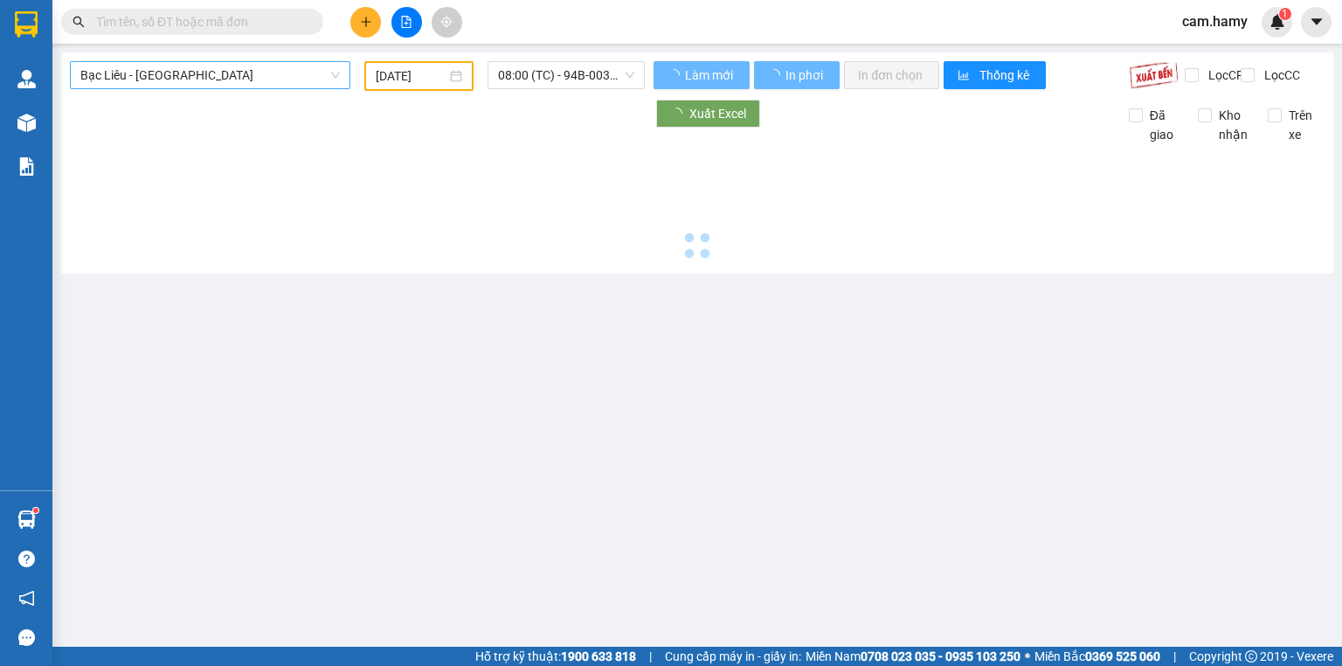
type input "[DATE]"
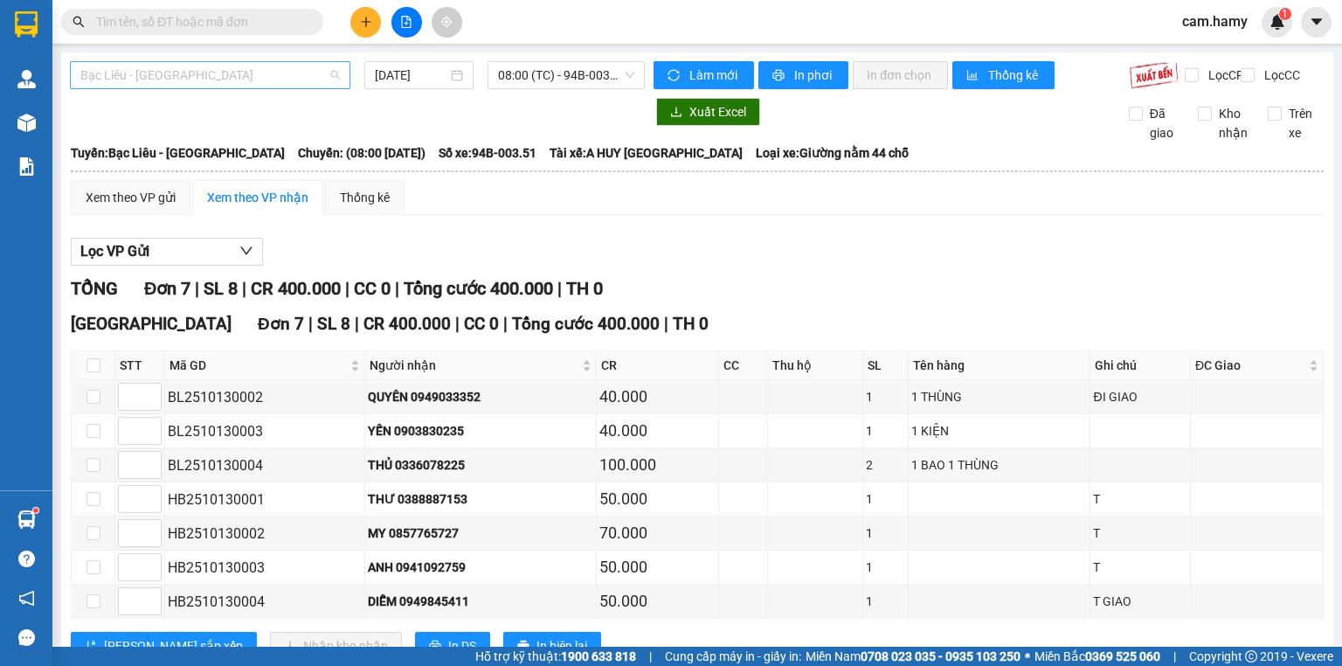
click at [240, 71] on span "Bạc Liêu - [GEOGRAPHIC_DATA]" at bounding box center [209, 75] width 259 height 26
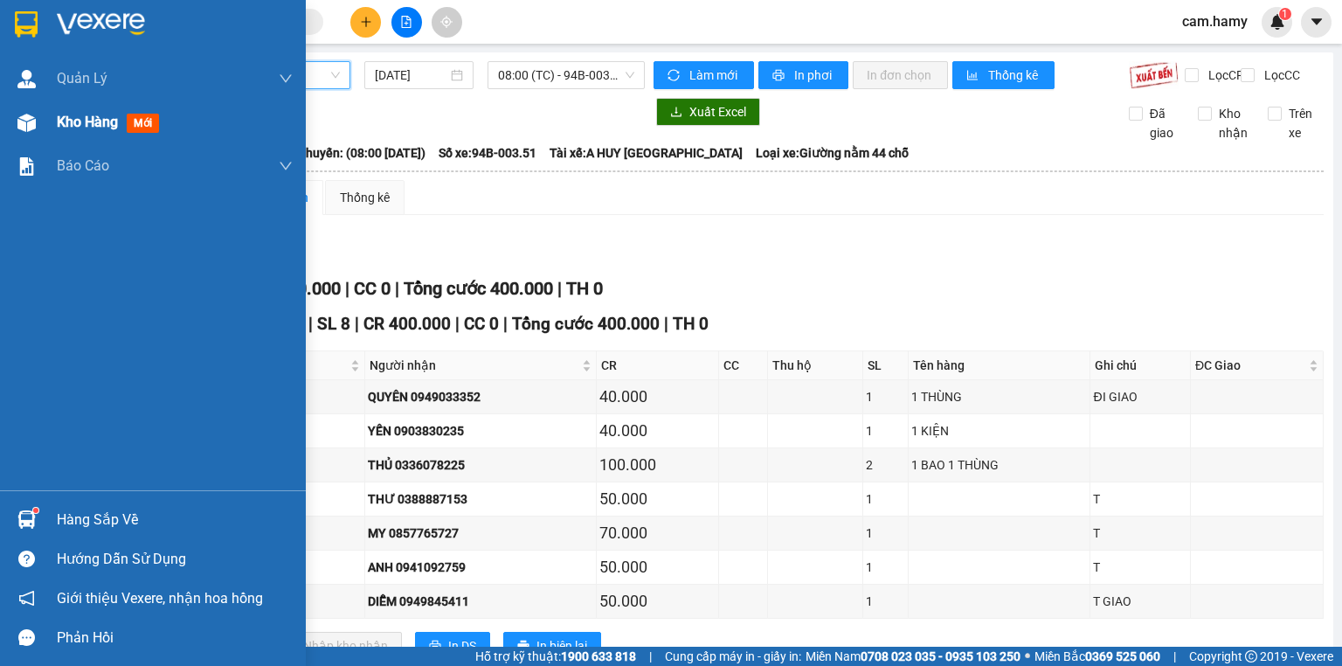
click at [86, 128] on span "Kho hàng" at bounding box center [87, 122] width 61 height 17
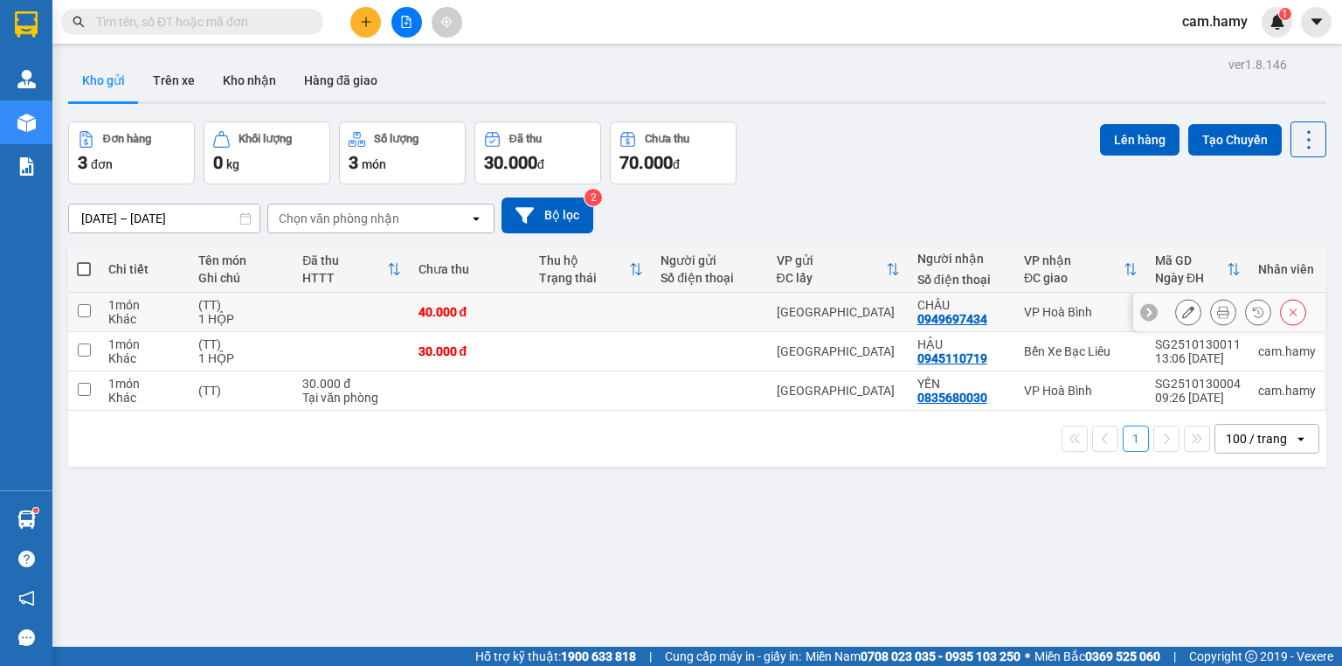
click at [307, 304] on td at bounding box center [351, 312] width 115 height 39
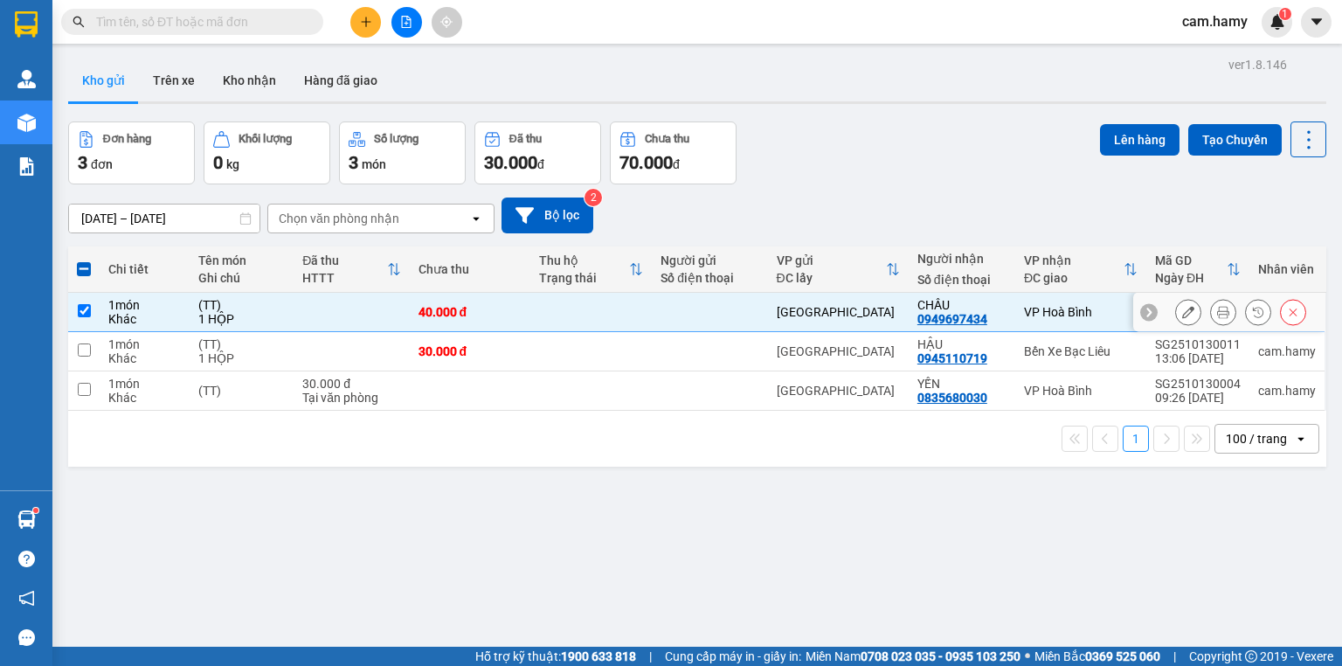
click at [307, 304] on td at bounding box center [351, 312] width 115 height 39
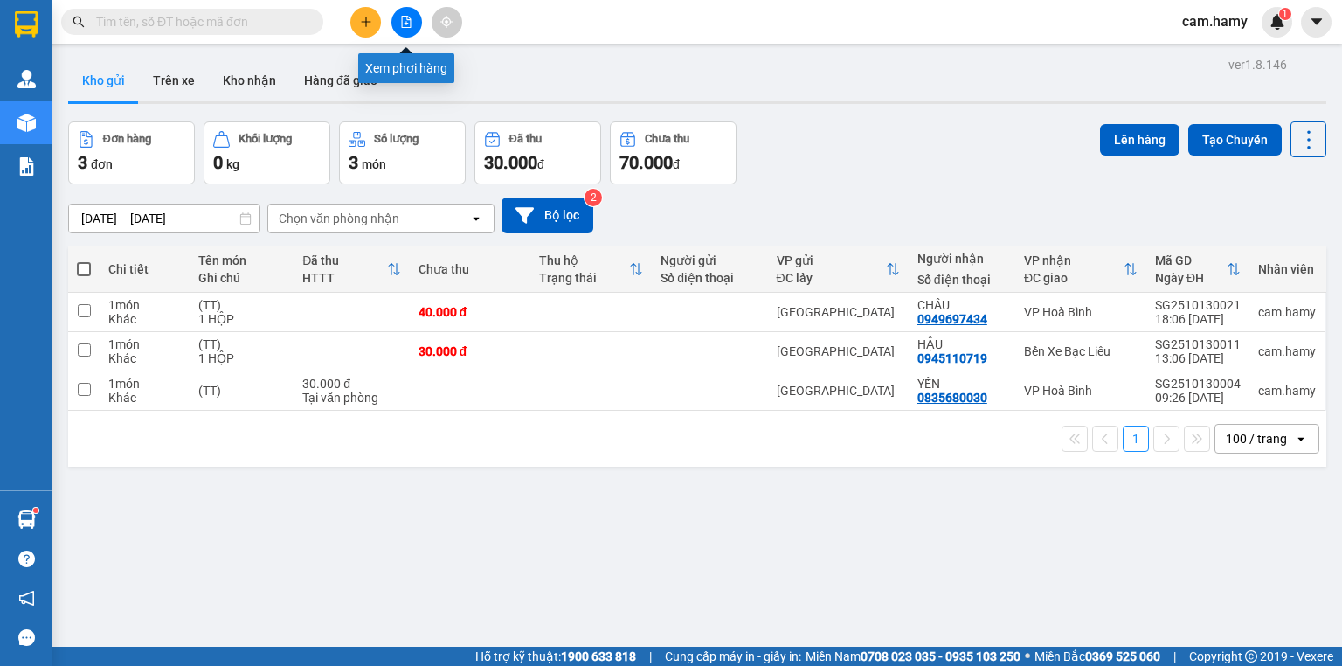
click at [404, 24] on icon "file-add" at bounding box center [406, 22] width 12 height 12
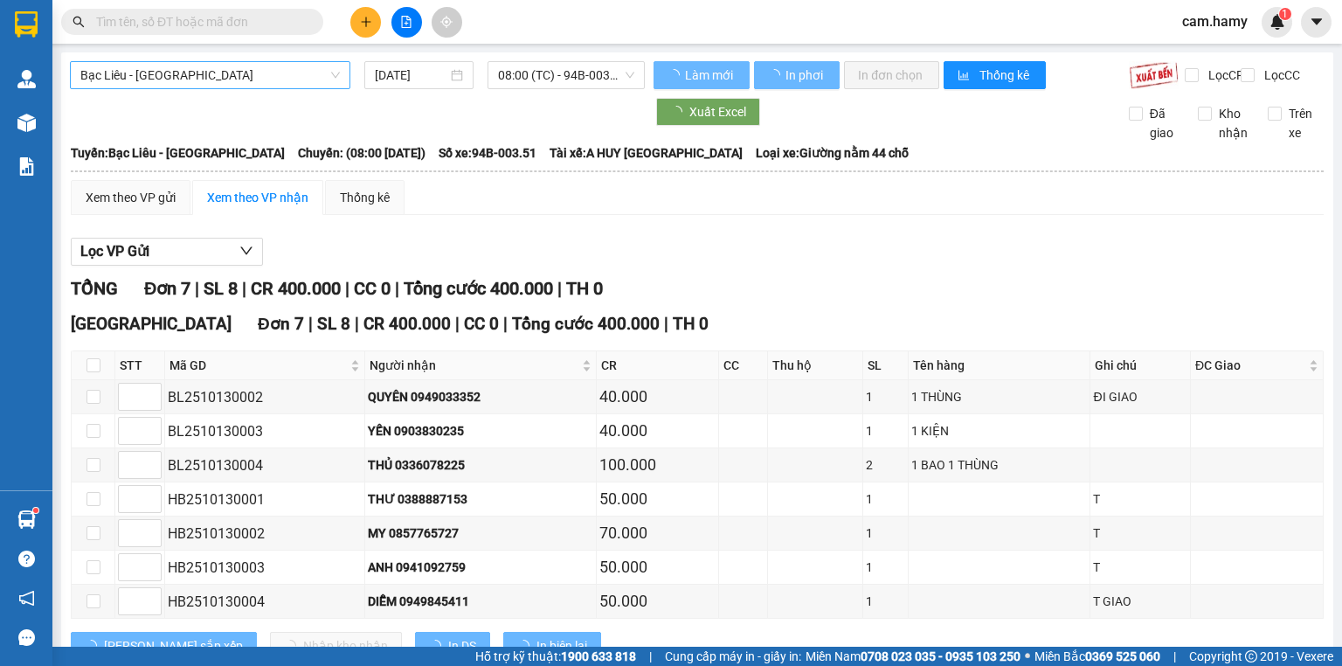
click at [222, 71] on span "Bạc Liêu - [GEOGRAPHIC_DATA]" at bounding box center [209, 75] width 259 height 26
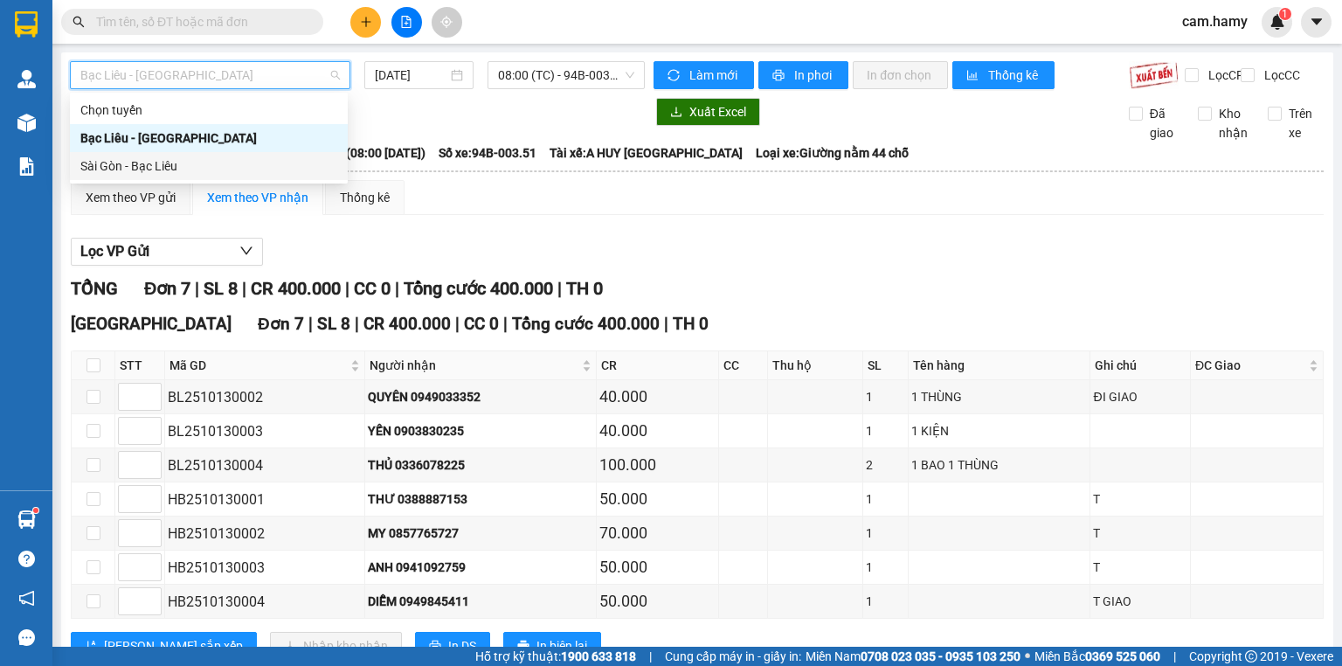
click at [172, 164] on div "Sài Gòn - Bạc Liêu" at bounding box center [208, 165] width 257 height 19
type input "[DATE]"
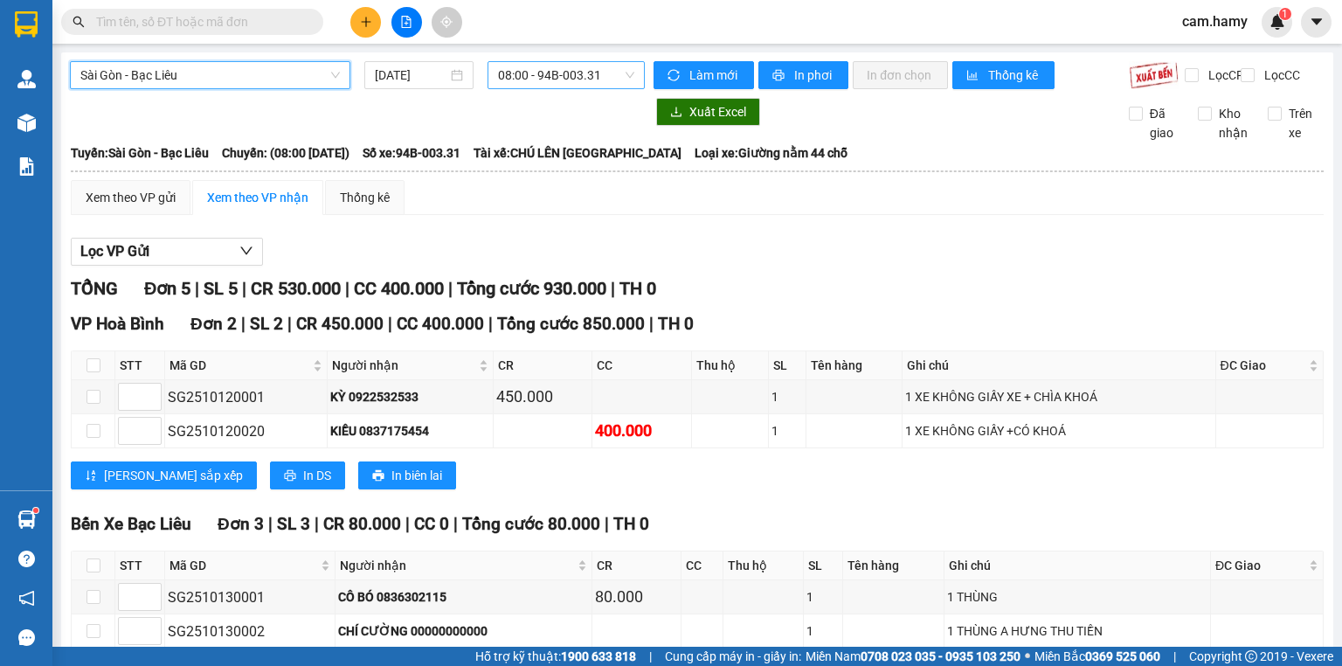
click at [553, 84] on span "08:00 - 94B-003.31" at bounding box center [566, 75] width 137 height 26
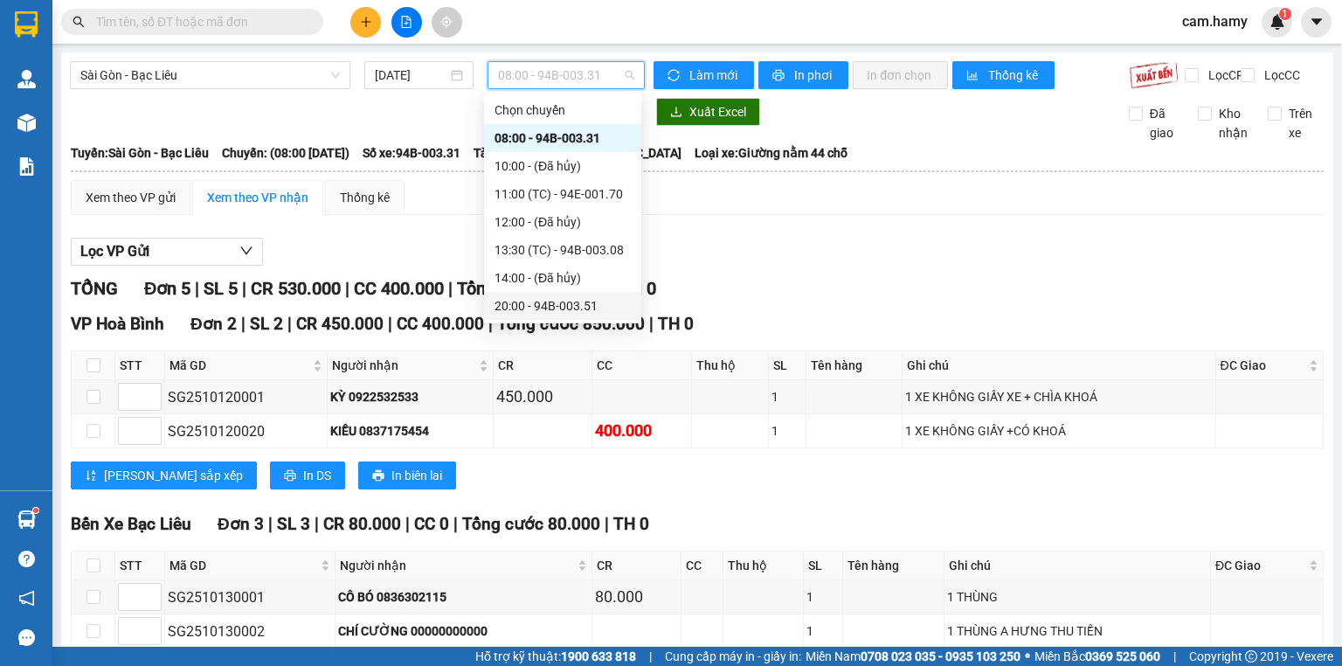
click at [566, 296] on div "20:00 - 94B-003.51" at bounding box center [562, 305] width 136 height 19
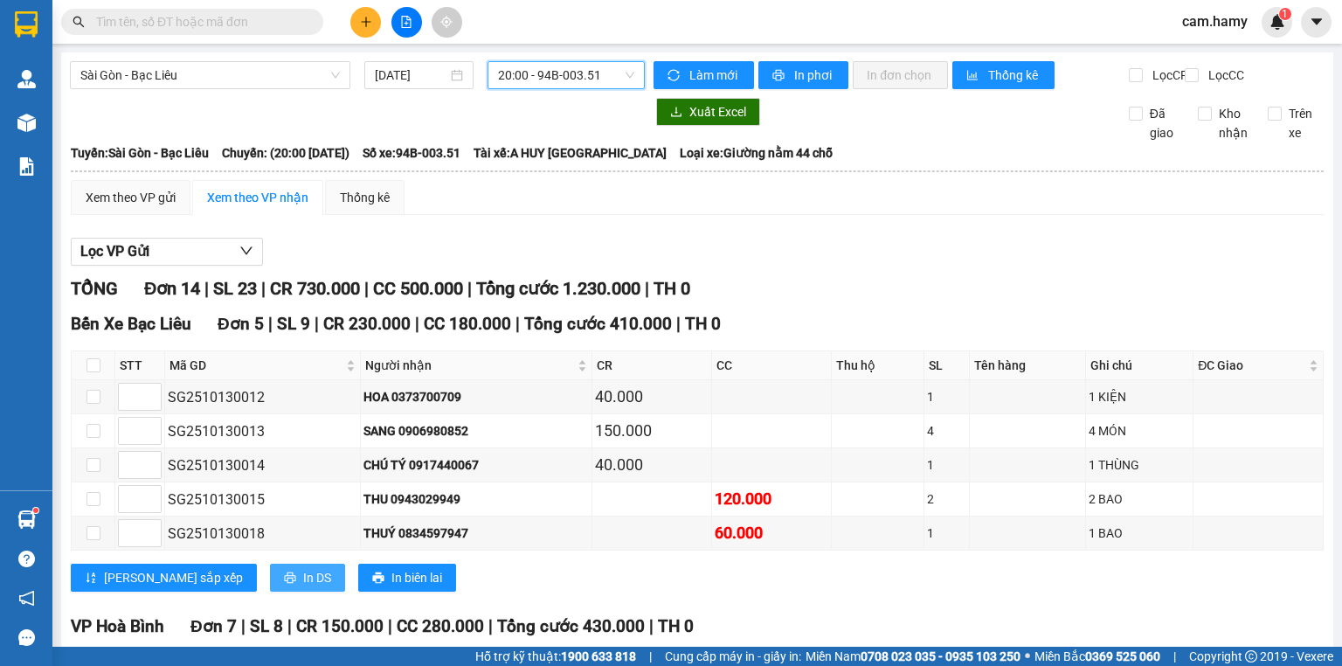
click at [303, 568] on span "In DS" at bounding box center [317, 577] width 28 height 19
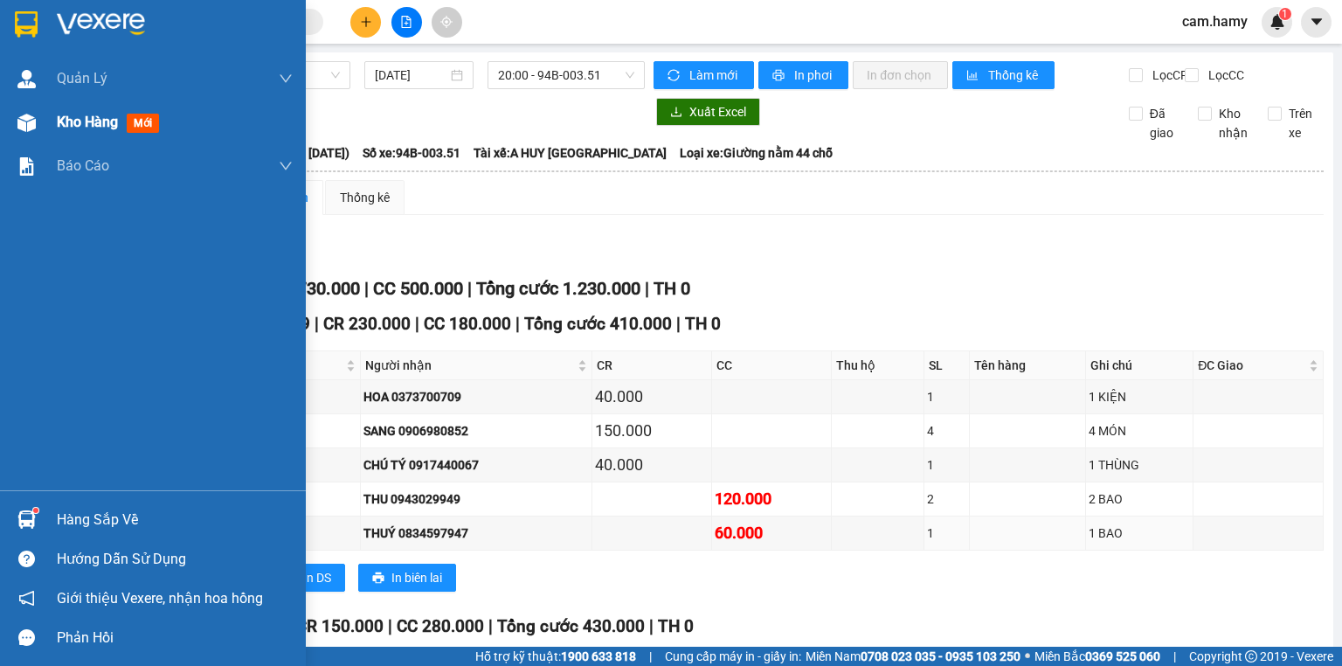
click at [77, 119] on span "Kho hàng" at bounding box center [87, 122] width 61 height 17
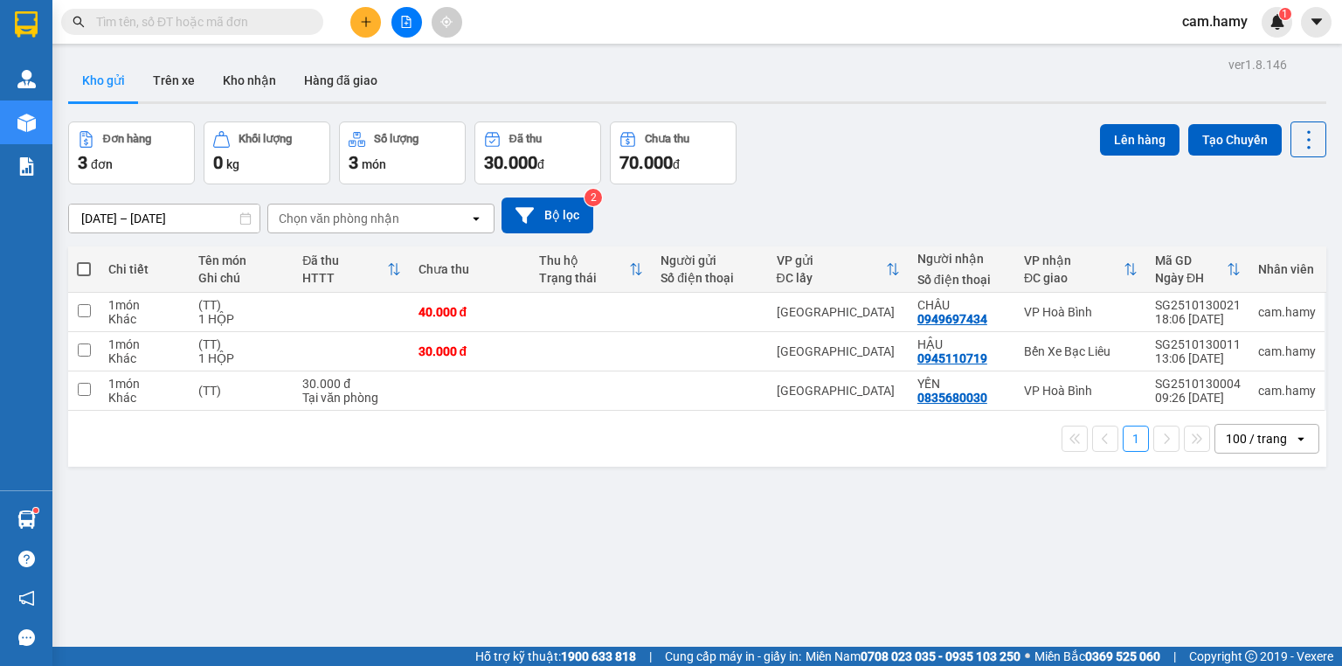
click at [84, 262] on span at bounding box center [84, 269] width 14 height 14
click at [84, 260] on input "checkbox" at bounding box center [84, 260] width 0 height 0
checkbox input "true"
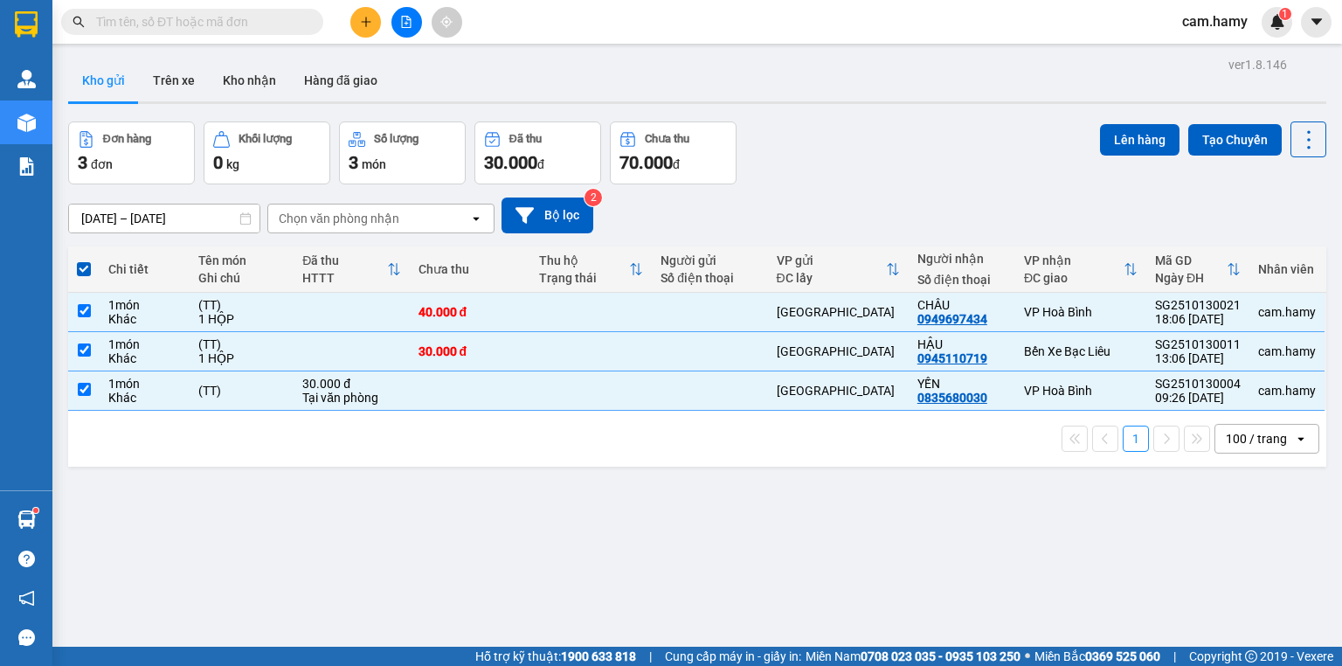
click at [1104, 146] on div "Lên hàng Tạo Chuyến" at bounding box center [1213, 152] width 226 height 63
click at [1107, 140] on button "Lên hàng" at bounding box center [1140, 139] width 80 height 31
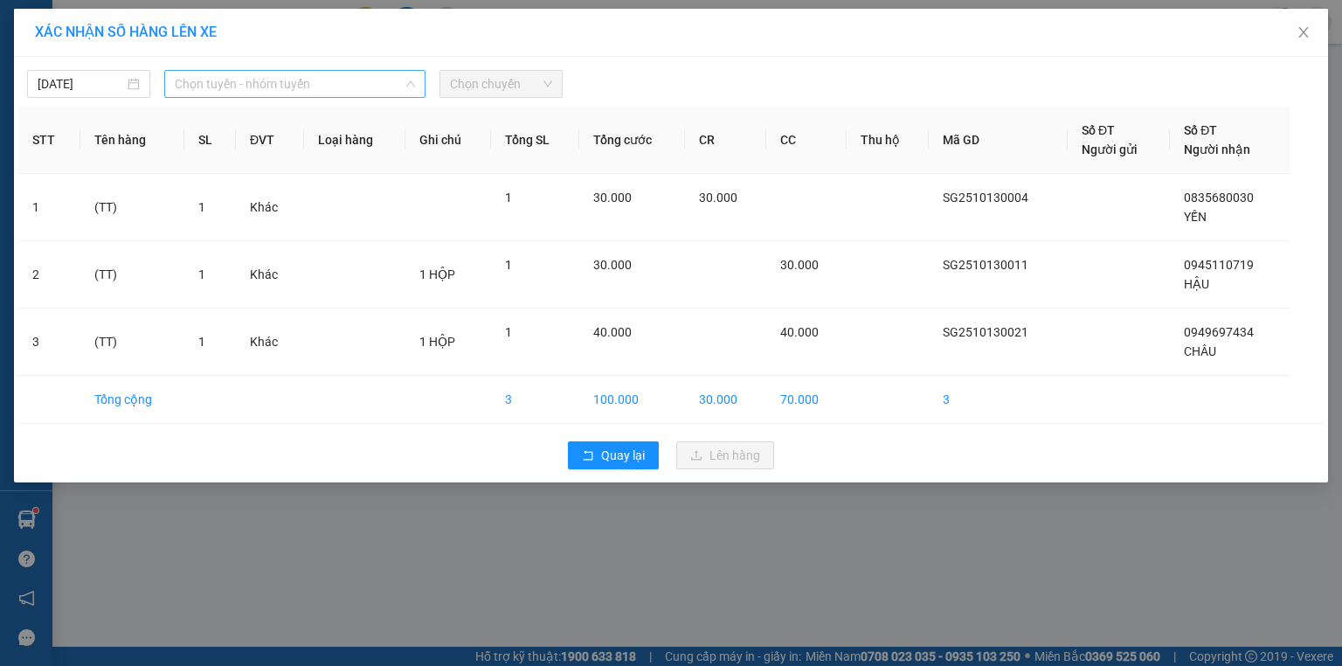
click at [211, 90] on span "Chọn tuyến - nhóm tuyến" at bounding box center [295, 84] width 240 height 26
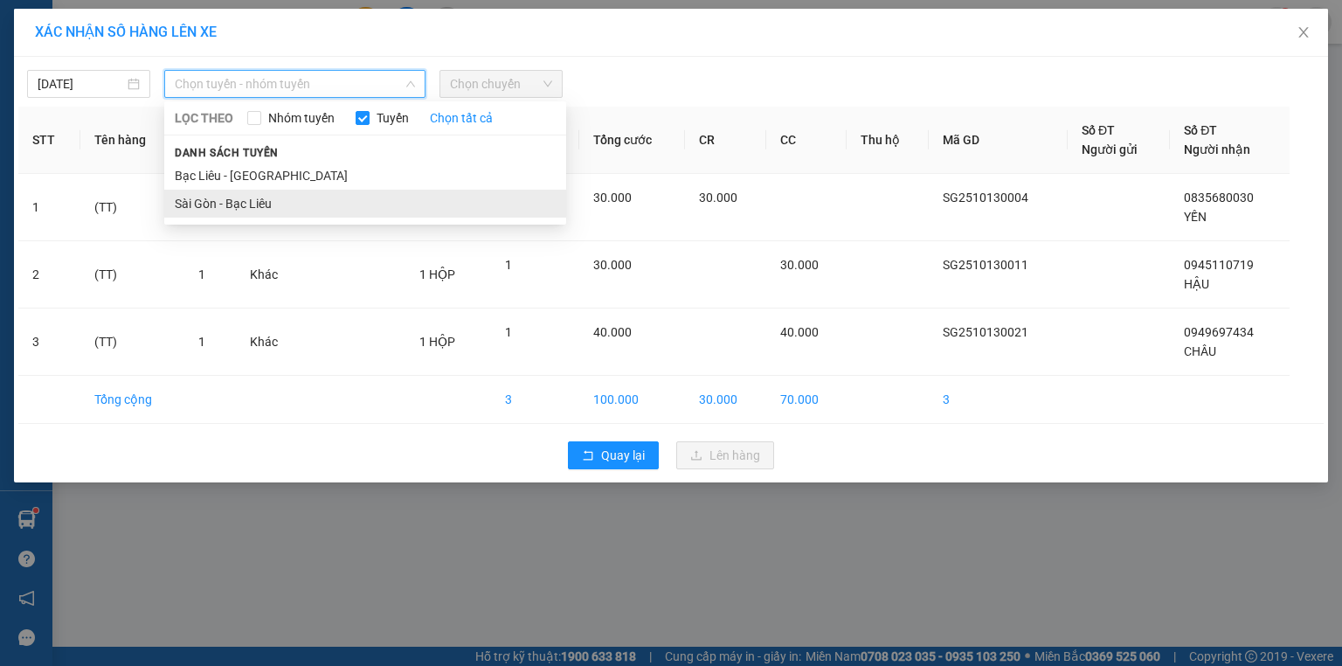
click at [210, 198] on li "Sài Gòn - Bạc Liêu" at bounding box center [365, 204] width 402 height 28
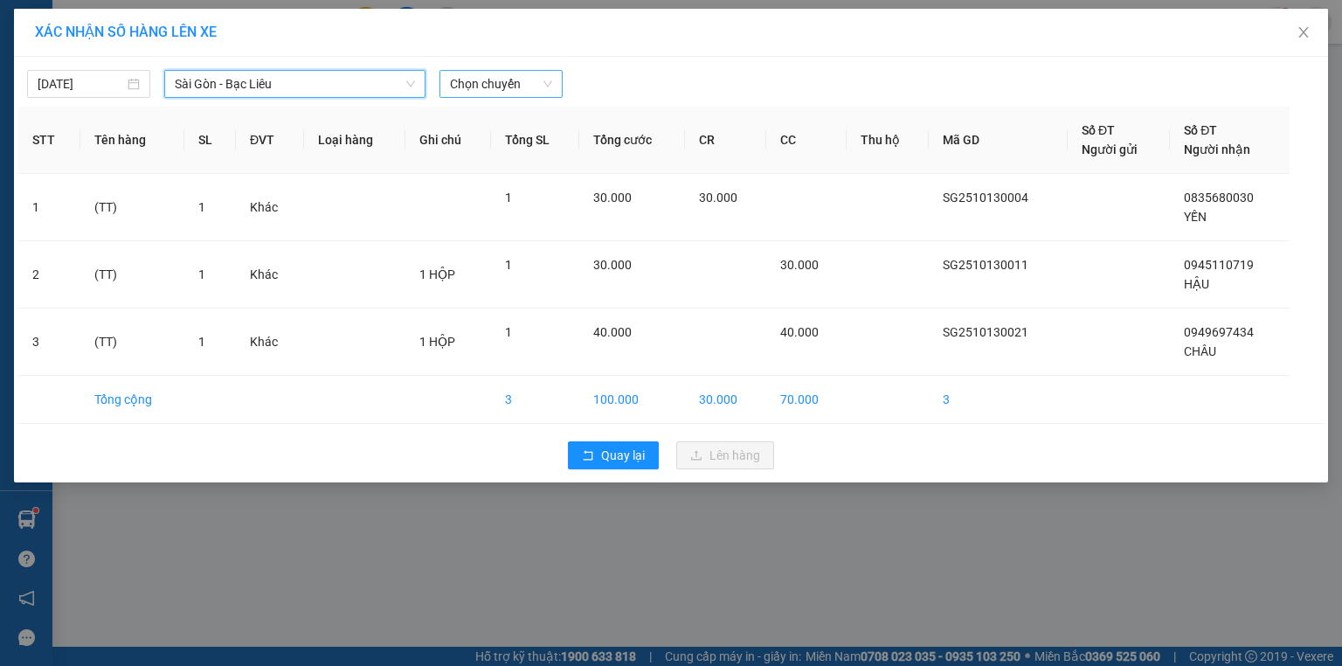
click at [538, 92] on span "Chọn chuyến" at bounding box center [501, 84] width 102 height 26
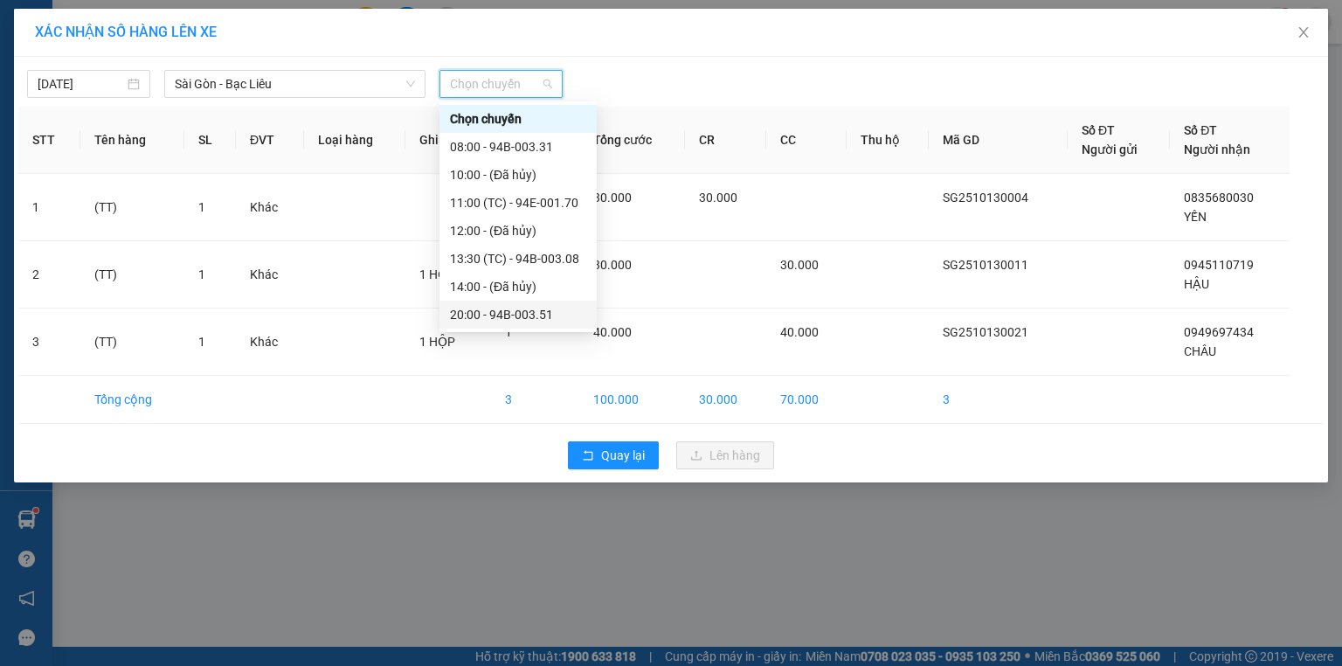
click at [549, 305] on div "20:00 - 94B-003.51" at bounding box center [518, 314] width 136 height 19
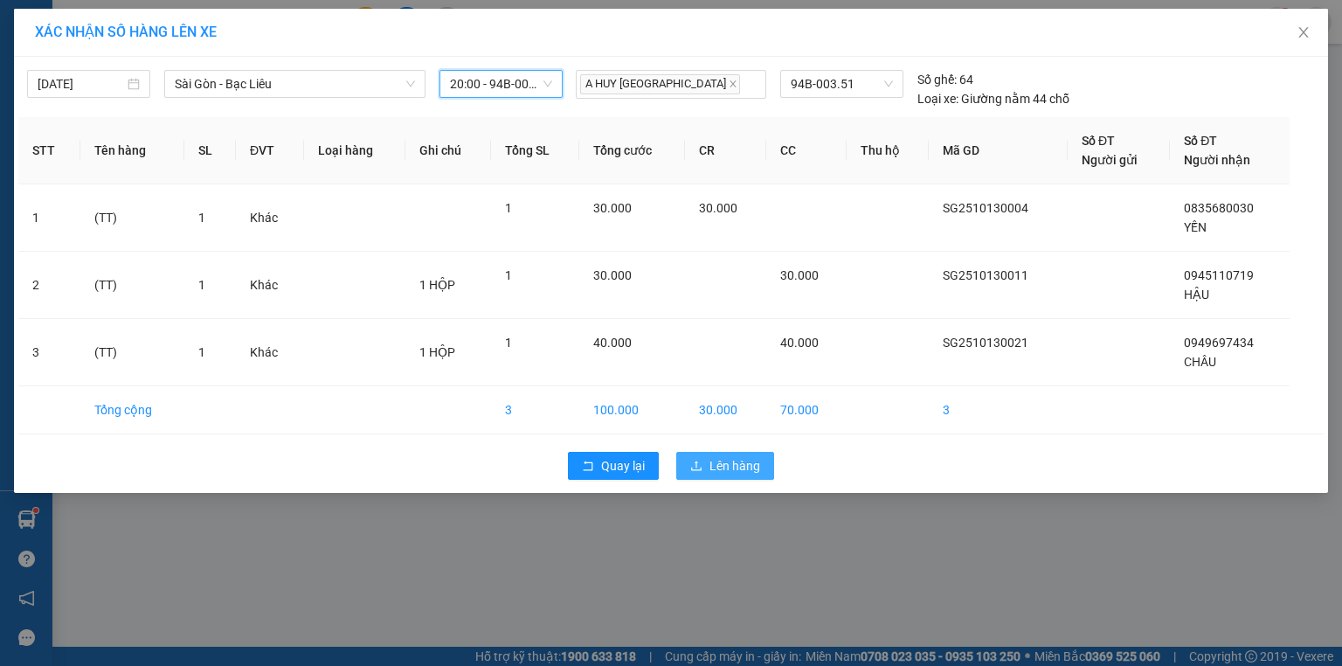
click at [724, 453] on button "Lên hàng" at bounding box center [725, 466] width 98 height 28
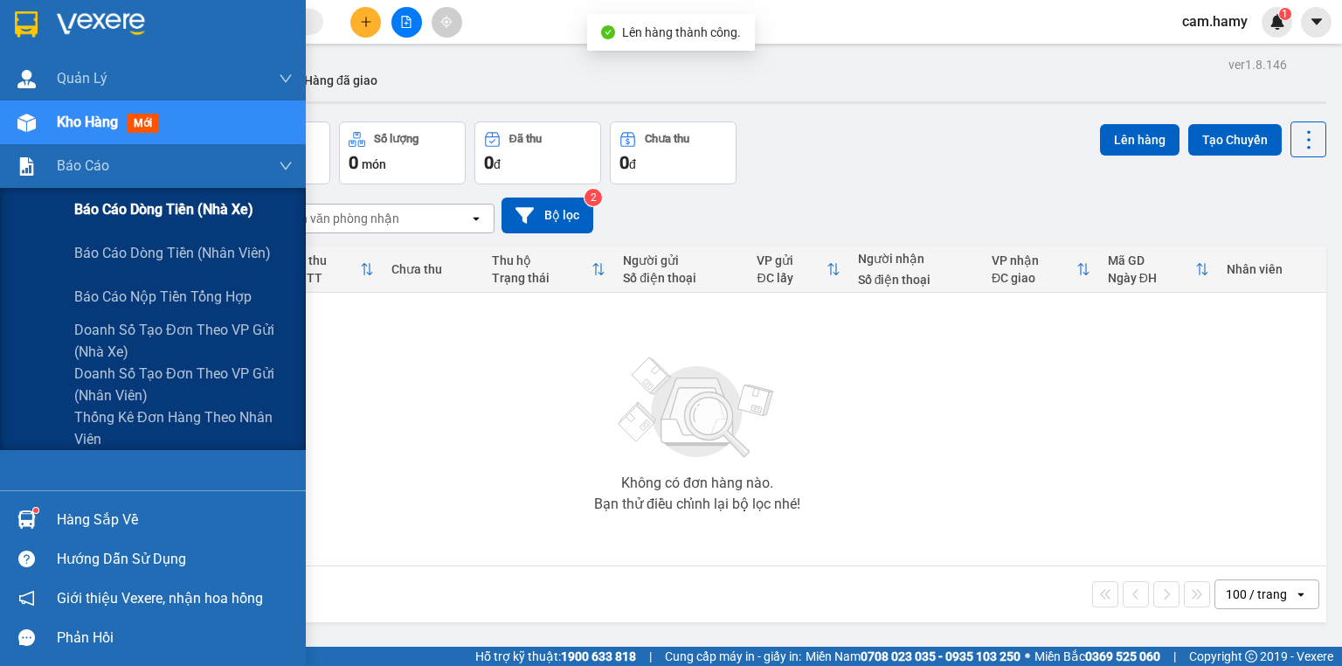
click at [94, 206] on span "Báo cáo dòng tiền (nhà xe)" at bounding box center [163, 209] width 179 height 22
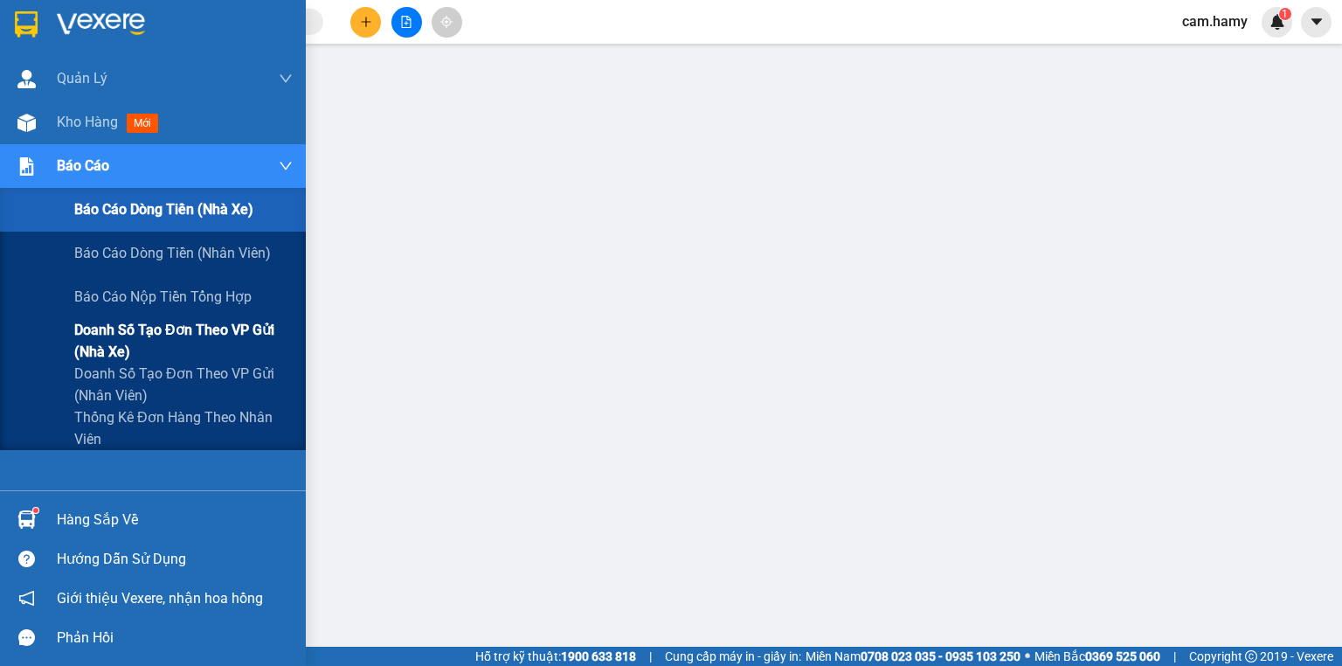
click at [109, 334] on span "Doanh số tạo đơn theo VP gửi (nhà xe)" at bounding box center [183, 341] width 218 height 44
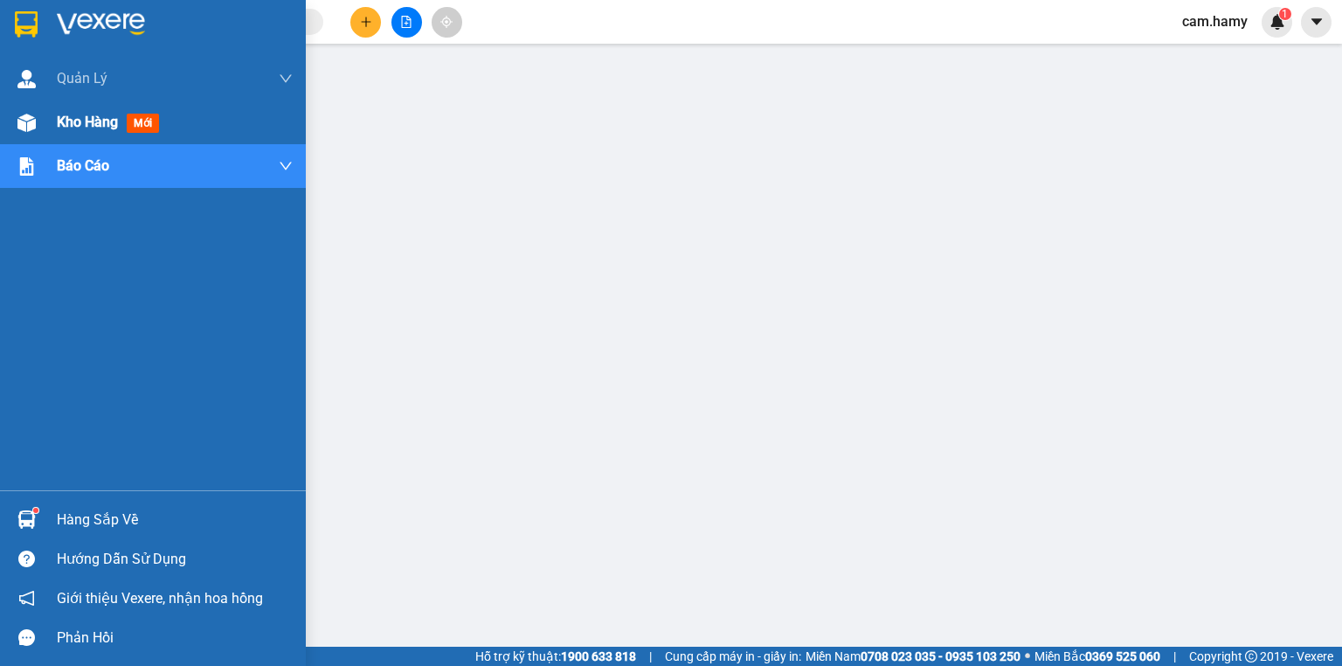
click at [65, 130] on span "Kho hàng" at bounding box center [87, 122] width 61 height 17
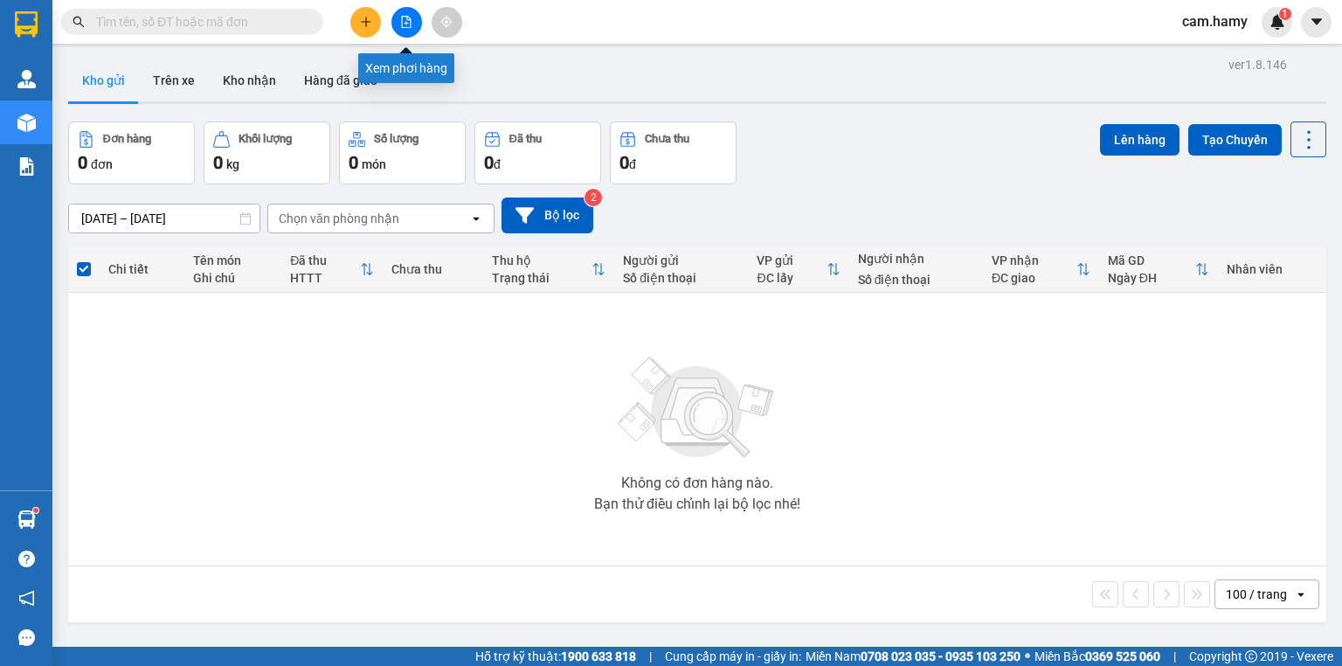
click at [405, 20] on icon "file-add" at bounding box center [406, 22] width 12 height 12
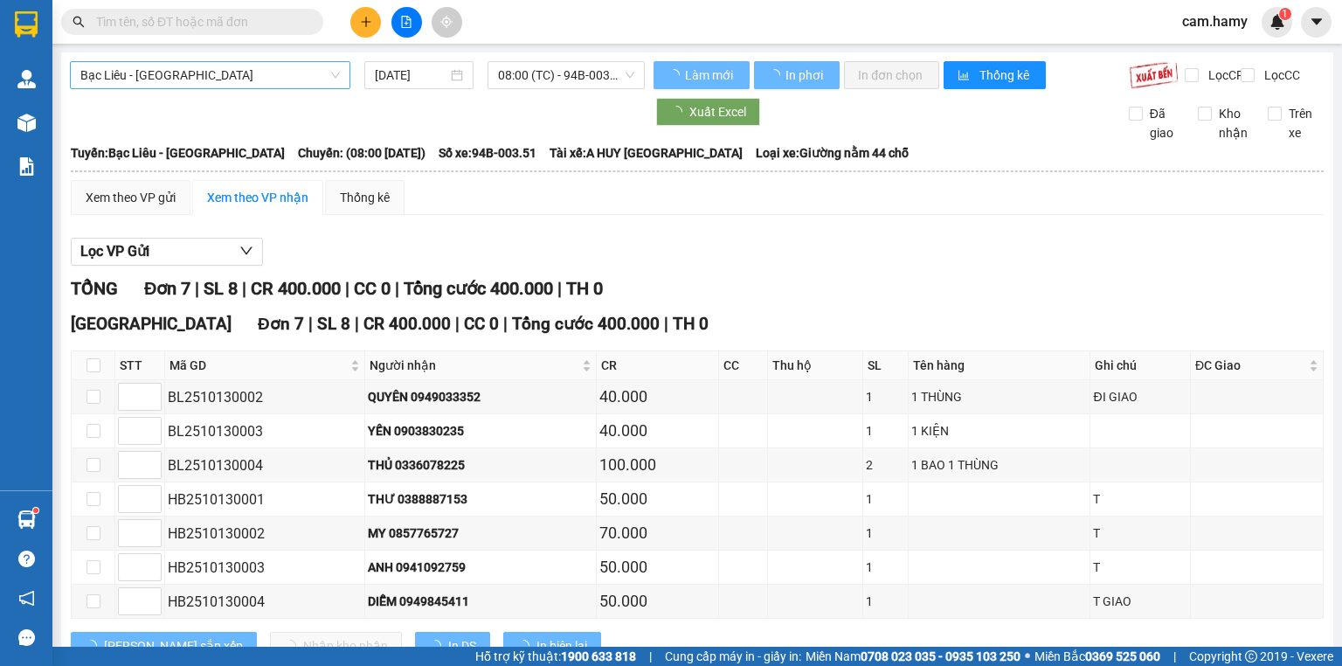
click at [203, 81] on span "Bạc Liêu - [GEOGRAPHIC_DATA]" at bounding box center [209, 75] width 259 height 26
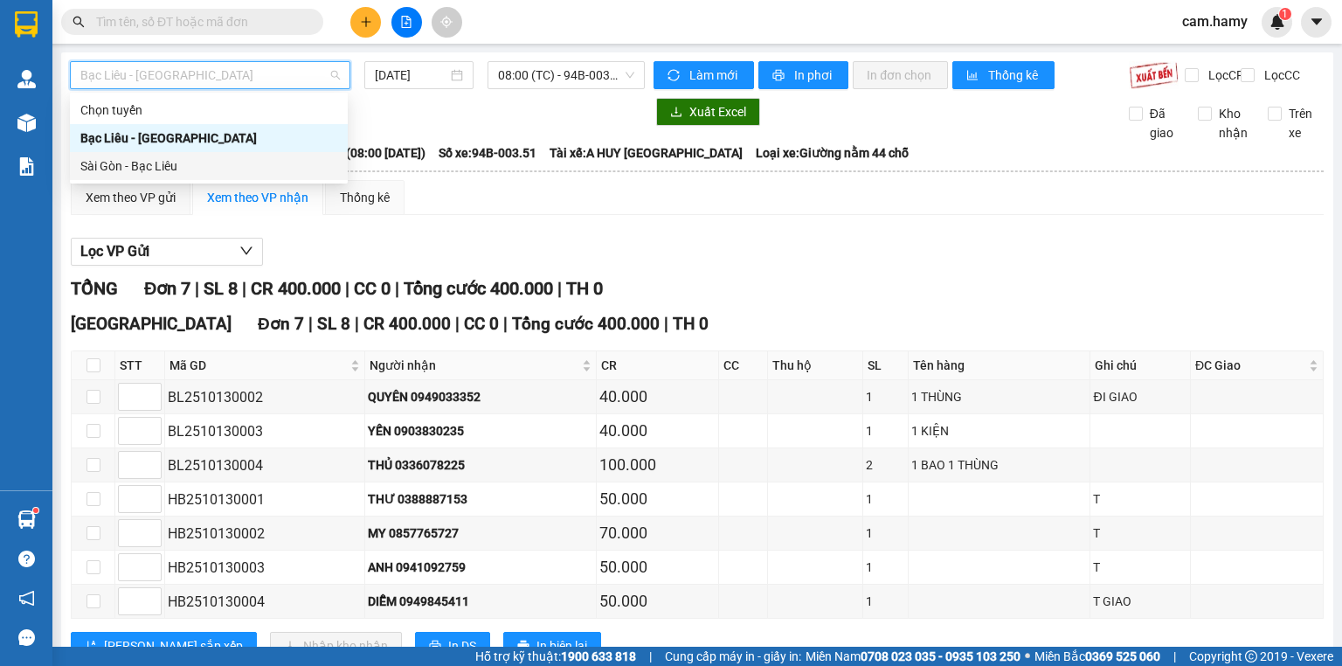
click at [181, 171] on div "Sài Gòn - Bạc Liêu" at bounding box center [208, 165] width 257 height 19
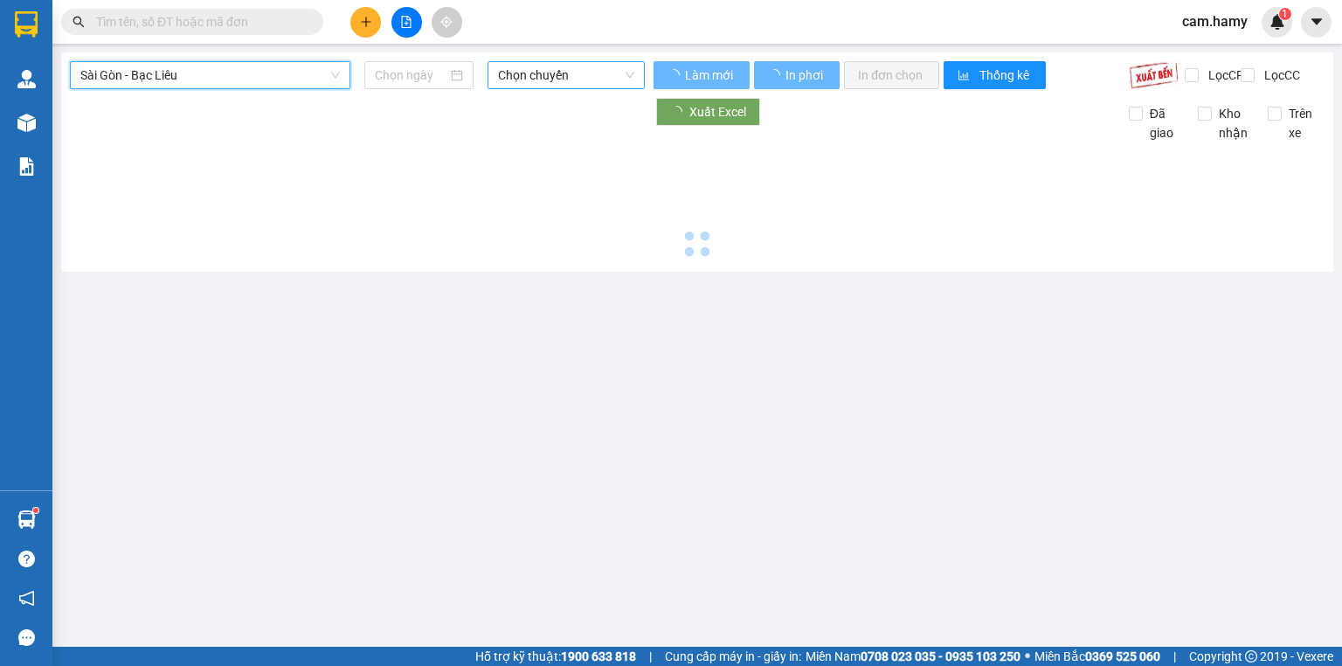
click at [547, 84] on span "Chọn chuyến" at bounding box center [566, 75] width 137 height 26
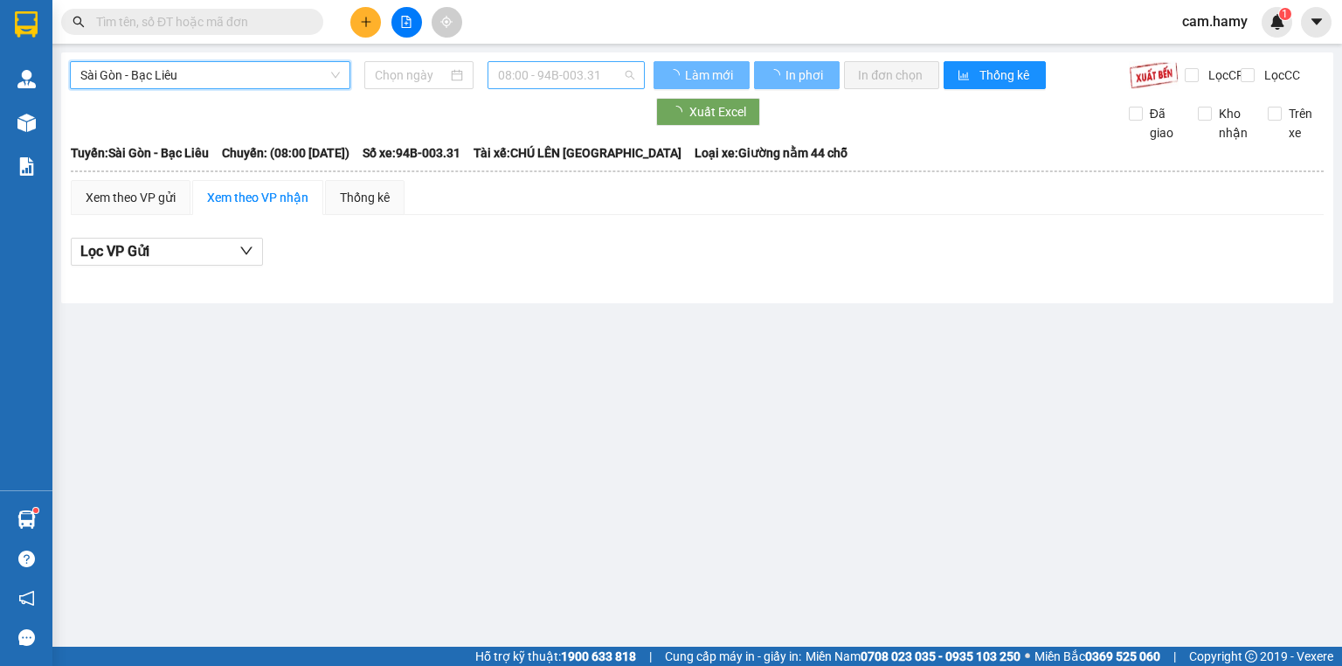
type input "[DATE]"
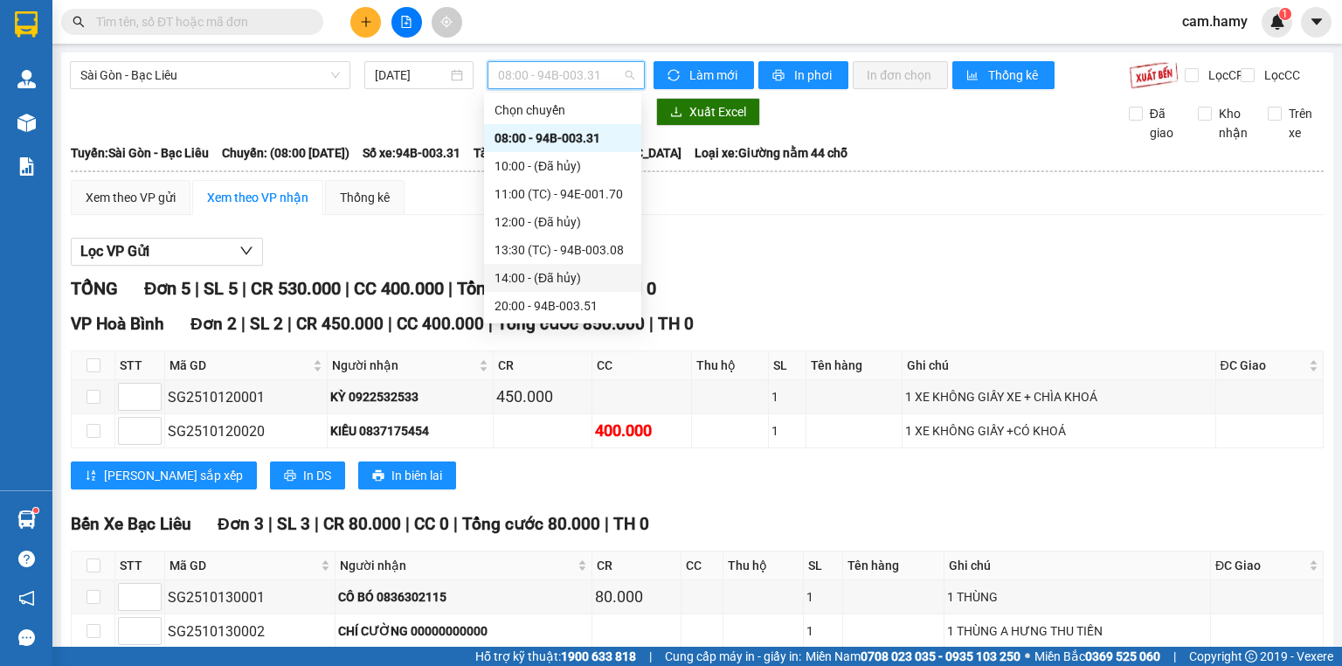
click at [560, 292] on div "20:00 - 94B-003.51" at bounding box center [562, 306] width 157 height 28
